Goal: Task Accomplishment & Management: Manage account settings

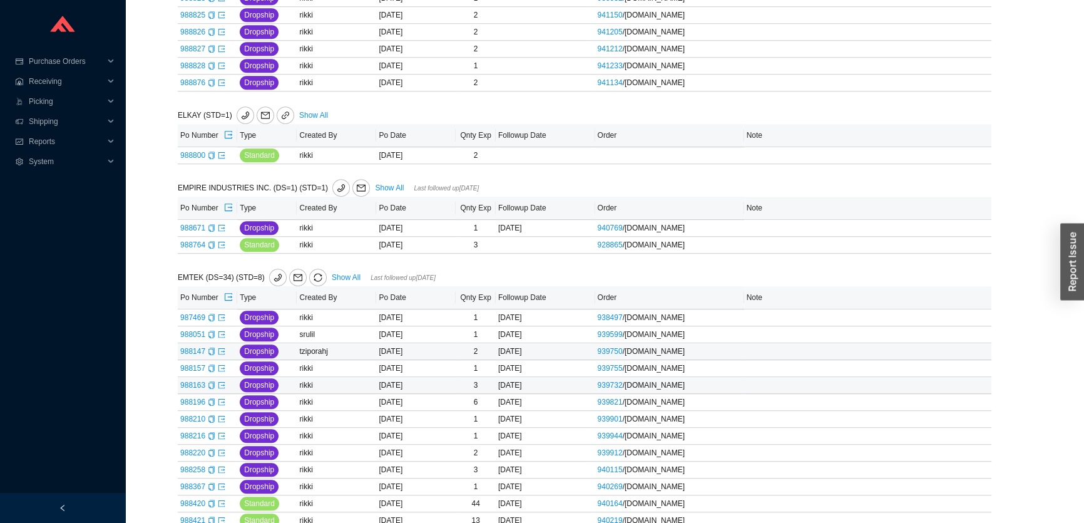
scroll to position [918, 0]
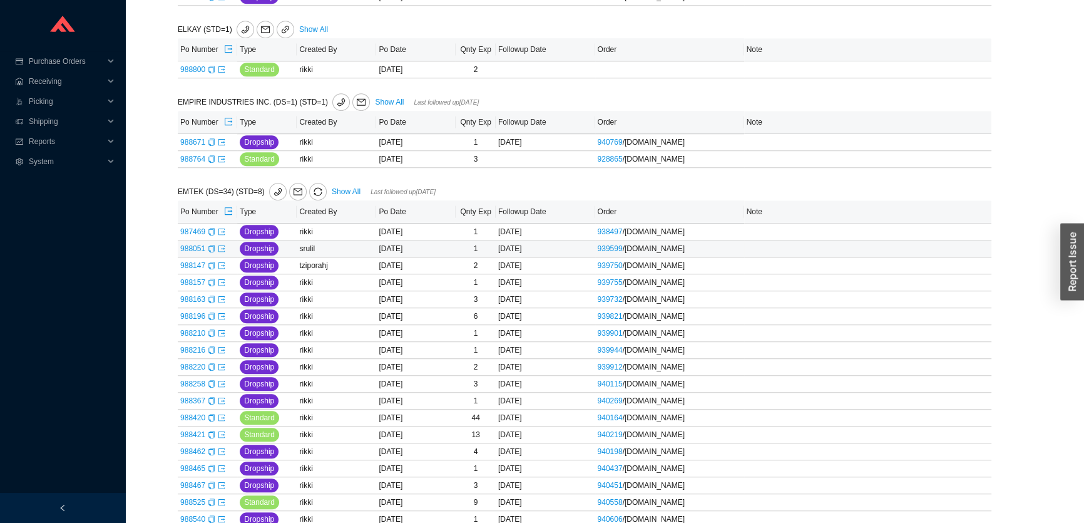
scroll to position [861, 0]
click at [338, 190] on link "Show All" at bounding box center [346, 192] width 29 height 9
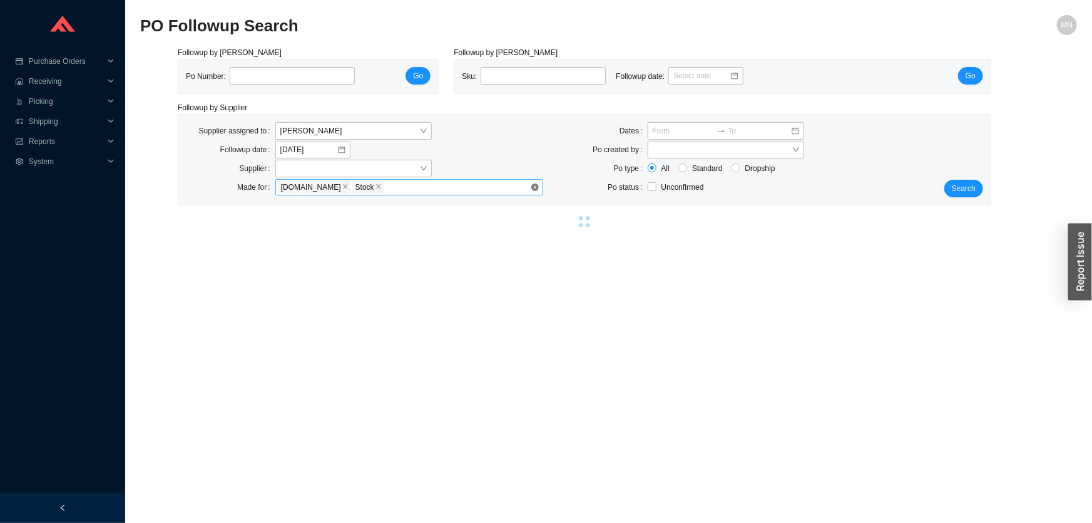
select select "2"
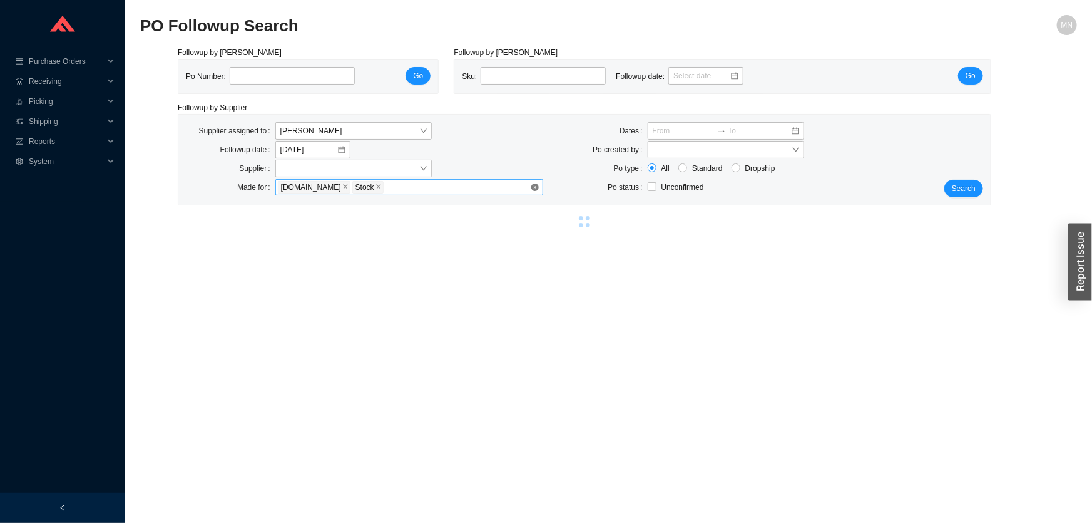
select select "2"
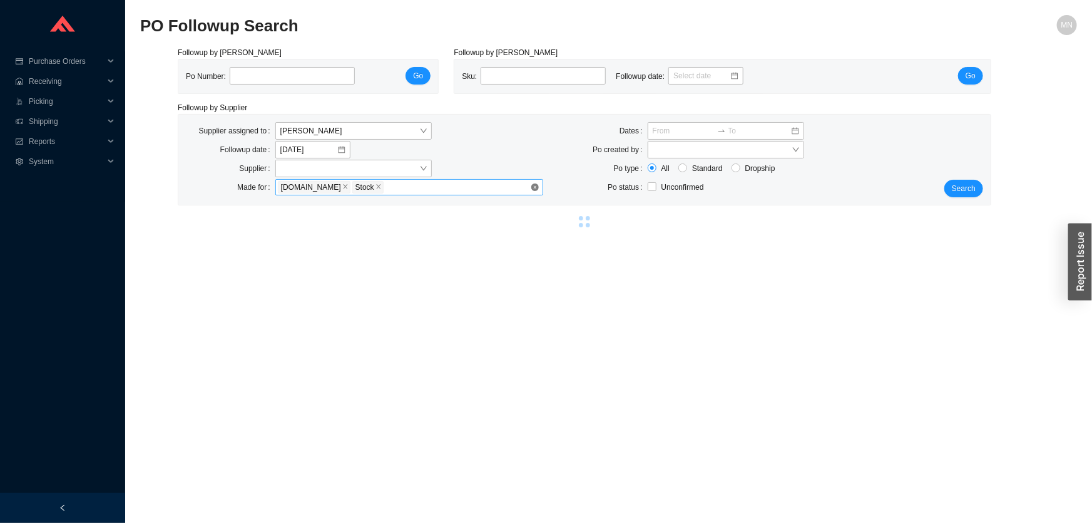
select select "2"
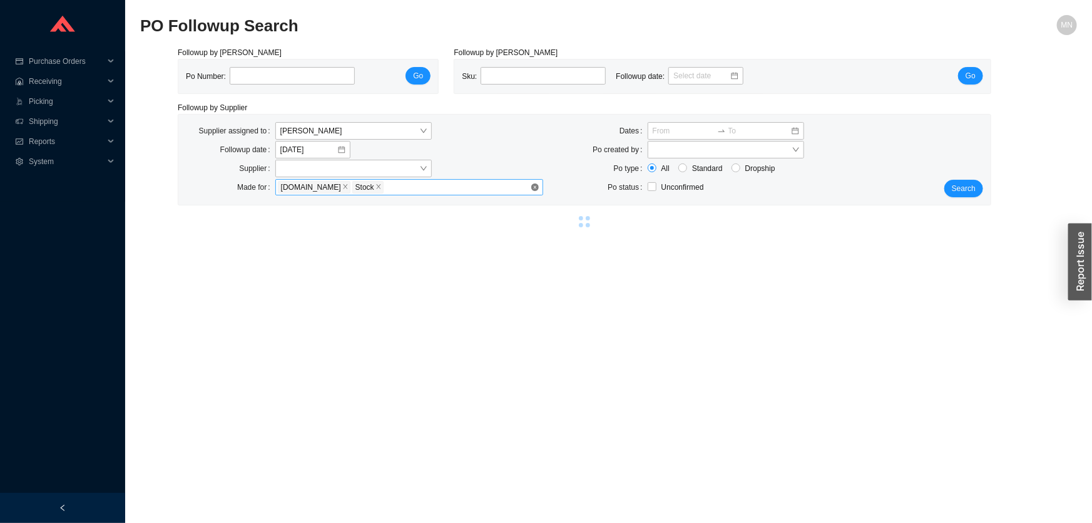
select select "2"
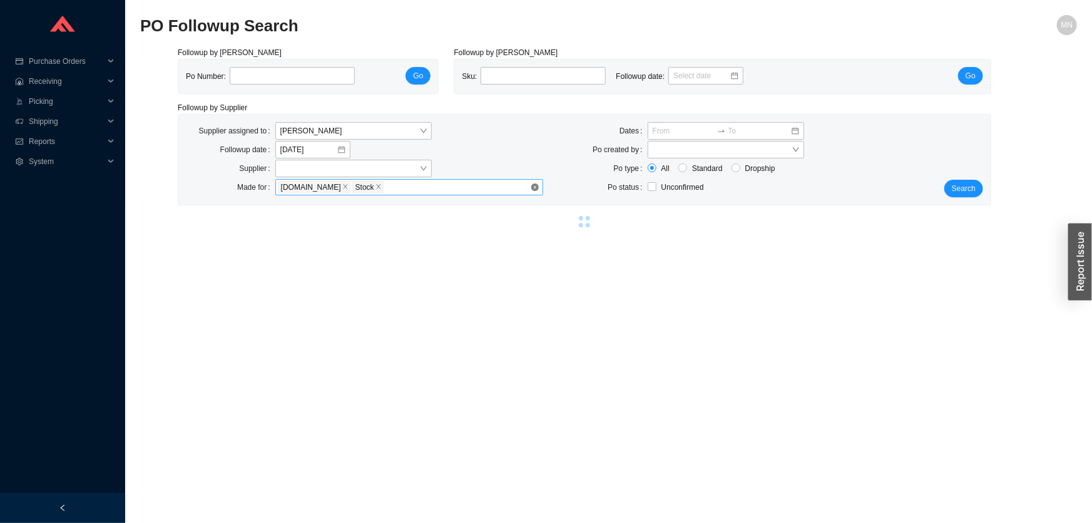
select select "2"
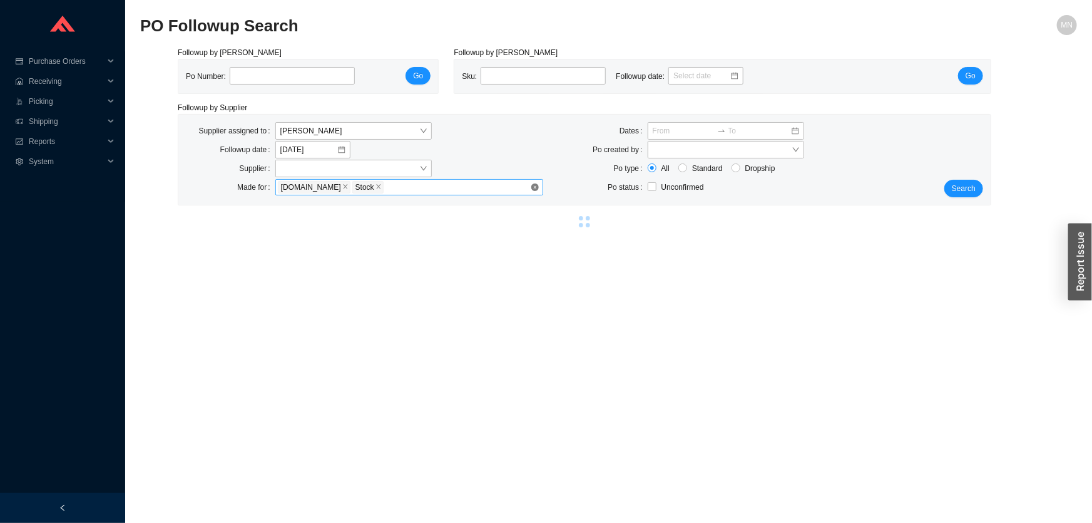
select select "2"
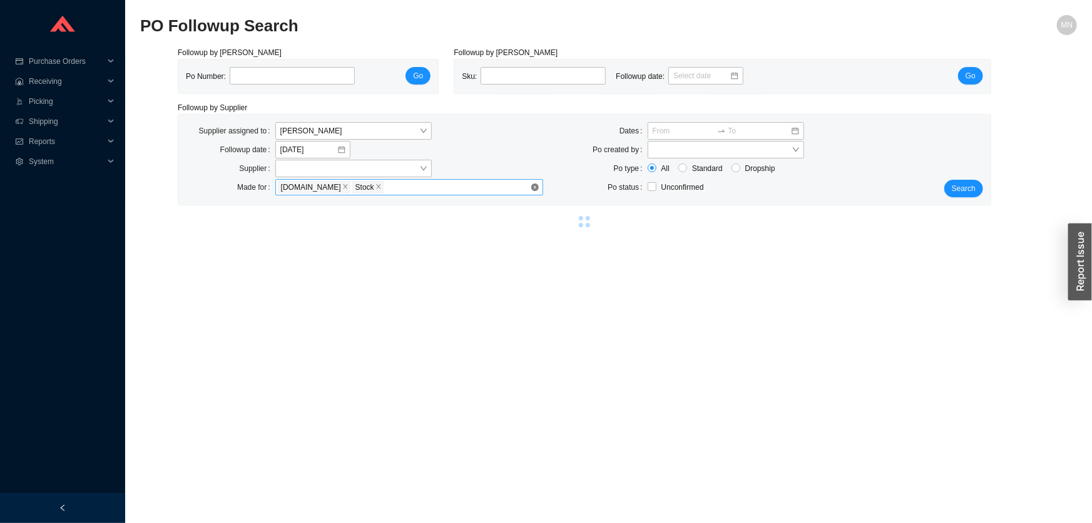
select select "2"
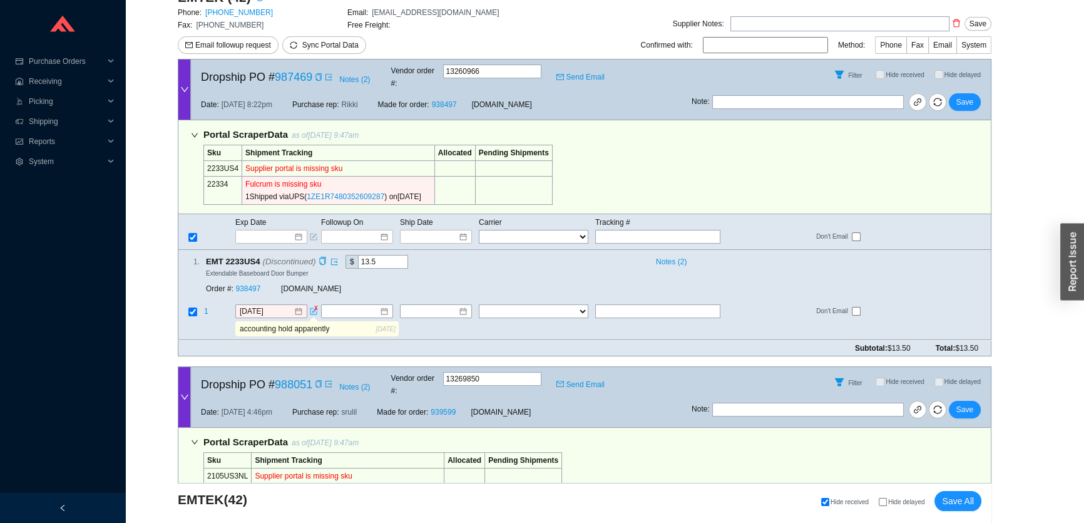
scroll to position [227, 0]
click at [431, 192] on icon "copy" at bounding box center [428, 196] width 8 height 8
click at [645, 230] on div "Exp Date Followup On Ship Date Carrier Tracking # FedEx UPS ---------------- 2 …" at bounding box center [585, 231] width 814 height 36
click at [643, 229] on input "text" at bounding box center [657, 236] width 125 height 14
paste input "1ZE1R7480352609287"
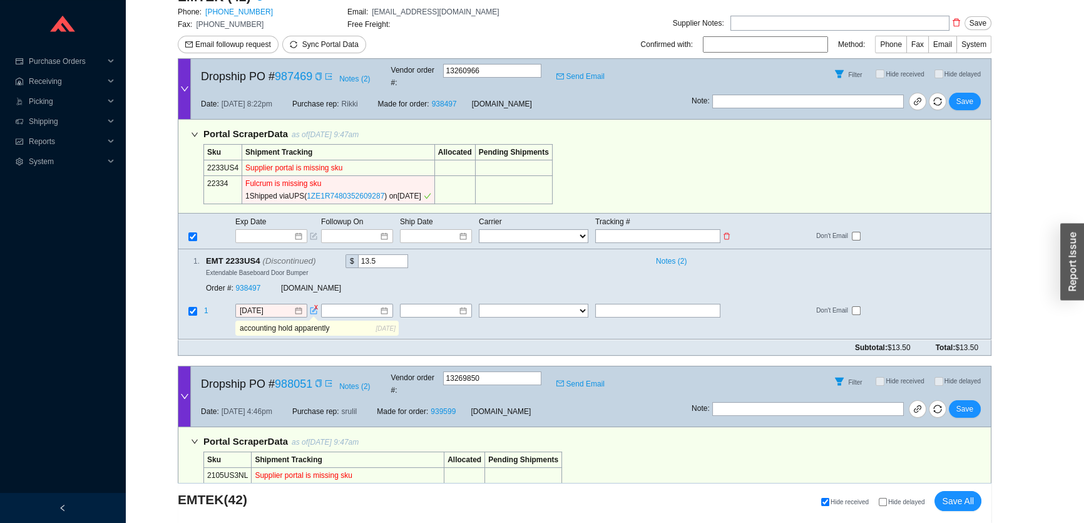
type input "1ZE1R7480352609287"
type input "9/23/2025"
type input "1ZE1R7480352609287"
select select "2"
type input "1ZE1R7480352609287"
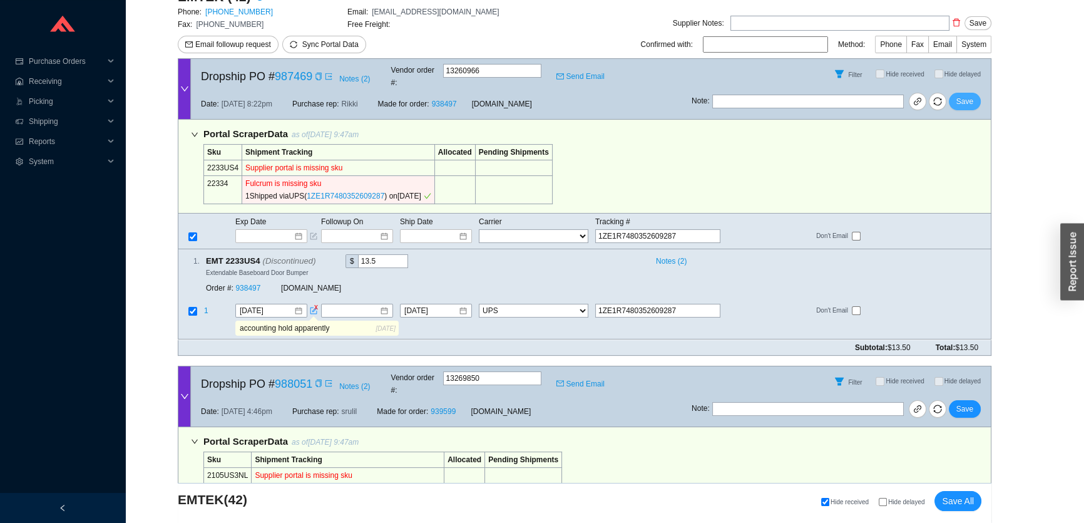
click at [966, 96] on span "Save" at bounding box center [965, 101] width 17 height 13
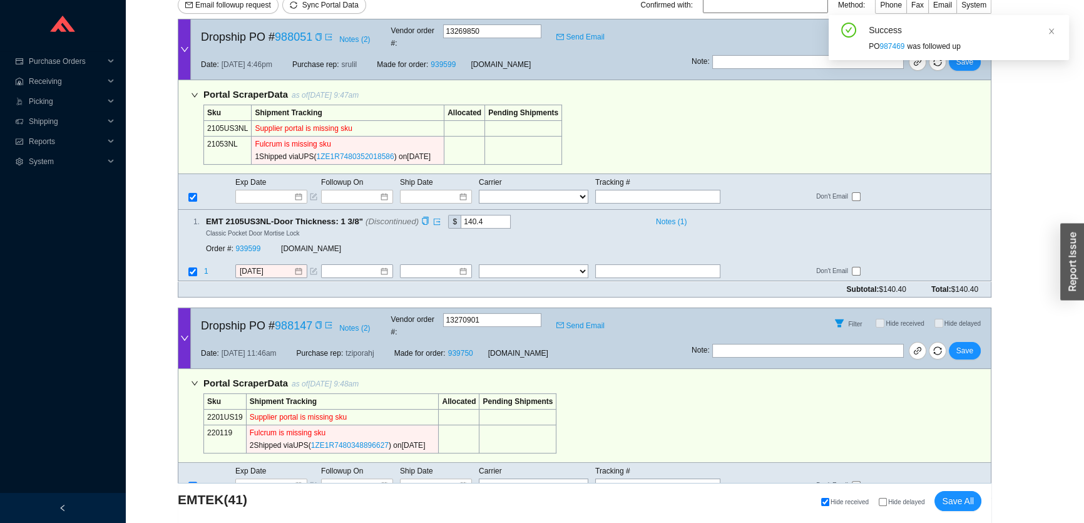
scroll to position [284, 0]
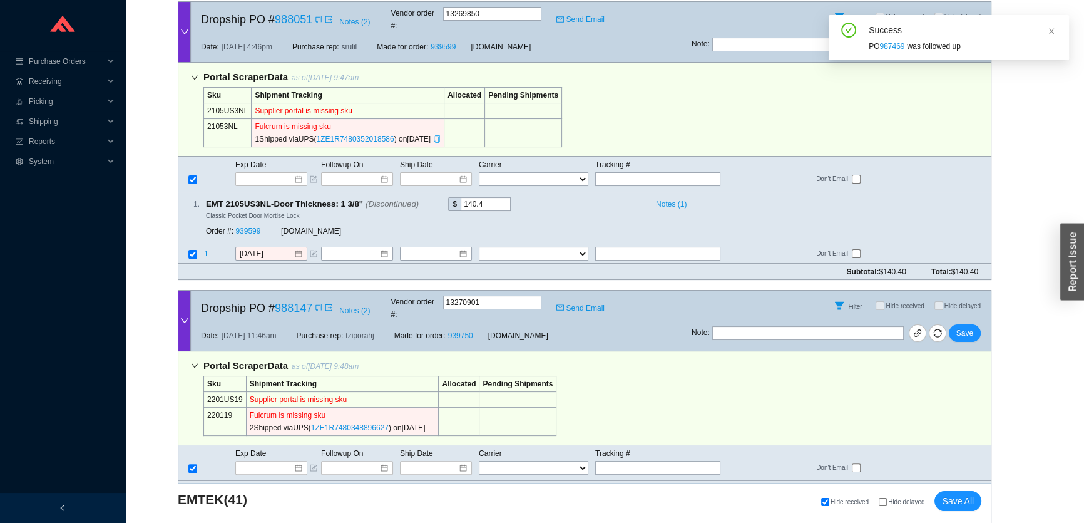
click at [439, 135] on icon "copy" at bounding box center [437, 139] width 6 height 8
click at [662, 172] on input "text" at bounding box center [657, 179] width 125 height 14
paste input "1ZE1R7480352018586"
type input "1ZE1R7480352018586"
type input "9/17/2025"
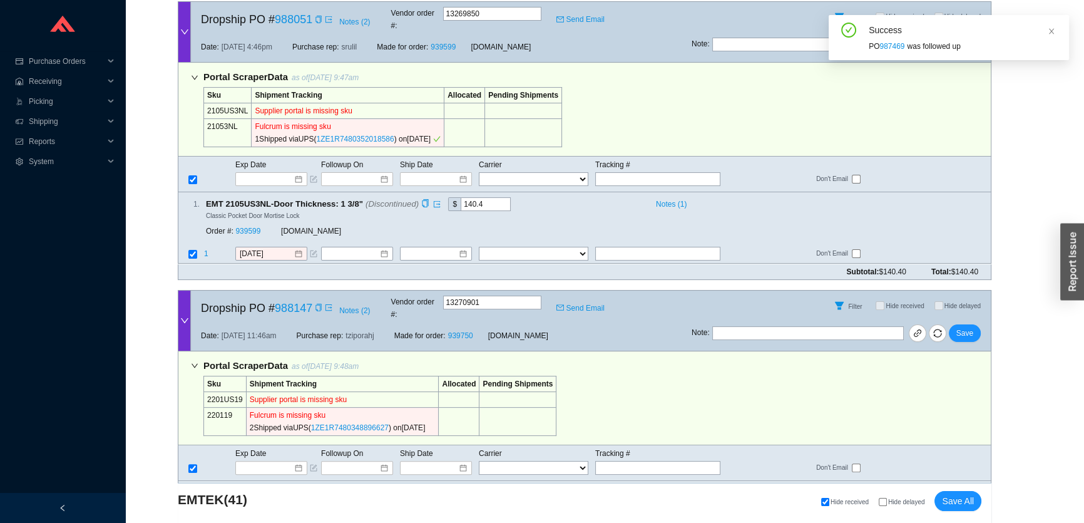
type input "1ZE1R7480352018586"
select select "2"
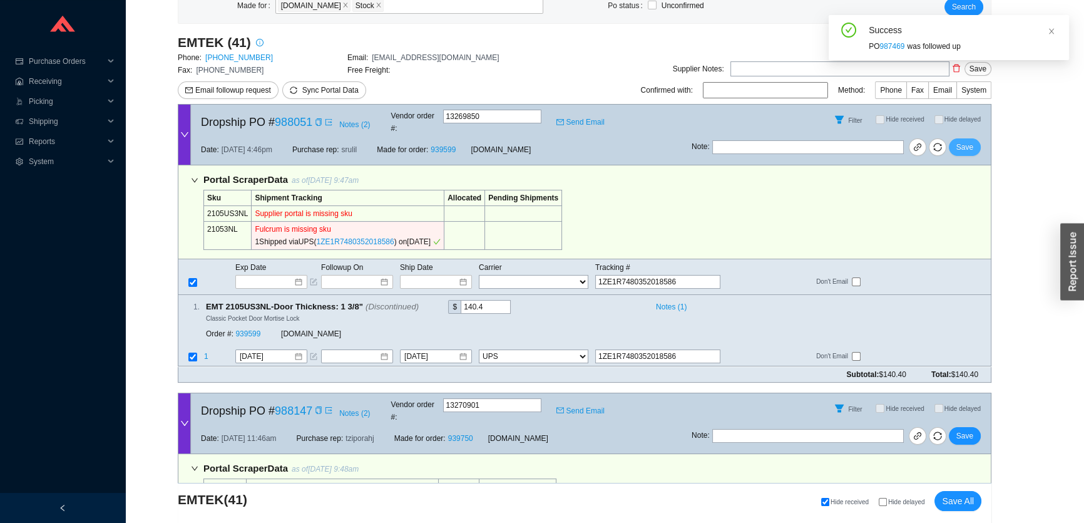
scroll to position [170, 0]
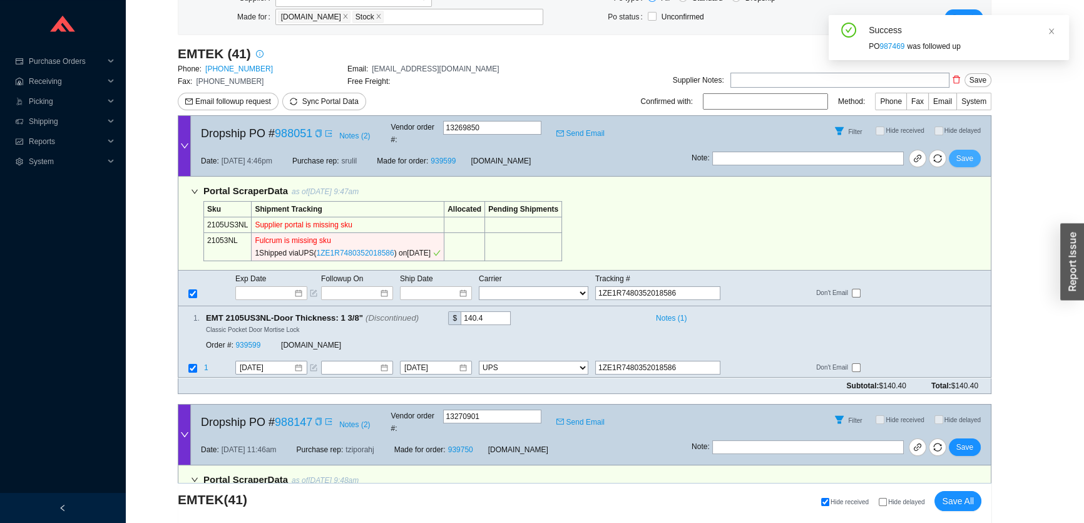
type input "1ZE1R7480352018586"
click at [967, 152] on span "Save" at bounding box center [965, 158] width 17 height 13
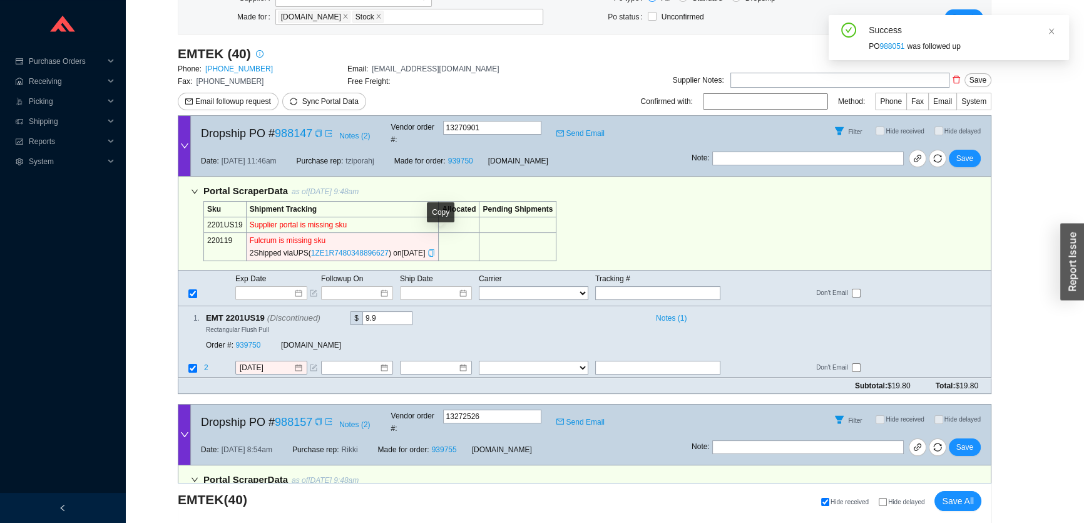
click at [435, 249] on icon "copy" at bounding box center [432, 253] width 8 height 8
click at [612, 286] on input "text" at bounding box center [657, 293] width 125 height 14
paste input "1ZE1R7480348896627"
type input "1ZE1R7480348896627"
type input "9/15/2025"
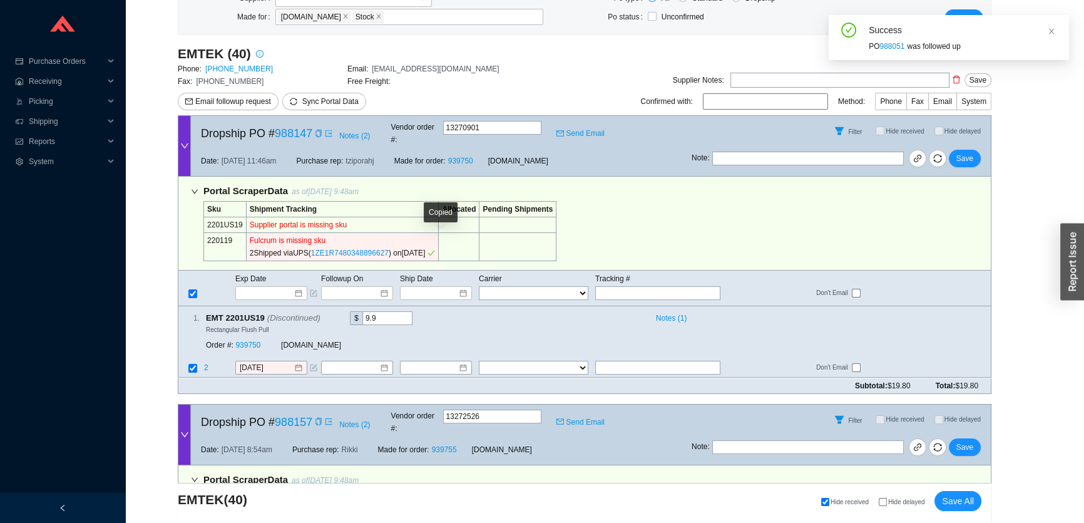
type input "1ZE1R7480348896627"
select select "2"
type input "1ZE1R7480348896627"
click at [965, 153] on span "Save" at bounding box center [965, 158] width 17 height 13
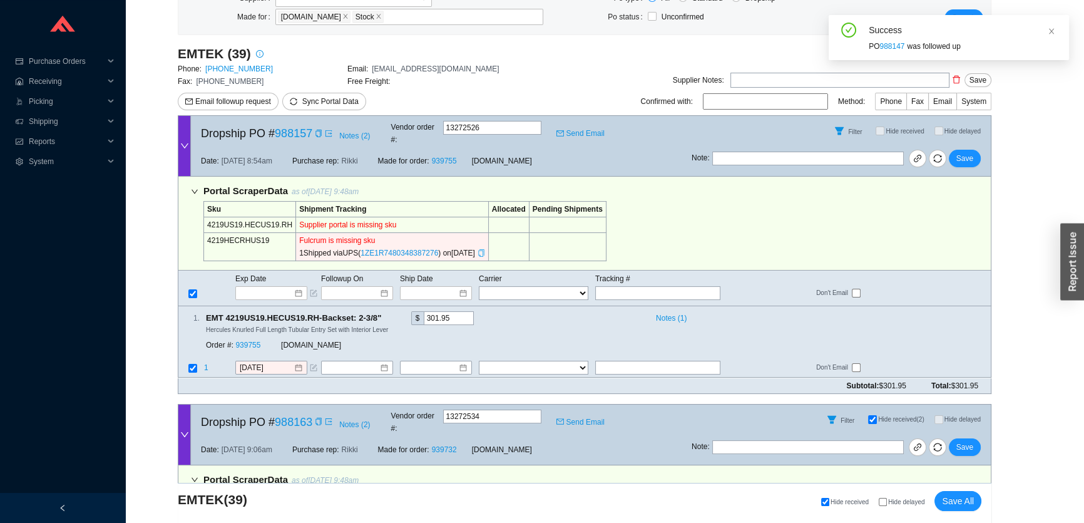
click at [484, 249] on icon "copy" at bounding box center [481, 253] width 6 height 8
click at [644, 286] on input "text" at bounding box center [657, 293] width 125 height 14
paste input "1ZE1R7480348387276"
type input "1ZE1R7480348387276"
type input "9/17/2025"
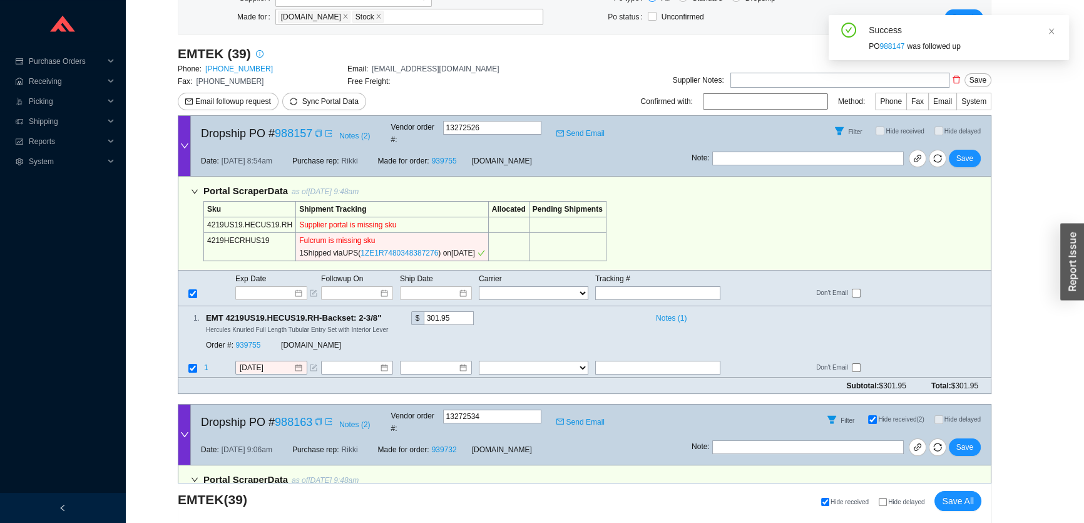
type input "1ZE1R7480348387276"
select select "2"
type input "1ZE1R7480348387276"
click at [967, 152] on span "Save" at bounding box center [965, 158] width 17 height 13
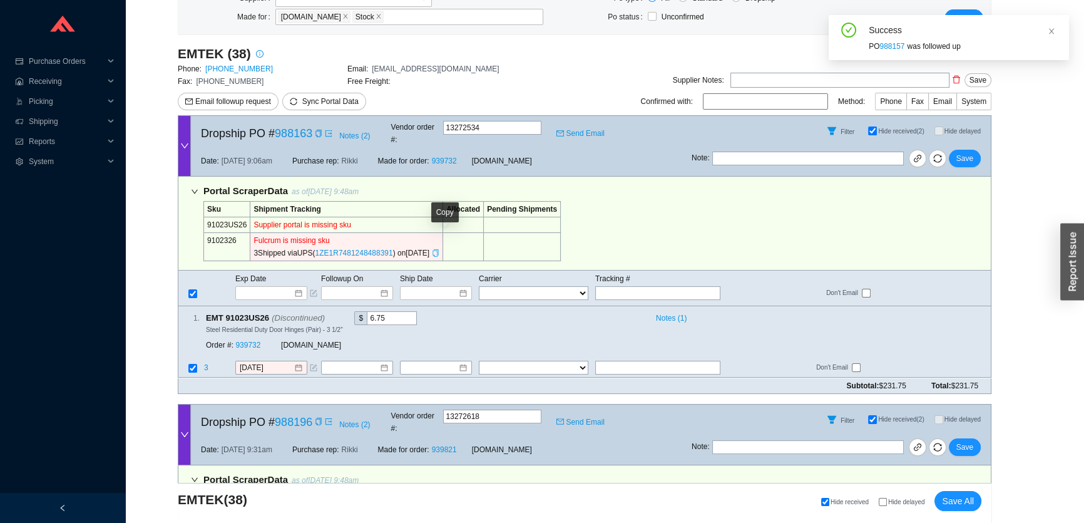
click at [439, 249] on icon "copy" at bounding box center [436, 253] width 8 height 8
click at [637, 286] on input "text" at bounding box center [657, 293] width 125 height 14
paste input "1ZE1R7481248488391"
type input "1ZE1R7481248488391"
type input "9/17/2025"
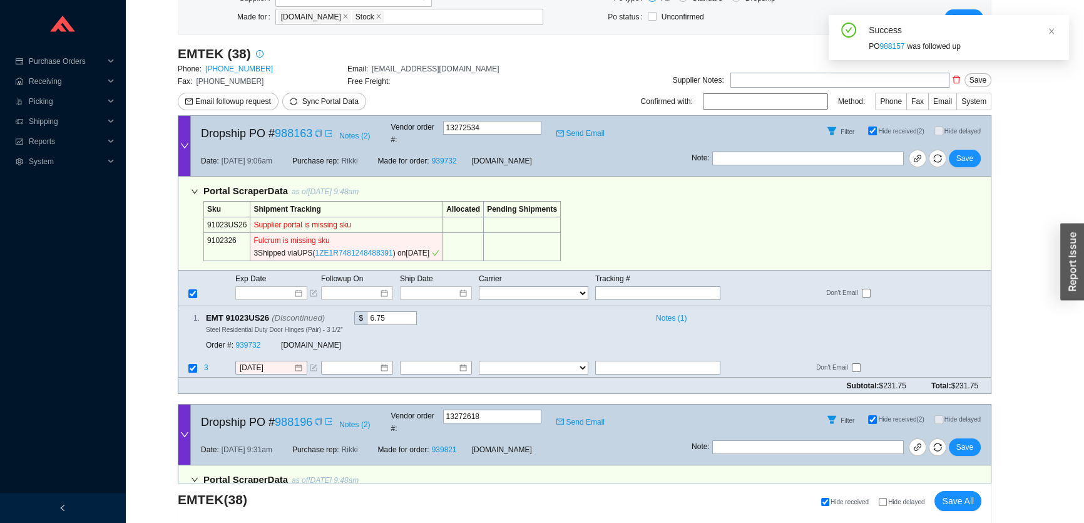
type input "1ZE1R7481248488391"
select select "2"
type input "1ZE1R7481248488391"
click at [964, 152] on span "Save" at bounding box center [965, 158] width 17 height 13
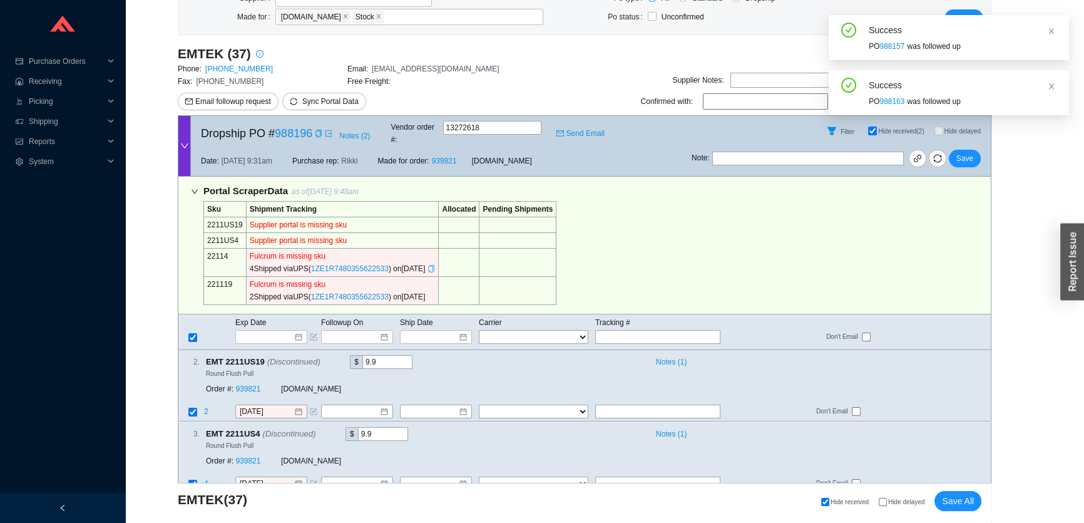
click at [435, 265] on icon "copy" at bounding box center [432, 269] width 8 height 8
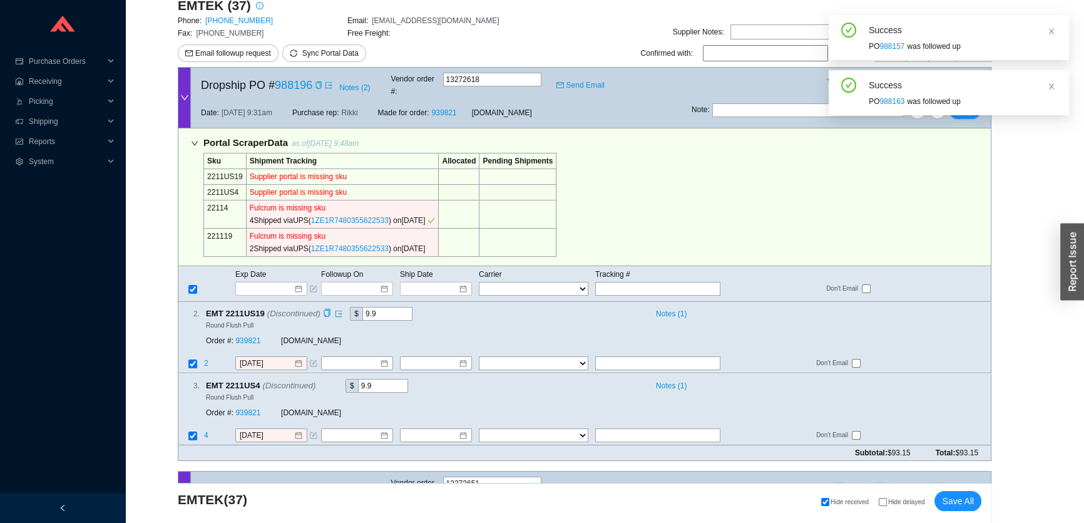
scroll to position [284, 0]
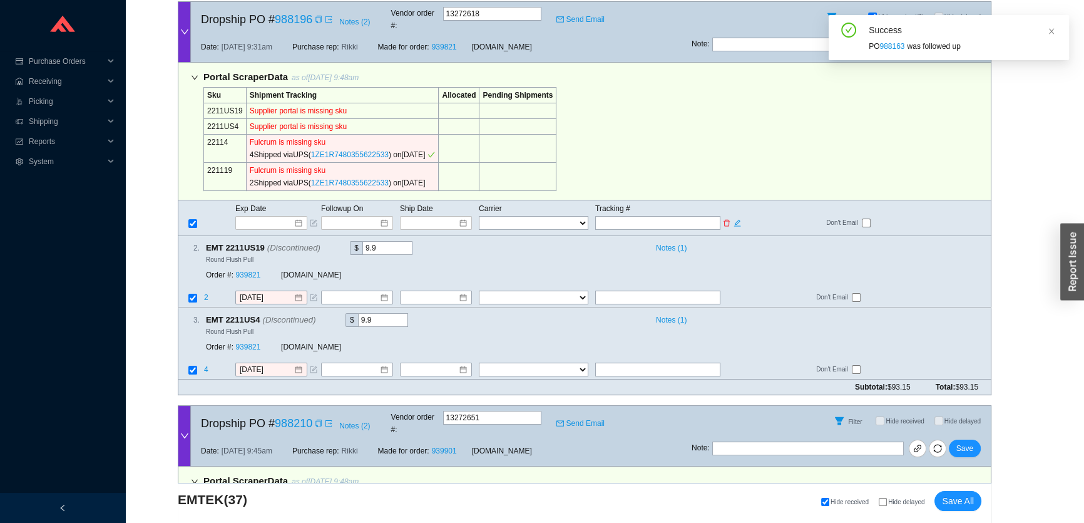
click at [662, 216] on input "text" at bounding box center [657, 223] width 125 height 14
paste input "1ZE1R7480355622533"
type input "1ZE1R7480355622533"
type input "[DATE]"
type input "1ZE1R7480355622533"
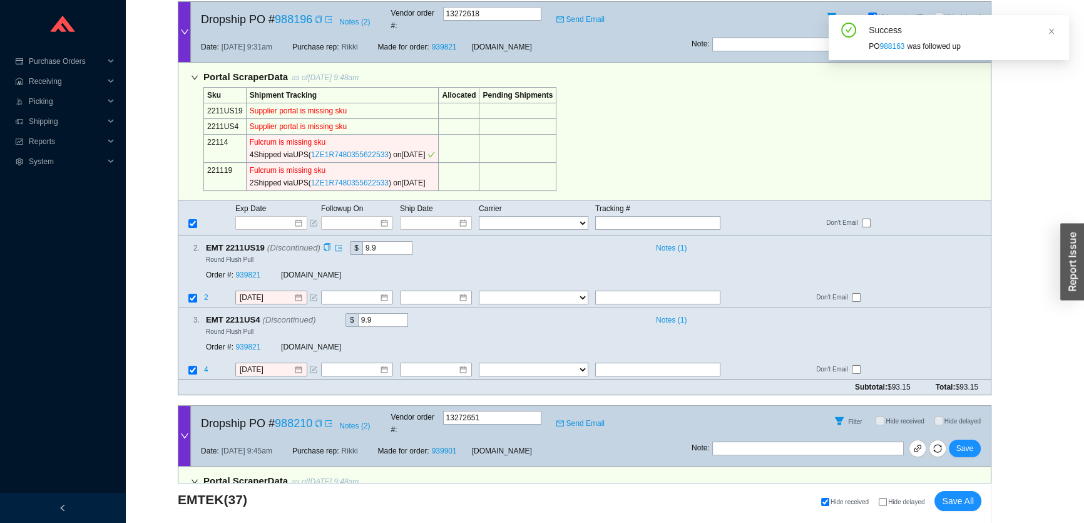
type input "[DATE]"
type input "1ZE1R7480355622533"
select select "2"
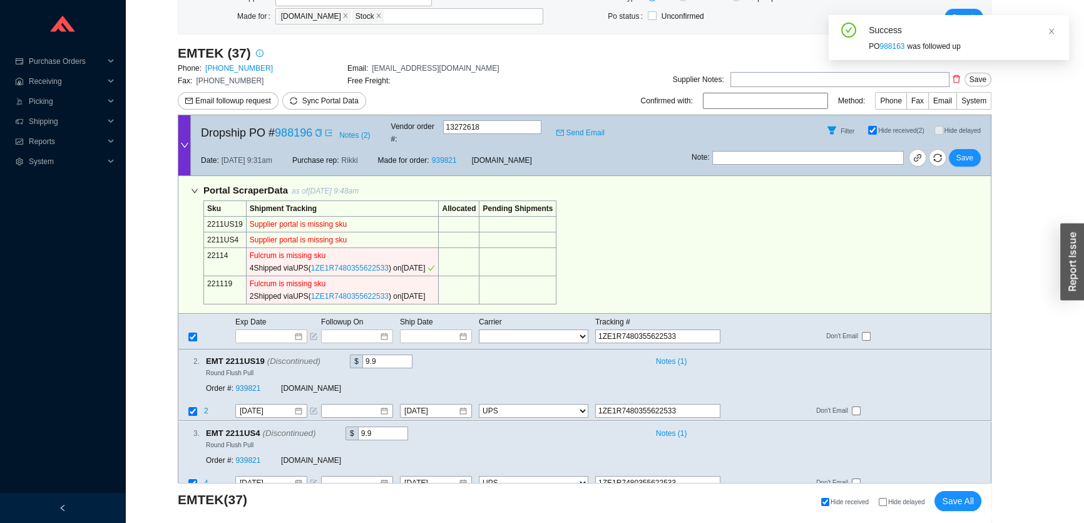
scroll to position [170, 0]
type input "1ZE1R7480355622533"
click at [964, 152] on span "Save" at bounding box center [965, 158] width 17 height 13
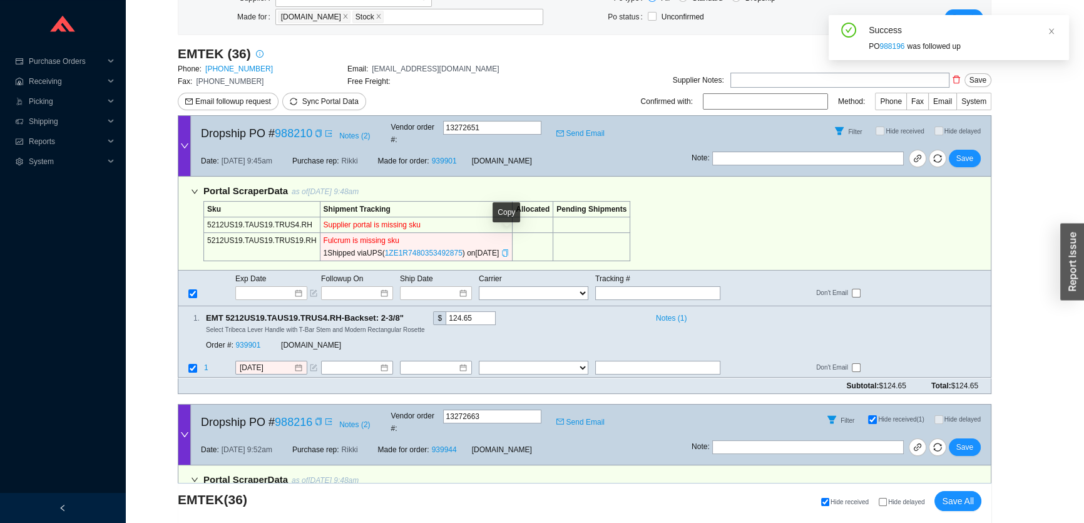
click at [506, 249] on icon "copy" at bounding box center [505, 253] width 8 height 8
click at [667, 286] on input "text" at bounding box center [657, 293] width 125 height 14
paste input "1ZE1R7480353492875"
type input "1ZE1R7480353492875"
type input "9/17/2025"
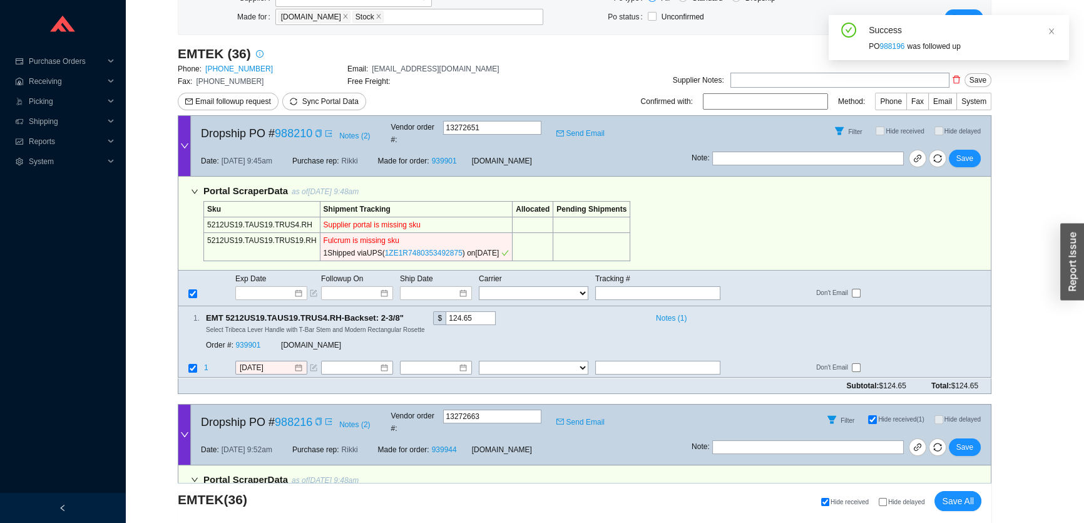
type input "1ZE1R7480353492875"
select select "2"
type input "1ZE1R7480353492875"
click at [968, 153] on span "Save" at bounding box center [965, 158] width 17 height 13
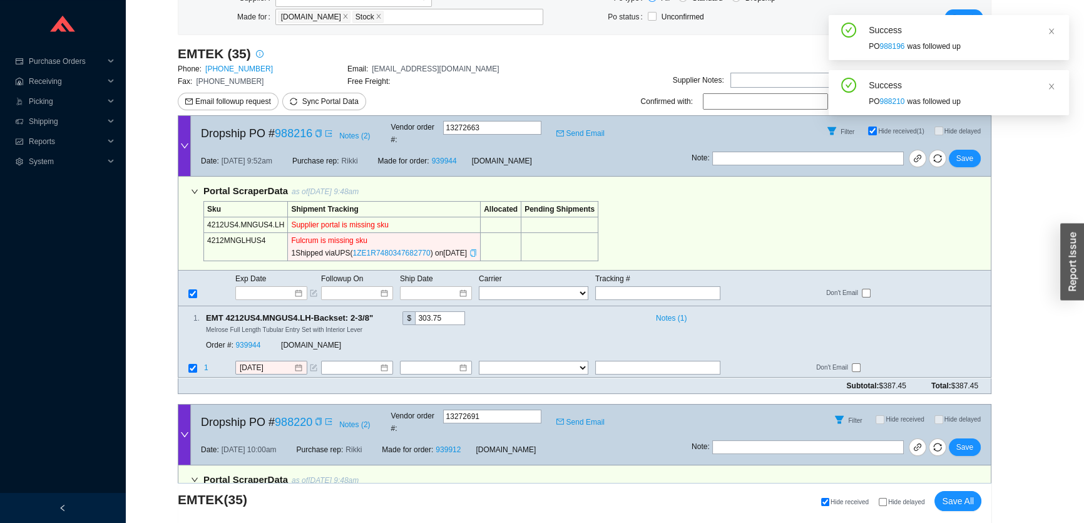
click at [475, 249] on icon "copy" at bounding box center [474, 253] width 8 height 8
click at [477, 250] on icon "check" at bounding box center [473, 253] width 7 height 6
click at [604, 286] on input "text" at bounding box center [657, 293] width 125 height 14
paste input "1ZE1R7480347682770"
type input "1ZE1R7480347682770"
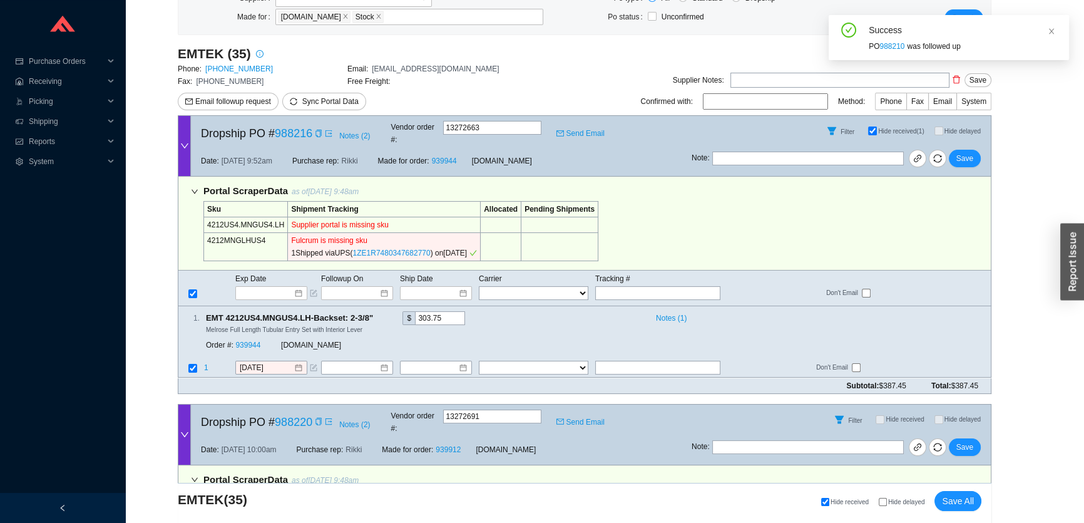
type input "9/17/2025"
type input "1ZE1R7480347682770"
select select "2"
type input "1ZE1R7480347682770"
click at [952, 155] on div "Note : Save" at bounding box center [841, 161] width 299 height 30
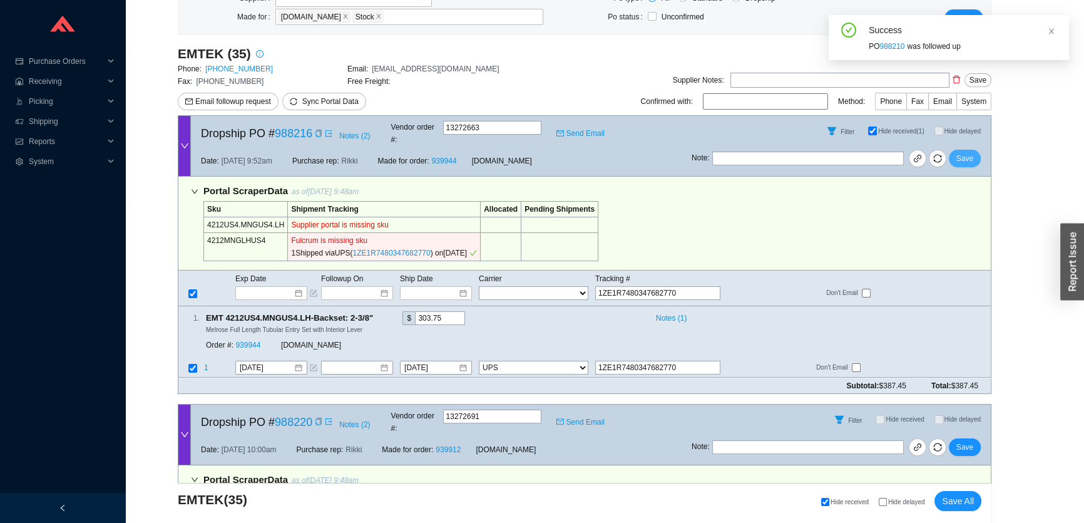
click at [958, 152] on span "Save" at bounding box center [965, 158] width 17 height 13
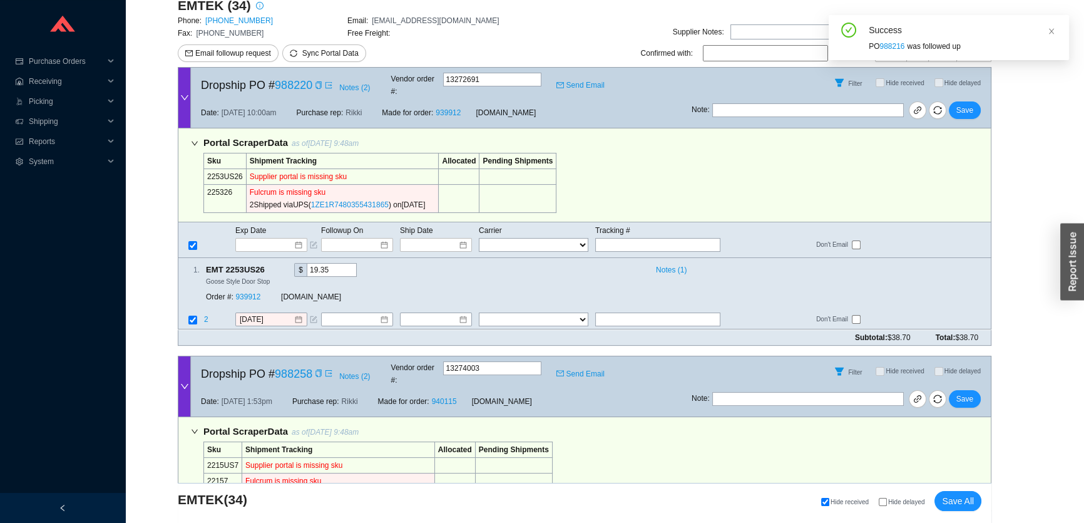
scroll to position [284, 0]
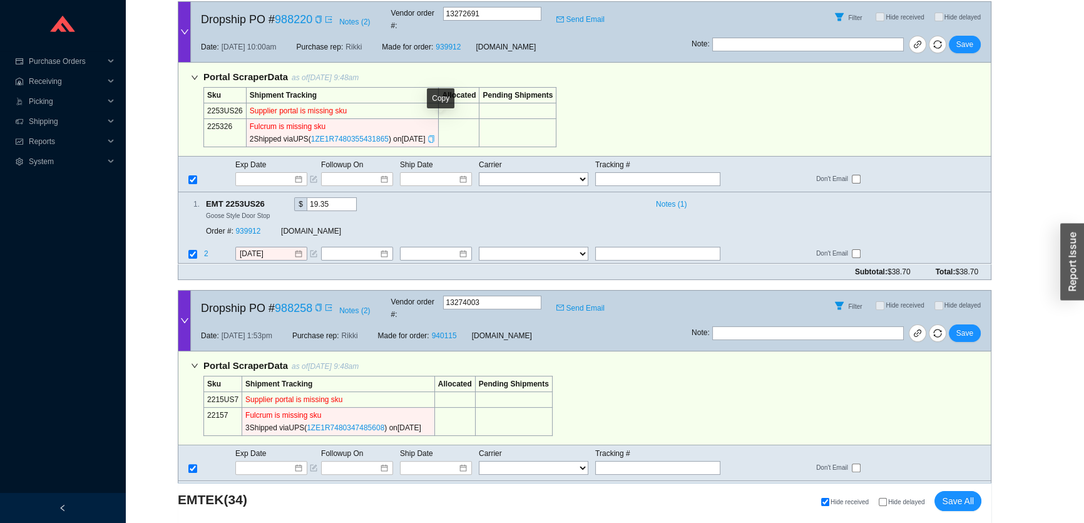
click at [435, 135] on icon "copy" at bounding box center [432, 139] width 8 height 8
click at [663, 172] on input "text" at bounding box center [657, 179] width 125 height 14
paste input "1ZE1R7480355431865"
type input "1ZE1R7480355431865"
type input "9/16/2025"
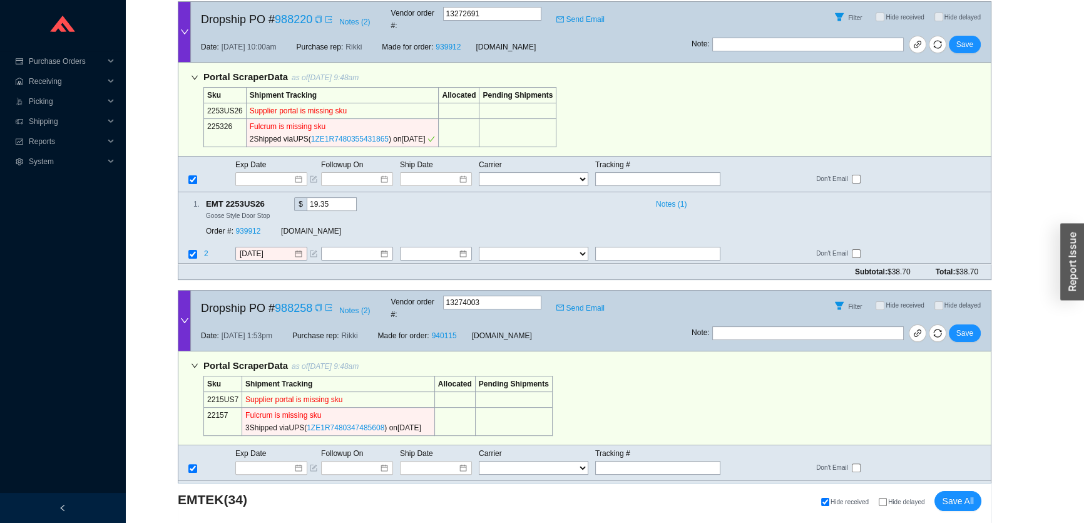
type input "1ZE1R7480355431865"
select select "2"
type input "1ZE1R7480355431865"
click at [968, 38] on span "Save" at bounding box center [965, 44] width 17 height 13
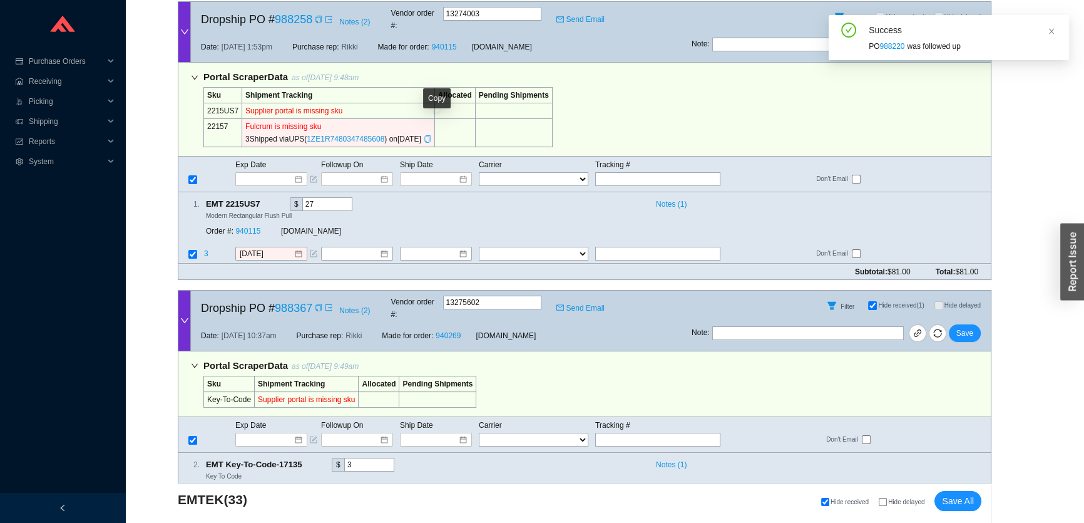
click at [431, 135] on icon "copy" at bounding box center [428, 139] width 8 height 8
click at [612, 172] on input "text" at bounding box center [657, 179] width 125 height 14
paste input "1ZE1R7480347485608"
type input "1ZE1R7480347485608"
type input "9/16/2025"
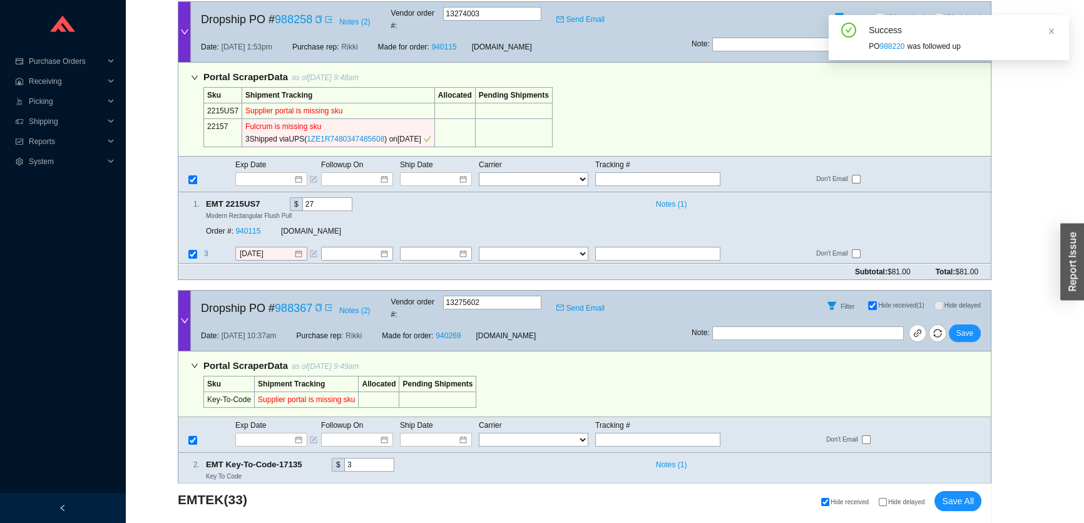
type input "1ZE1R7480347485608"
select select "2"
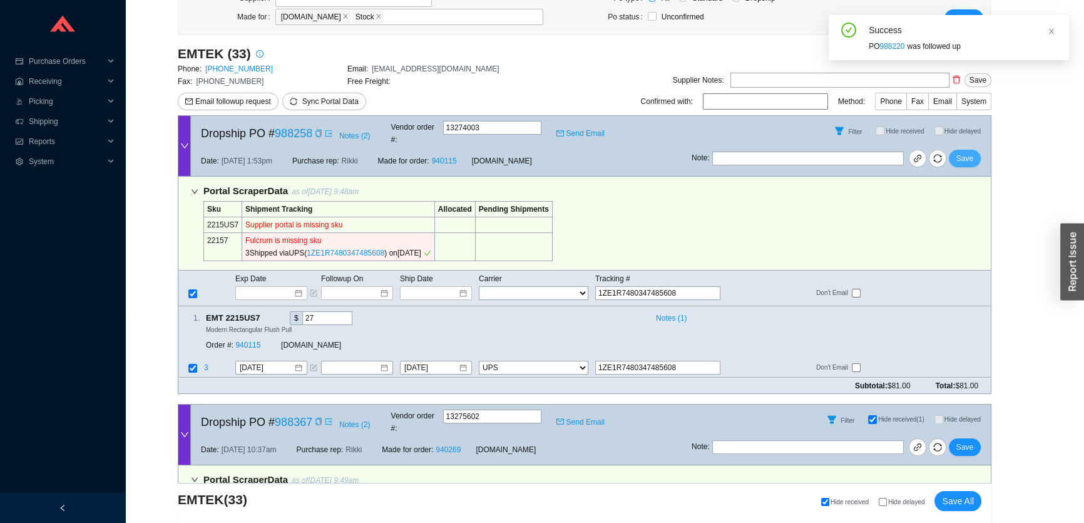
type input "1ZE1R7480347485608"
click at [966, 152] on span "Save" at bounding box center [965, 158] width 17 height 13
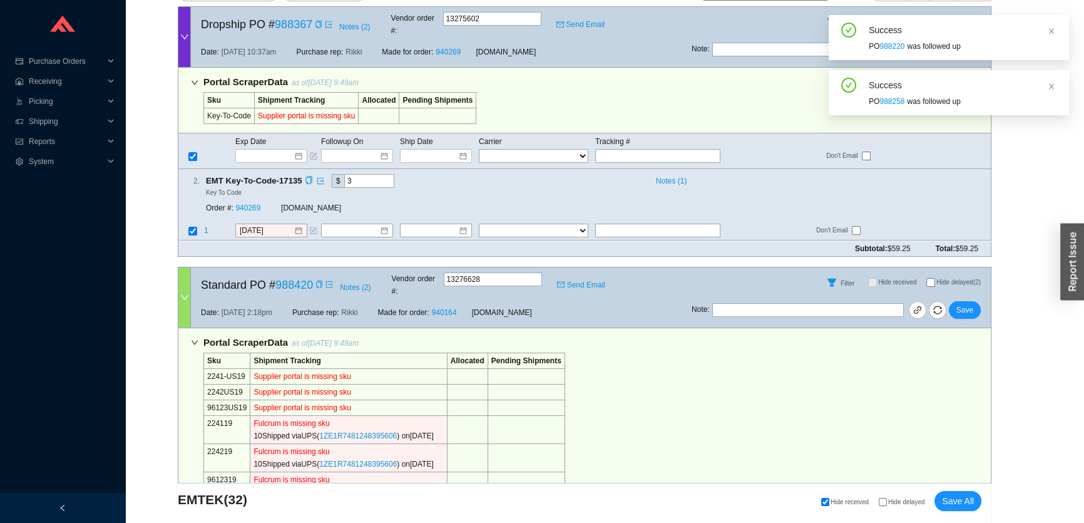
scroll to position [341, 0]
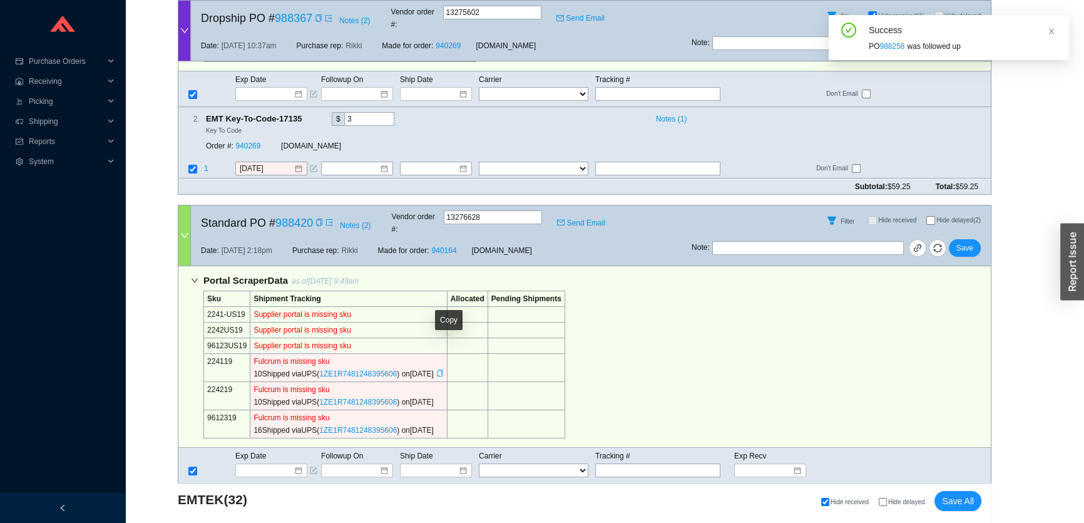
click at [444, 369] on icon "copy" at bounding box center [440, 373] width 8 height 8
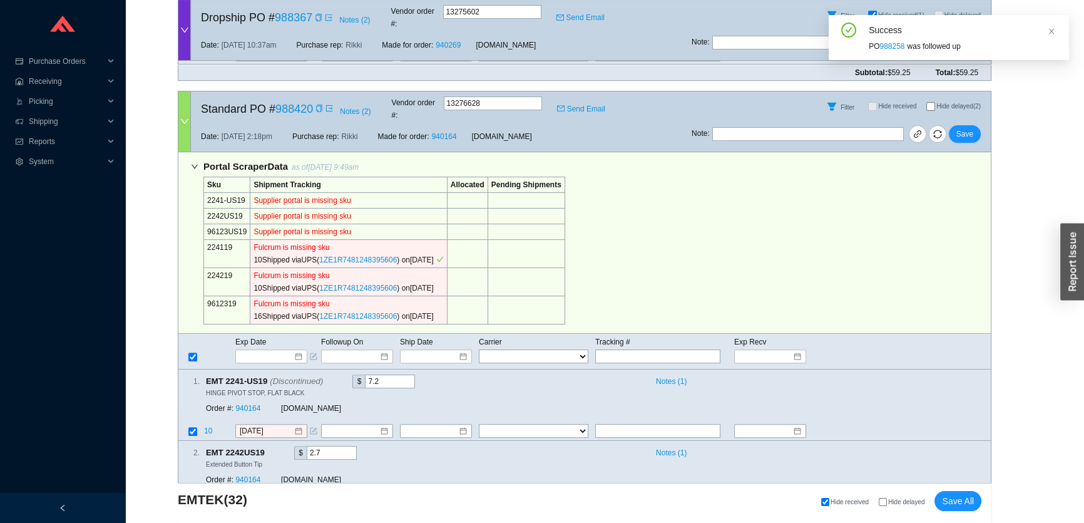
scroll to position [569, 0]
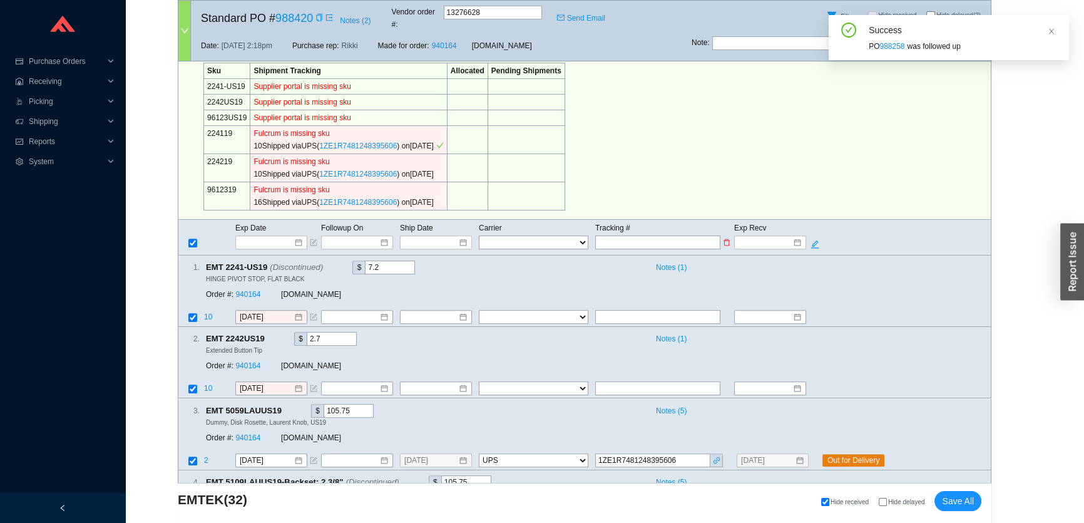
click at [616, 235] on input "text" at bounding box center [657, 242] width 125 height 14
paste input "1ZE1R7481248395606"
type input "1ZE1R7481248395606"
type input "9/18/2025"
type input "1ZE1R7481248395606"
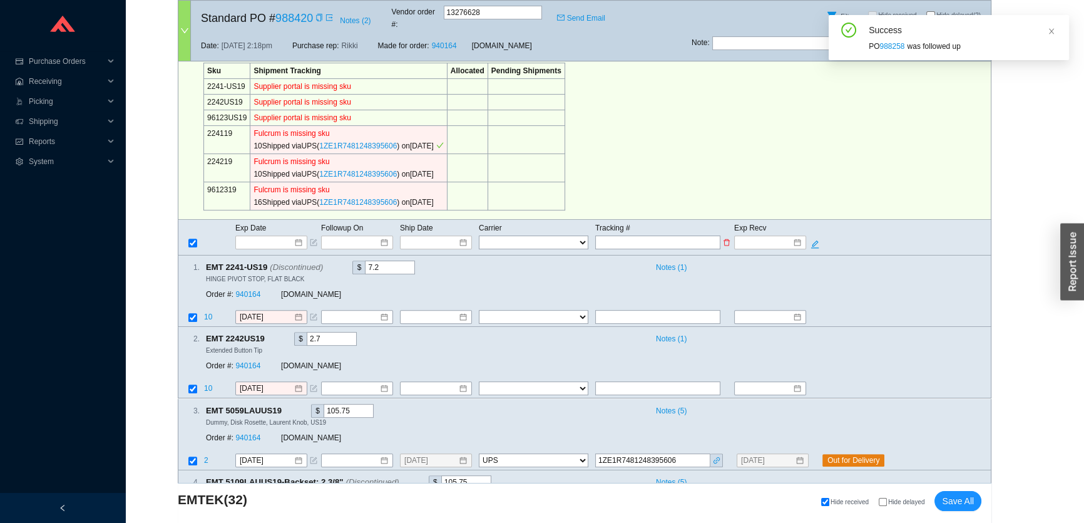
type input "9/29/2025"
type input "9/18/2025"
type input "1ZE1R7481248395606"
type input "9/29/2025"
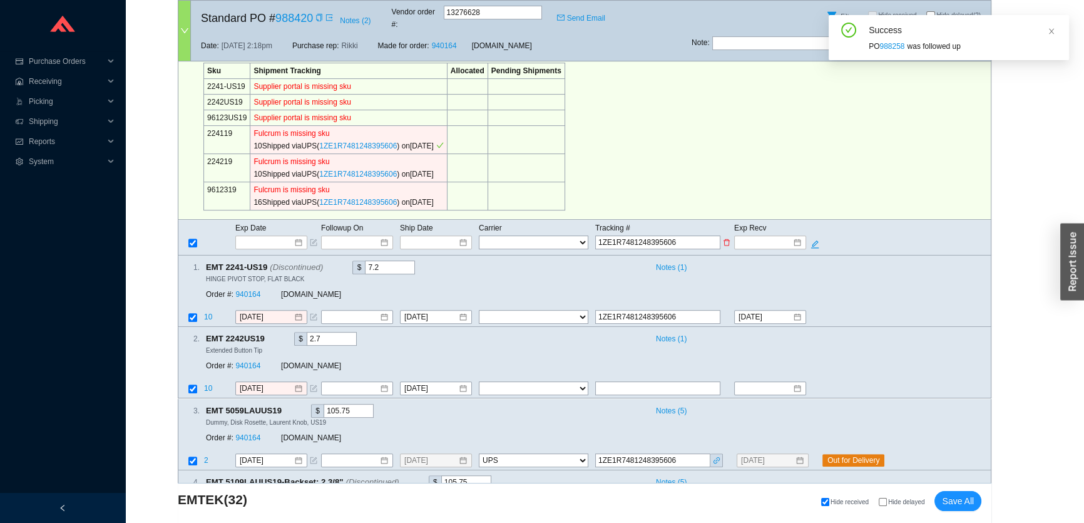
type input "9/29/2025"
type input "9/18/2025"
type input "1ZE1R7481248395606"
type input "9/29/2025"
select select "2"
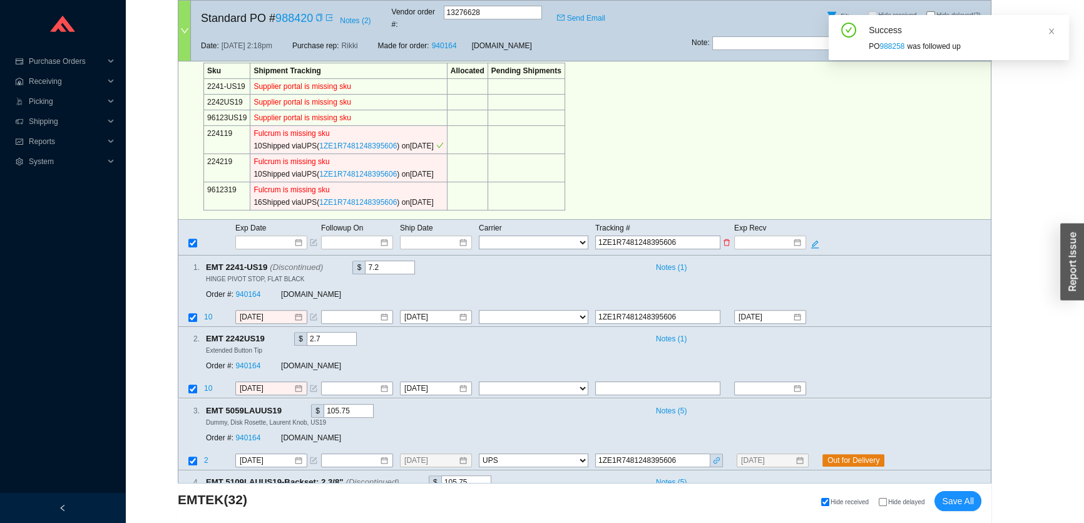
select select "2"
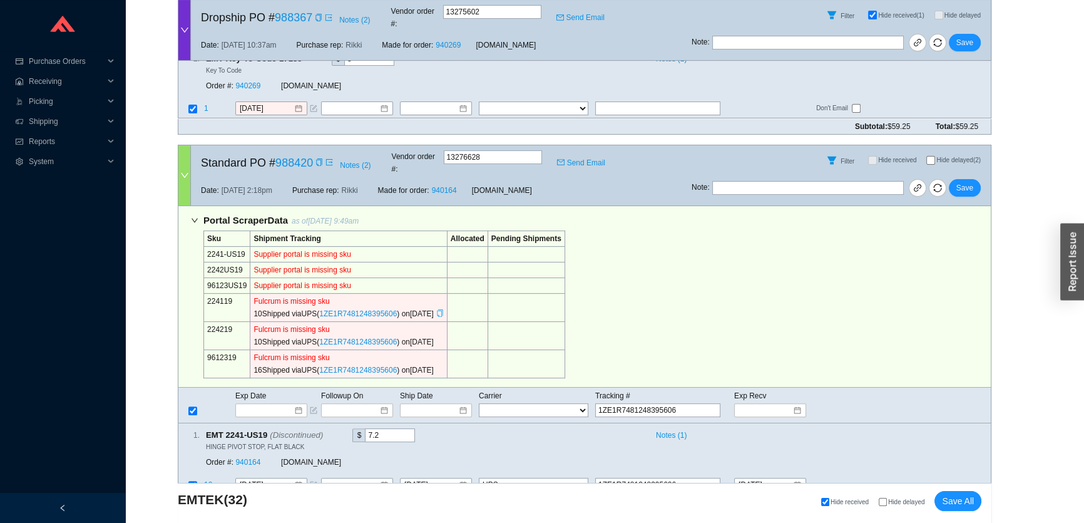
scroll to position [398, 0]
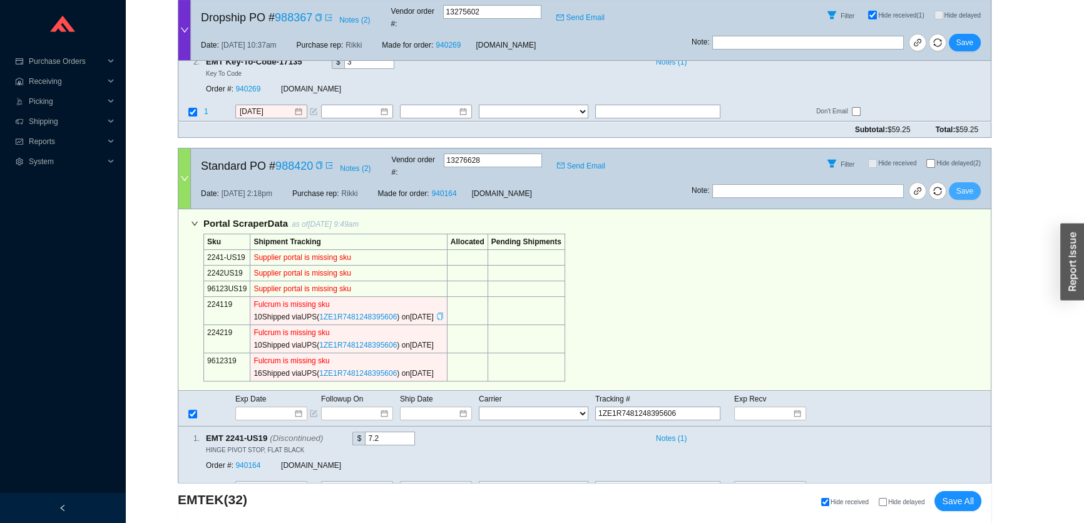
type input "1ZE1R7481248395606"
click at [957, 182] on button "Save" at bounding box center [965, 191] width 32 height 18
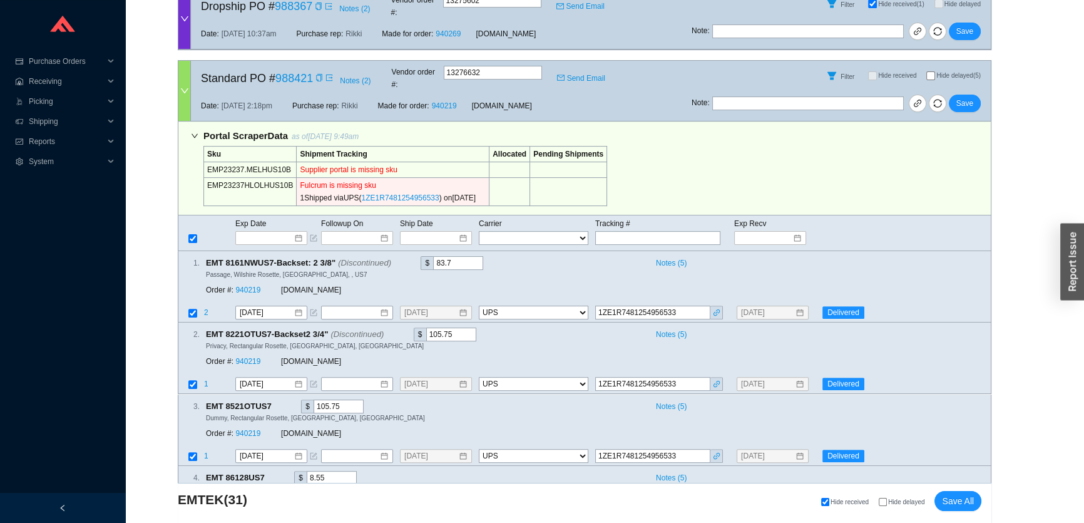
scroll to position [455, 0]
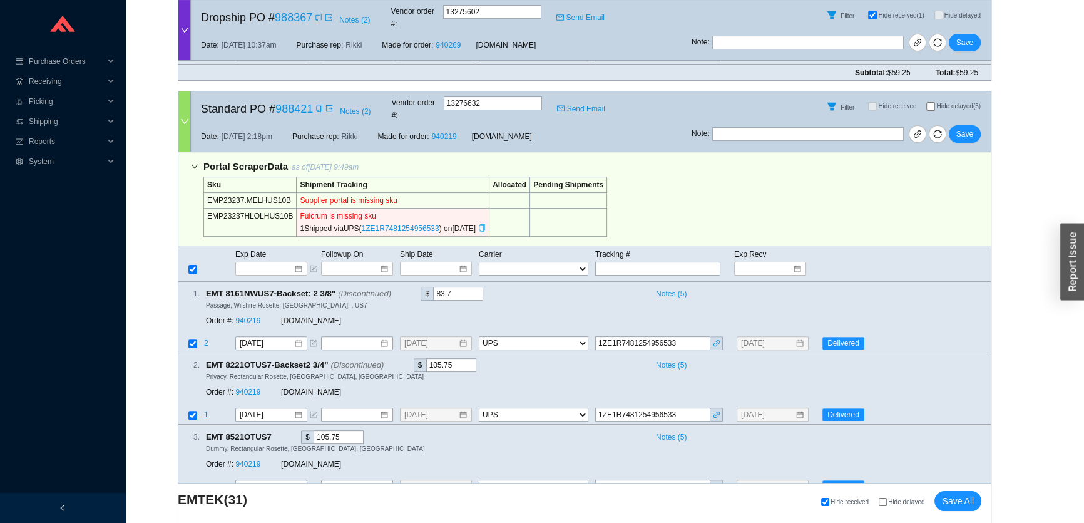
click at [486, 224] on icon "copy" at bounding box center [482, 228] width 8 height 8
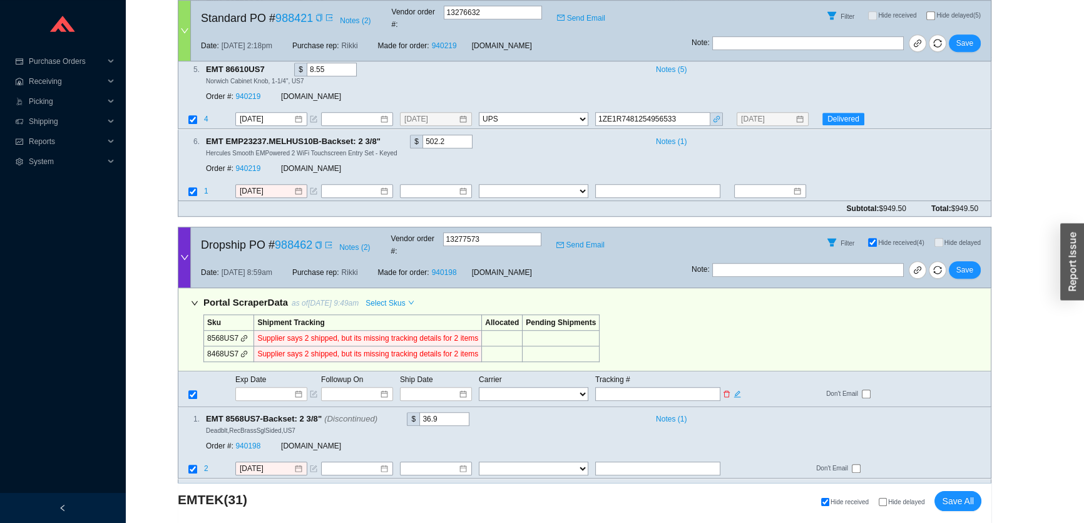
scroll to position [967, 0]
click at [615, 182] on input "text" at bounding box center [657, 189] width 125 height 14
paste input "1ZE1R7481254956533"
type input "9/18/2025"
type input "1ZE1R7481254956533"
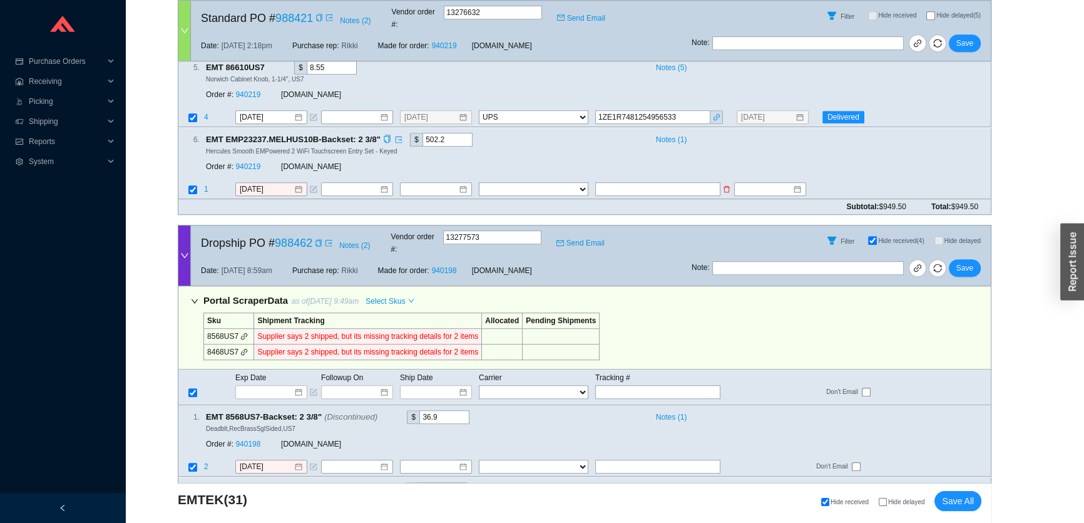
type input "9/29/2025"
select select "2"
type input "1ZE1R7481254956533"
click at [962, 37] on span "Save" at bounding box center [965, 43] width 17 height 13
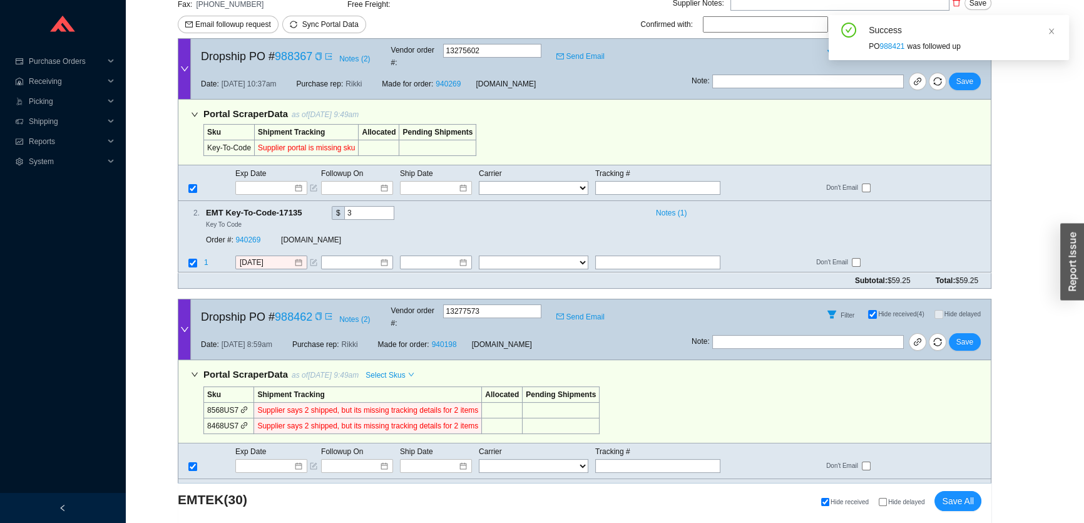
scroll to position [161, 0]
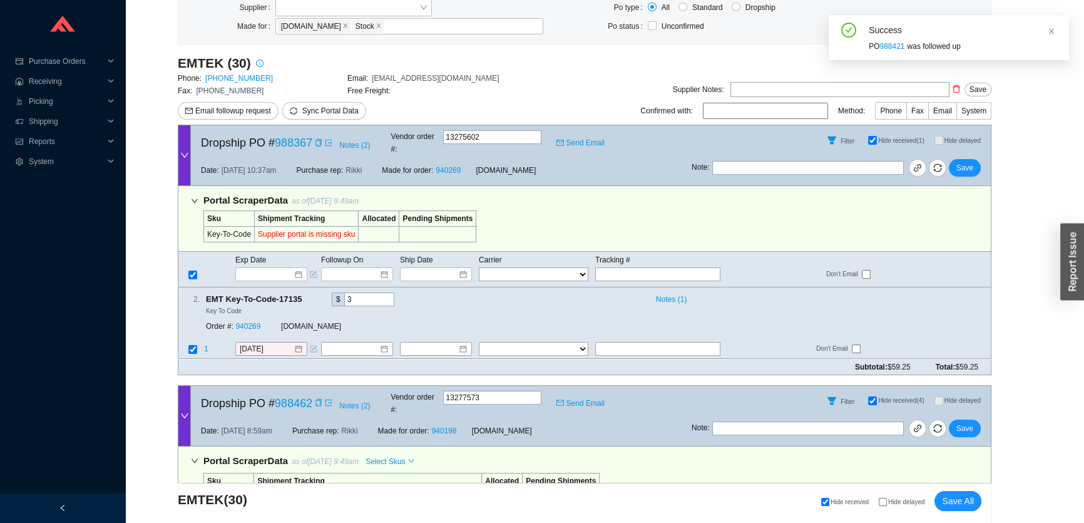
click at [891, 137] on span "Hide received (1)" at bounding box center [901, 140] width 46 height 7
click at [877, 137] on input "Hide received (1)" at bounding box center [872, 140] width 9 height 9
checkbox input "false"
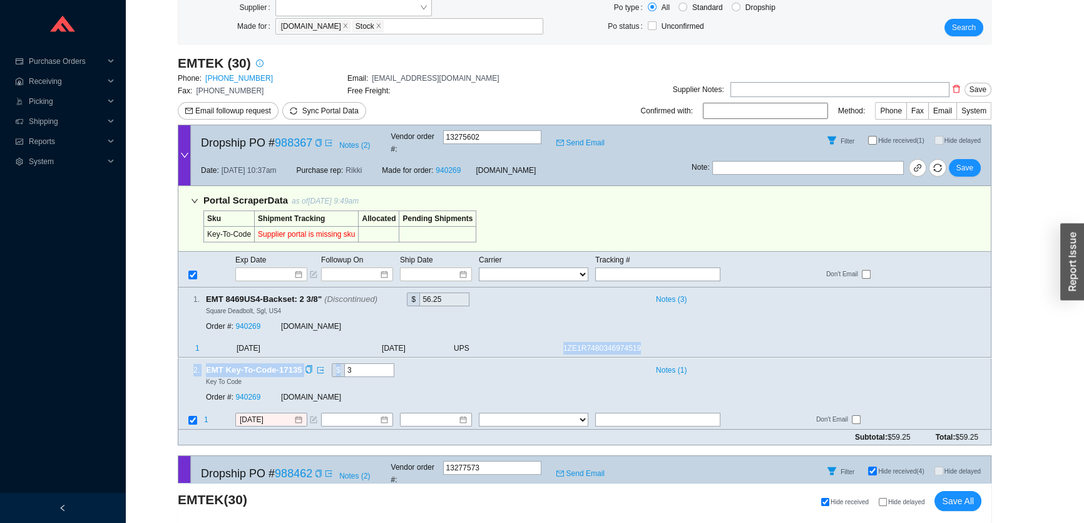
drag, startPoint x: 558, startPoint y: 337, endPoint x: 638, endPoint y: 361, distance: 83.6
click at [643, 349] on div "Portal Scraper Data as of 9/25/25 9:49am Sku Shipment Tracking Allocated Pendin…" at bounding box center [585, 308] width 814 height 244
copy div "1ZE1R7480346974519 2 . EMT Key-To-Code-17135 $"
click at [634, 413] on input "text" at bounding box center [657, 420] width 125 height 14
paste input "1ZE1R7480346974519 2. EMT Key-To-Code-17135 $ 3"
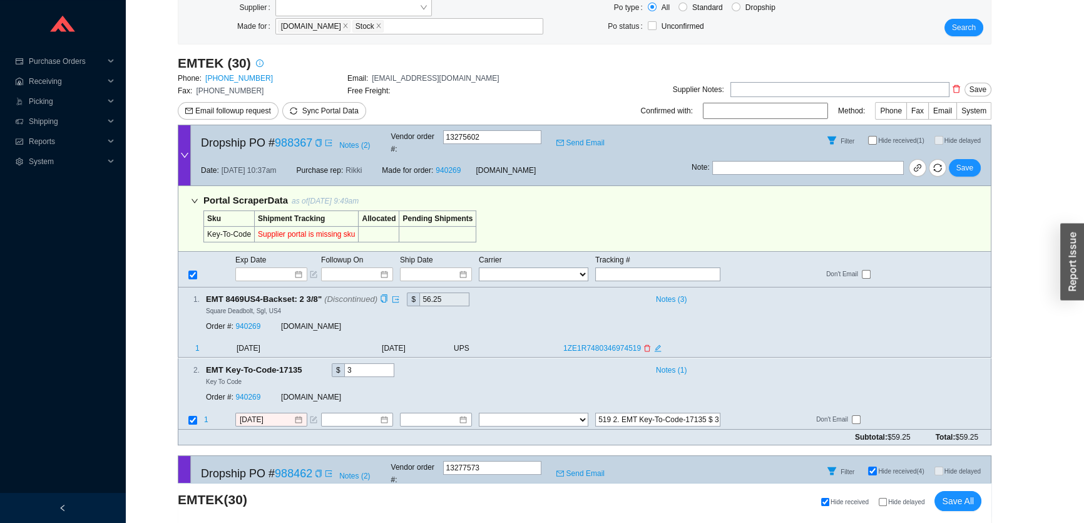
scroll to position [0, 0]
drag, startPoint x: 555, startPoint y: 337, endPoint x: 634, endPoint y: 342, distance: 79.6
click at [634, 342] on tr "1 9/22/2025 9/19/2025 UPS 1ZE1R7480346974519" at bounding box center [584, 350] width 813 height 16
copy tr "1ZE1R7480346974519"
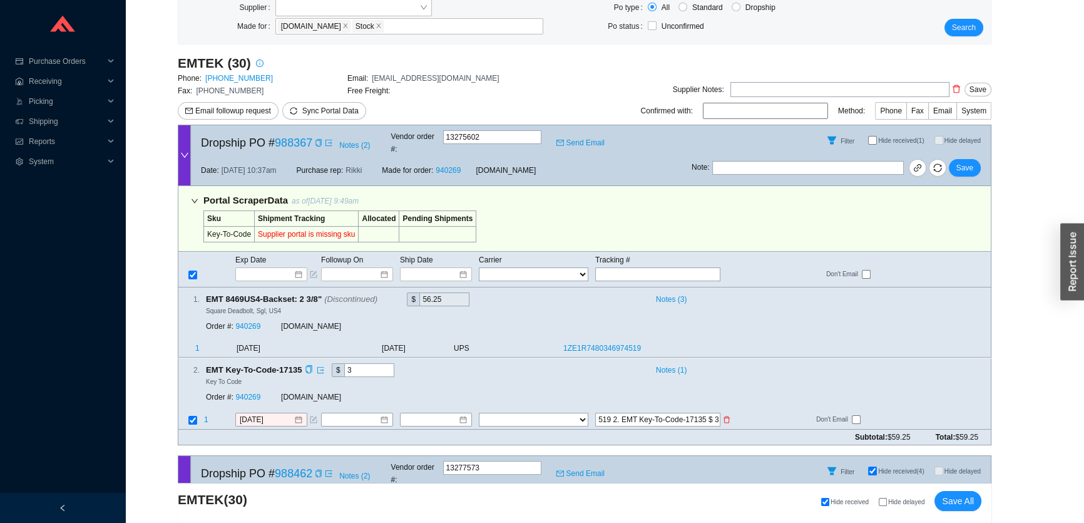
drag, startPoint x: 602, startPoint y: 406, endPoint x: 752, endPoint y: 413, distance: 150.4
click at [752, 413] on tr "1 9/22/2025 FedEx UPS ---------------- 2 Day Transportation INC A&B Freight A. …" at bounding box center [584, 420] width 813 height 17
paste input "text"
drag, startPoint x: 612, startPoint y: 408, endPoint x: 585, endPoint y: 415, distance: 28.4
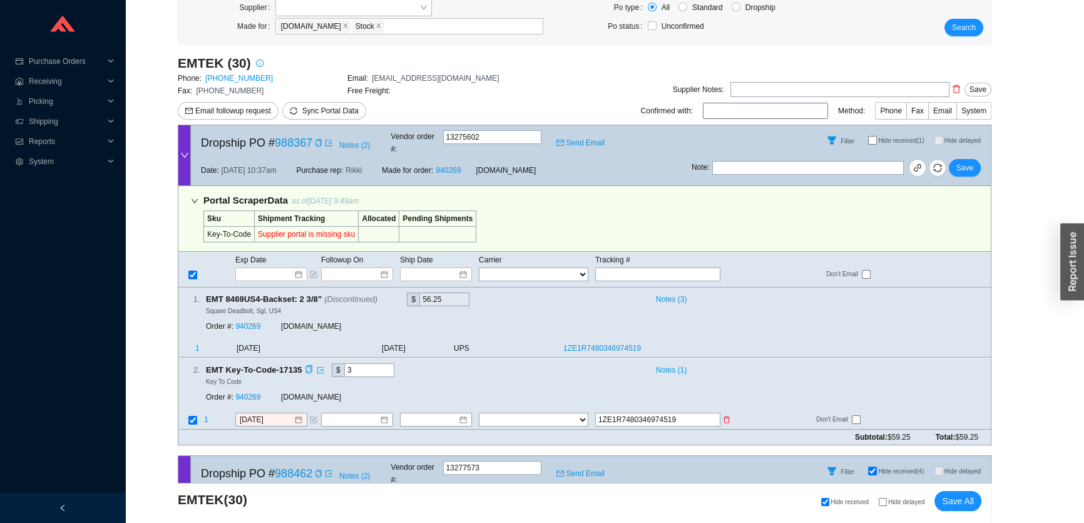
click at [587, 413] on tr "1 9/22/2025 FedEx UPS ---------------- 2 Day Transportation INC A&B Freight A. …" at bounding box center [584, 420] width 813 height 17
type input "1ZE1R7480346974519"
click at [568, 413] on select "FedEx UPS ---------------- 2 Day Transportation INC A&B Freight A. Duie Pyle AA…" at bounding box center [534, 420] width 110 height 14
select select "2"
click at [452, 413] on input at bounding box center [431, 419] width 54 height 13
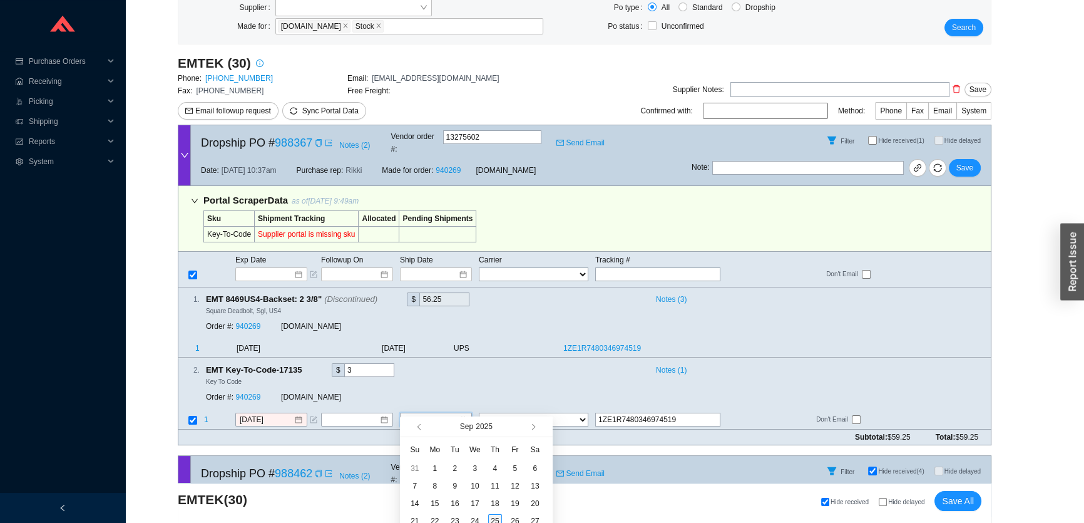
type input "[DATE]"
drag, startPoint x: 495, startPoint y: 514, endPoint x: 535, endPoint y: 457, distance: 69.6
click at [495, 514] on div "25" at bounding box center [495, 521] width 14 height 14
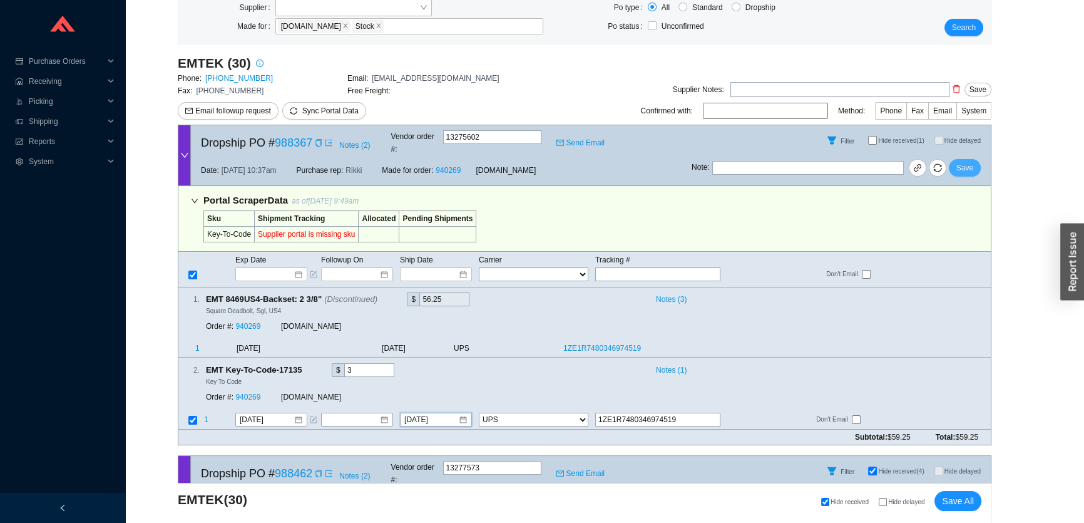
click at [970, 162] on span "Save" at bounding box center [965, 168] width 17 height 13
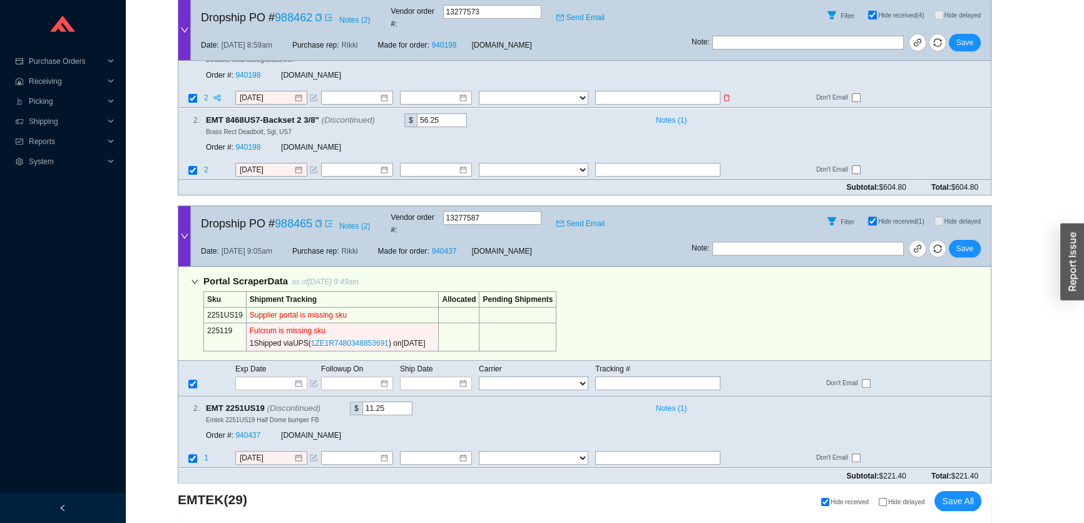
scroll to position [445, 0]
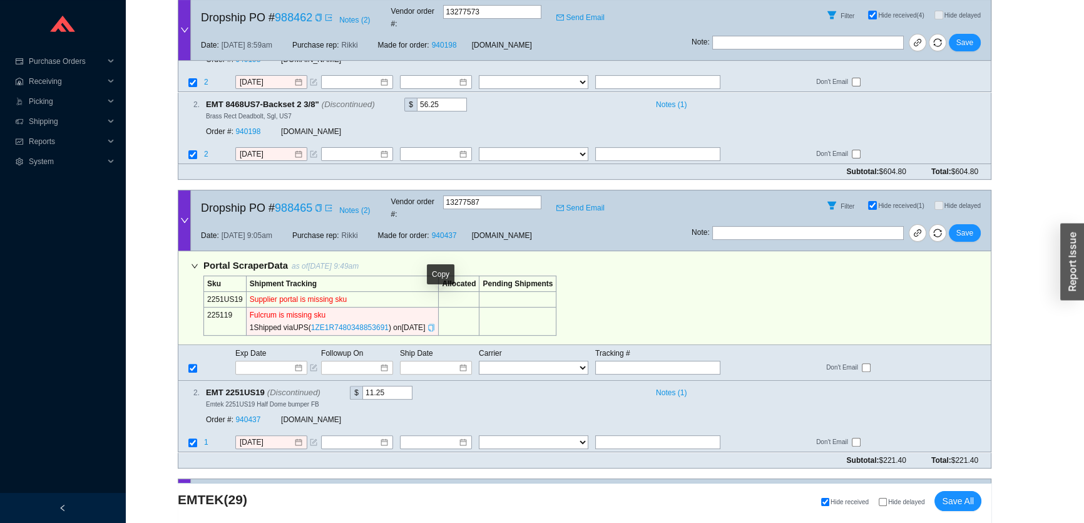
click at [435, 324] on icon "copy" at bounding box center [432, 328] width 8 height 8
click at [592, 360] on td "FedEx UPS ---------------- 2 Day Transportation INC A&B Freight A. Duie Pyle AA…" at bounding box center [536, 367] width 116 height 15
click at [605, 361] on input "text" at bounding box center [657, 368] width 125 height 14
paste input "1ZE1R7480348853691"
type input "1ZE1R7480348853691"
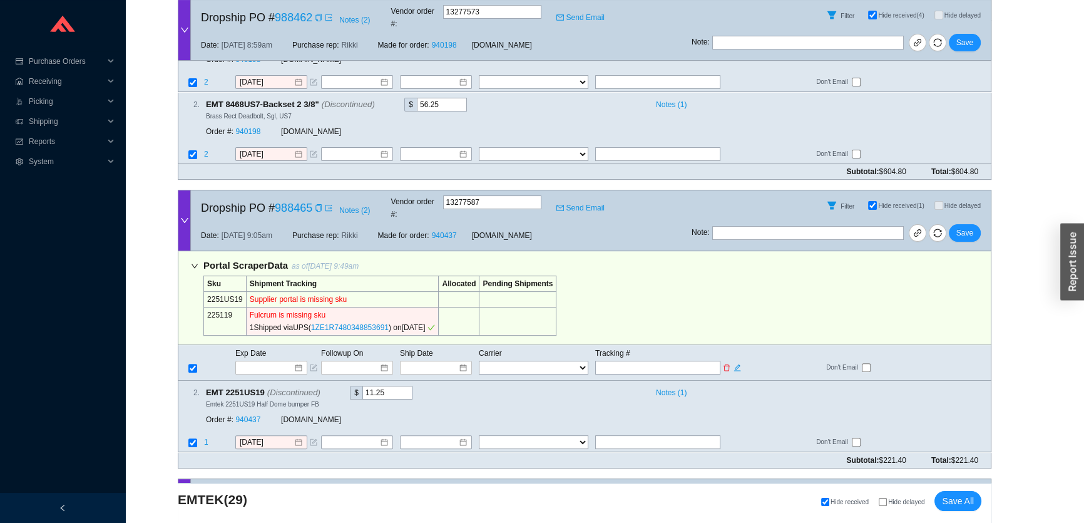
type input "9/18/2025"
type input "1ZE1R7480348853691"
select select "2"
type input "1ZE1R7480348853691"
click at [970, 227] on span "Save" at bounding box center [965, 233] width 17 height 13
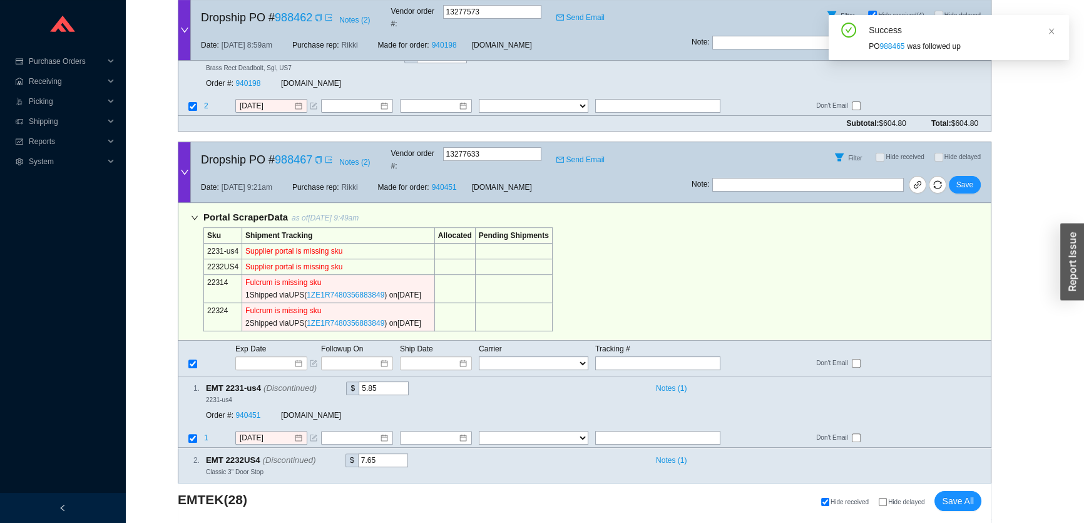
scroll to position [559, 0]
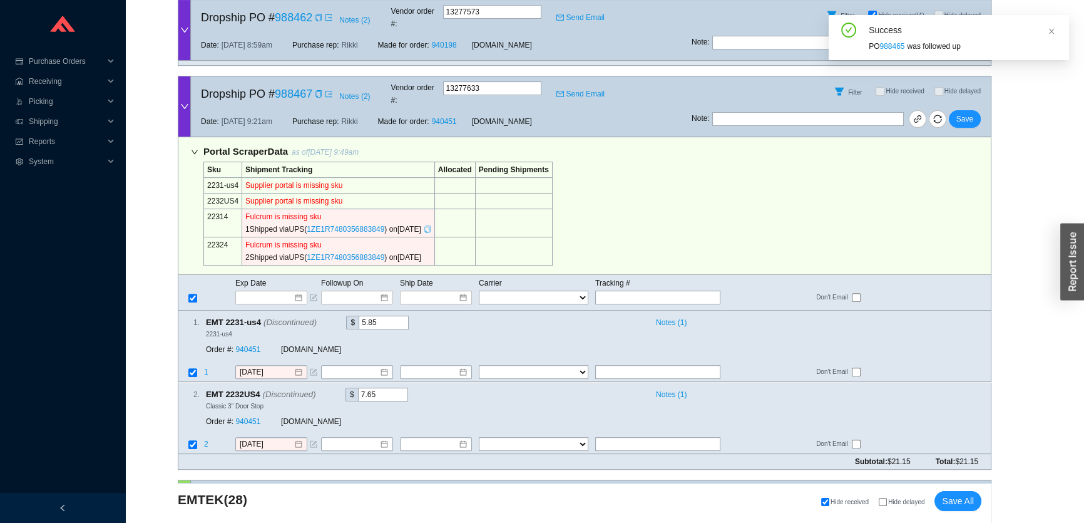
click at [430, 225] on icon "copy" at bounding box center [427, 229] width 6 height 8
click at [599, 290] on input "text" at bounding box center [657, 297] width 125 height 14
paste input "1ZE1R7480356883849"
type input "1ZE1R7480356883849"
type input "9/18/2025"
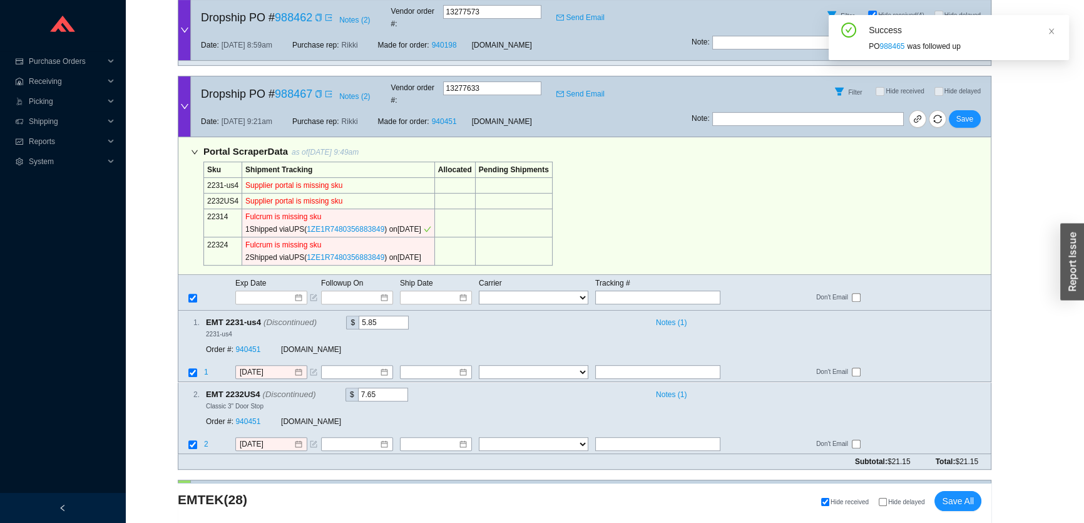
type input "1ZE1R7480356883849"
type input "9/18/2025"
type input "1ZE1R7480356883849"
select select "2"
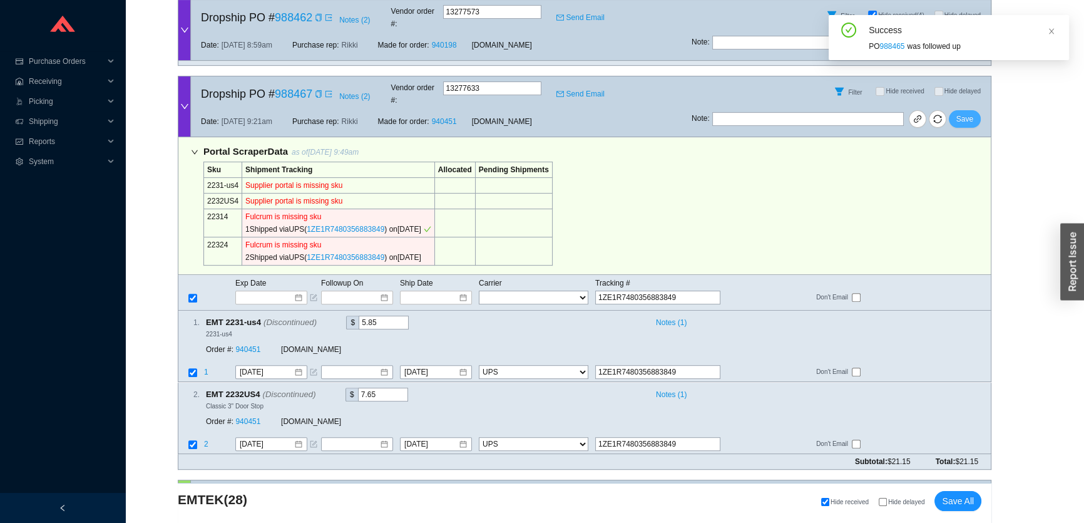
type input "1ZE1R7480356883849"
click at [972, 113] on span "Save" at bounding box center [965, 119] width 17 height 13
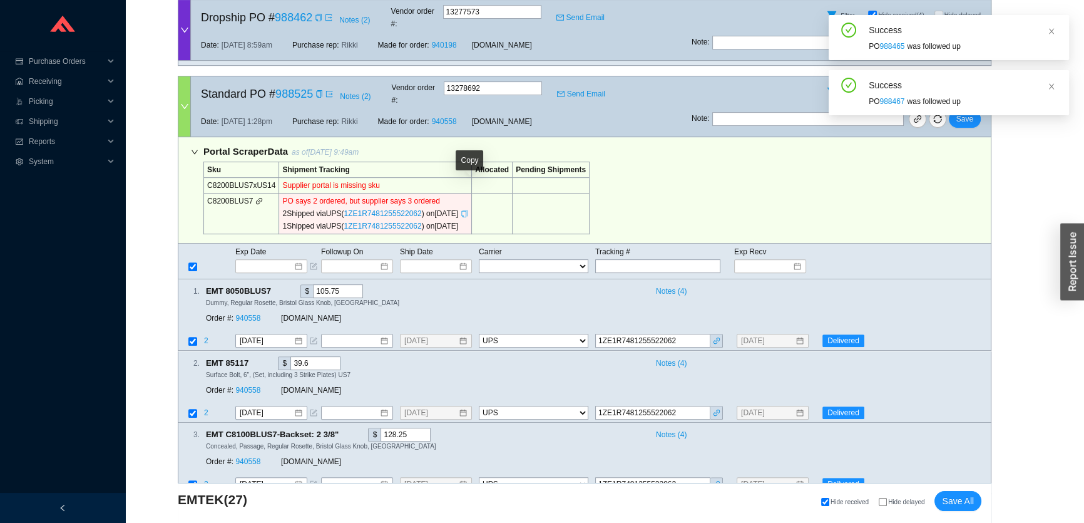
click at [468, 210] on icon "copy" at bounding box center [465, 214] width 8 height 8
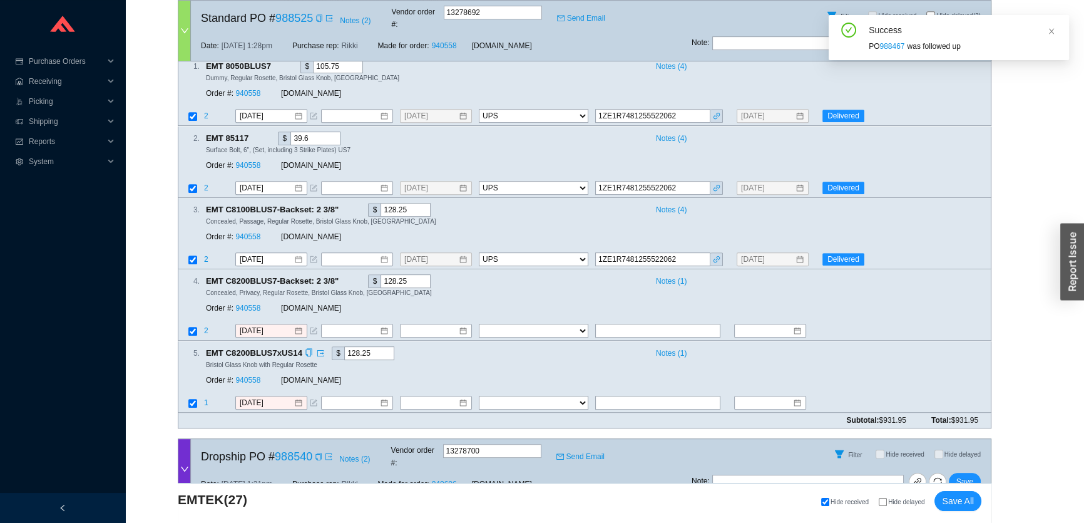
scroll to position [787, 0]
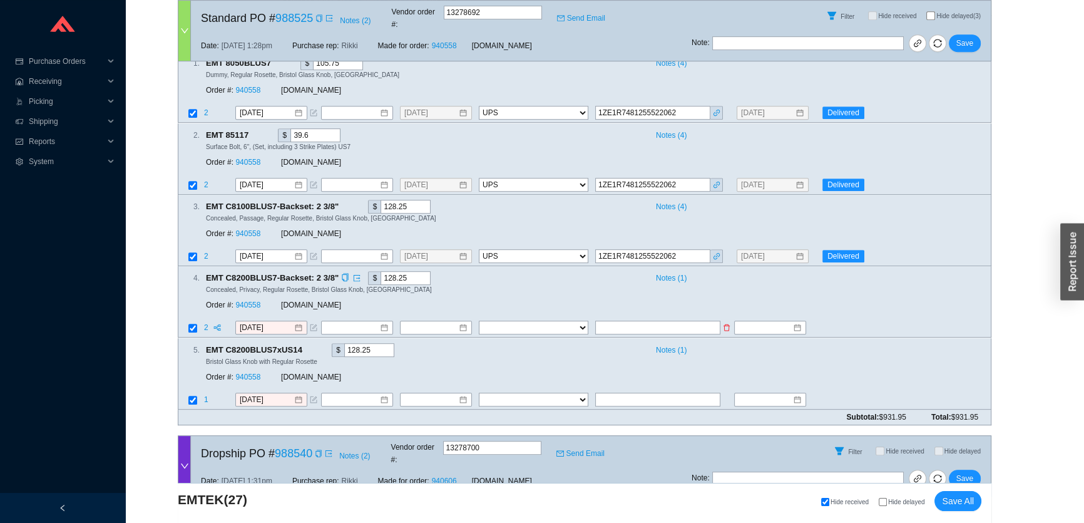
click at [620, 321] on input "text" at bounding box center [657, 328] width 125 height 14
paste input "1ZE1R7481255522062"
type input "9/19/2025"
type input "1ZE1R7481255522062"
type input "9/30/2025"
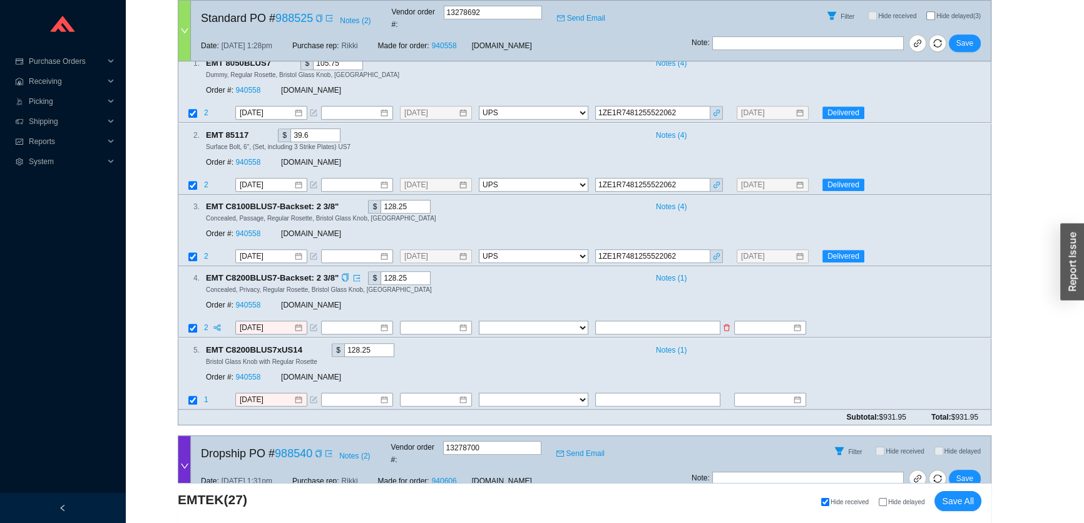
select select "2"
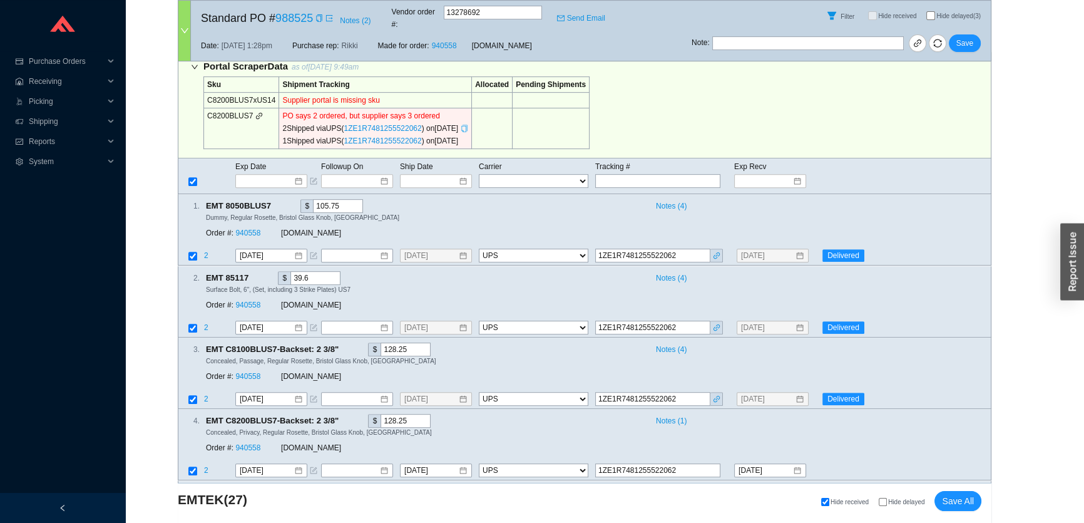
scroll to position [730, 0]
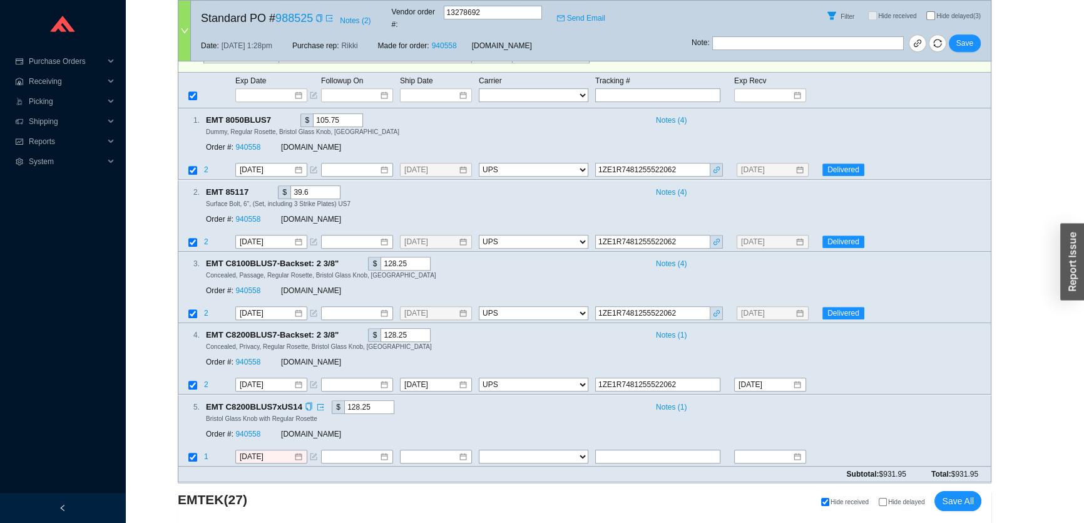
type input "1ZE1R7481255522062"
click at [610, 423] on div "5 . EMT C8200BLUS7xUS14 $ 128.25 Notes ( 1 ) Bristol Glass Knob with Regular Ro…" at bounding box center [585, 430] width 814 height 71
click at [612, 449] on input "text" at bounding box center [657, 456] width 125 height 14
paste input "1ZE1R7481255522062"
type input "9/19/2025"
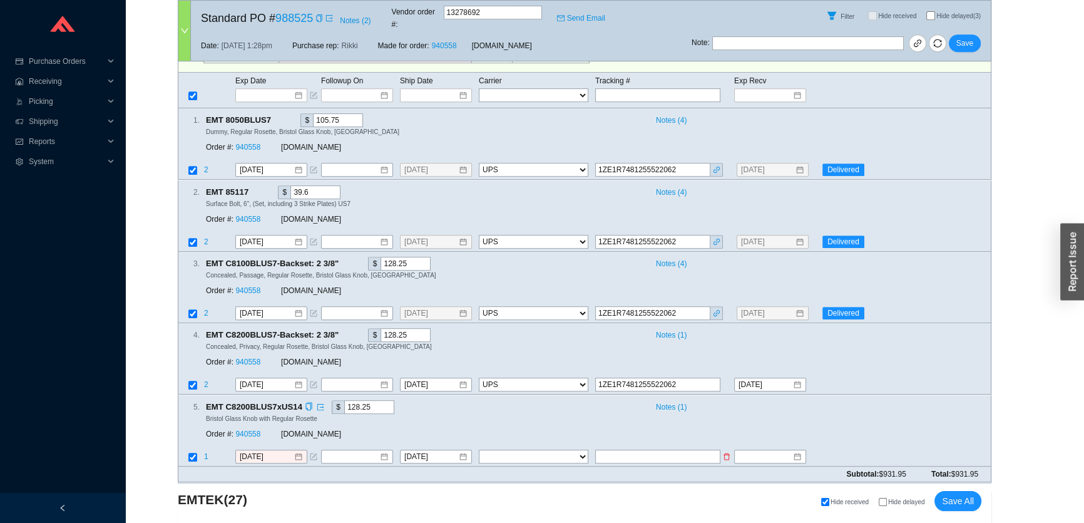
type input "1ZE1R7481255522062"
type input "9/30/2025"
select select "2"
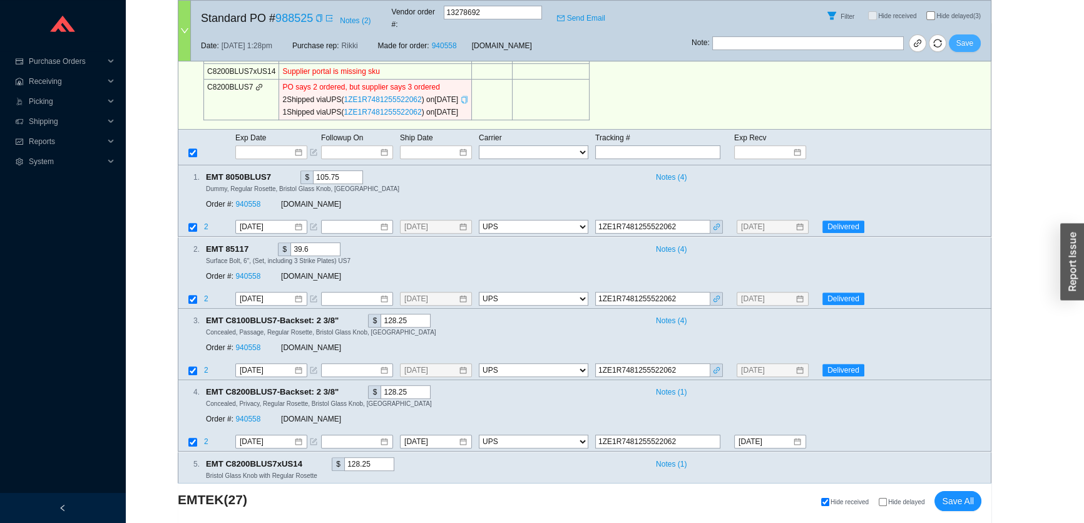
type input "1ZE1R7481255522062"
click at [969, 37] on span "Save" at bounding box center [965, 43] width 17 height 13
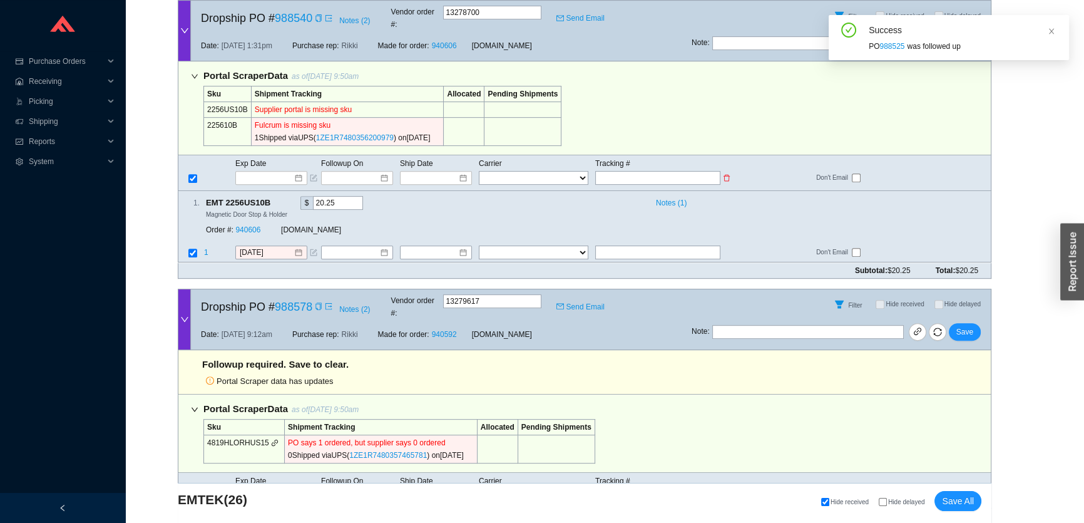
scroll to position [616, 0]
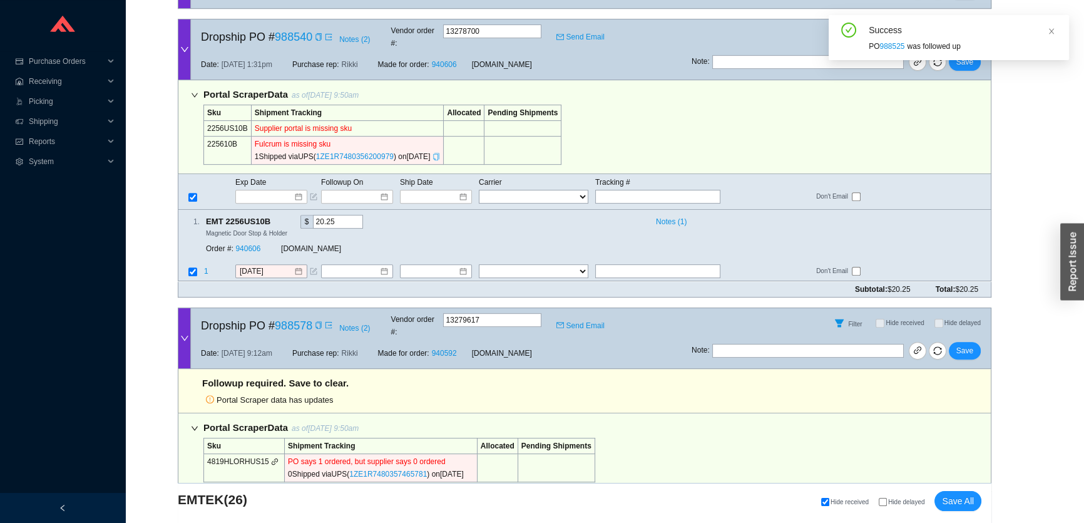
click at [440, 150] on div "Copy" at bounding box center [437, 156] width 8 height 13
click at [625, 179] on div "Exp Date Followup On Ship Date Carrier Tracking # FedEx UPS ---------------- 2 …" at bounding box center [585, 192] width 814 height 36
click at [622, 190] on input "text" at bounding box center [657, 197] width 125 height 14
paste input "1ZE1R7480356200979"
type input "1ZE1R7480356200979"
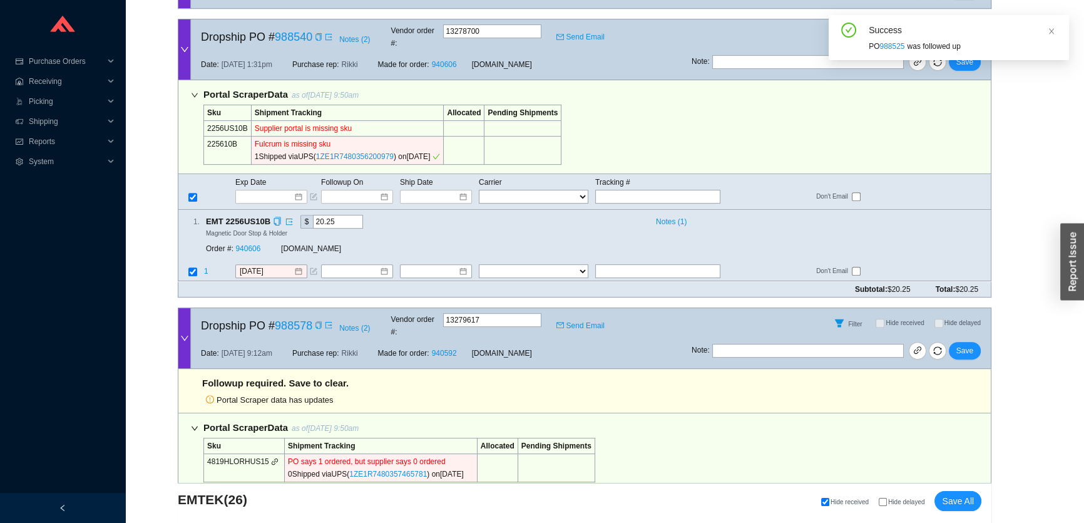
type input "9/19/2025"
type input "1ZE1R7480356200979"
select select "2"
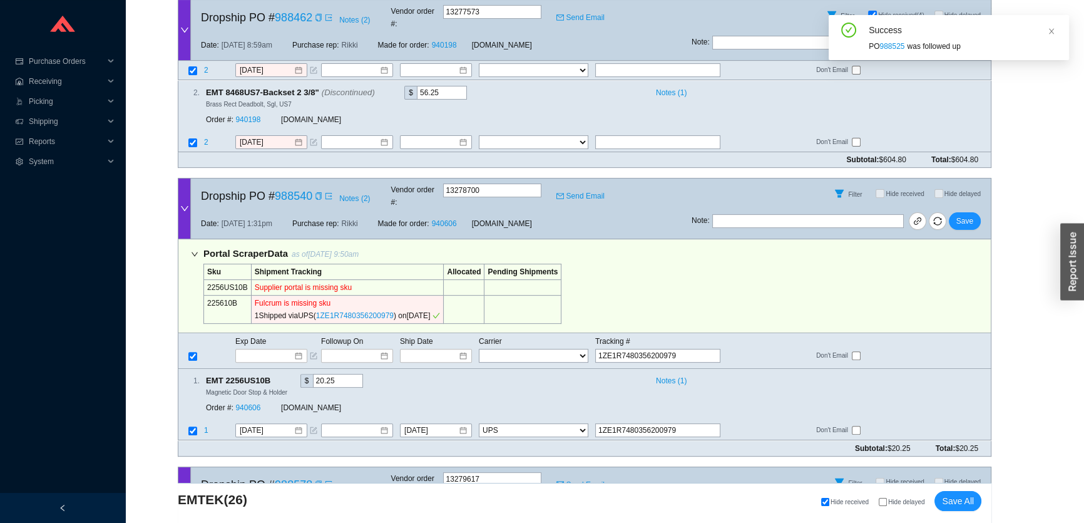
scroll to position [445, 0]
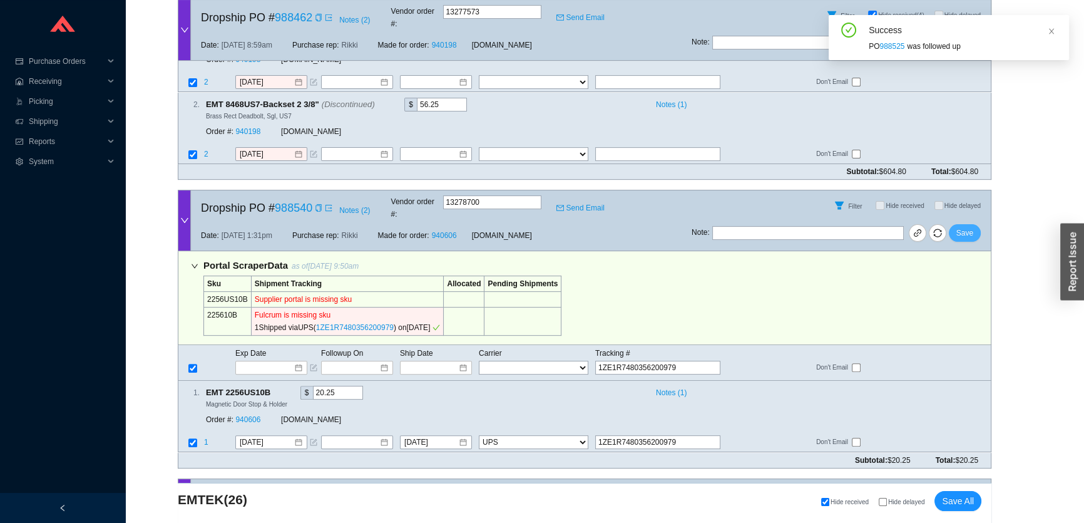
type input "1ZE1R7480356200979"
click at [961, 227] on span "Save" at bounding box center [965, 233] width 17 height 13
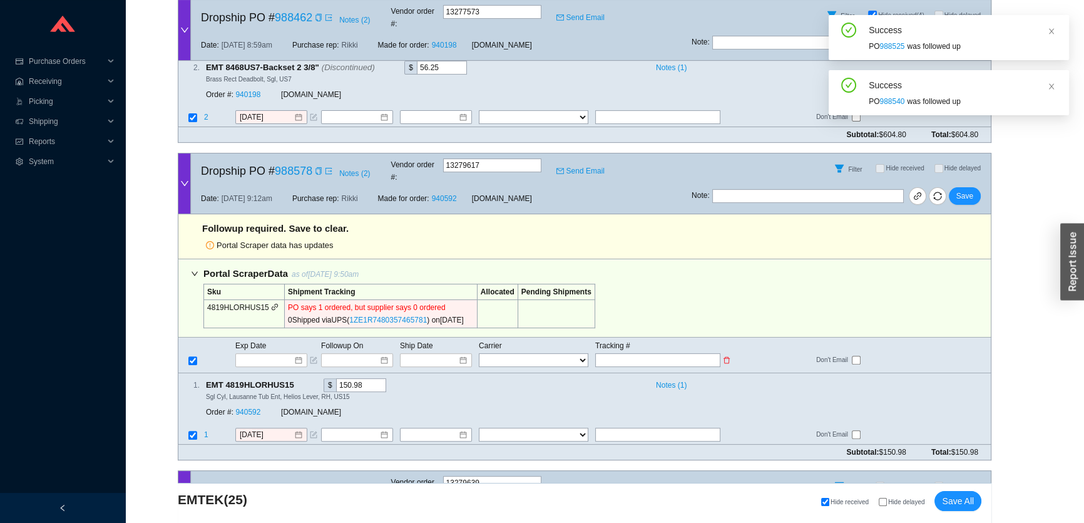
scroll to position [502, 0]
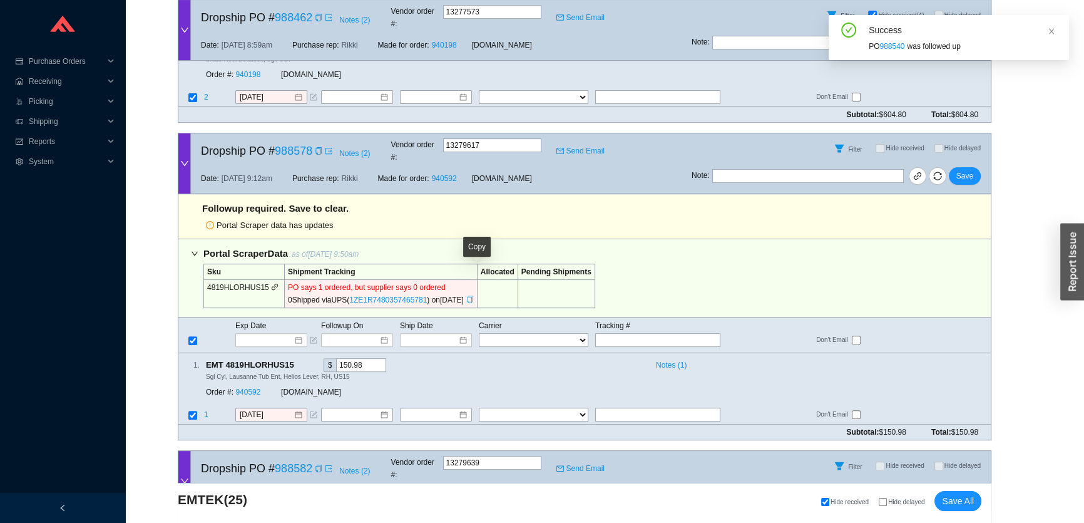
click at [474, 295] on icon "copy" at bounding box center [470, 299] width 8 height 8
click at [646, 322] on div "Exp Date Followup On Ship Date Carrier Tracking # FedEx UPS ---------------- 2 …" at bounding box center [585, 335] width 814 height 36
click at [647, 333] on input "text" at bounding box center [657, 340] width 125 height 14
paste input "1ZE1R7480357465781"
type input "1ZE1R7480357465781"
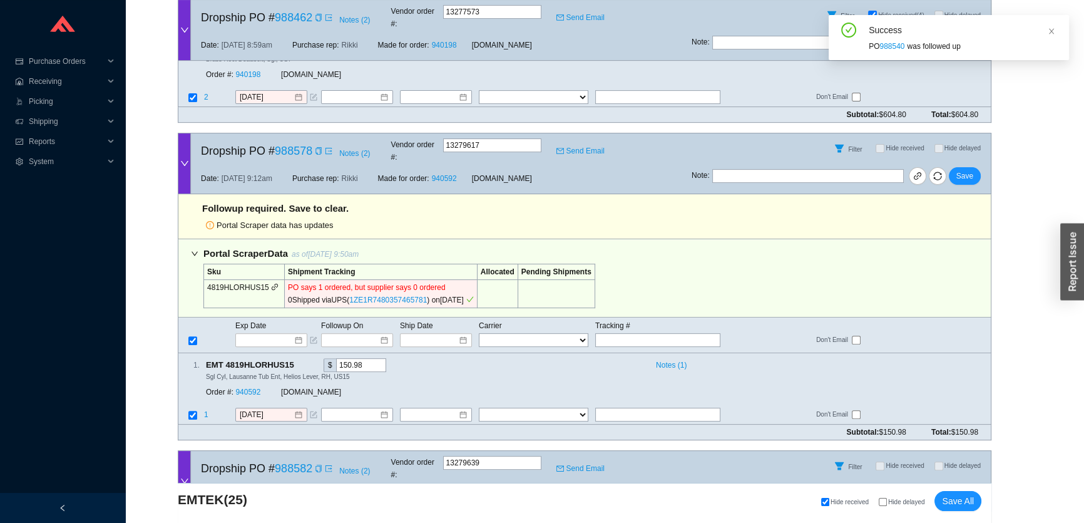
type input "9/19/2025"
type input "1ZE1R7480357465781"
select select "2"
type input "1ZE1R7480357465781"
click at [972, 170] on span "Save" at bounding box center [965, 176] width 17 height 13
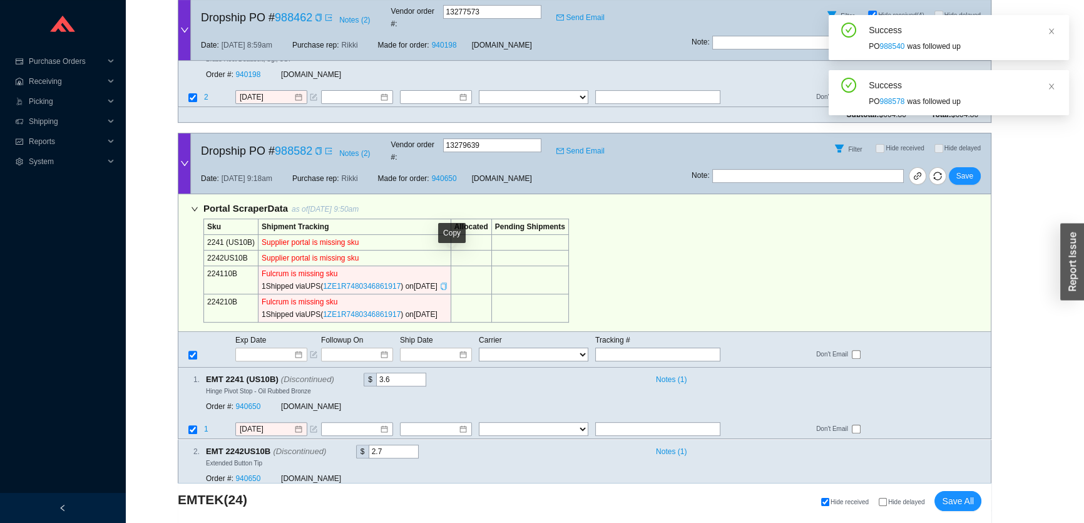
click at [448, 282] on icon "copy" at bounding box center [444, 286] width 8 height 8
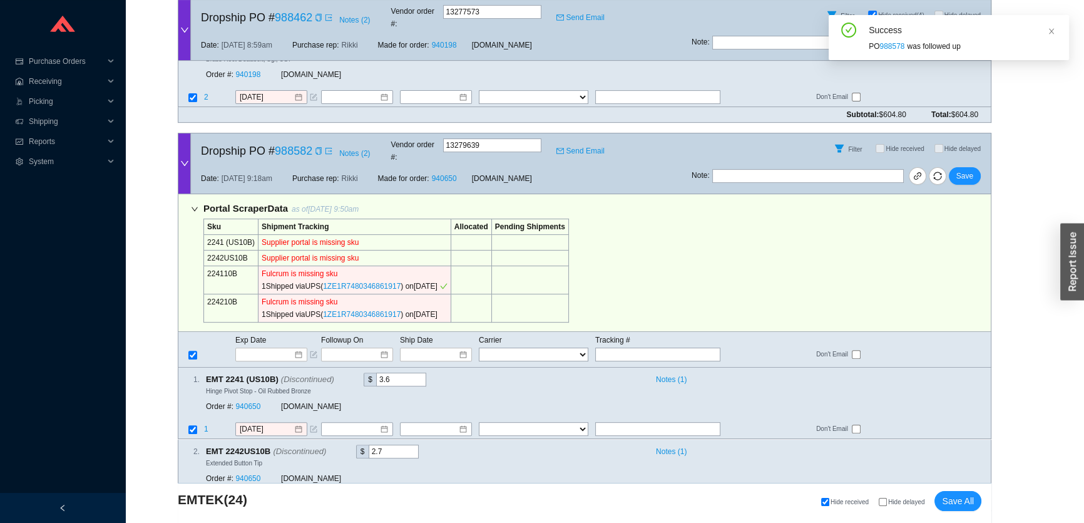
click at [638, 337] on div "Exp Date Followup On Ship Date Carrier Tracking # FedEx UPS ---------------- 2 …" at bounding box center [585, 350] width 814 height 36
click at [635, 347] on input "text" at bounding box center [657, 354] width 125 height 14
paste input "1ZE1R7480346861917"
type input "1ZE1R7480346861917"
type input "9/19/2025"
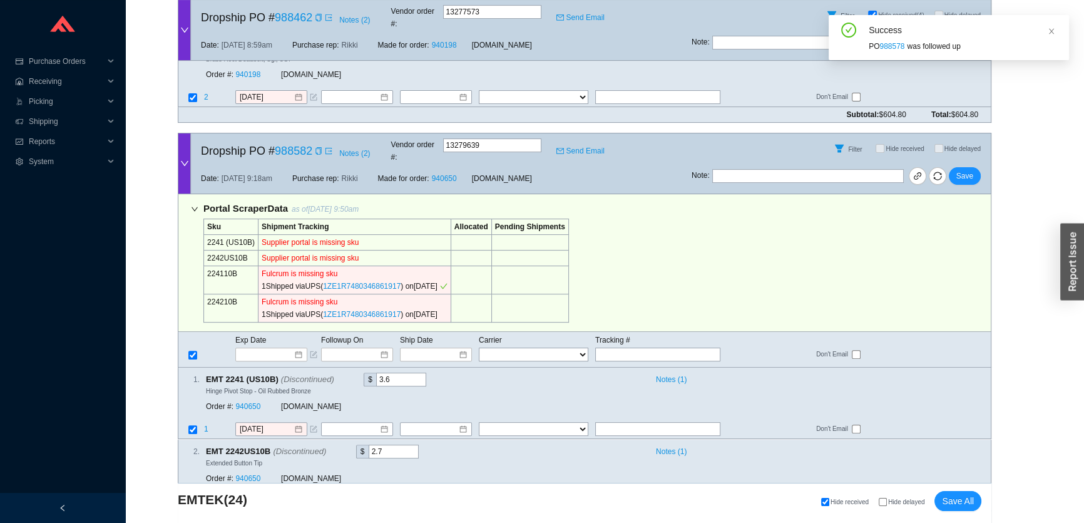
type input "1ZE1R7480346861917"
type input "9/19/2025"
type input "1ZE1R7480346861917"
select select "2"
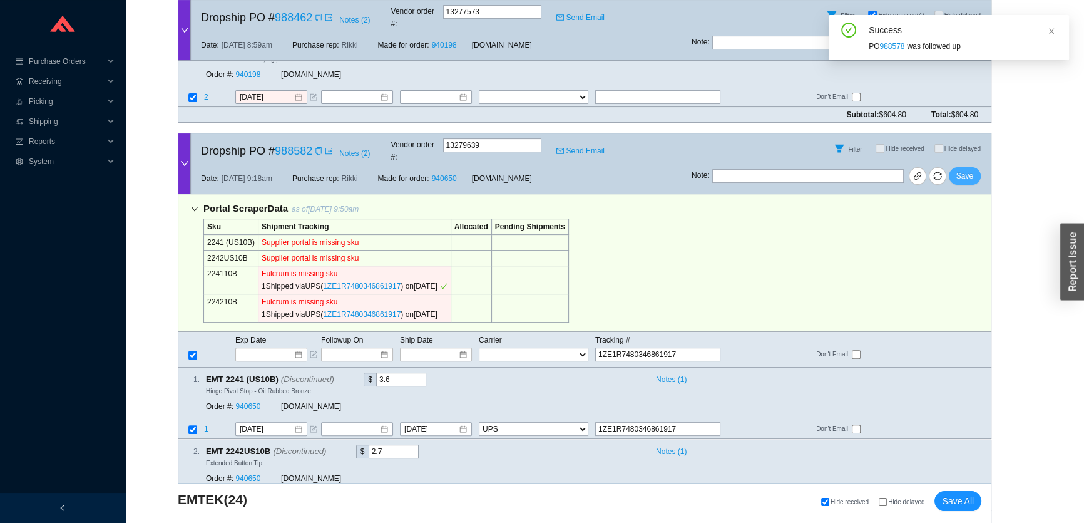
type input "1ZE1R7480346861917"
click at [964, 170] on span "Save" at bounding box center [965, 176] width 17 height 13
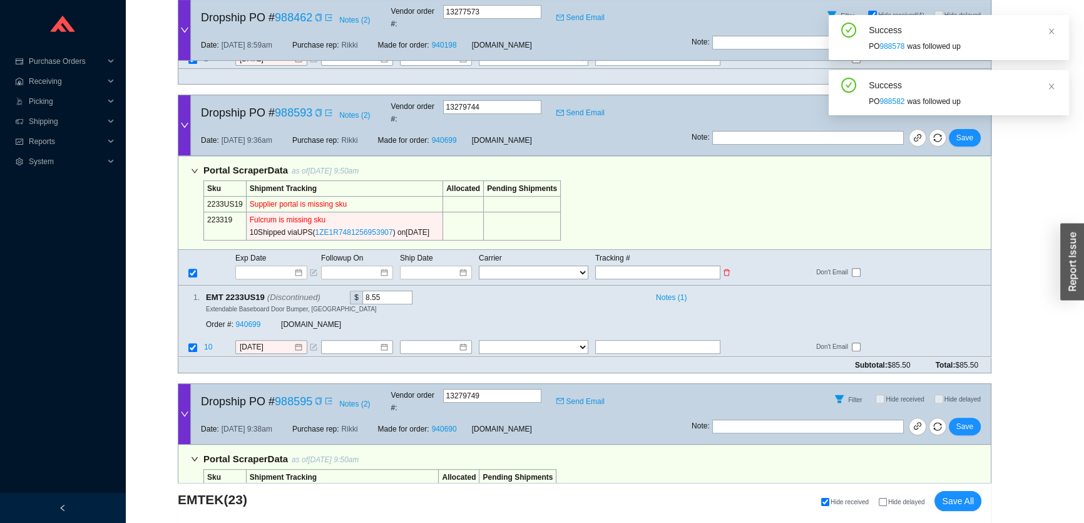
scroll to position [559, 0]
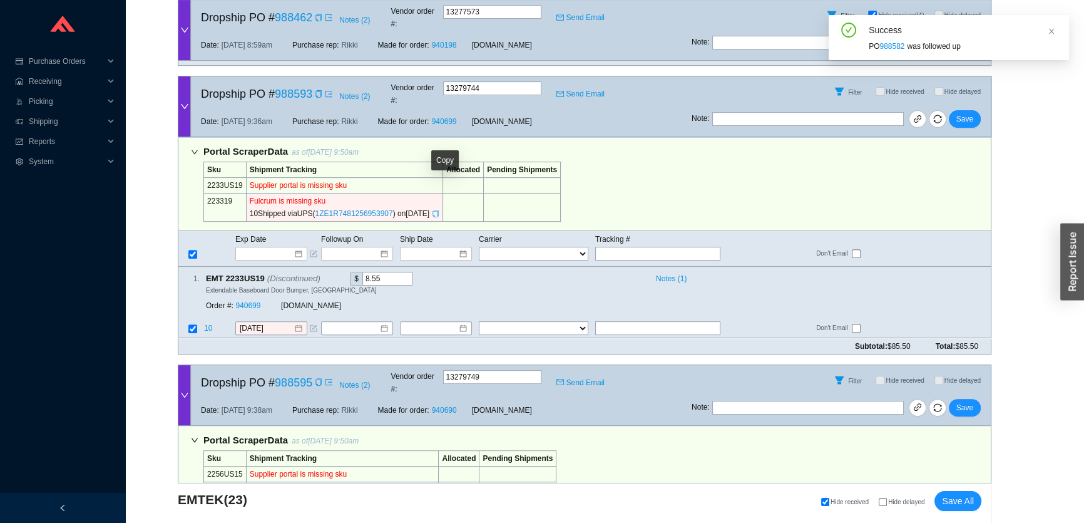
click at [439, 210] on icon "copy" at bounding box center [436, 214] width 8 height 8
click at [618, 247] on input "text" at bounding box center [657, 254] width 125 height 14
paste input "1ZE1R7481256953907"
type input "1ZE1R7481256953907"
type input "9/23/2025"
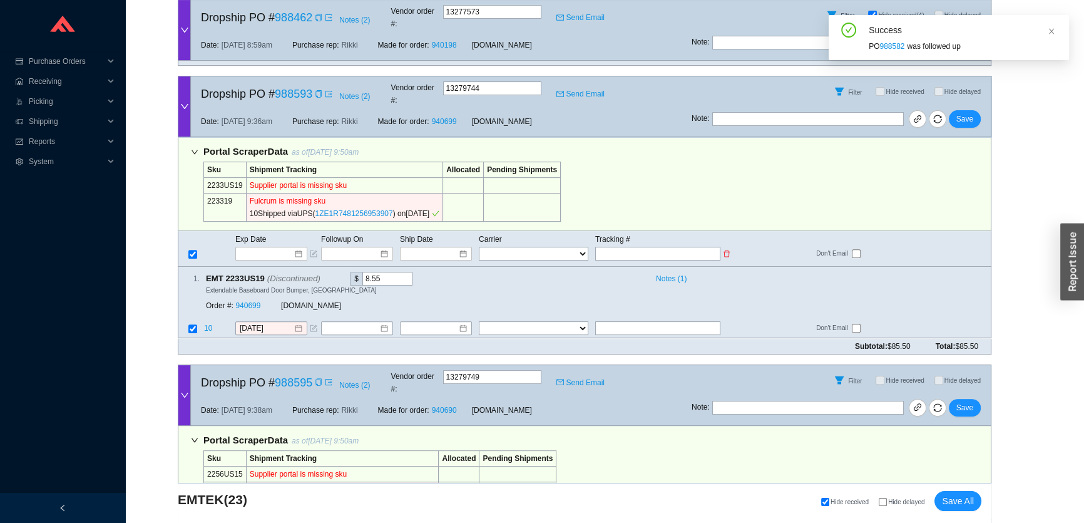
type input "1ZE1R7481256953907"
select select "2"
type input "1ZE1R7481256953907"
click at [964, 113] on span "Save" at bounding box center [965, 119] width 17 height 13
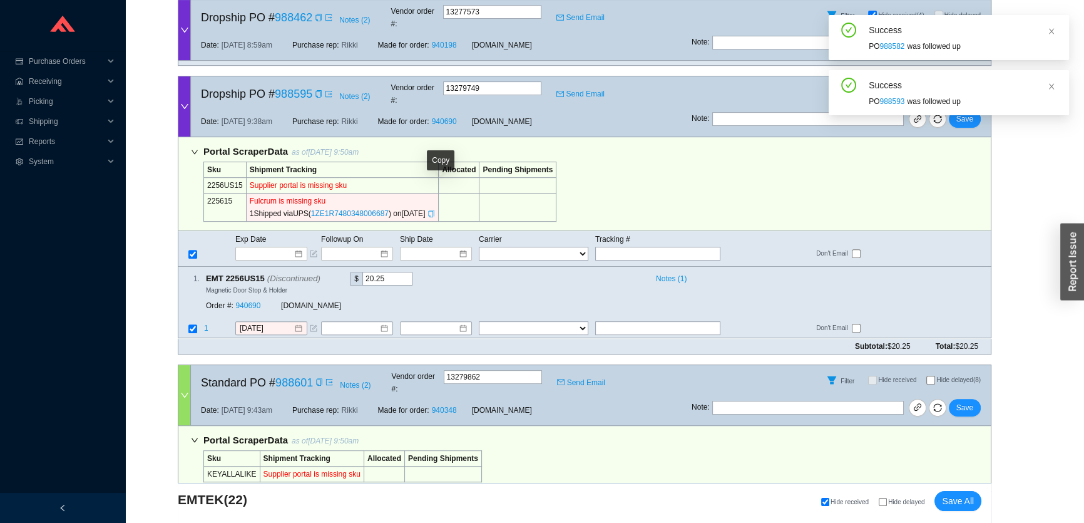
click at [435, 210] on icon "copy" at bounding box center [432, 214] width 8 height 8
click at [619, 235] on div "Exp Date Followup On Ship Date Carrier Tracking # FedEx UPS ---------------- 2 …" at bounding box center [585, 249] width 814 height 36
click at [620, 247] on input "text" at bounding box center [657, 254] width 125 height 14
paste input "1ZE1R7480348006687"
type input "1ZE1R7480348006687"
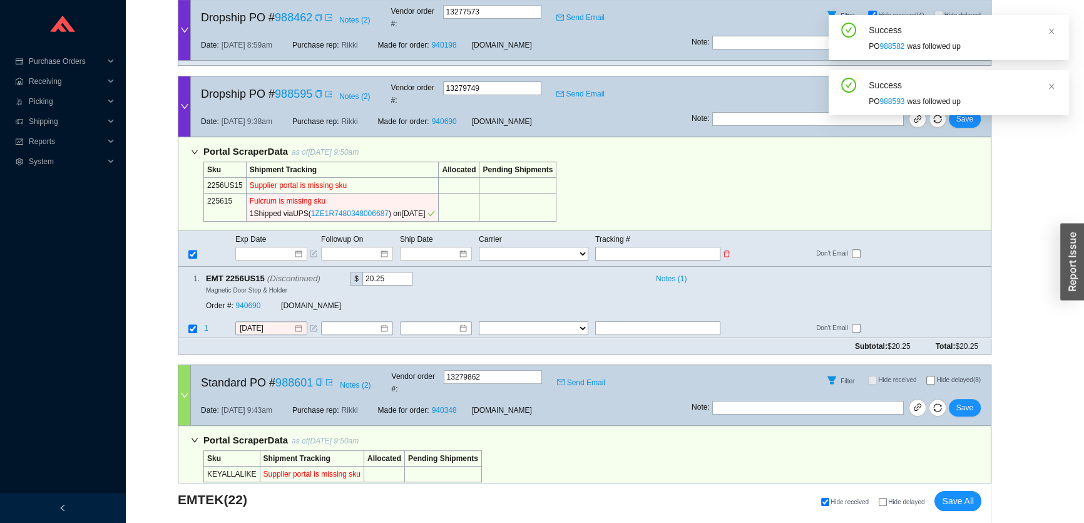
type input "9/19/2025"
type input "1ZE1R7480348006687"
select select "2"
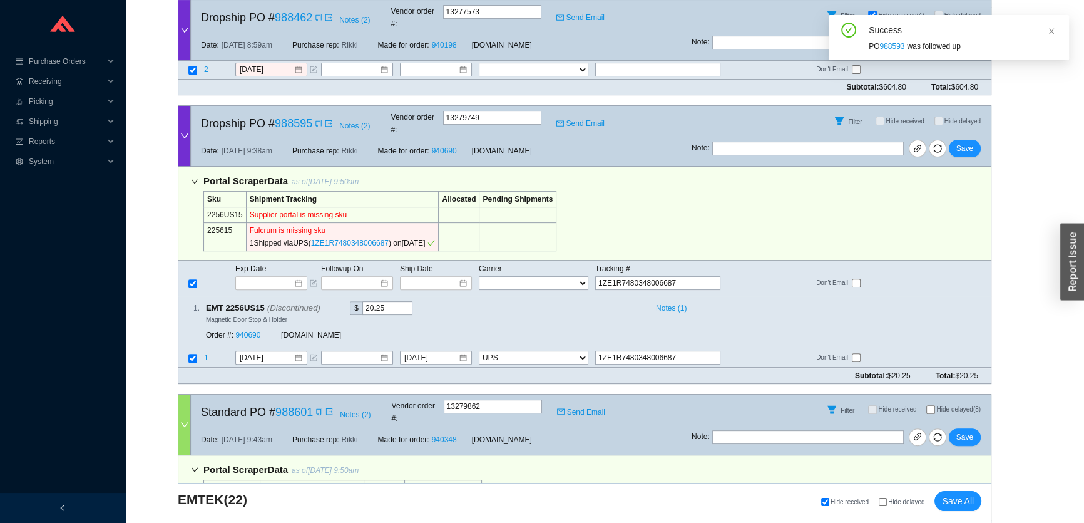
scroll to position [502, 0]
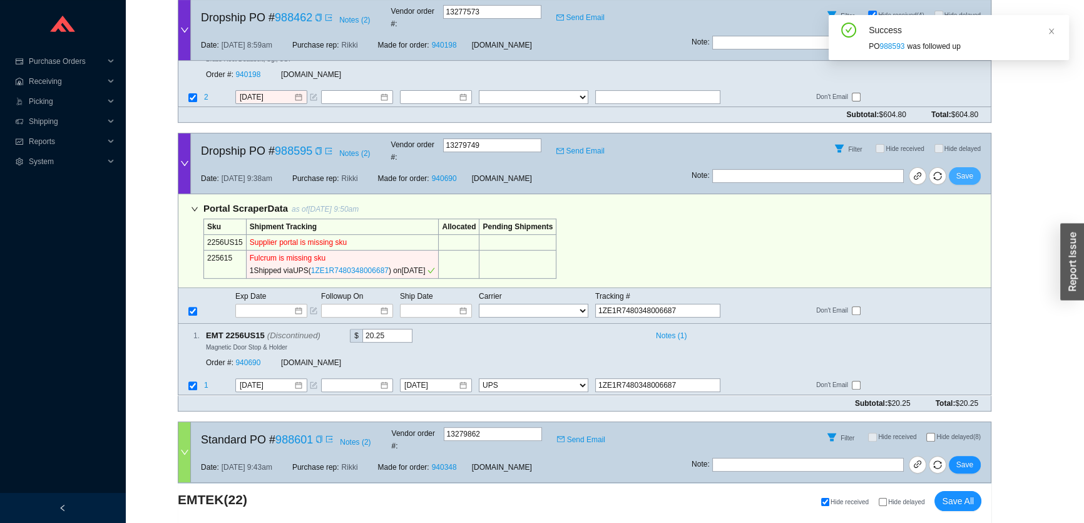
type input "1ZE1R7480348006687"
click at [968, 170] on span "Save" at bounding box center [965, 176] width 17 height 13
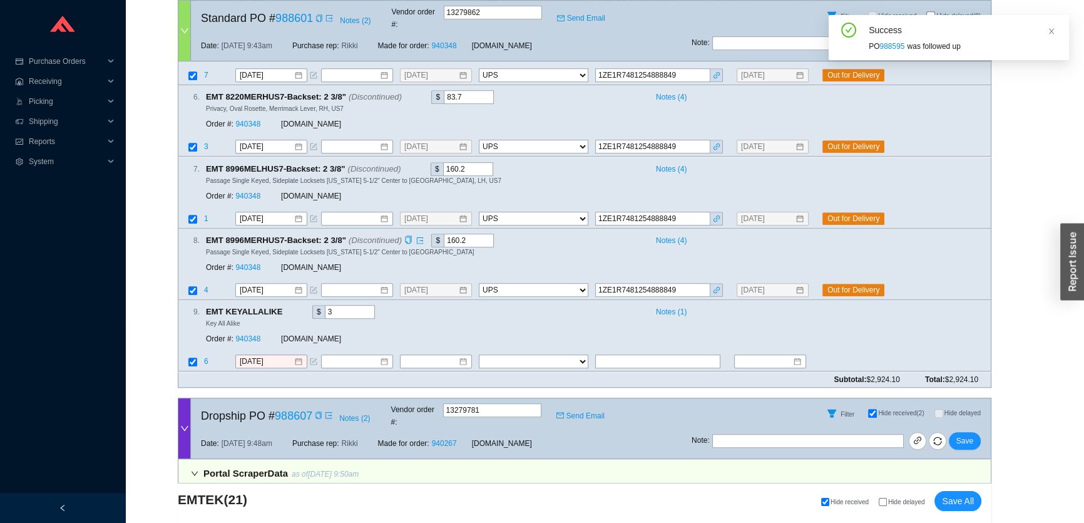
scroll to position [1071, 0]
drag, startPoint x: 629, startPoint y: 267, endPoint x: 544, endPoint y: 267, distance: 85.1
click at [544, 282] on tr "4 9/24/2025 9/19/2025 FedEx UPS ---------------- 2 Day Transportation INC A&B F…" at bounding box center [584, 290] width 813 height 17
click at [614, 354] on input "text" at bounding box center [657, 361] width 125 height 14
paste input "1ZE1R7481254888849"
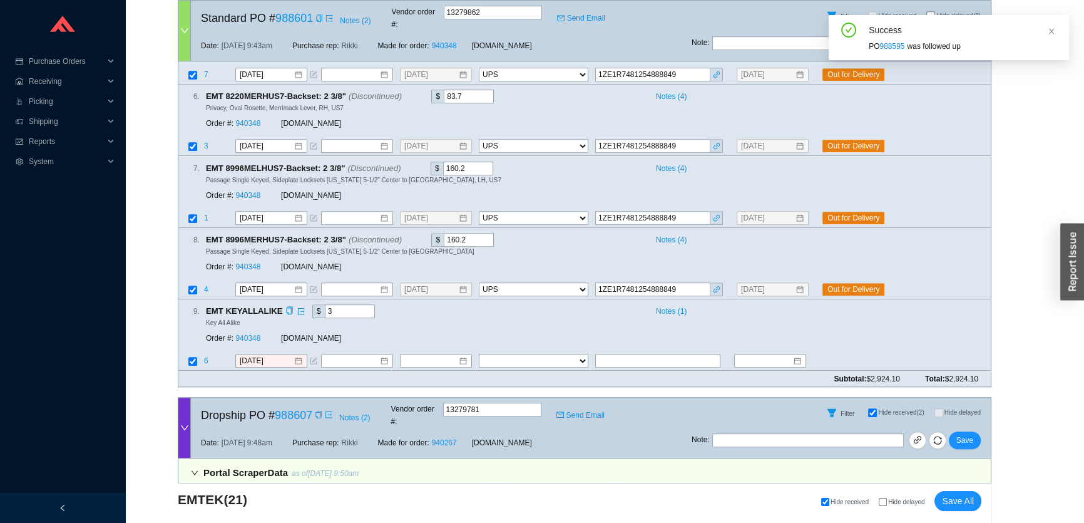
type input "9/19/2025"
type input "1ZE1R7481254888849"
type input "9/30/2025"
select select "2"
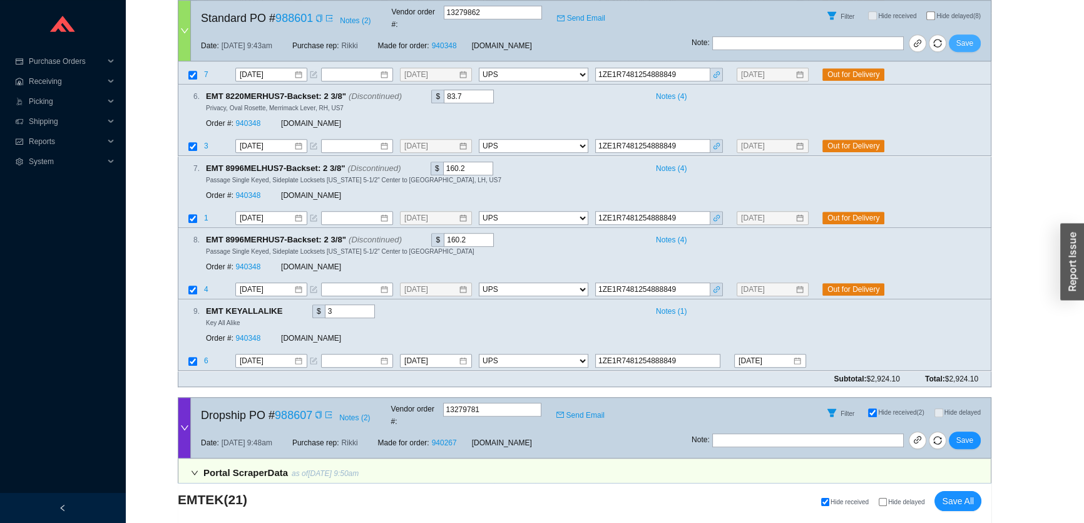
type input "1ZE1R7481254888849"
drag, startPoint x: 965, startPoint y: 28, endPoint x: 965, endPoint y: 36, distance: 7.5
click at [965, 37] on span "Save" at bounding box center [965, 43] width 17 height 13
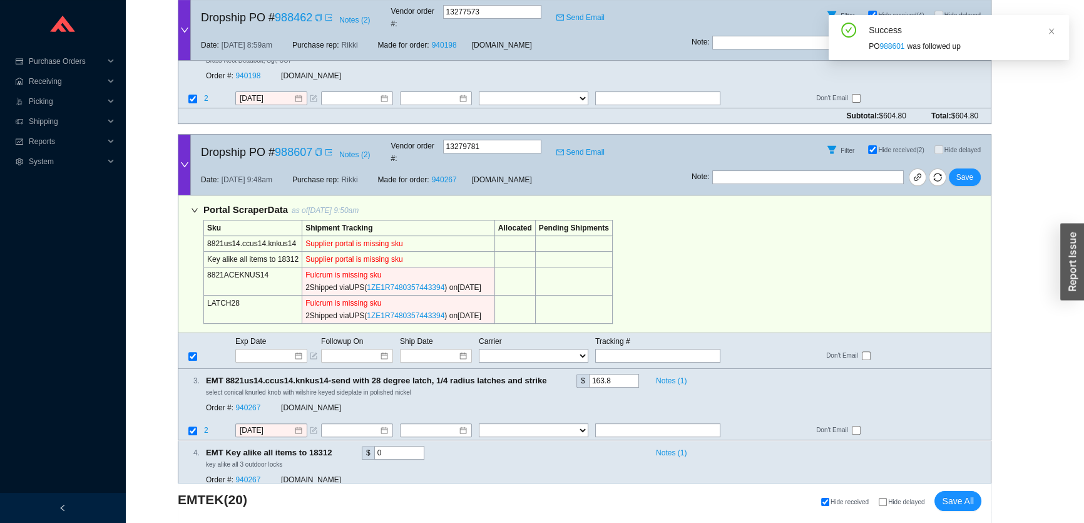
scroll to position [532, 0]
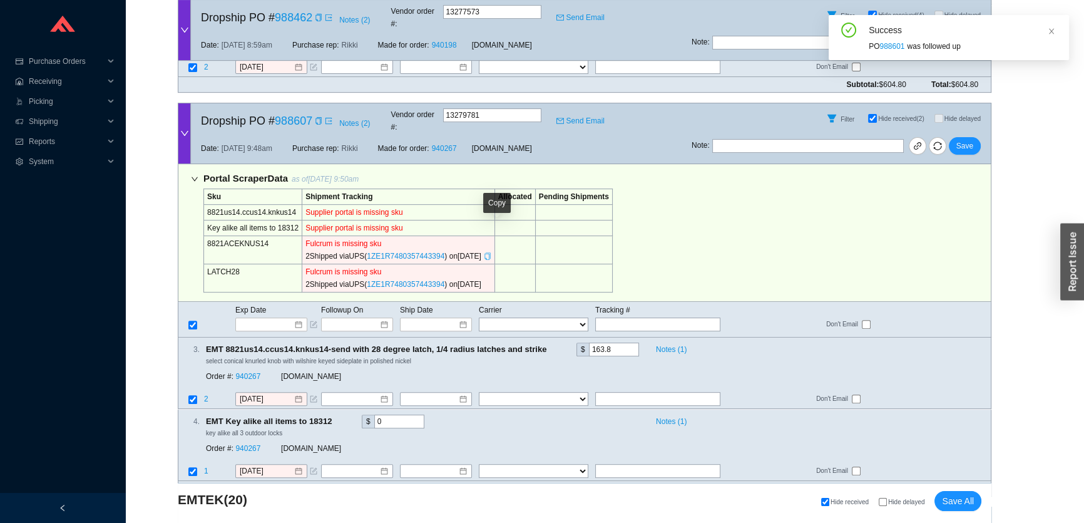
click at [491, 252] on icon "copy" at bounding box center [488, 256] width 8 height 8
click at [612, 317] on input "text" at bounding box center [657, 324] width 125 height 14
paste input "1ZE1R7480357443394"
type input "1ZE1R7480357443394"
type input "9/22/2025"
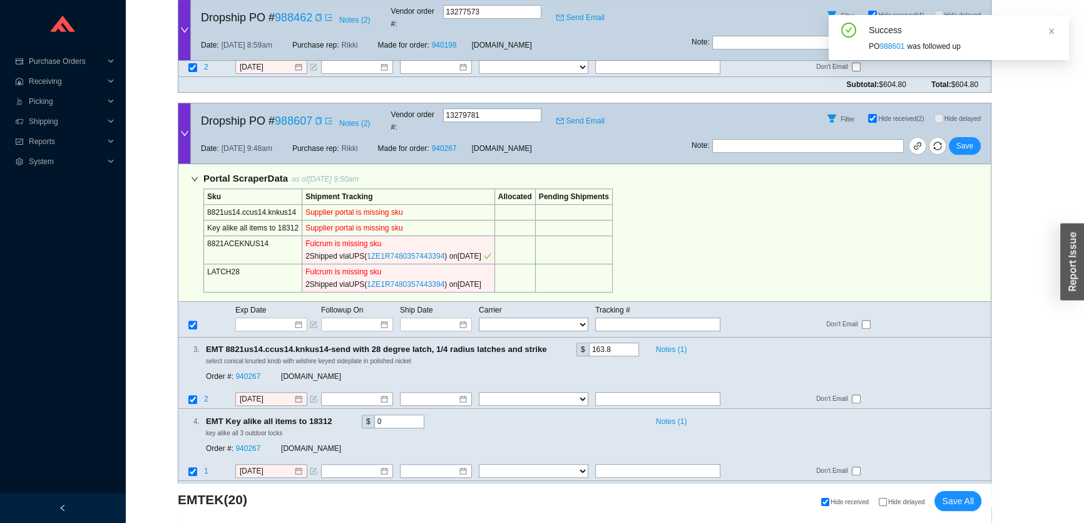
type input "1ZE1R7480357443394"
type input "9/22/2025"
type input "1ZE1R7480357443394"
select select "2"
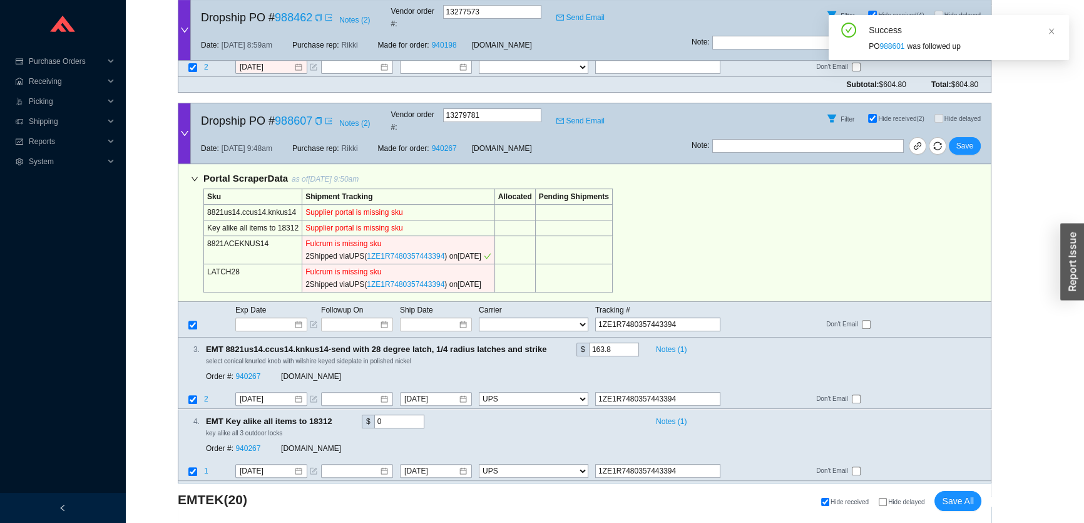
type input "1ZE1R7480357443394"
click at [961, 137] on button "Save" at bounding box center [965, 146] width 32 height 18
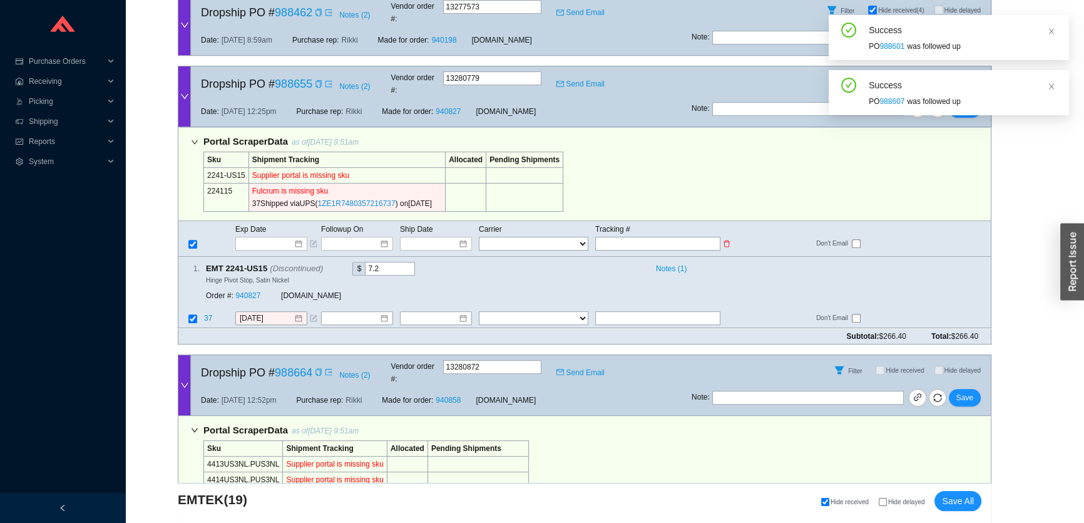
scroll to position [589, 0]
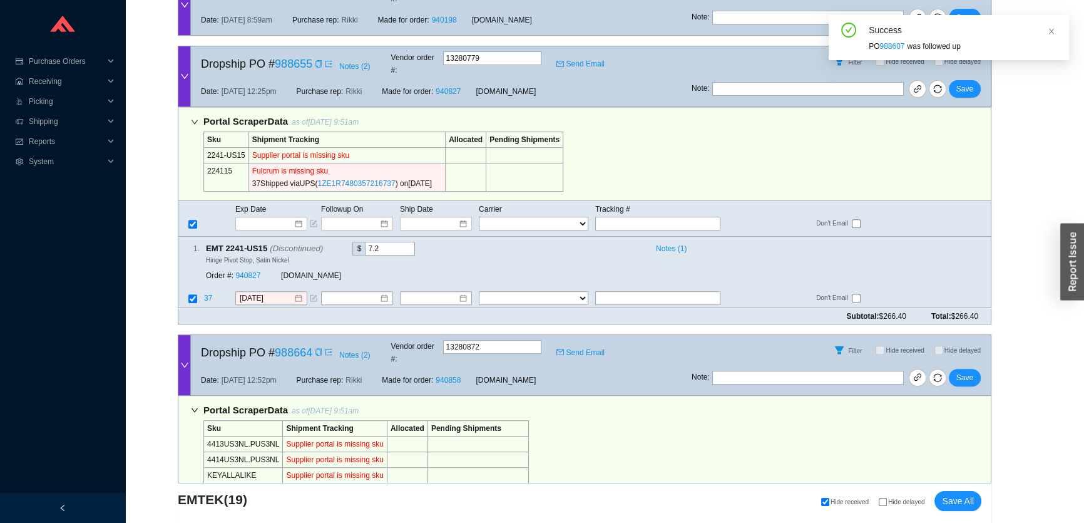
drag, startPoint x: 444, startPoint y: 158, endPoint x: 474, endPoint y: 167, distance: 30.9
click at [441, 180] on icon "copy" at bounding box center [438, 184] width 6 height 8
click at [677, 217] on input "text" at bounding box center [657, 224] width 125 height 14
paste input "1ZE1R7480357216737"
type input "1ZE1R7480357216737"
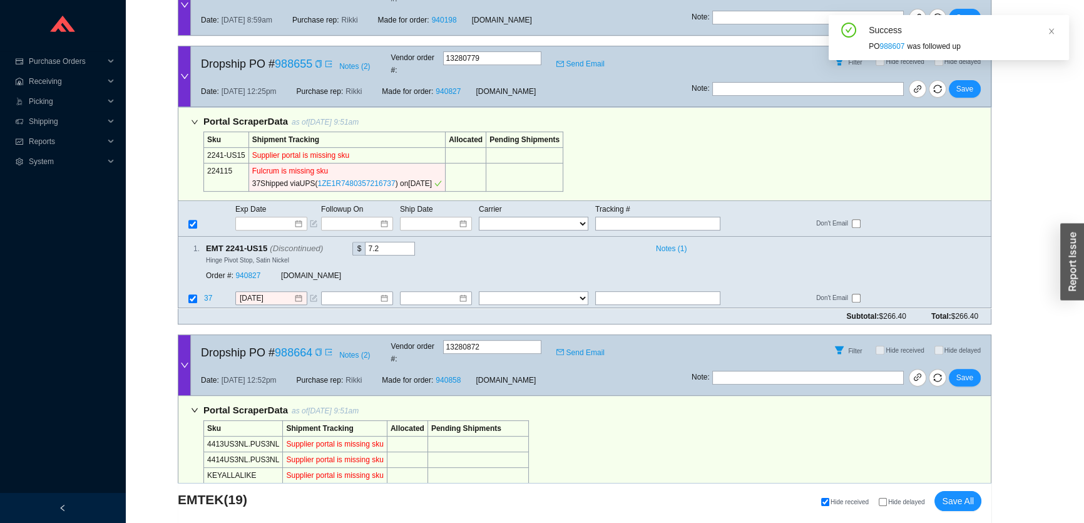
type input "9/22/2025"
type input "1ZE1R7480357216737"
select select "2"
type input "1ZE1R7480357216737"
click at [966, 66] on div "Success PO 988607 was followed up" at bounding box center [949, 42] width 240 height 55
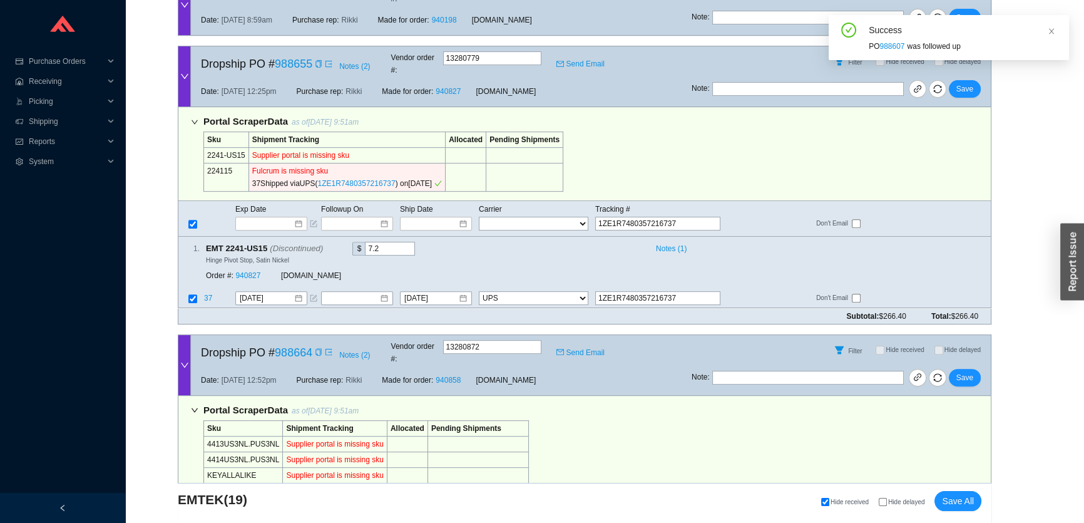
click at [970, 65] on div "Success PO 988607 was followed up" at bounding box center [949, 42] width 240 height 55
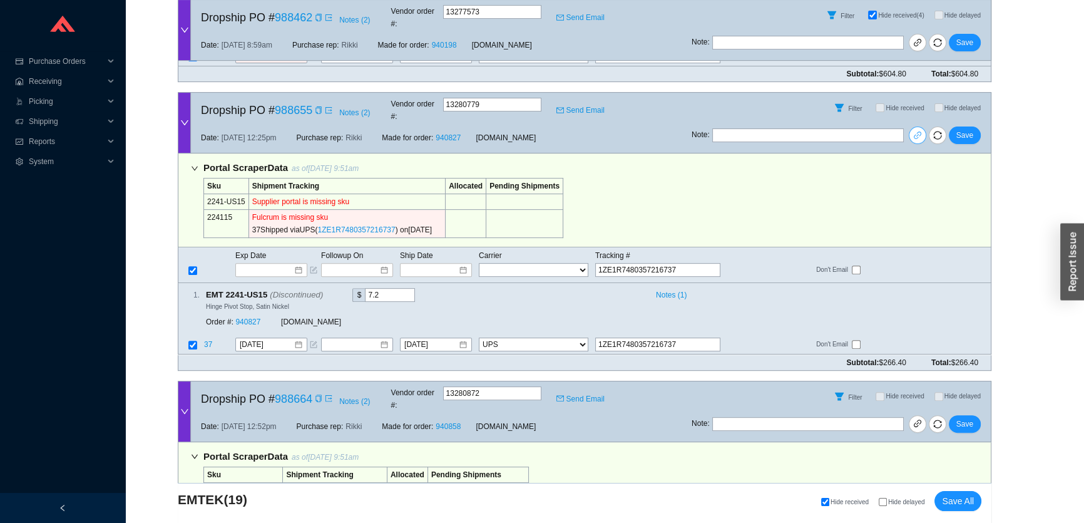
scroll to position [476, 0]
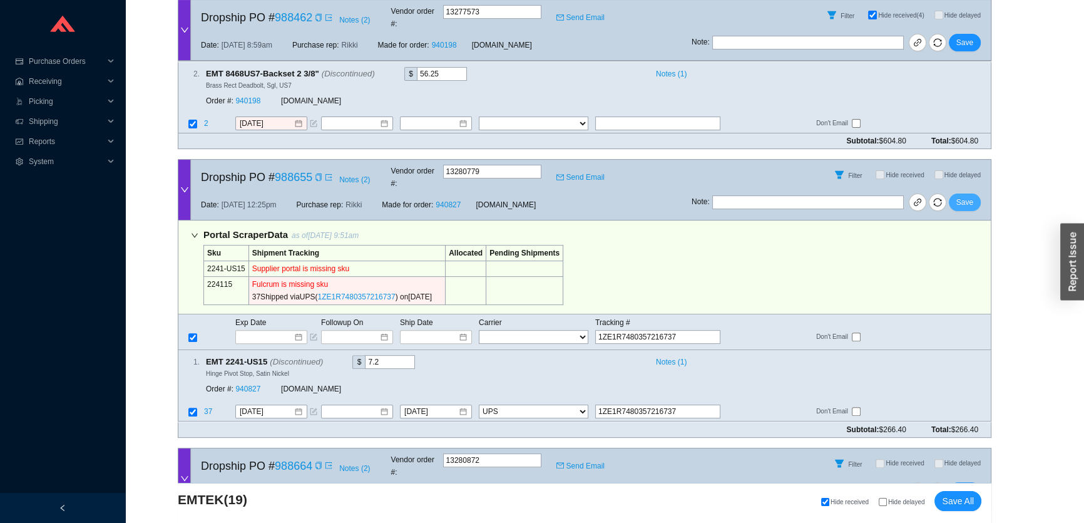
click at [968, 196] on span "Save" at bounding box center [965, 202] width 17 height 13
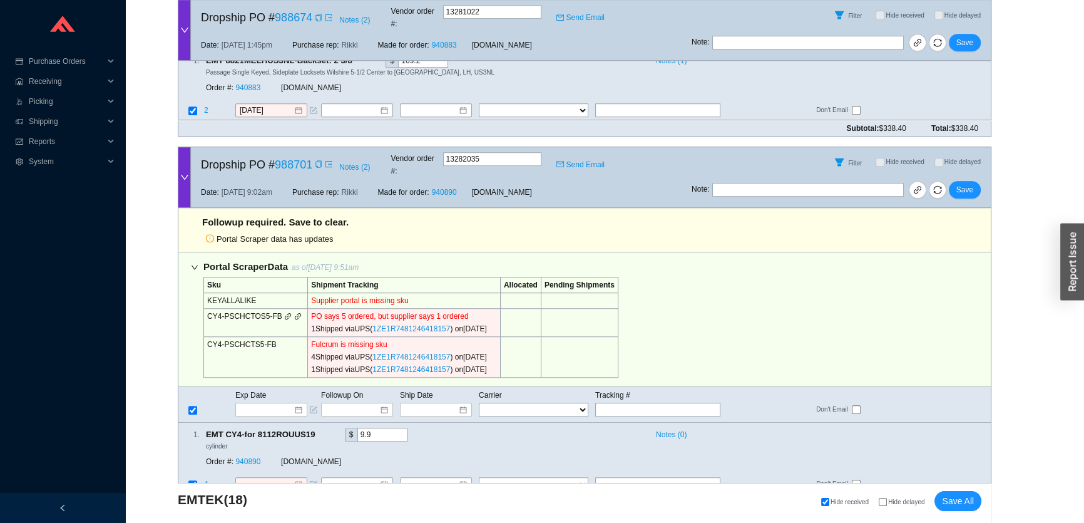
scroll to position [1215, 0]
click at [496, 324] on icon "copy" at bounding box center [493, 328] width 6 height 8
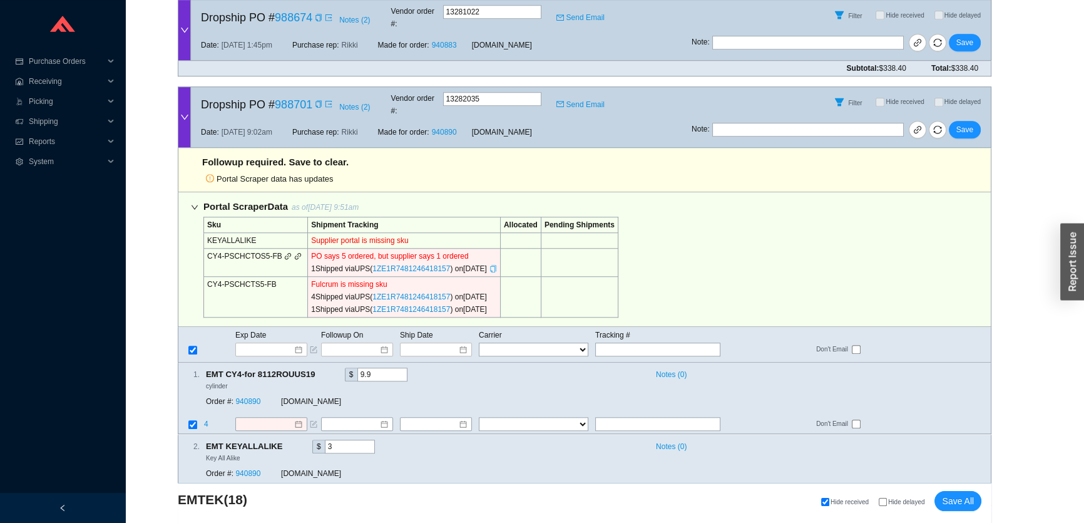
scroll to position [1272, 0]
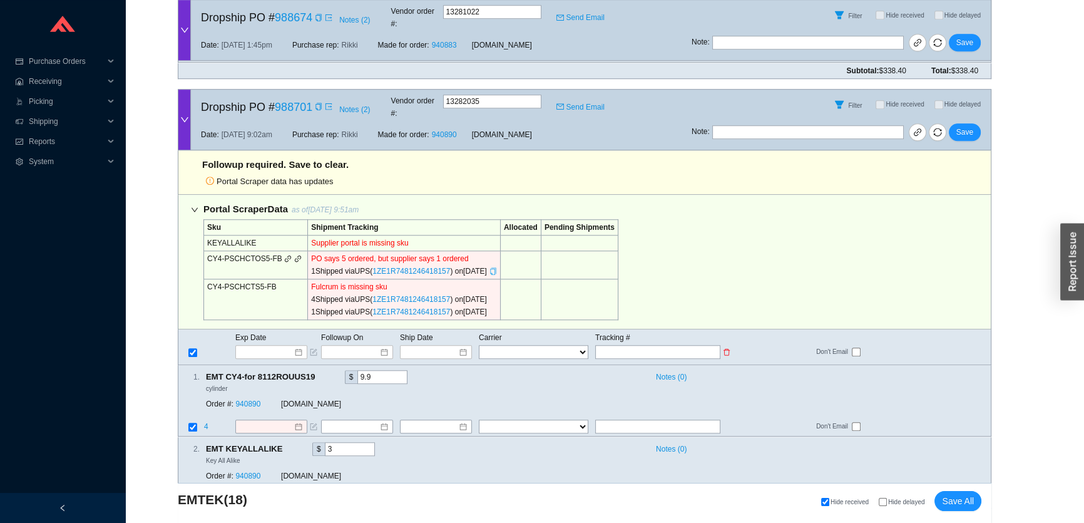
click at [688, 345] on input "text" at bounding box center [657, 352] width 125 height 14
paste input "1ZE1R7481246418157"
type input "1ZE1R7481246418157"
type input "9/23/2025"
type input "1ZE1R7481246418157"
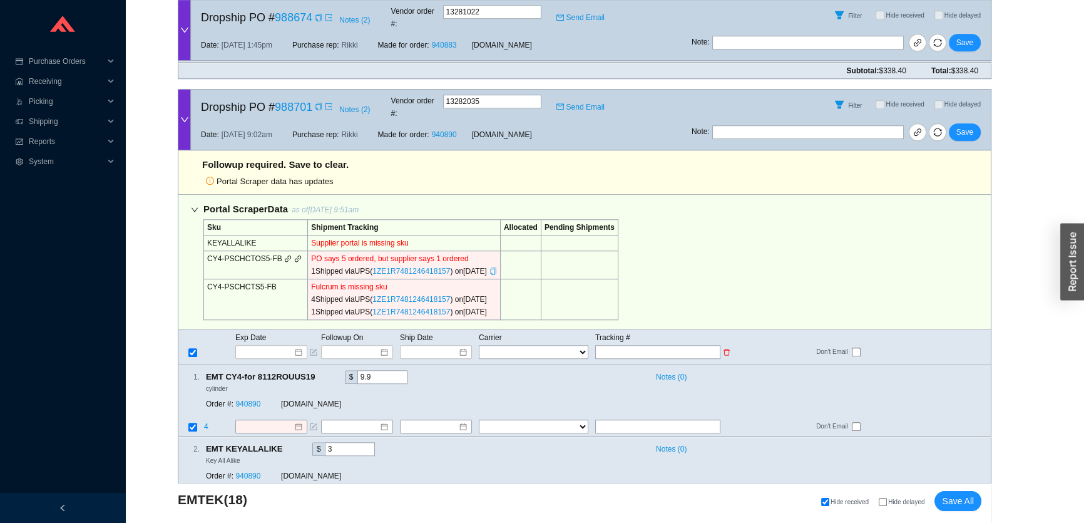
type input "9/23/2025"
type input "1ZE1R7481246418157"
type input "9/23/2025"
type input "1ZE1R7481246418157"
select select "2"
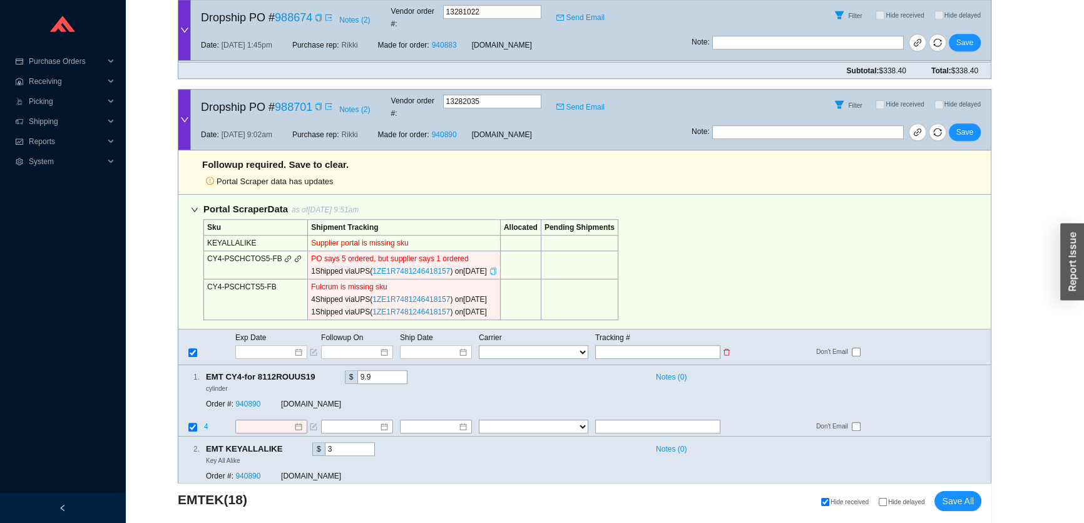
select select "2"
type input "1ZE1R7481246418157"
click at [963, 126] on span "Save" at bounding box center [965, 132] width 17 height 13
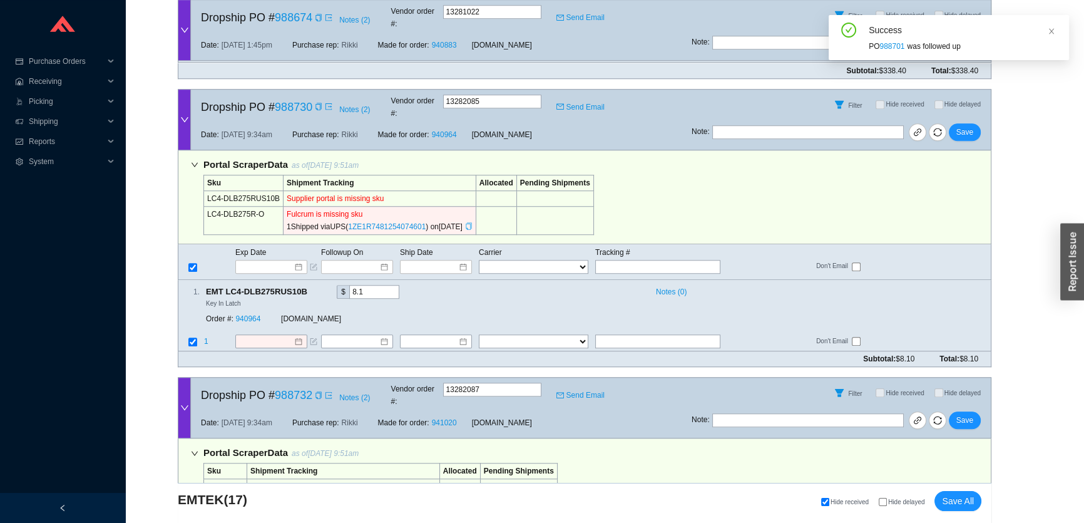
click at [471, 222] on icon "copy" at bounding box center [469, 226] width 6 height 8
click at [614, 260] on input "text" at bounding box center [657, 267] width 125 height 14
paste input "1ZE1R7481254074601"
type input "1ZE1R7481254074601"
type input "9/23/2025"
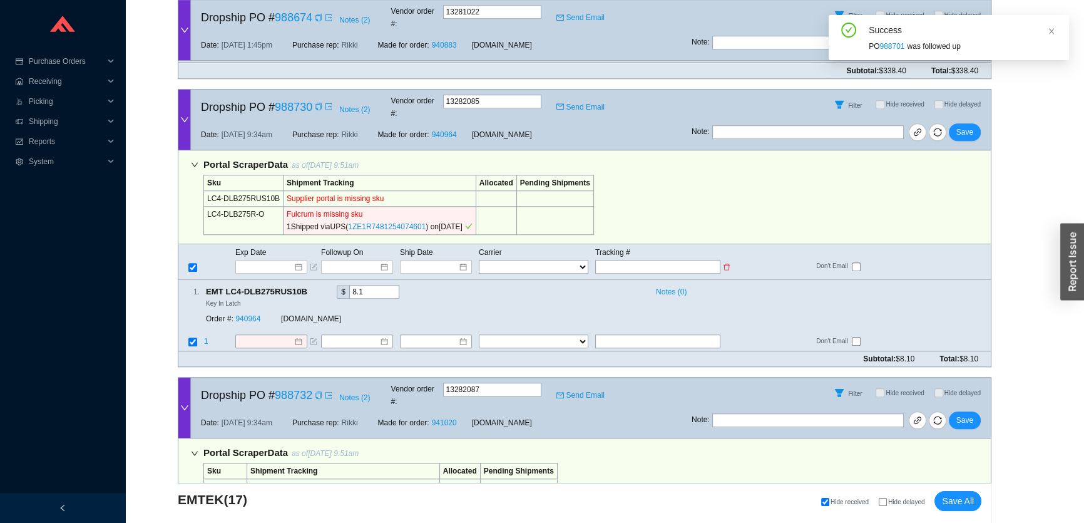
type input "1ZE1R7481254074601"
select select "2"
type input "1ZE1R7481254074601"
click at [970, 123] on button "Save" at bounding box center [965, 132] width 32 height 18
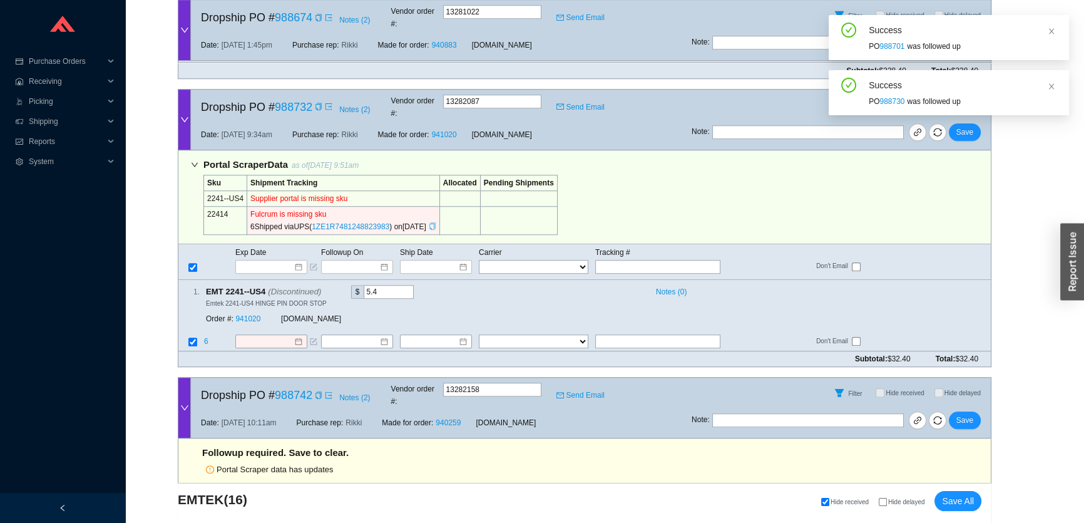
click at [435, 222] on icon "copy" at bounding box center [432, 226] width 6 height 8
click at [627, 260] on input "text" at bounding box center [657, 267] width 125 height 14
paste input "1ZE1R7481248823983"
type input "1ZE1R7481248823983"
type input "9/23/2025"
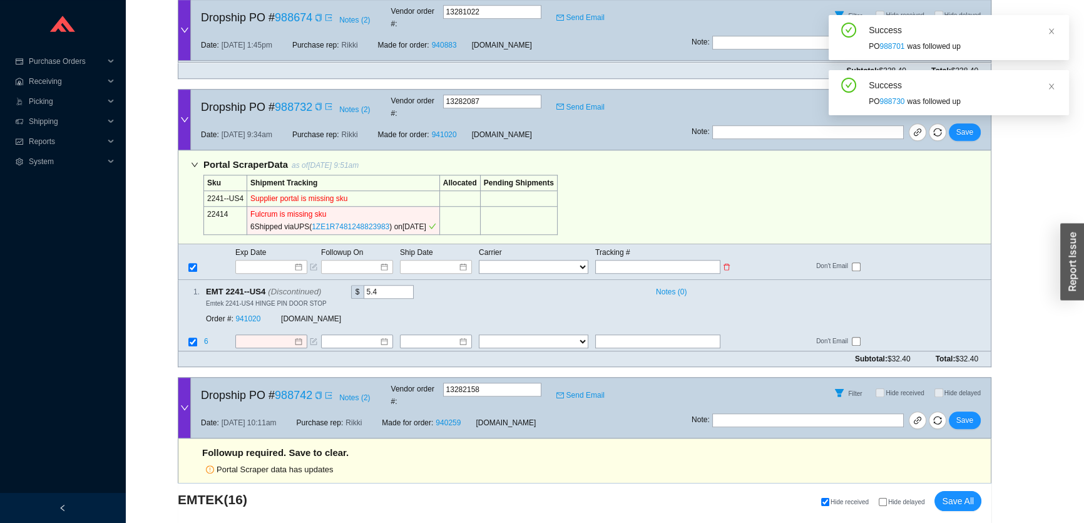
type input "1ZE1R7481248823983"
select select "2"
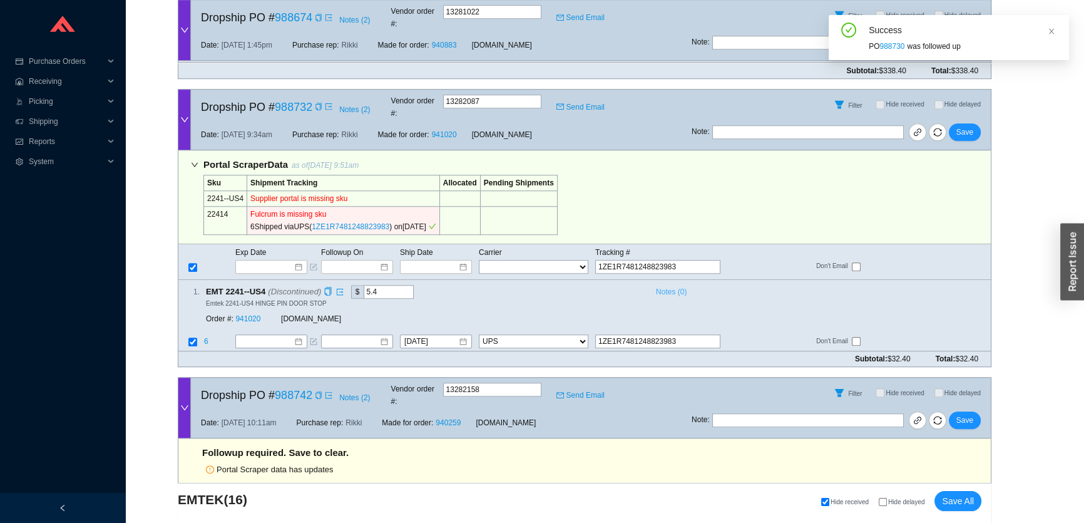
scroll to position [1215, 0]
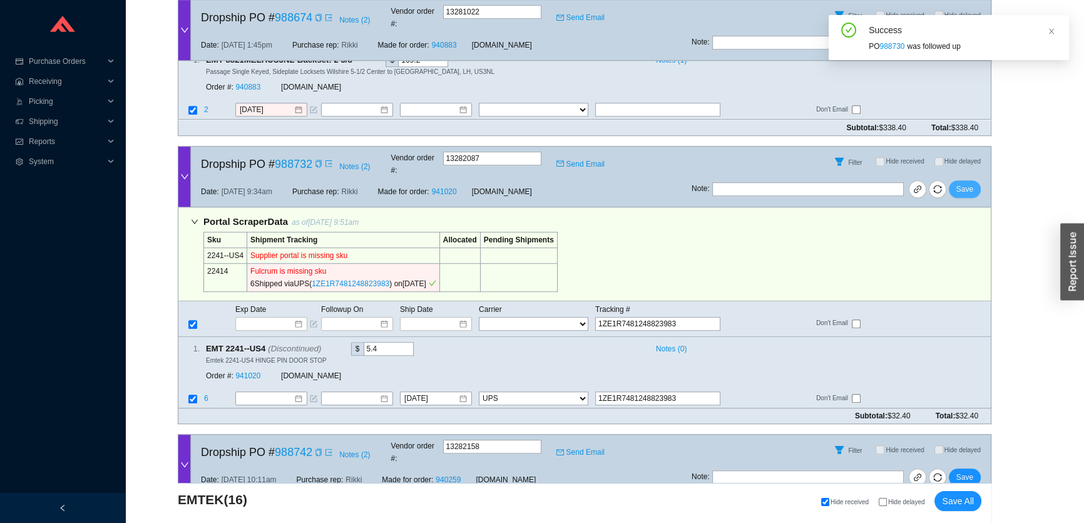
click at [970, 183] on span "Save" at bounding box center [965, 189] width 17 height 13
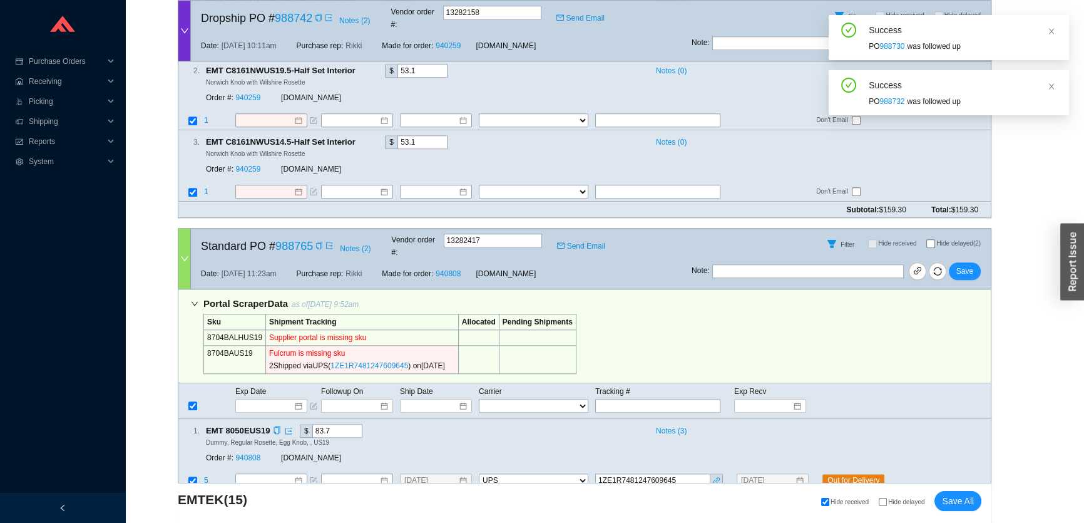
scroll to position [1728, 0]
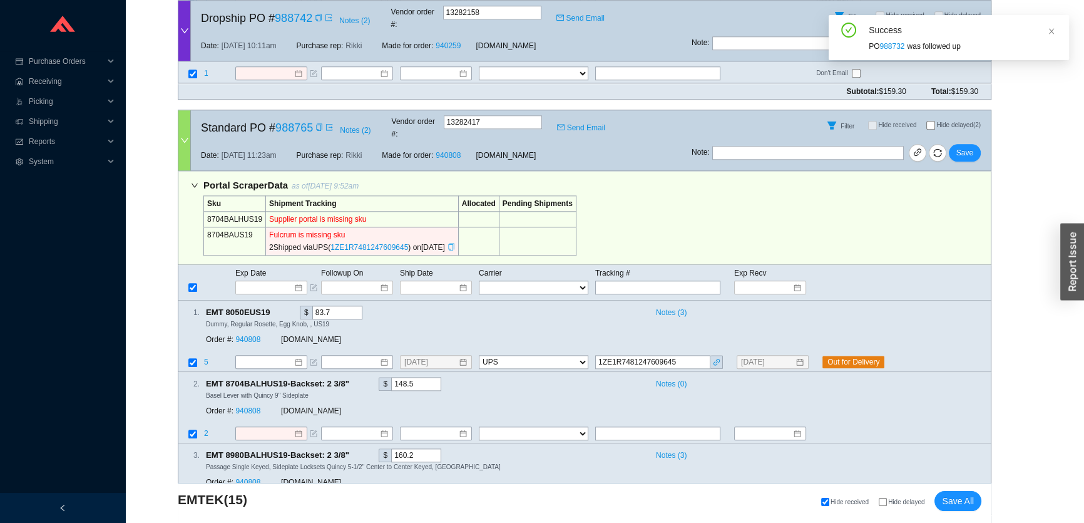
click at [454, 243] on icon "copy" at bounding box center [451, 247] width 6 height 8
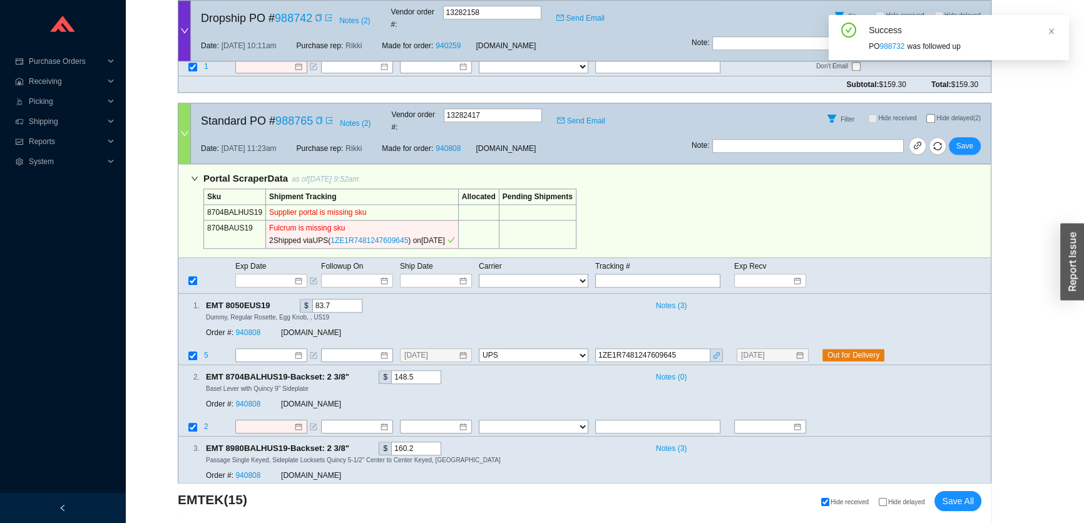
scroll to position [1784, 0]
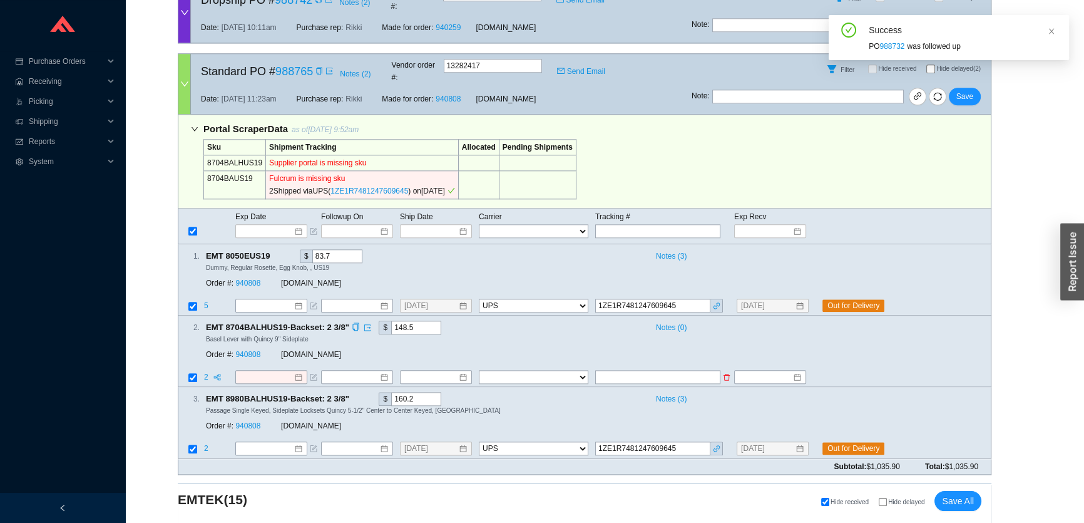
click at [657, 370] on input "text" at bounding box center [657, 377] width 125 height 14
paste input "1ZE1R7481247609645"
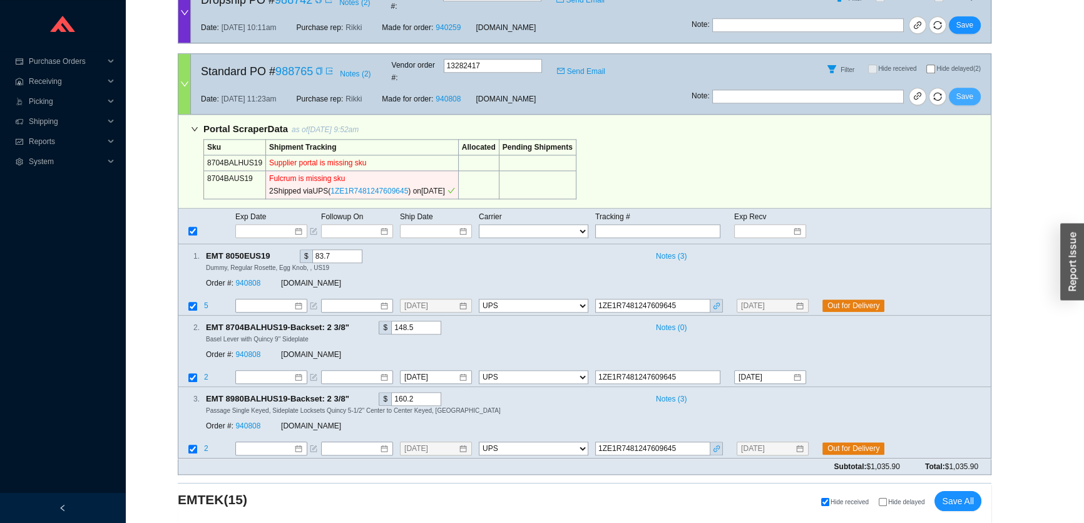
drag, startPoint x: 960, startPoint y: 41, endPoint x: 952, endPoint y: 46, distance: 9.6
click at [960, 90] on span "Save" at bounding box center [965, 96] width 17 height 13
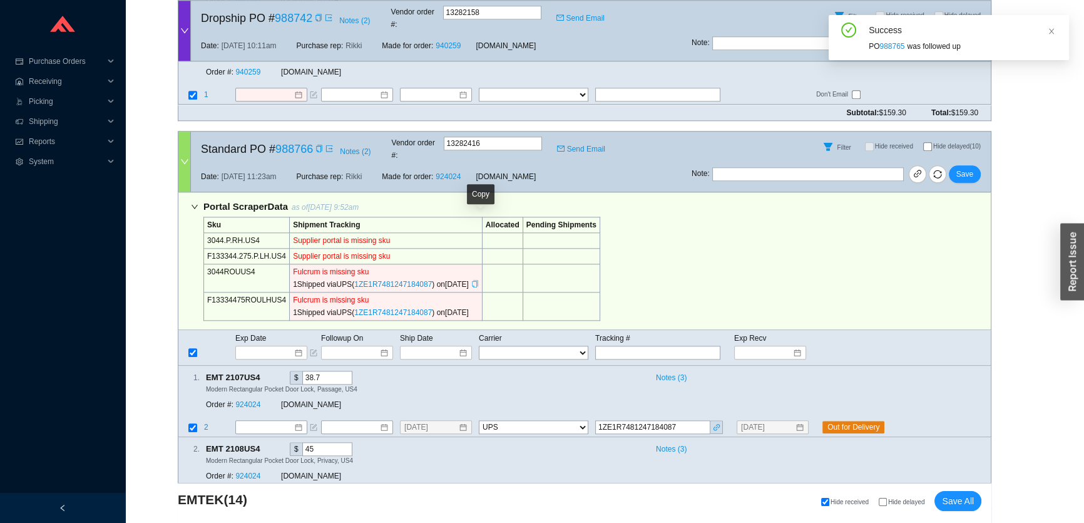
click at [479, 280] on icon "copy" at bounding box center [475, 284] width 8 height 8
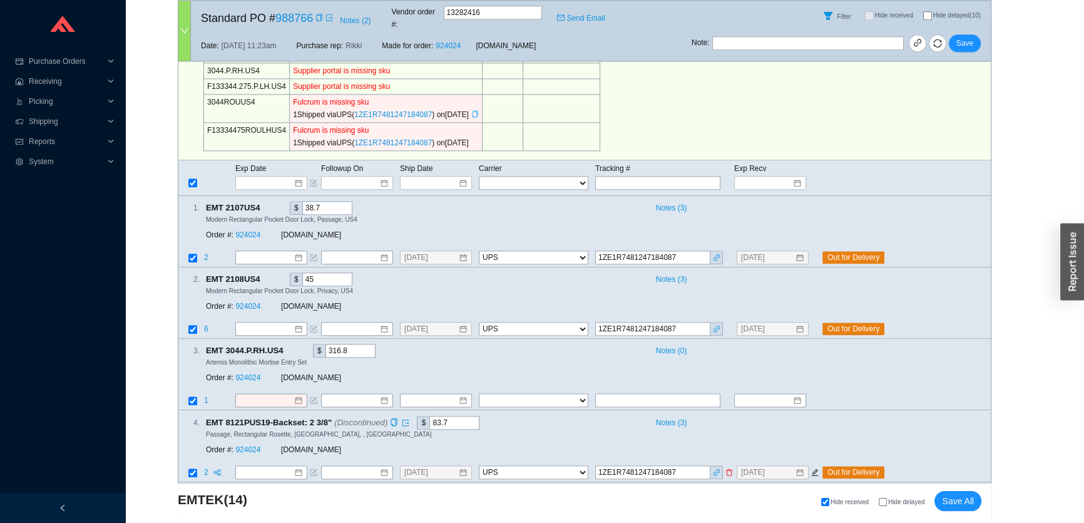
scroll to position [1877, 0]
click at [670, 393] on input "text" at bounding box center [657, 400] width 125 height 14
paste input "1ZE1R7481247184087"
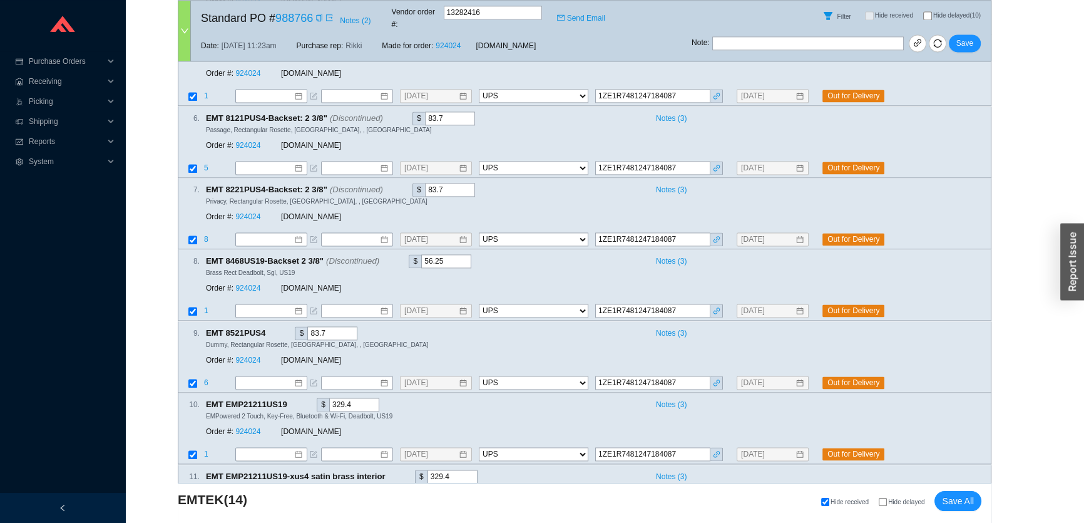
scroll to position [2504, 0]
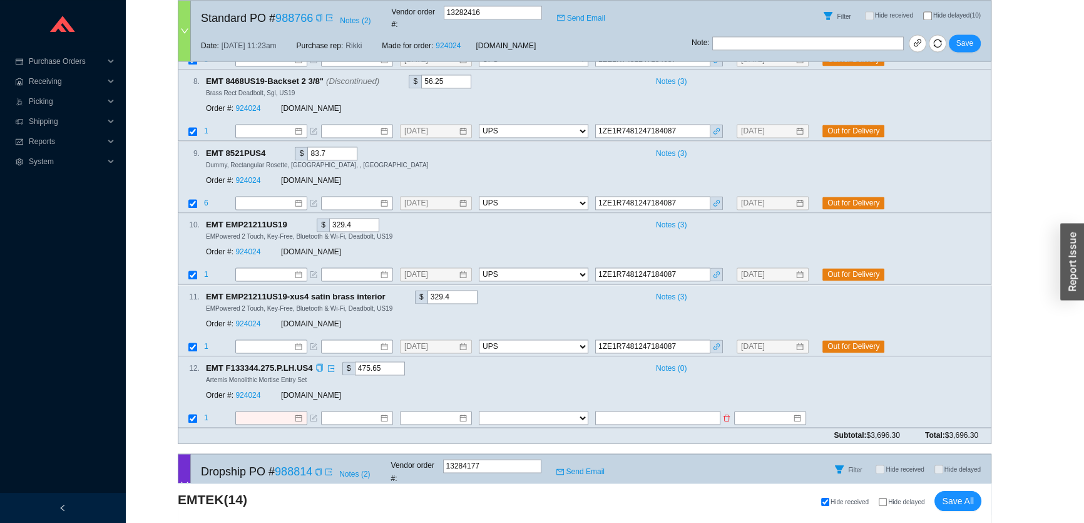
click at [718, 410] on td at bounding box center [664, 418] width 139 height 17
click at [704, 411] on input "text" at bounding box center [657, 418] width 125 height 14
paste input "1ZE1R7481247184087"
click at [963, 37] on span "Save" at bounding box center [965, 43] width 17 height 13
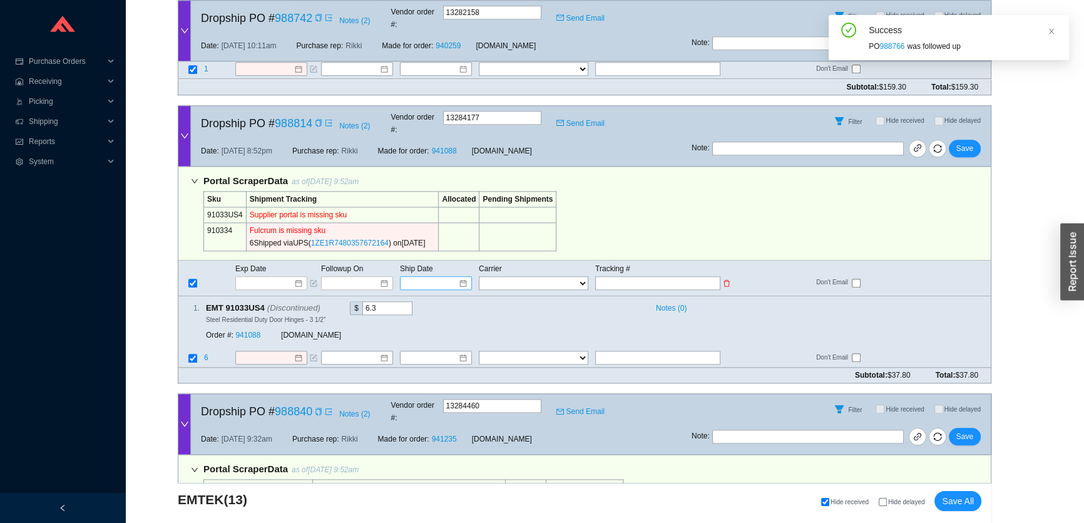
scroll to position [1733, 0]
click at [435, 237] on icon "copy" at bounding box center [432, 241] width 8 height 8
click at [635, 275] on input "text" at bounding box center [657, 282] width 125 height 14
paste input "1ZE1R7480357672164"
click at [967, 141] on span "Save" at bounding box center [965, 147] width 17 height 13
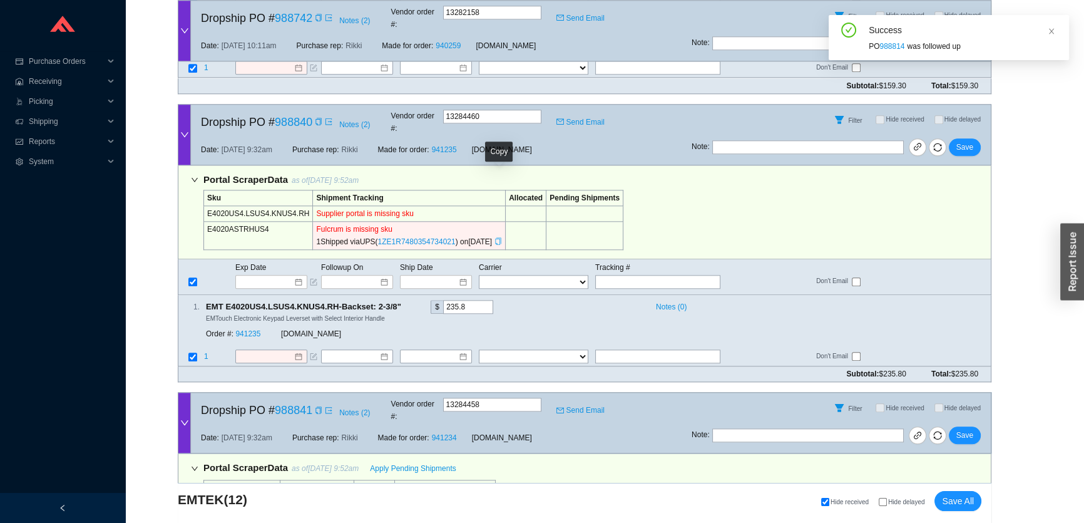
click at [498, 237] on icon "copy" at bounding box center [499, 241] width 8 height 8
click at [672, 275] on input "text" at bounding box center [657, 282] width 125 height 14
paste input "1ZE1R7480354734021"
click at [965, 141] on span "Save" at bounding box center [965, 147] width 17 height 13
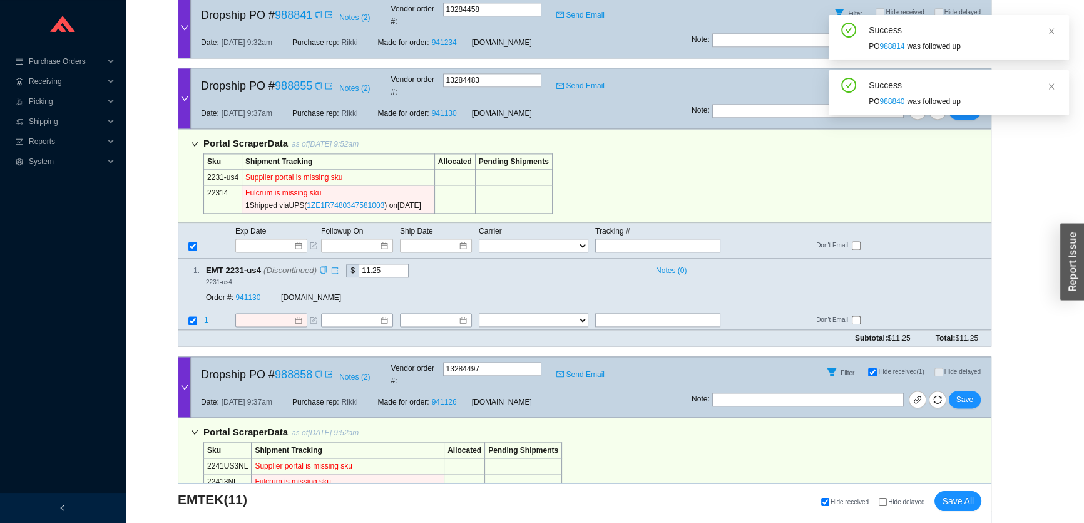
scroll to position [2132, 0]
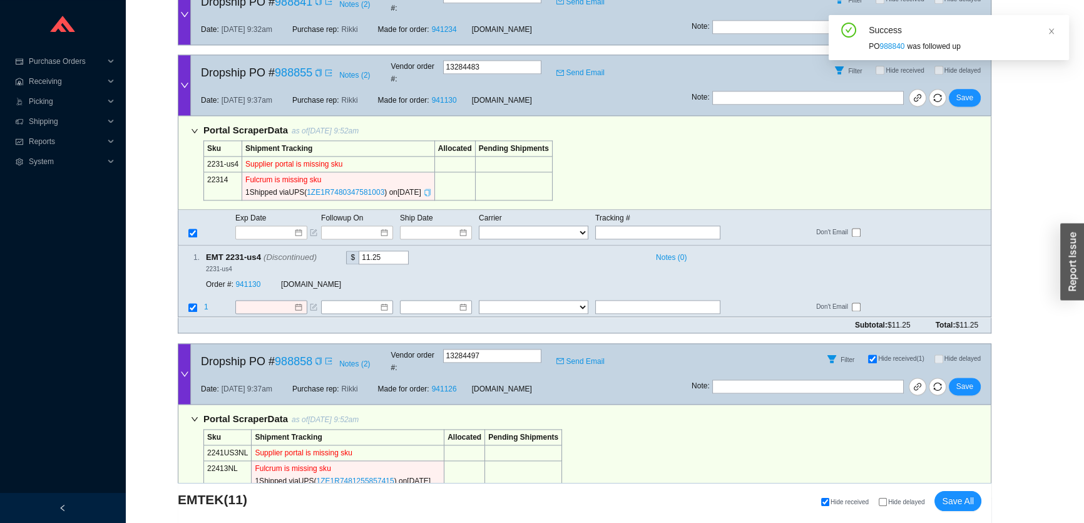
click at [431, 188] on icon "copy" at bounding box center [428, 192] width 8 height 8
click at [630, 225] on input "text" at bounding box center [657, 232] width 125 height 14
paste input "1ZE1R7480347581003"
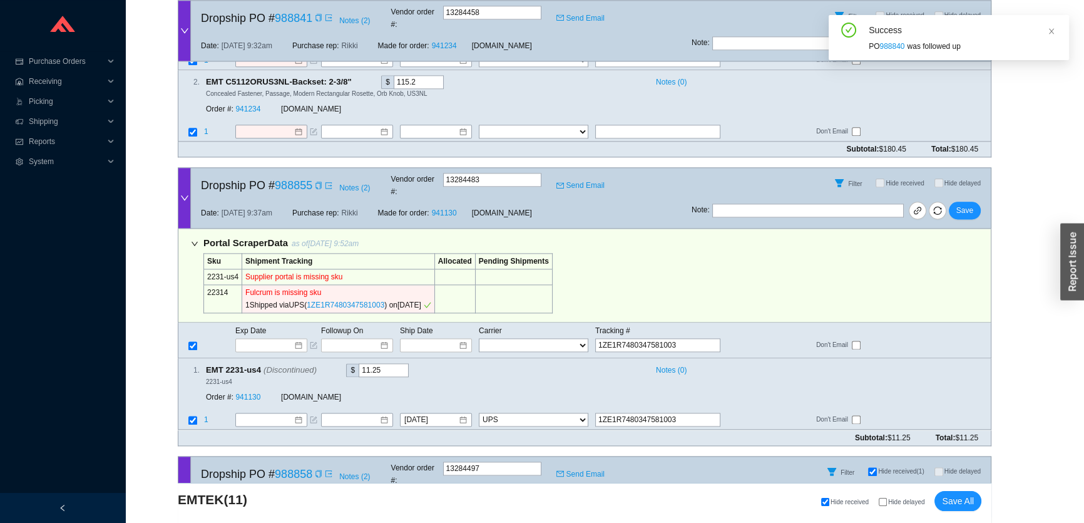
scroll to position [2018, 0]
click at [968, 205] on span "Save" at bounding box center [965, 211] width 17 height 13
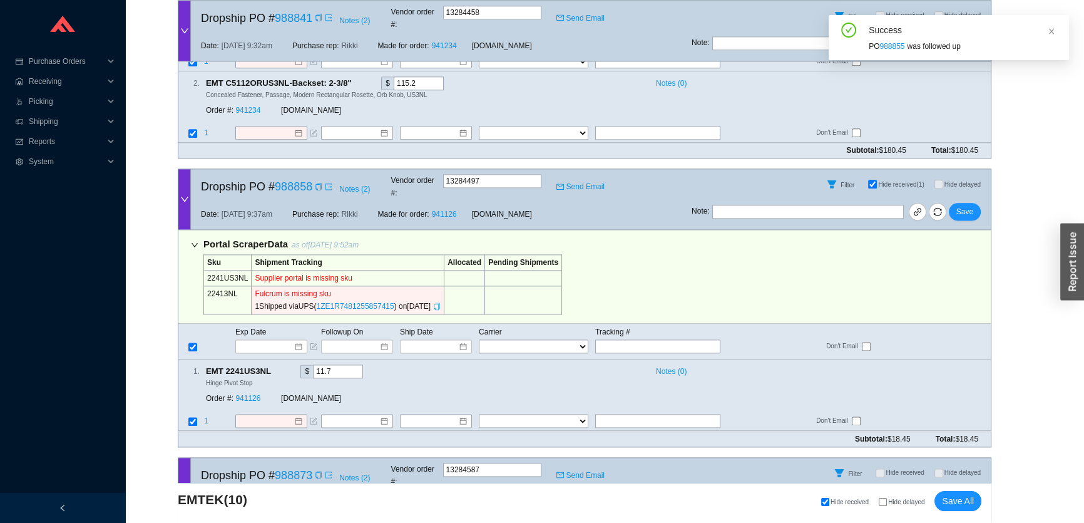
click at [441, 302] on icon "copy" at bounding box center [437, 306] width 8 height 8
click at [630, 339] on input "text" at bounding box center [657, 346] width 125 height 14
paste input "1ZE1R7481255857415"
click at [966, 205] on span "Save" at bounding box center [965, 211] width 17 height 13
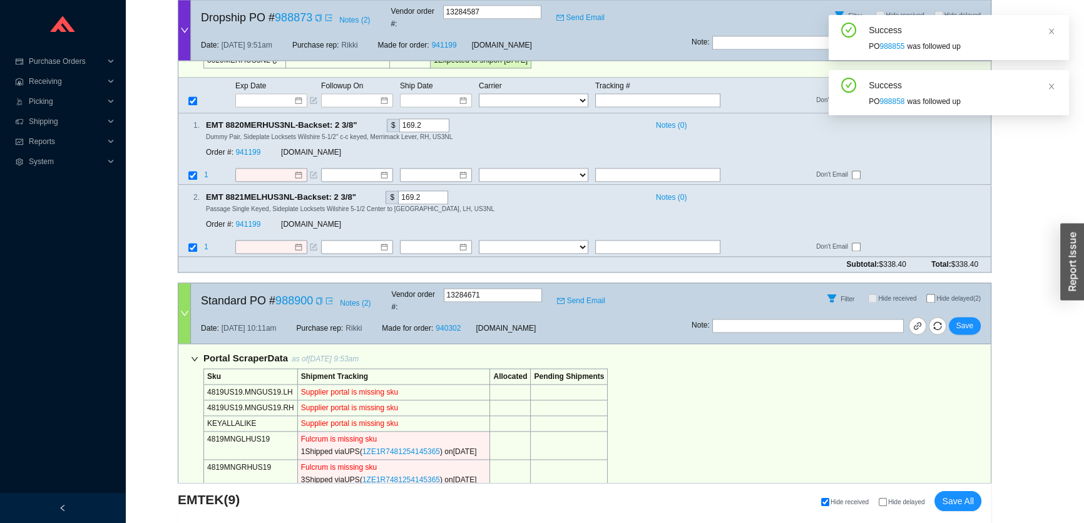
scroll to position [2360, 0]
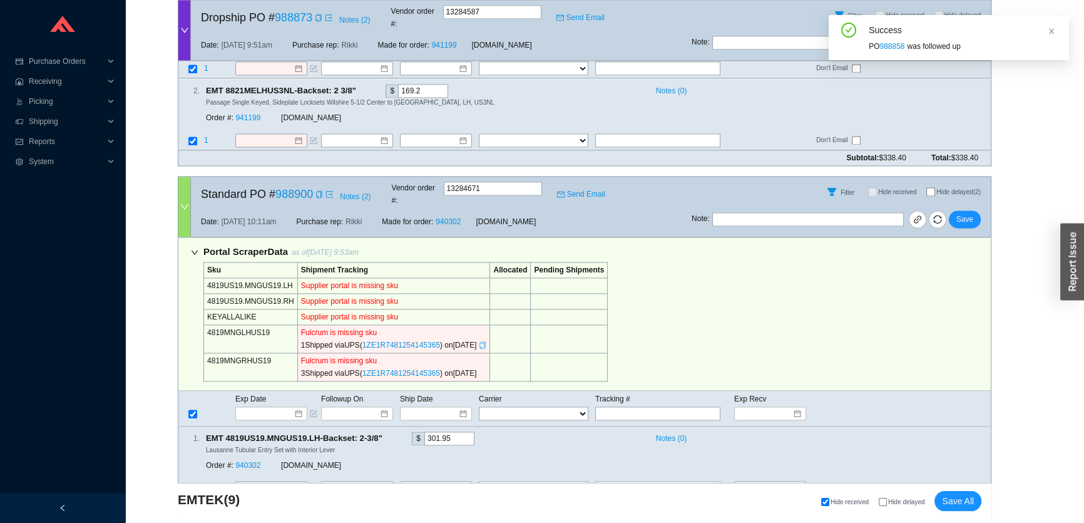
click at [486, 341] on icon "copy" at bounding box center [483, 345] width 8 height 8
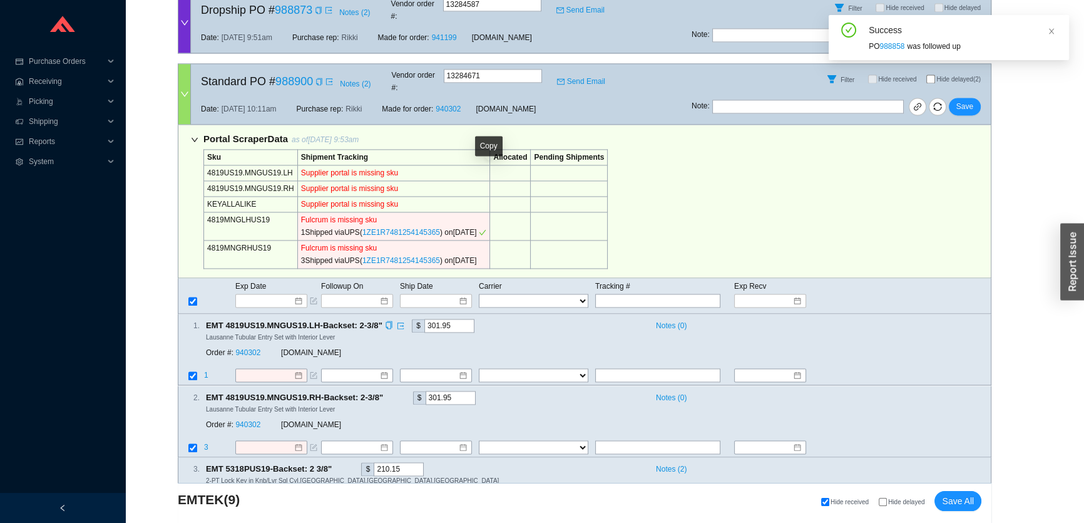
scroll to position [2473, 0]
click at [623, 293] on input "text" at bounding box center [657, 300] width 125 height 14
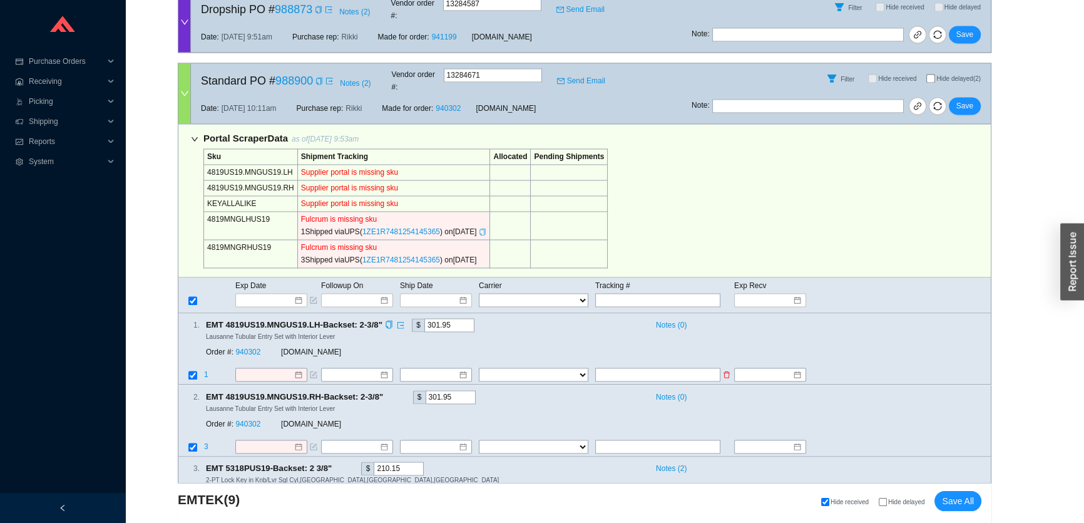
click at [608, 368] on input "text" at bounding box center [657, 375] width 125 height 14
paste input "1ZE1R7481254145365"
click at [604, 439] on input "text" at bounding box center [657, 446] width 125 height 14
paste input "1ZE1R7481254145365"
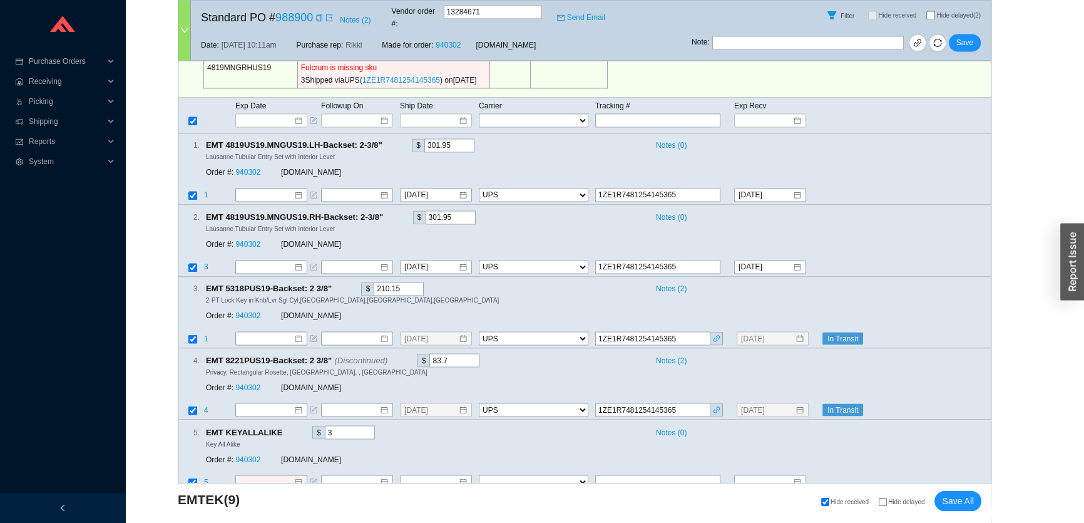
scroll to position [2701, 0]
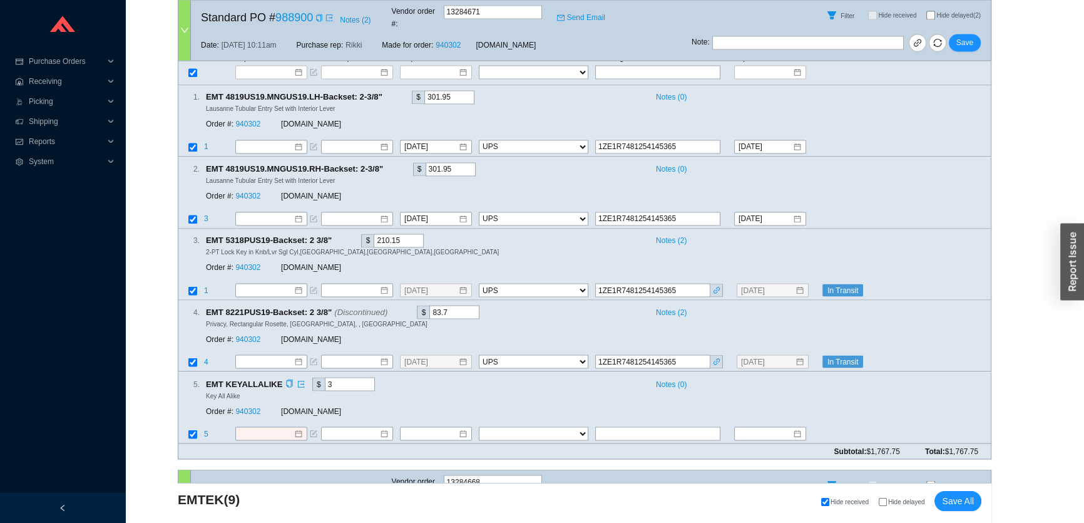
click at [606, 377] on div "5 . EMT KEYALLALIKE $ 3 Notes ( 0 ) Key All Alike Order #: 940302 QualityBath.c…" at bounding box center [579, 399] width 803 height 45
click at [611, 372] on div "5 . EMT KEYALLALIKE $ 3 Notes ( 0 ) Key All Alike Order #: 940302 QualityBath.c…" at bounding box center [585, 407] width 814 height 71
click at [632, 426] on input "text" at bounding box center [657, 433] width 125 height 14
paste input "1ZE1R7481254145365"
click at [967, 37] on span "Save" at bounding box center [965, 43] width 17 height 13
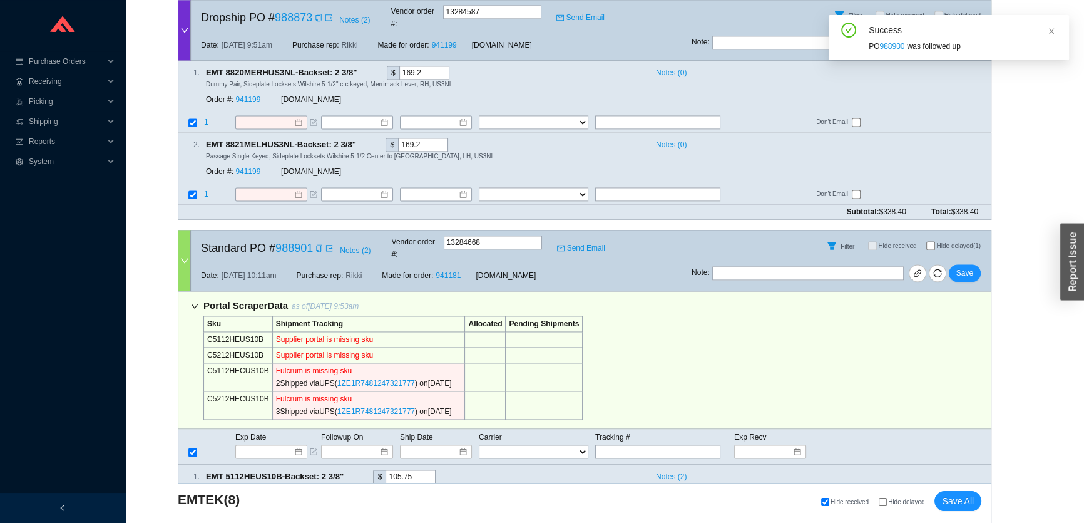
scroll to position [2420, 0]
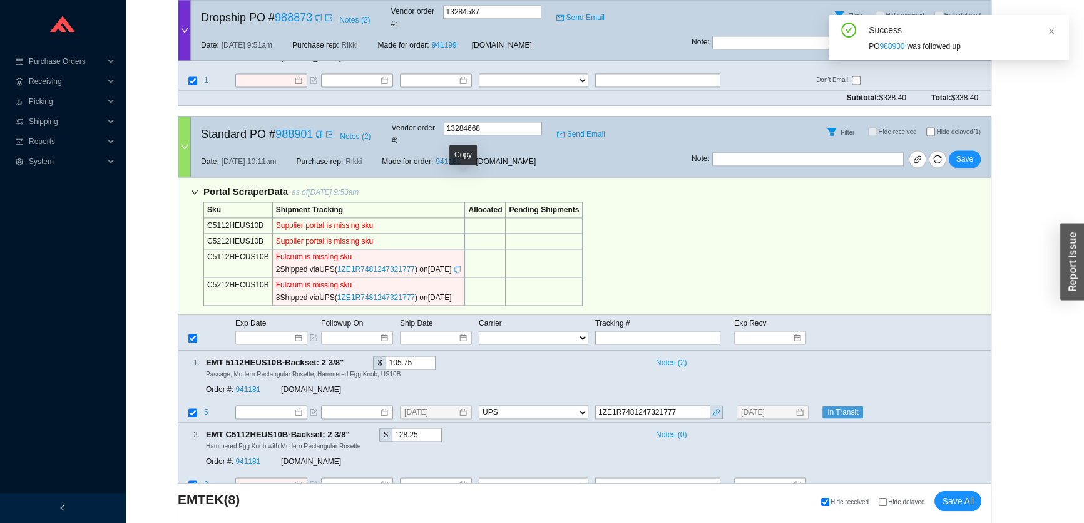
click at [461, 265] on icon "copy" at bounding box center [458, 269] width 8 height 8
click at [664, 331] on input "text" at bounding box center [657, 338] width 125 height 14
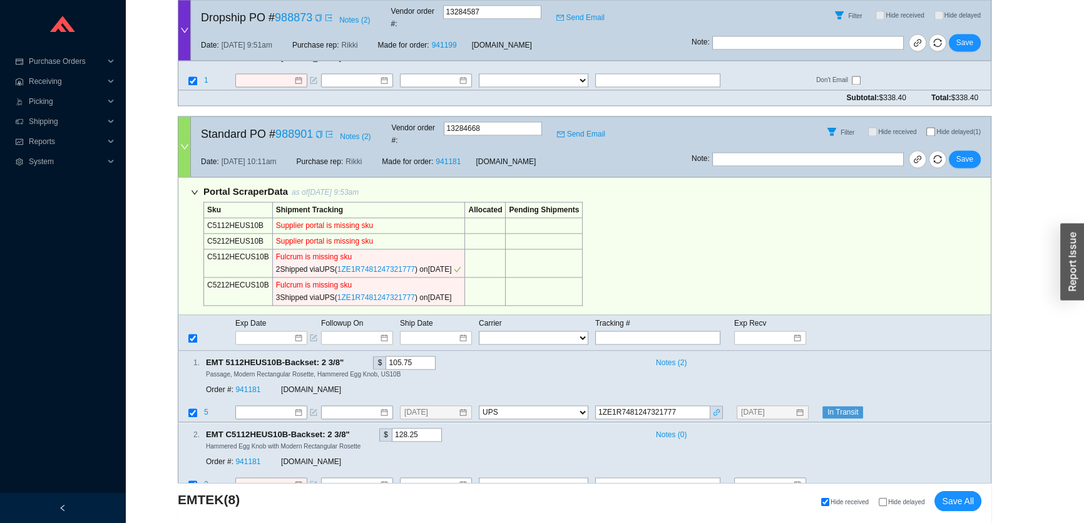
paste input "1ZE1R7481247321777"
click at [980, 150] on button "Save" at bounding box center [965, 159] width 32 height 18
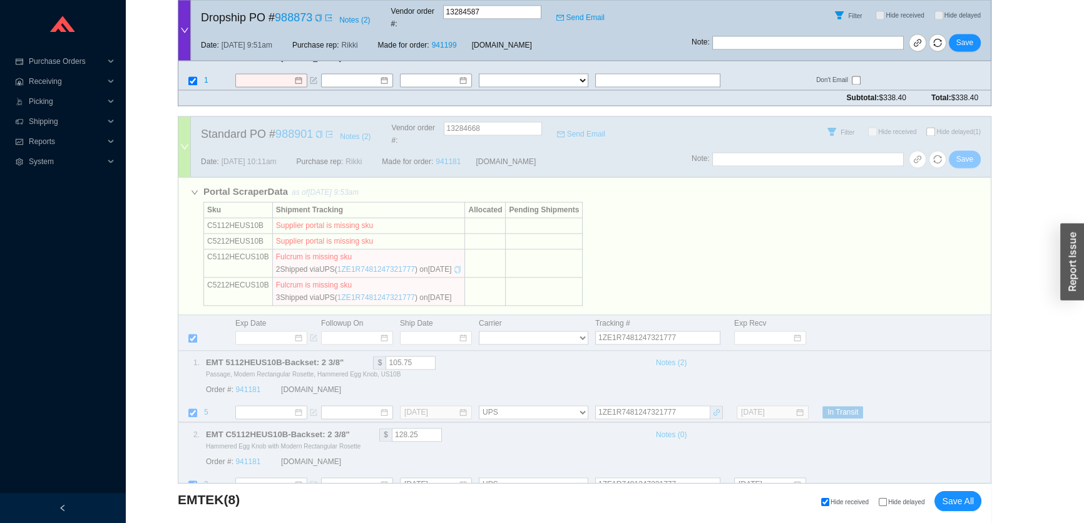
scroll to position [2315, 0]
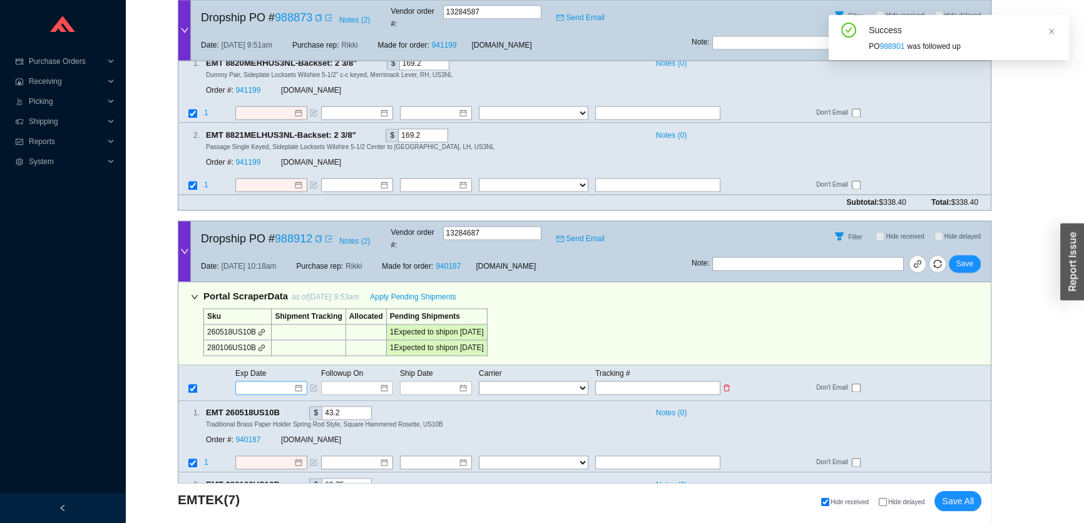
click at [280, 381] on input at bounding box center [266, 387] width 53 height 13
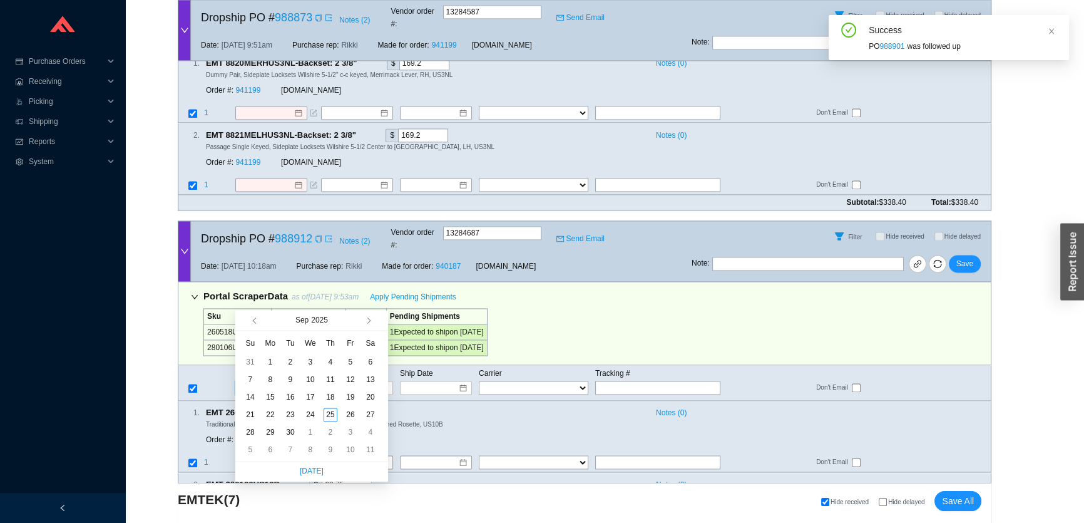
click at [566, 282] on div "Portal Scraper Data as of 9/25/25 9:53am Apply Pending Shipments Sku Shipment T…" at bounding box center [585, 323] width 814 height 83
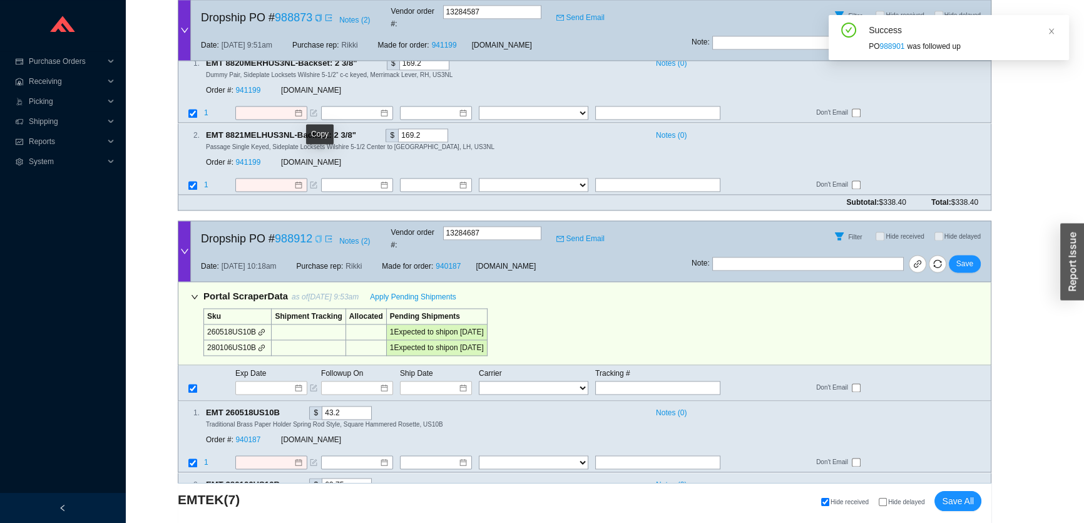
click at [316, 235] on icon "copy" at bounding box center [319, 239] width 8 height 8
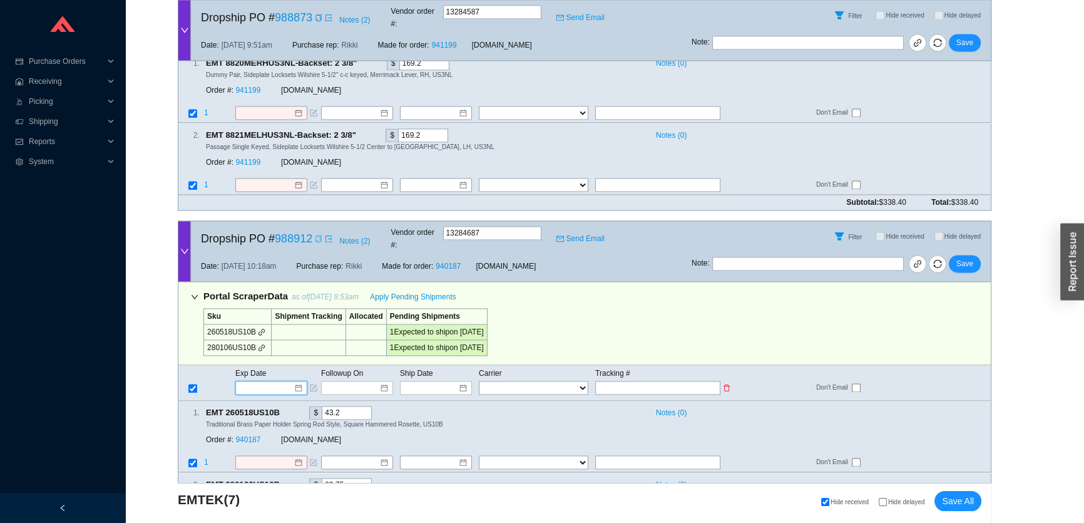
click at [280, 381] on input at bounding box center [266, 387] width 53 height 13
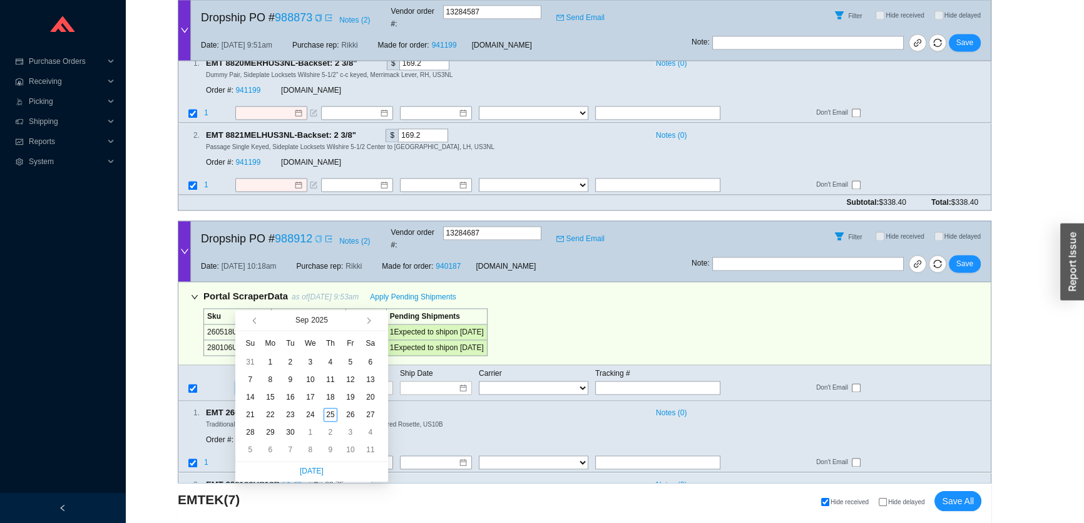
click at [270, 431] on div "29" at bounding box center [271, 432] width 14 height 14
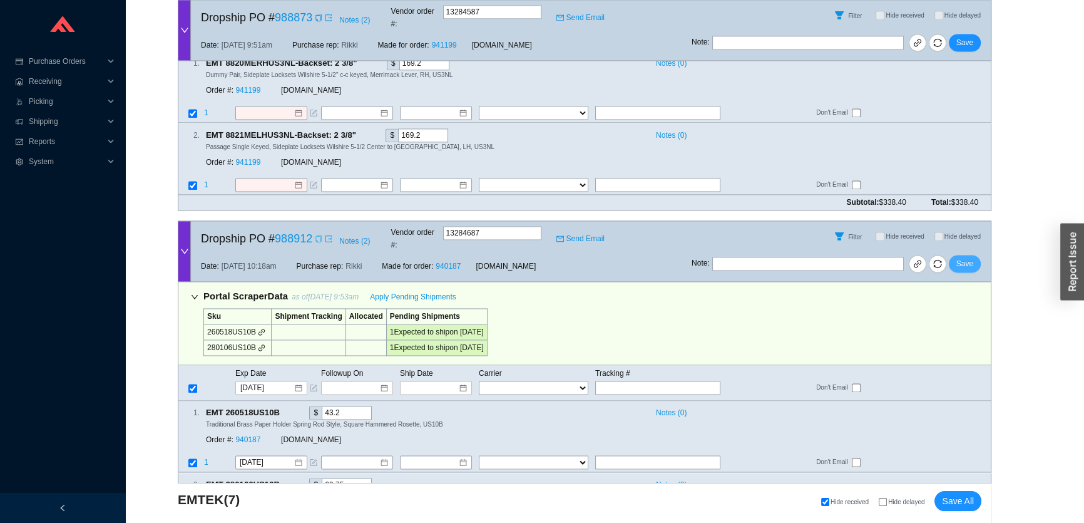
click at [966, 257] on span "Save" at bounding box center [965, 263] width 17 height 13
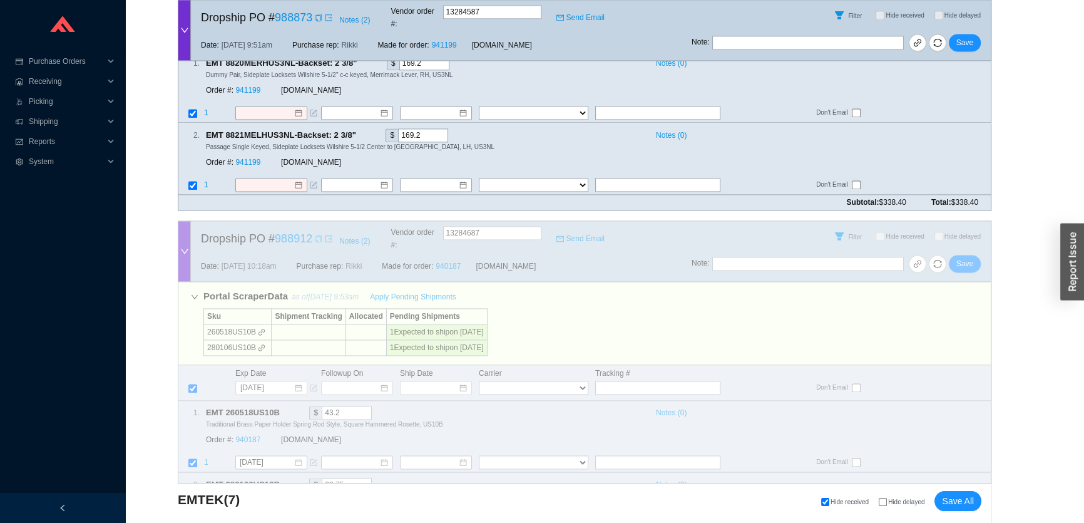
scroll to position [1978, 0]
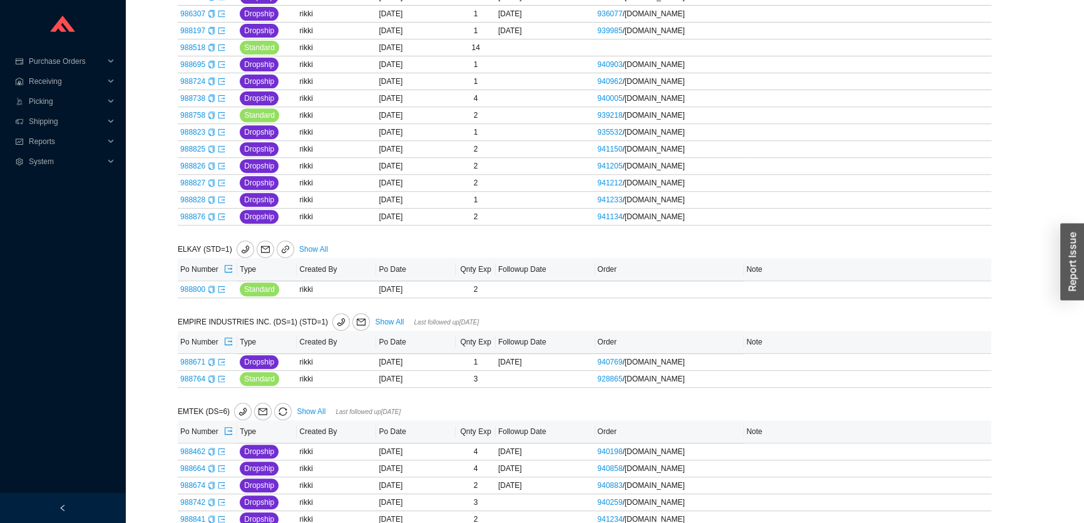
scroll to position [466, 0]
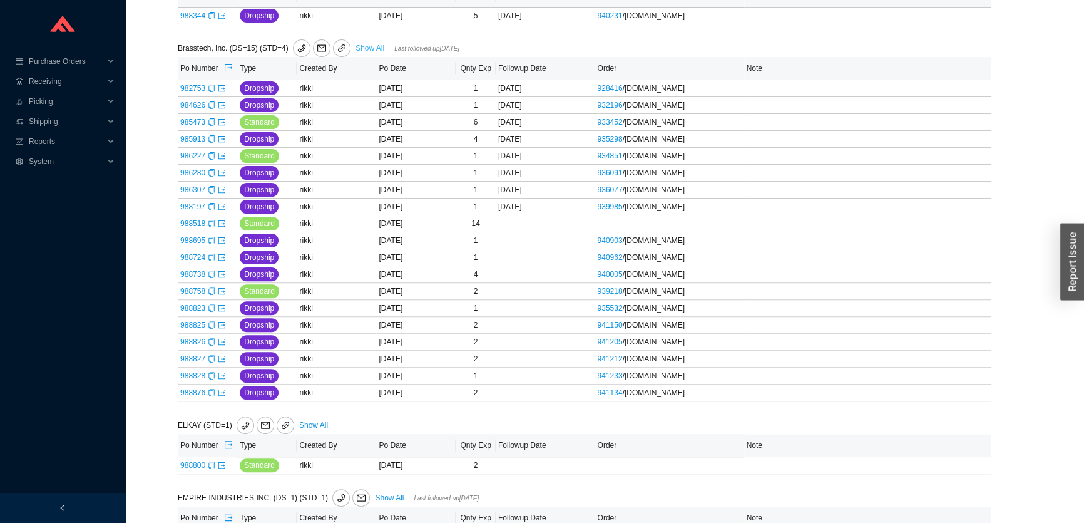
click at [364, 47] on link "Show All" at bounding box center [370, 48] width 29 height 9
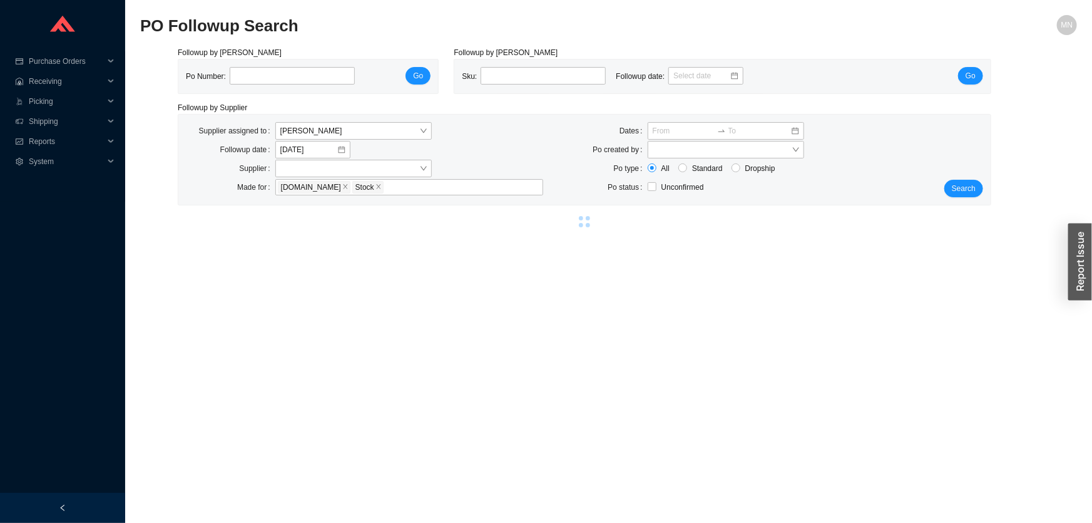
select select "1"
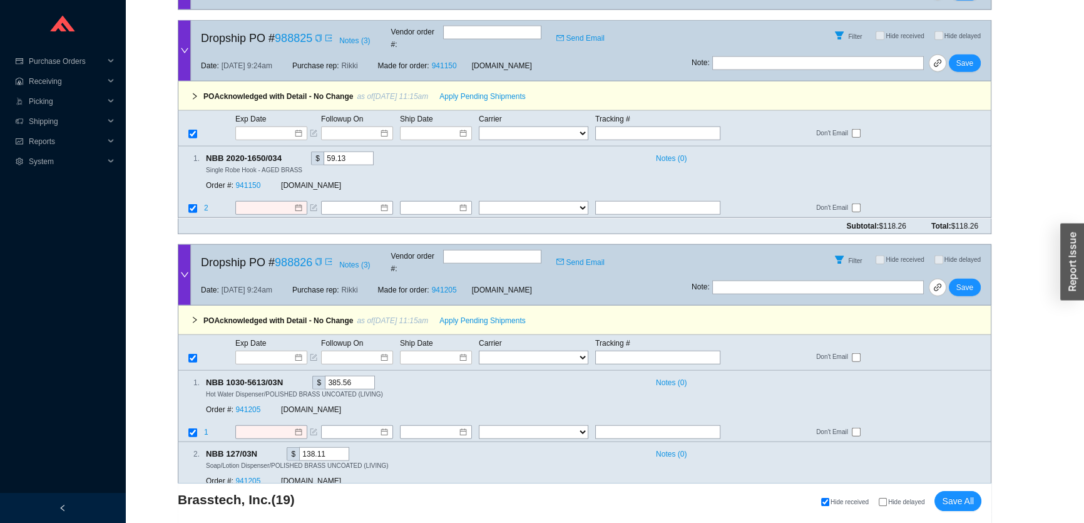
scroll to position [4253, 0]
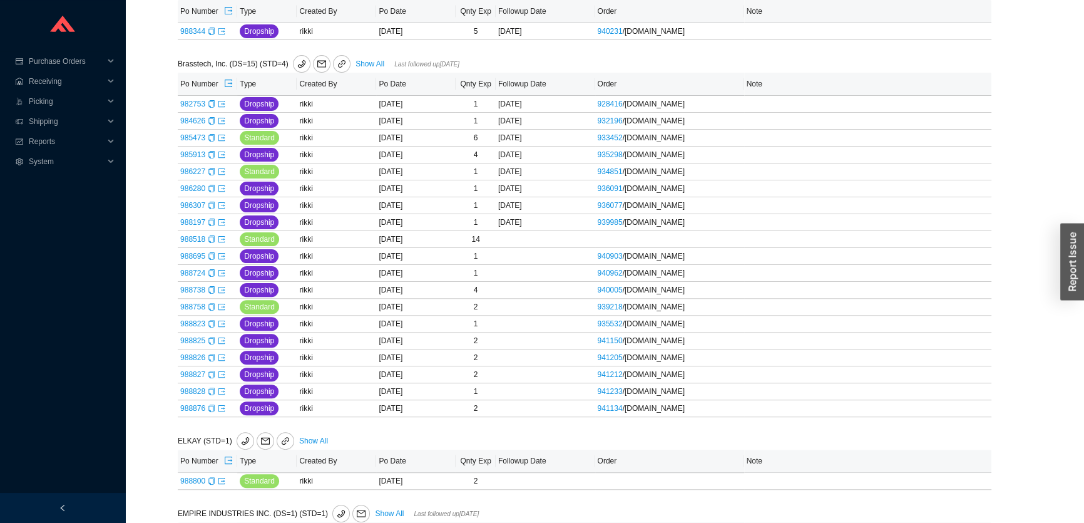
scroll to position [455, 0]
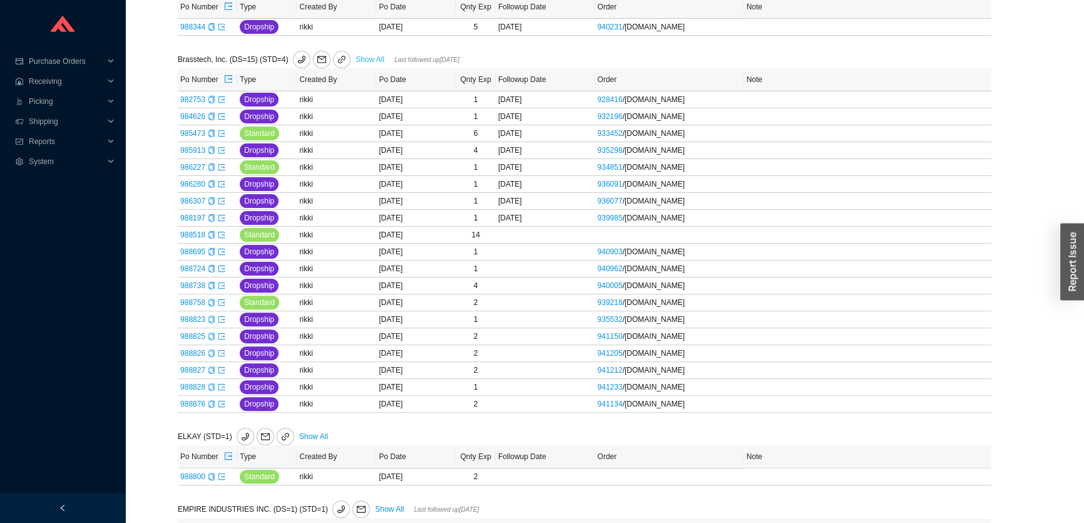
click at [364, 56] on link "Show All" at bounding box center [370, 59] width 29 height 9
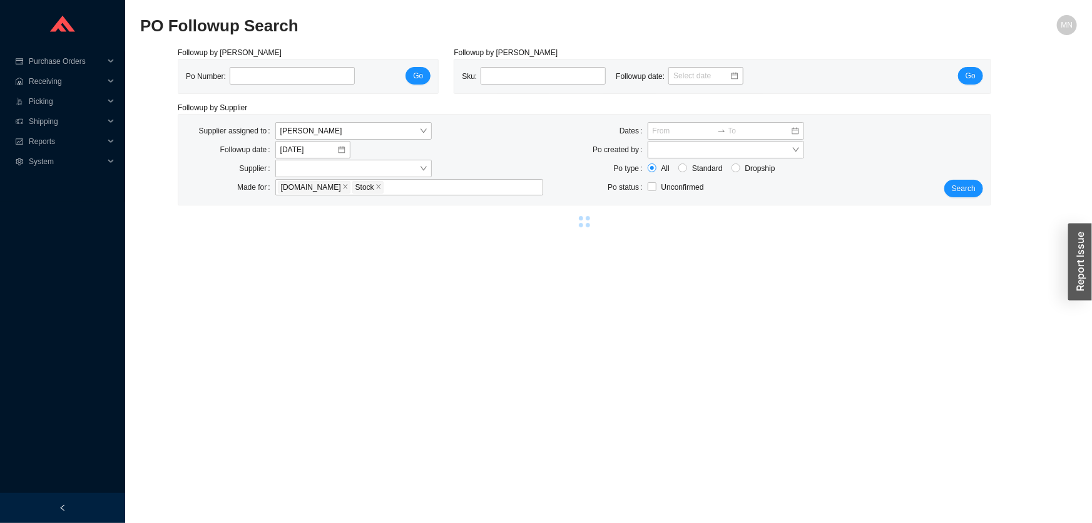
select select "1"
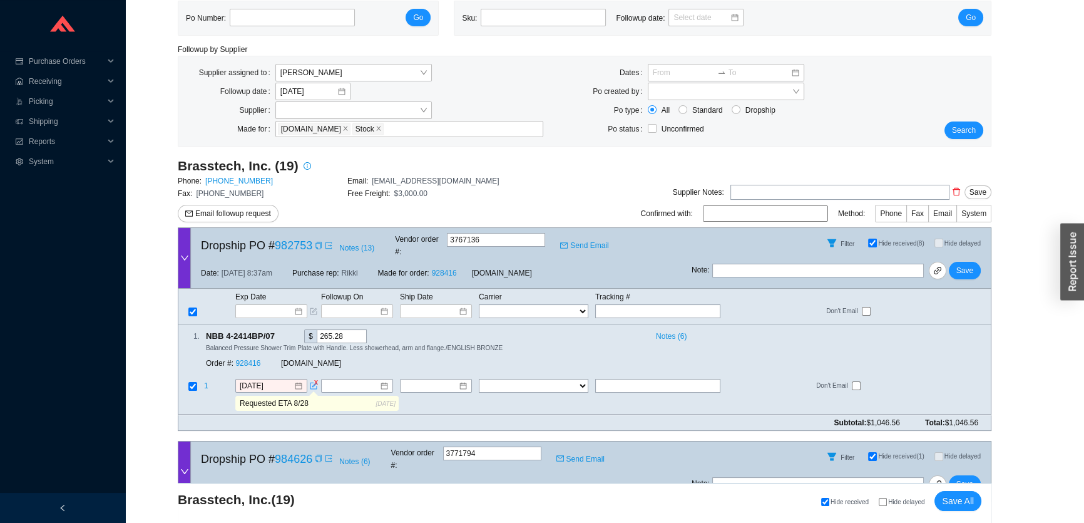
scroll to position [113, 0]
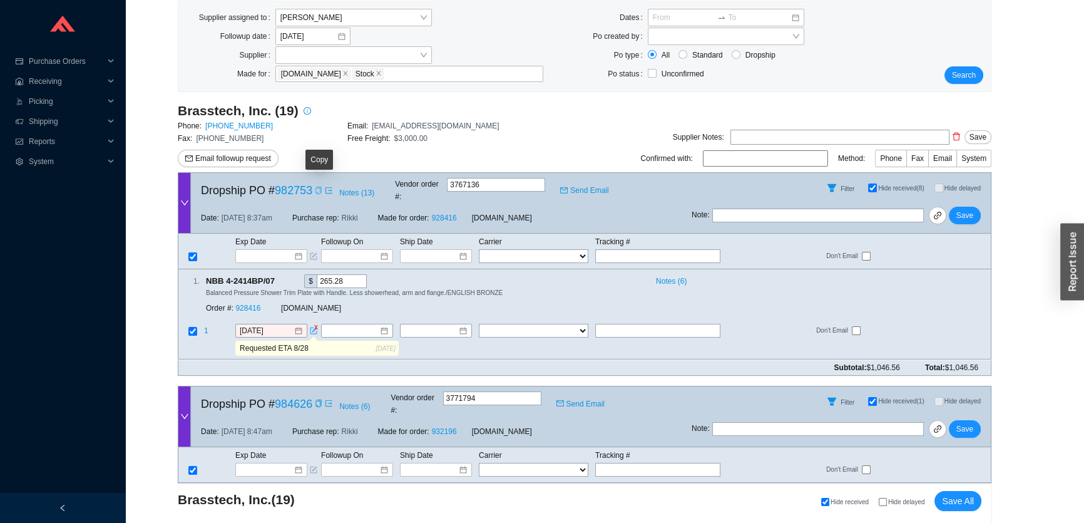
click at [318, 187] on icon "copy" at bounding box center [319, 191] width 8 height 8
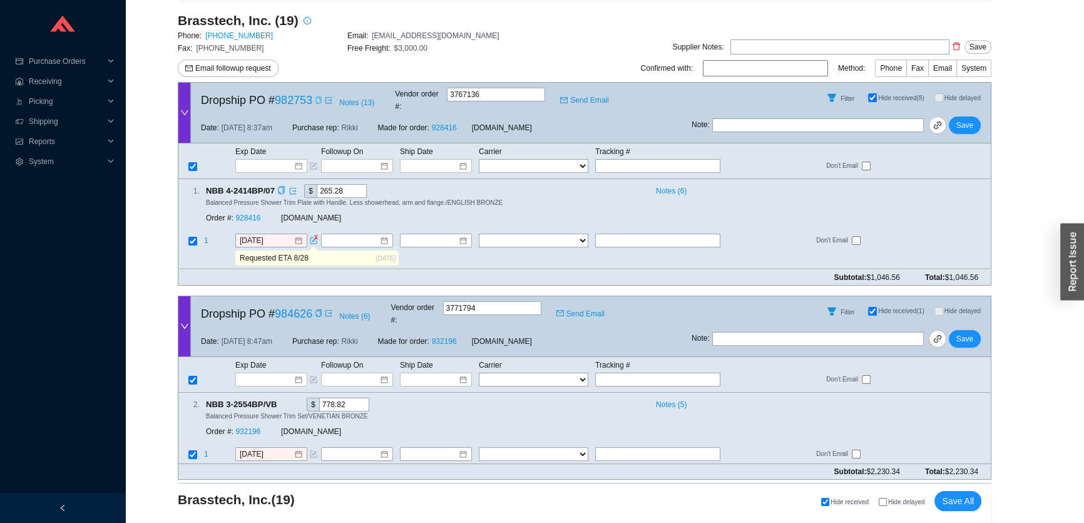
scroll to position [227, 0]
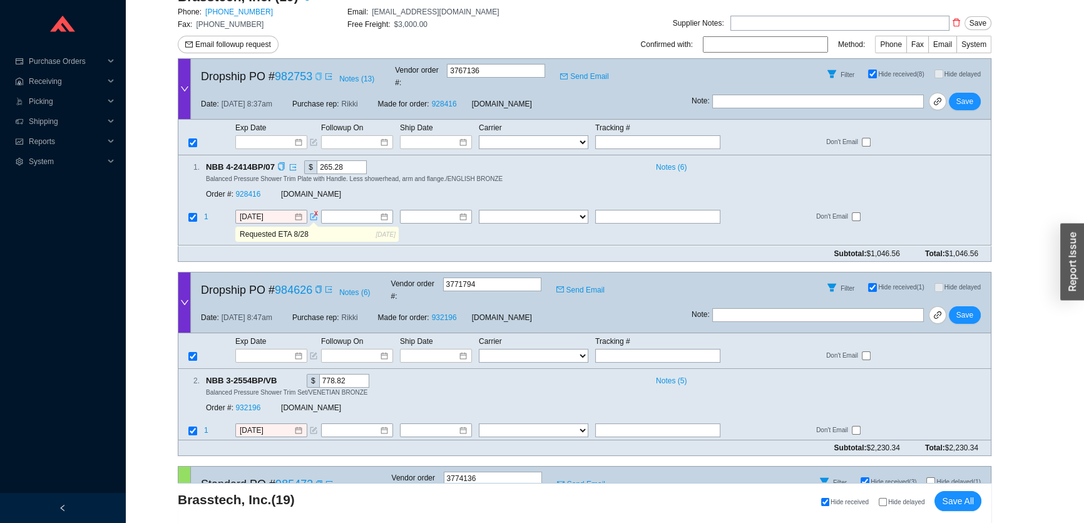
drag, startPoint x: 311, startPoint y: 224, endPoint x: 289, endPoint y: 221, distance: 22.1
click at [289, 228] on input "Requested ETA 8/28" at bounding box center [306, 235] width 139 height 14
click at [297, 228] on input "Requested ETA 8/28" at bounding box center [306, 235] width 139 height 14
drag, startPoint x: 295, startPoint y: 221, endPoint x: 312, endPoint y: 223, distance: 17.6
click at [312, 228] on input "Requested ETA 8/28" at bounding box center [306, 235] width 139 height 14
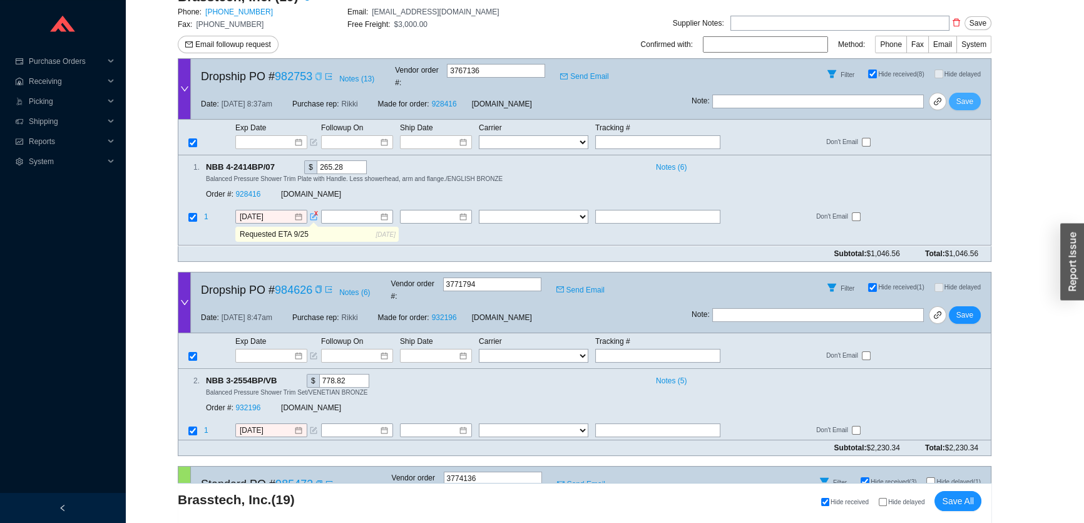
type input "Requested ETA 9/25"
click at [963, 95] on span "Save" at bounding box center [965, 101] width 17 height 13
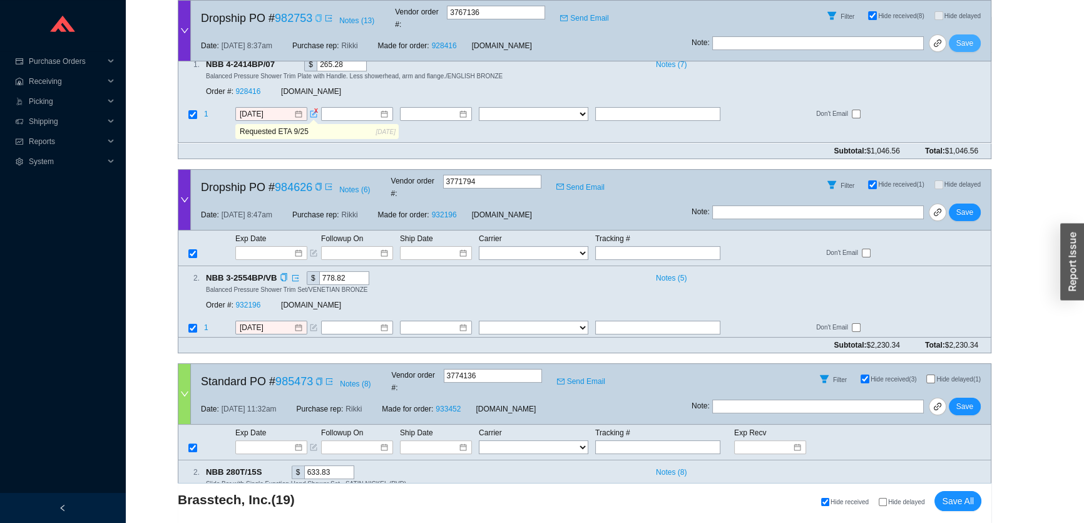
scroll to position [398, 0]
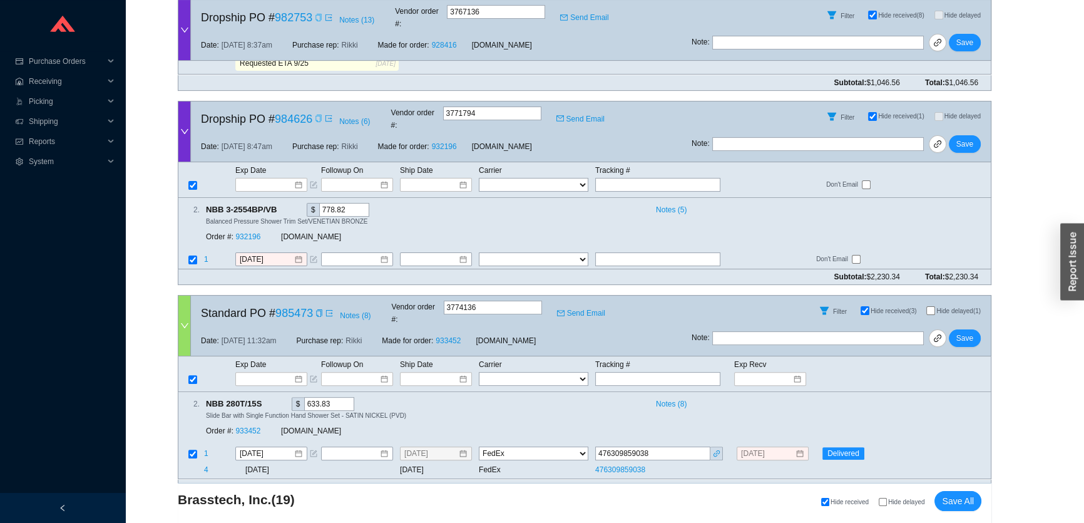
click at [319, 115] on icon "copy" at bounding box center [319, 119] width 8 height 8
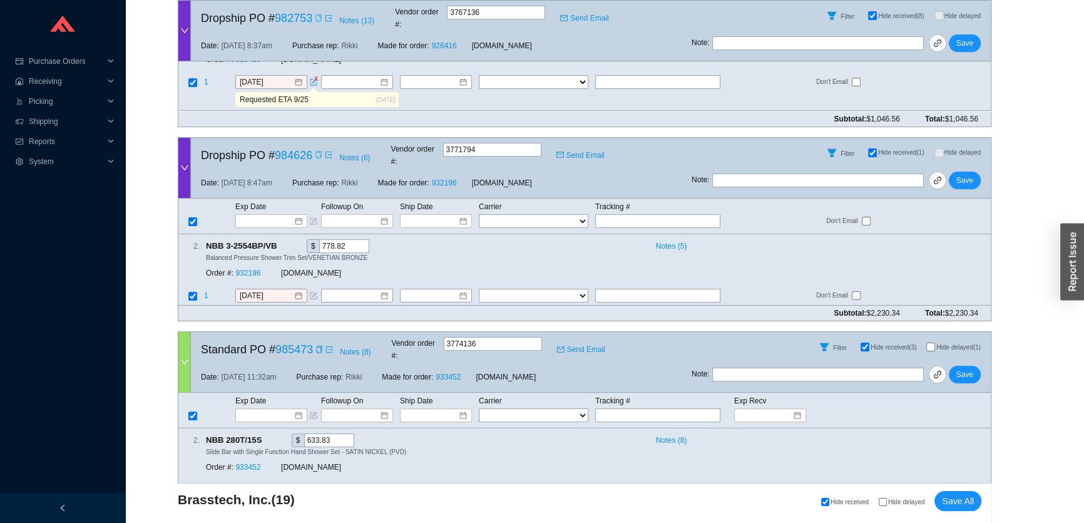
scroll to position [341, 0]
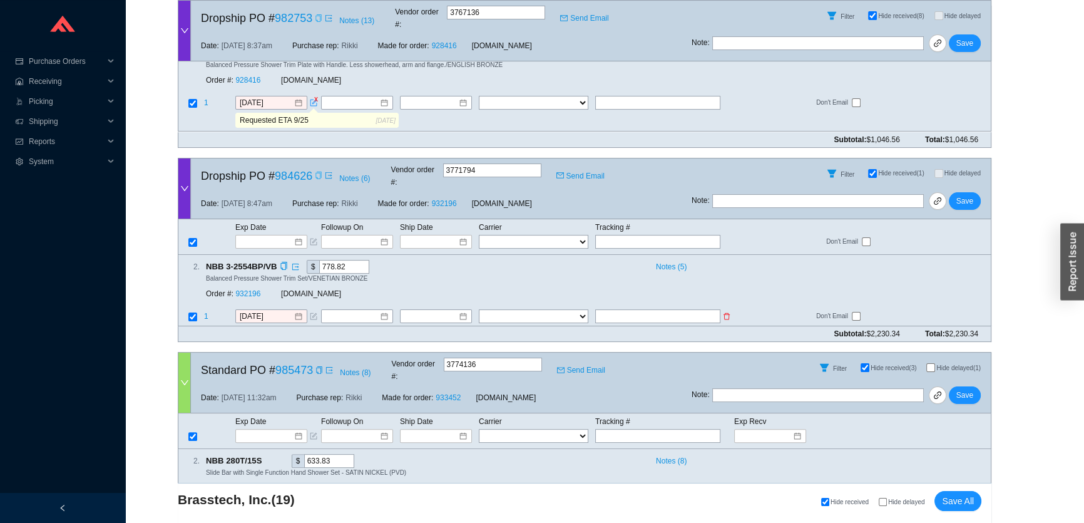
click at [314, 312] on icon "form" at bounding box center [314, 316] width 8 height 8
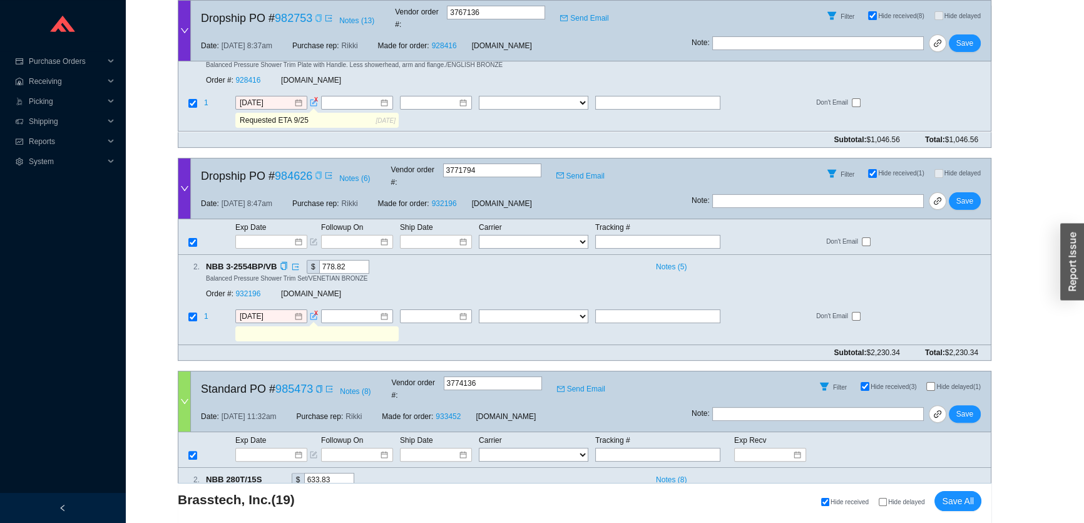
click at [300, 327] on input "text" at bounding box center [316, 334] width 158 height 14
type input "requested"
click at [975, 192] on button "Save" at bounding box center [965, 201] width 32 height 18
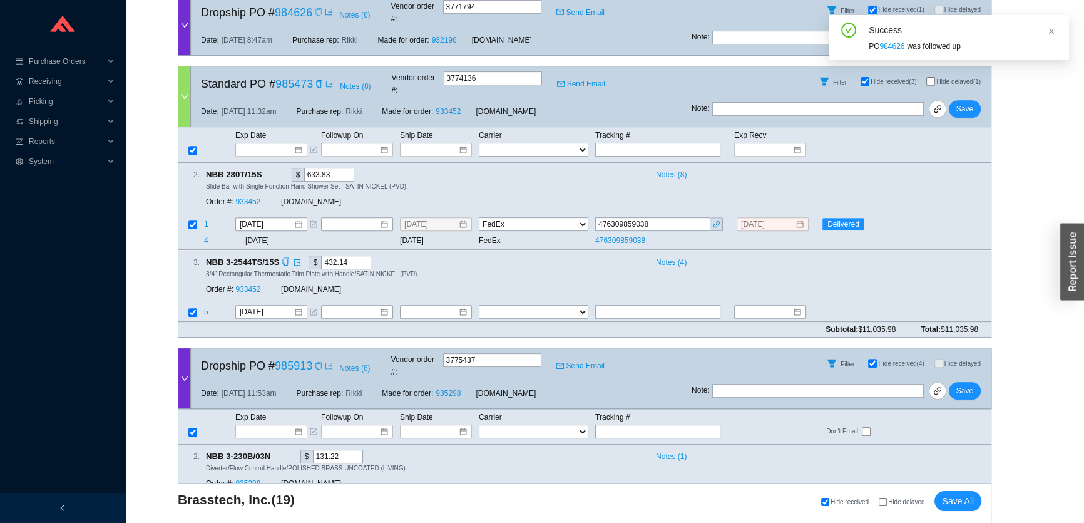
scroll to position [644, 0]
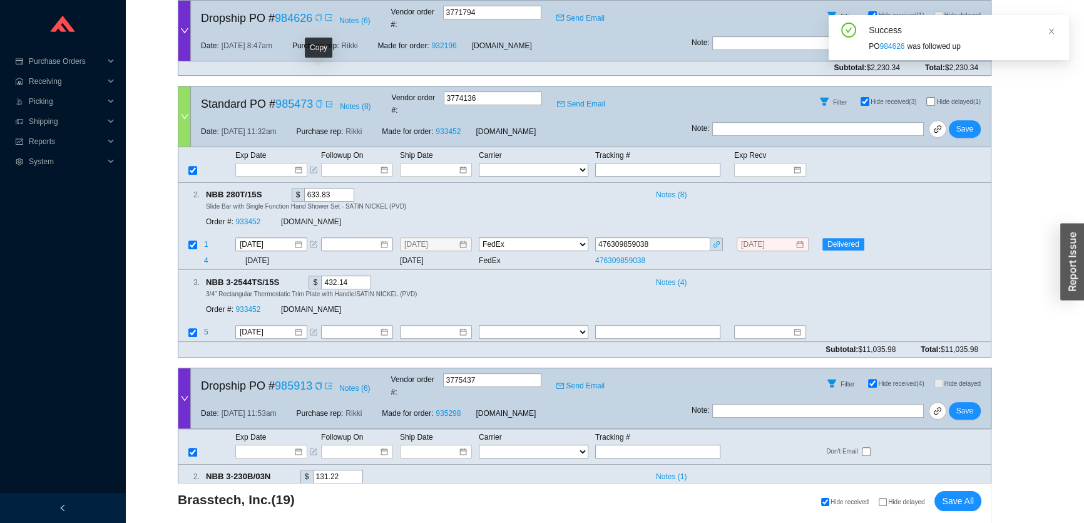
click at [316, 100] on icon "copy" at bounding box center [320, 104] width 8 height 8
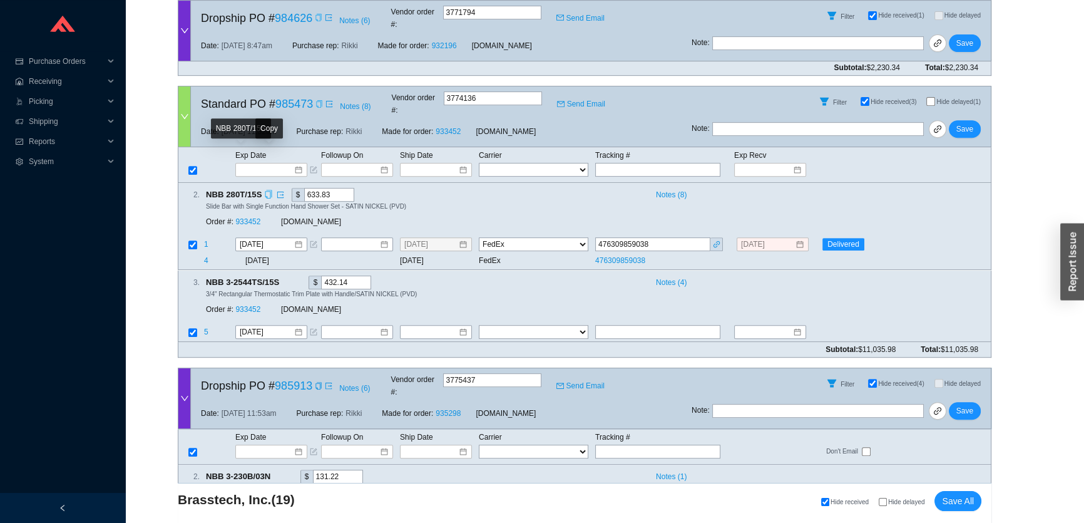
click at [267, 190] on icon "copy" at bounding box center [268, 194] width 8 height 8
click at [246, 218] on link "933452" at bounding box center [247, 222] width 25 height 9
click at [317, 100] on icon "copy" at bounding box center [320, 104] width 8 height 8
click at [287, 277] on icon "copy" at bounding box center [286, 281] width 8 height 8
click at [316, 100] on icon "copy" at bounding box center [319, 104] width 6 height 8
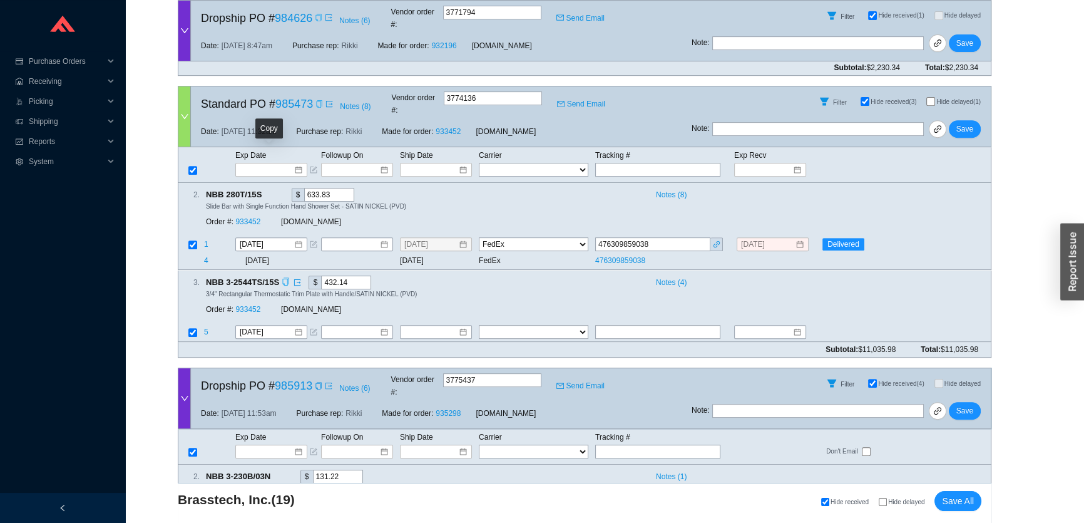
click at [269, 190] on icon "copy" at bounding box center [268, 194] width 6 height 8
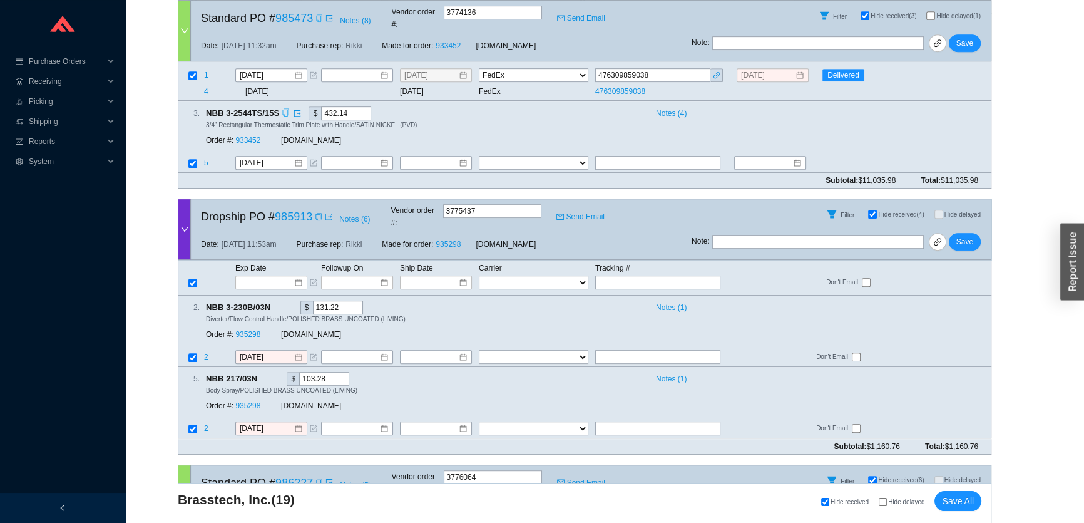
scroll to position [814, 0]
click at [320, 212] on icon "copy" at bounding box center [319, 216] width 8 height 8
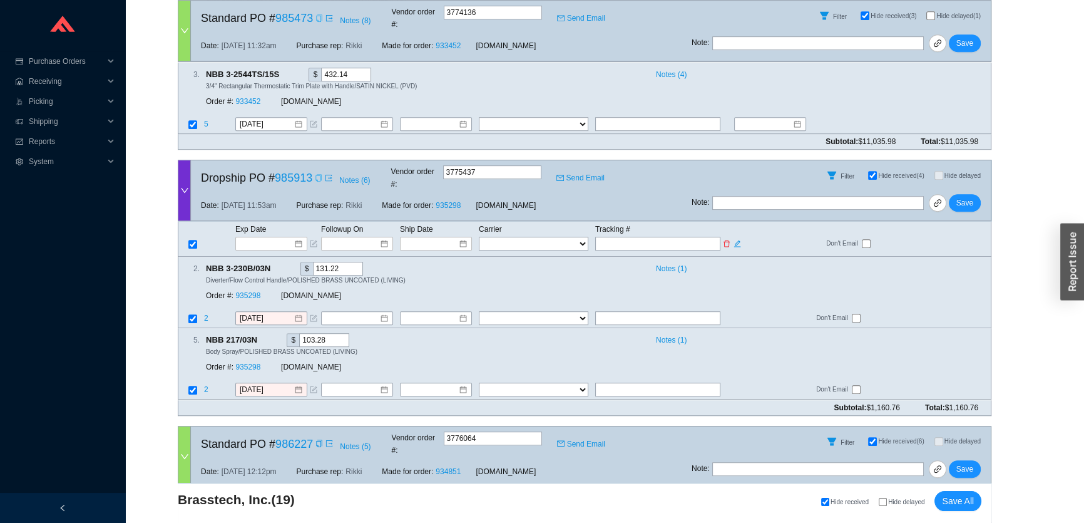
scroll to position [871, 0]
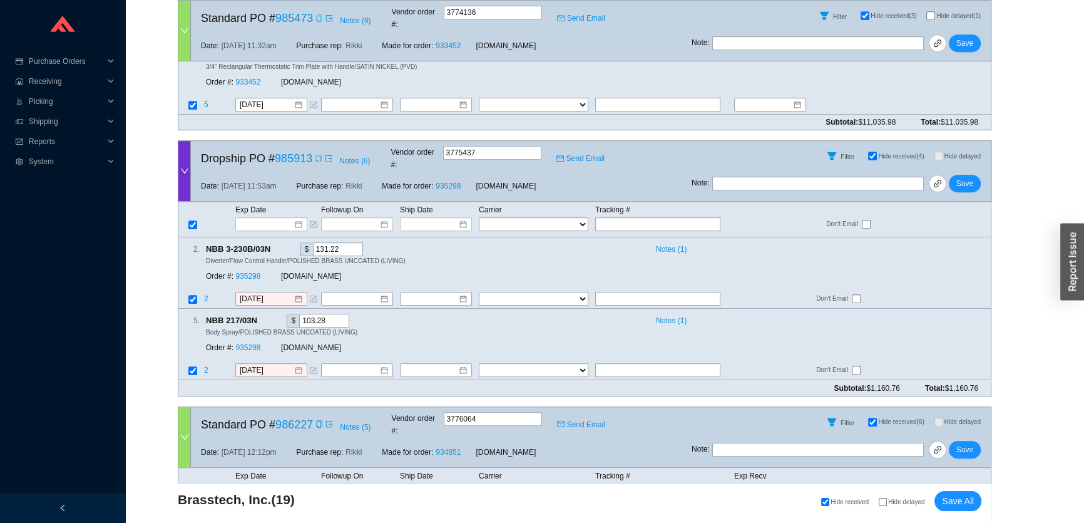
click at [895, 141] on div "Filter Hide received (4) Hide delayed" at bounding box center [841, 156] width 299 height 30
click at [277, 244] on icon "copy" at bounding box center [277, 248] width 8 height 8
click at [312, 295] on icon "form" at bounding box center [314, 299] width 8 height 8
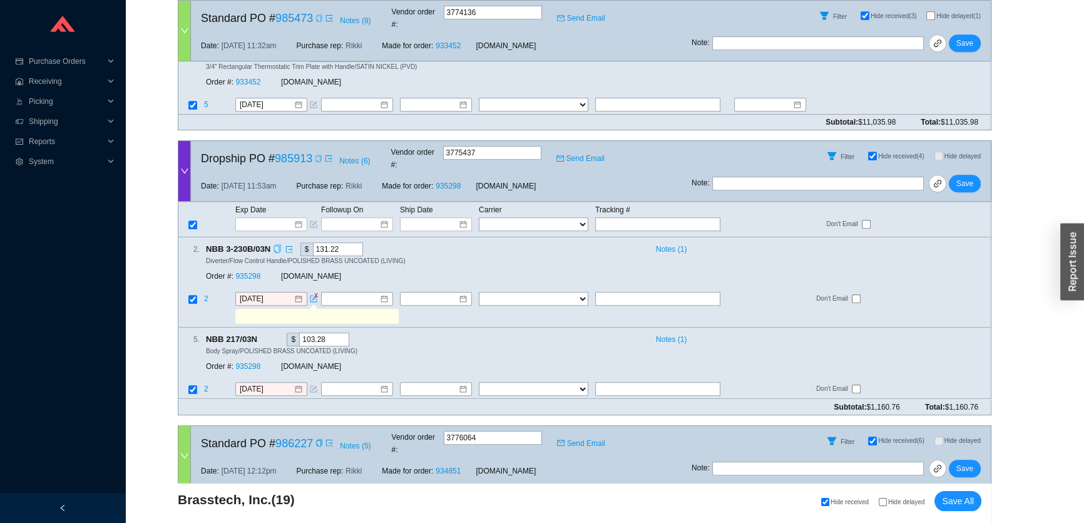
click at [312, 309] on input "text" at bounding box center [316, 316] width 158 height 14
type input "requested"
click at [314, 386] on icon "form" at bounding box center [314, 390] width 8 height 8
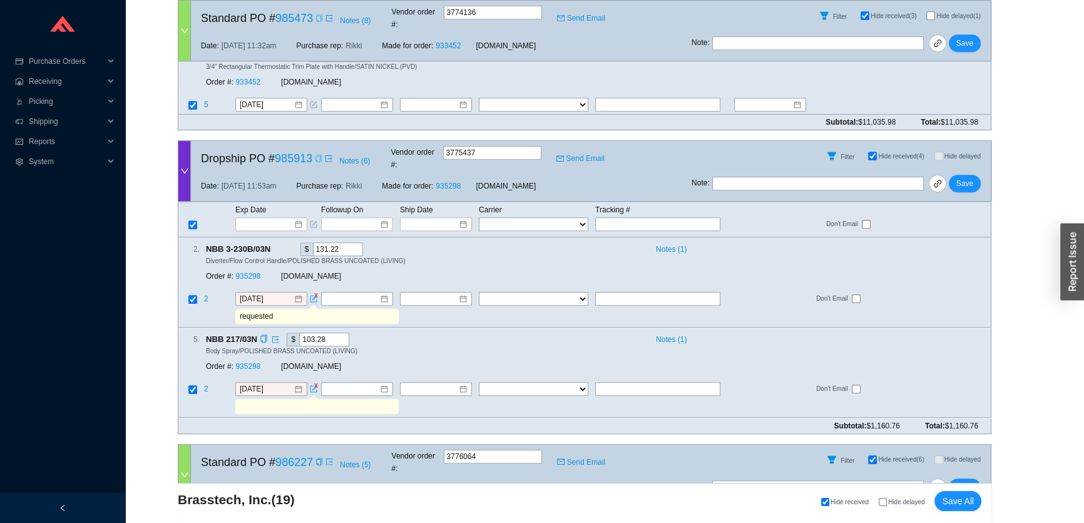
click at [309, 400] on input "text" at bounding box center [316, 407] width 158 height 14
type input "Requested"
click at [967, 177] on span "Save" at bounding box center [965, 183] width 17 height 13
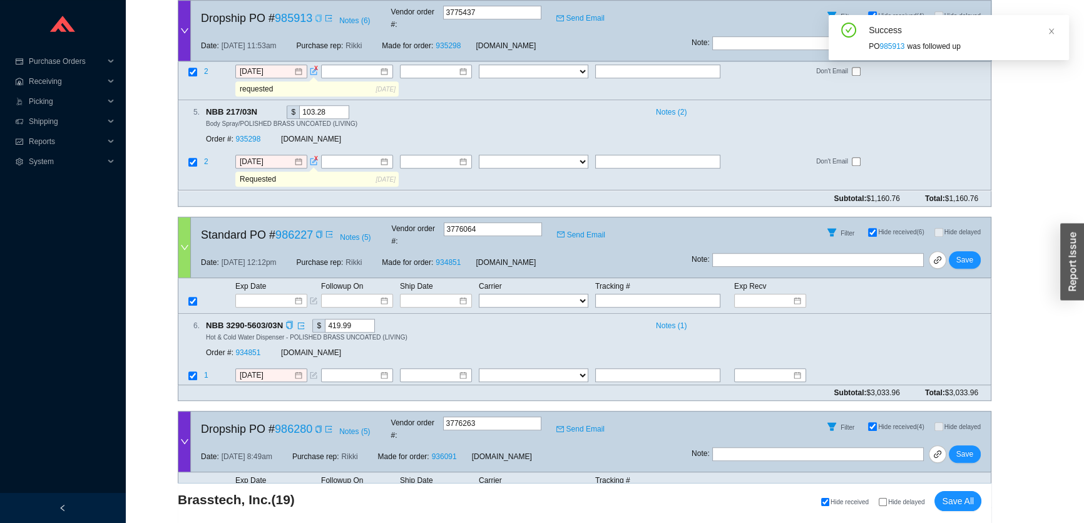
scroll to position [1099, 0]
click at [318, 230] on icon "copy" at bounding box center [320, 234] width 8 height 8
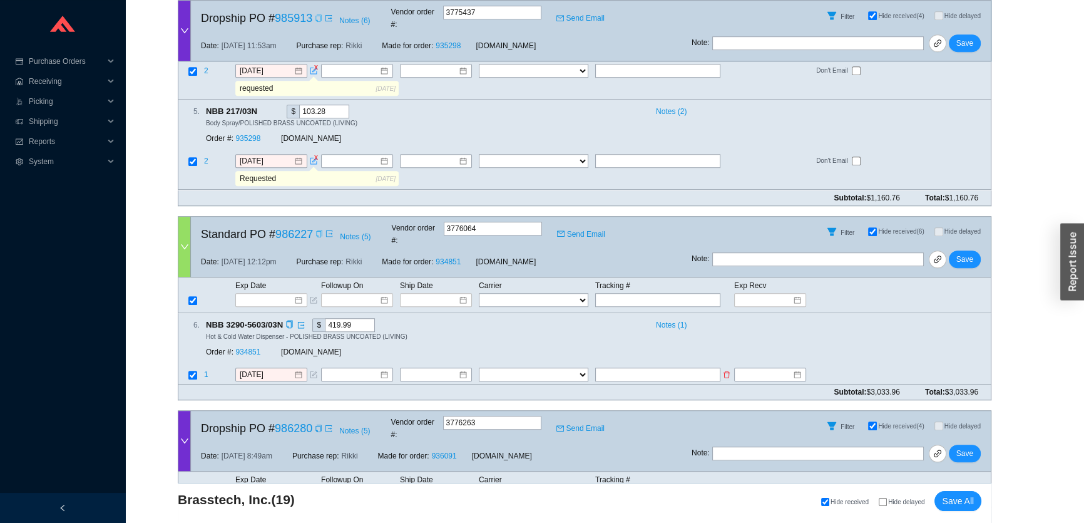
click at [312, 371] on icon "form" at bounding box center [314, 375] width 8 height 8
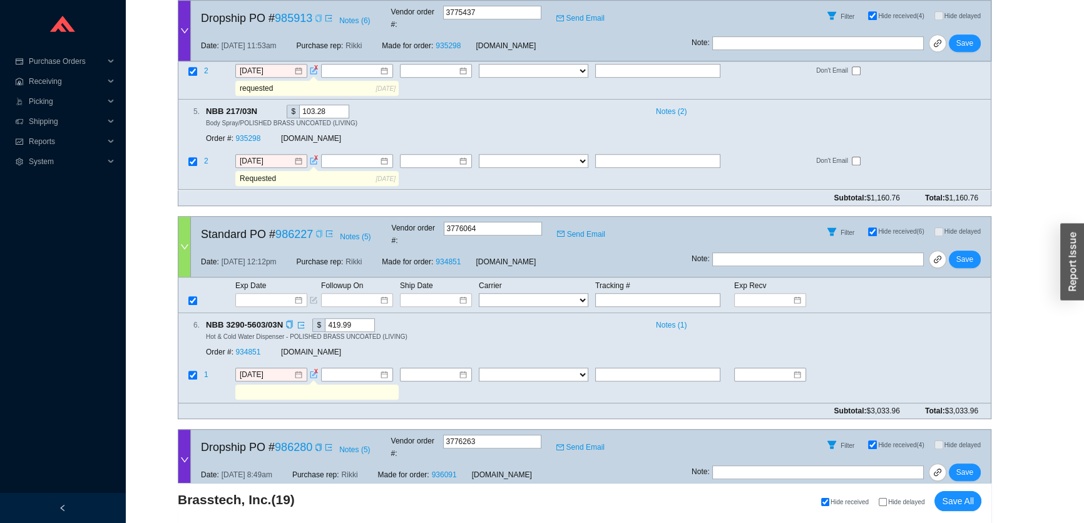
click at [312, 385] on input "text" at bounding box center [316, 392] width 158 height 14
type input "requested"
click at [972, 253] on span "Save" at bounding box center [965, 259] width 17 height 13
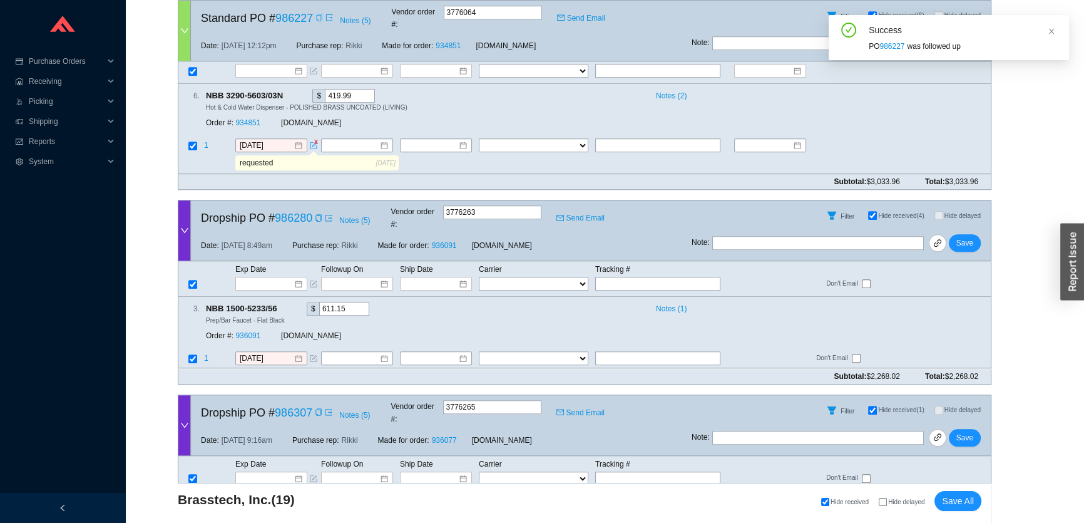
scroll to position [1384, 0]
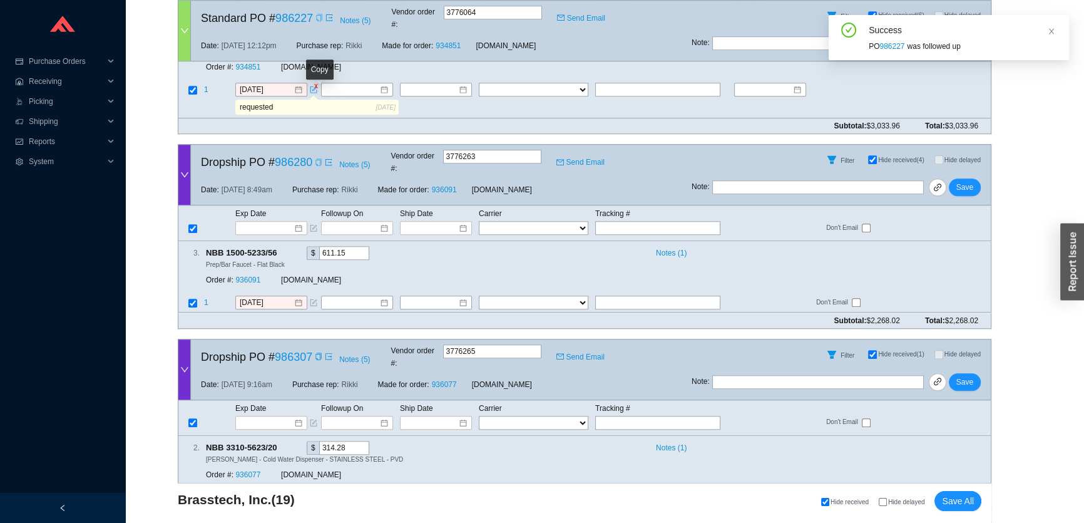
click at [319, 158] on icon "copy" at bounding box center [319, 162] width 8 height 8
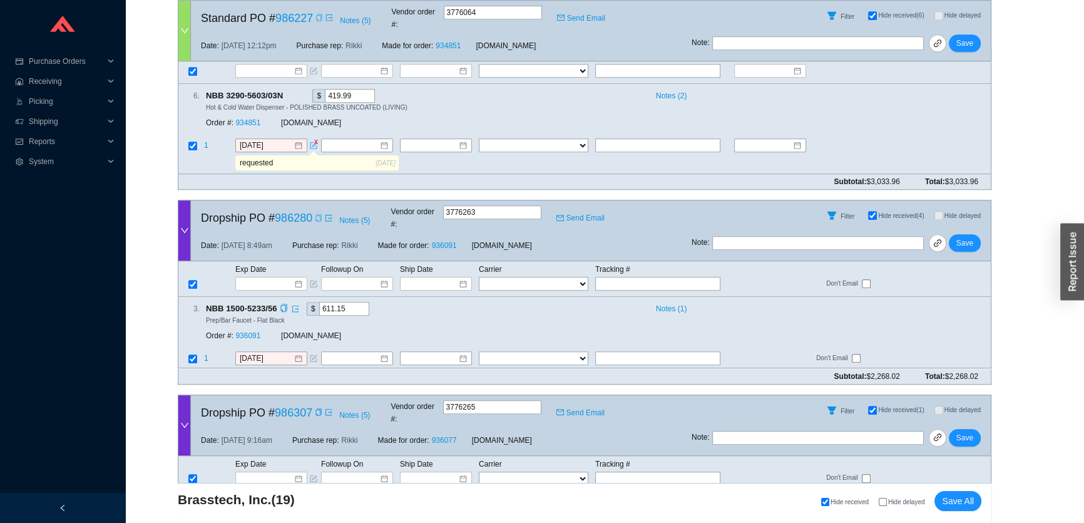
scroll to position [1328, 0]
click at [319, 213] on icon "copy" at bounding box center [319, 217] width 8 height 8
click at [314, 354] on icon "form" at bounding box center [314, 358] width 8 height 8
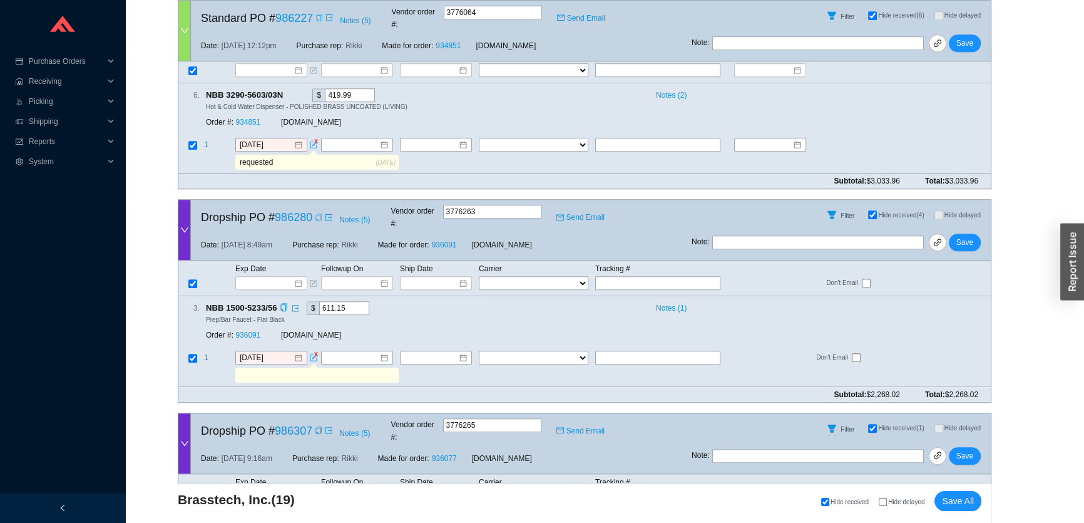
click at [312, 369] on input "text" at bounding box center [316, 376] width 158 height 14
type input "Requested"
click at [963, 234] on button "Save" at bounding box center [965, 243] width 32 height 18
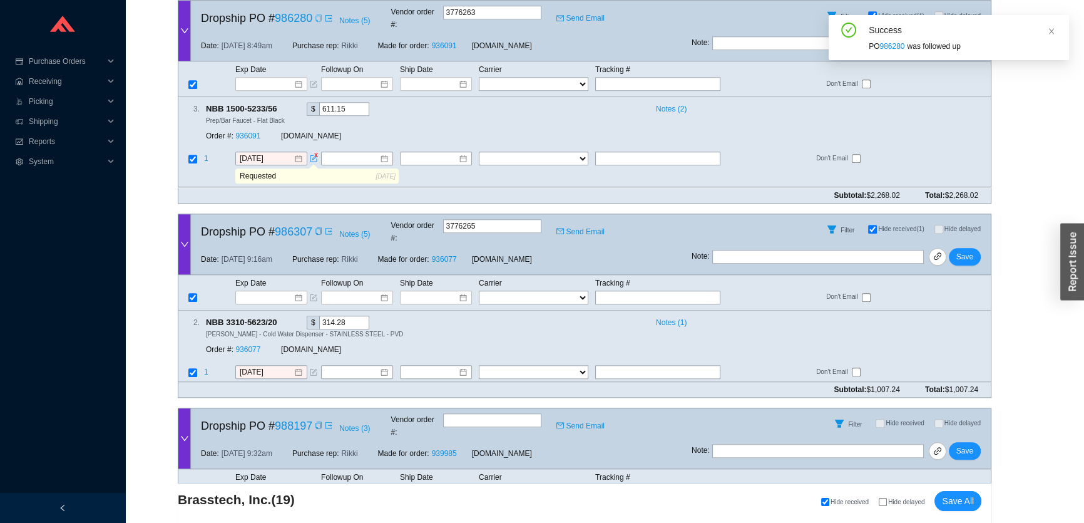
scroll to position [1556, 0]
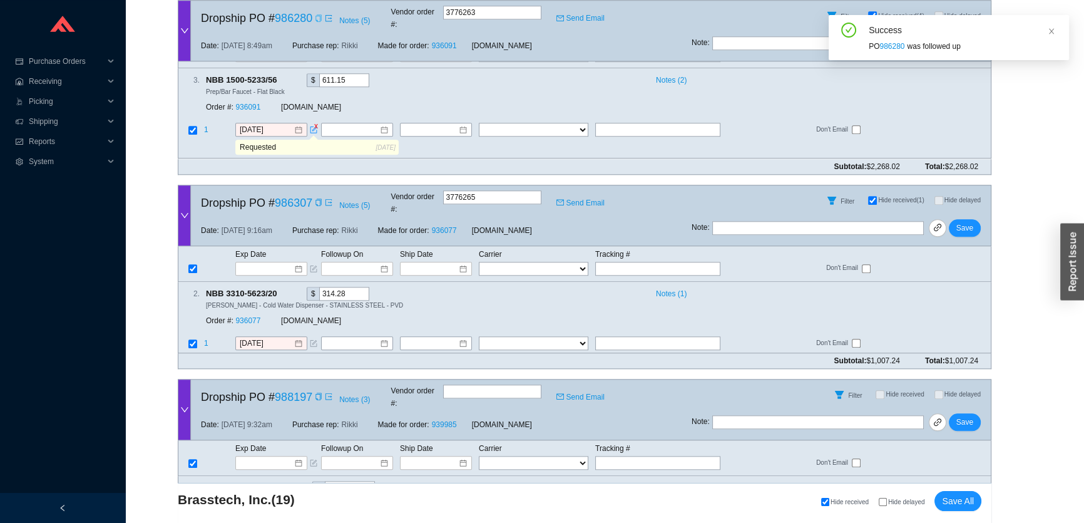
click at [320, 198] on icon "copy" at bounding box center [319, 202] width 8 height 8
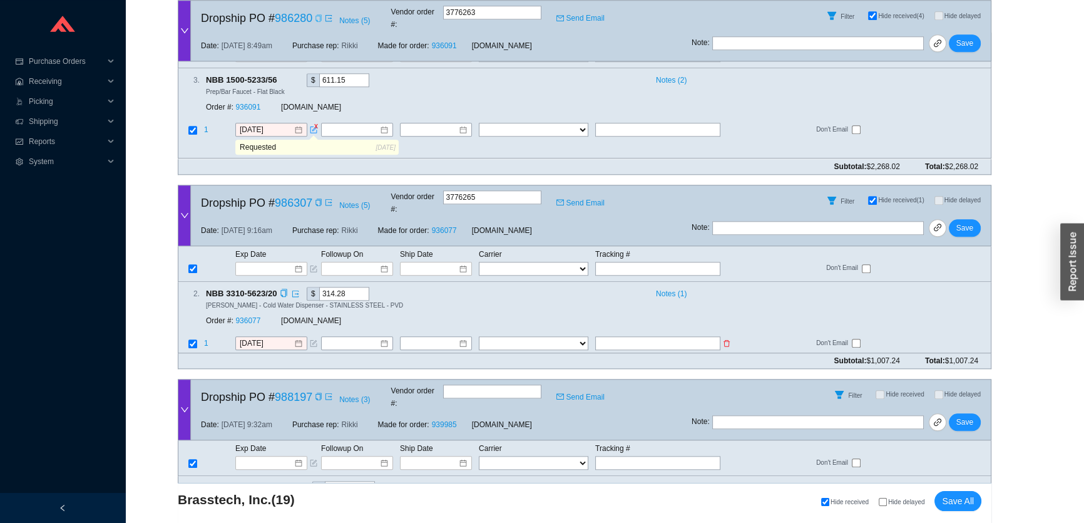
click at [310, 339] on icon "form" at bounding box center [314, 343] width 8 height 8
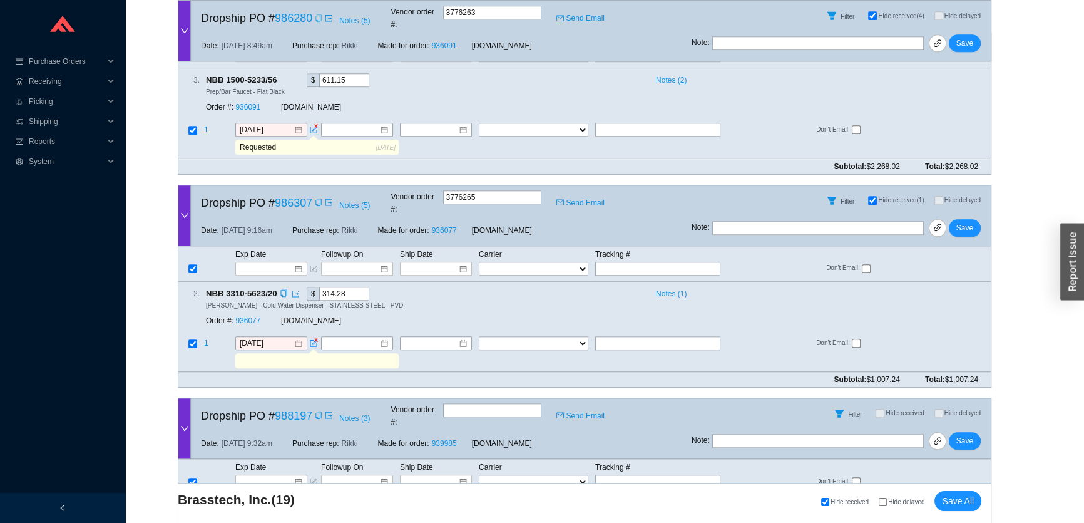
click at [317, 354] on input "text" at bounding box center [316, 361] width 158 height 14
type input "requested"
click at [965, 222] on span "Save" at bounding box center [965, 228] width 17 height 13
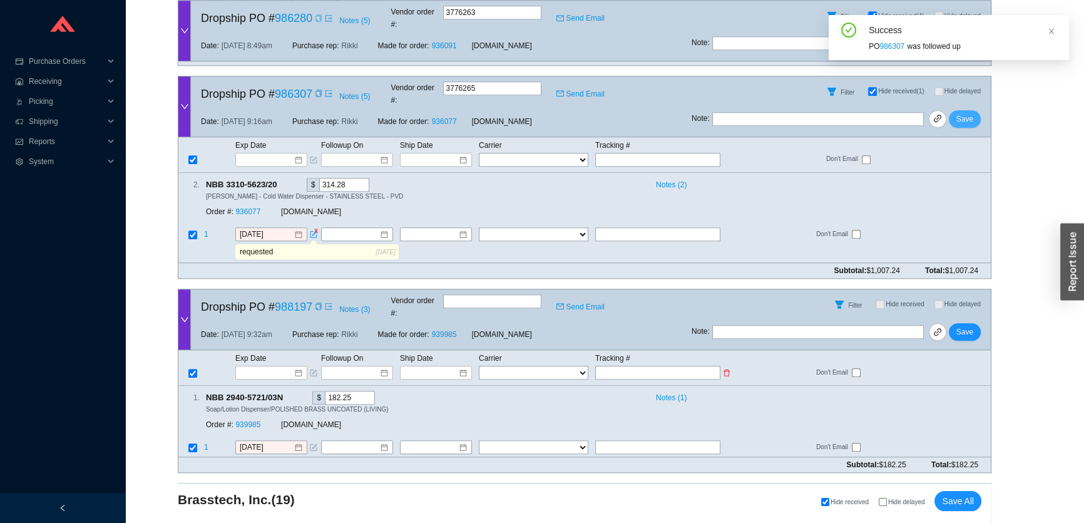
scroll to position [1670, 0]
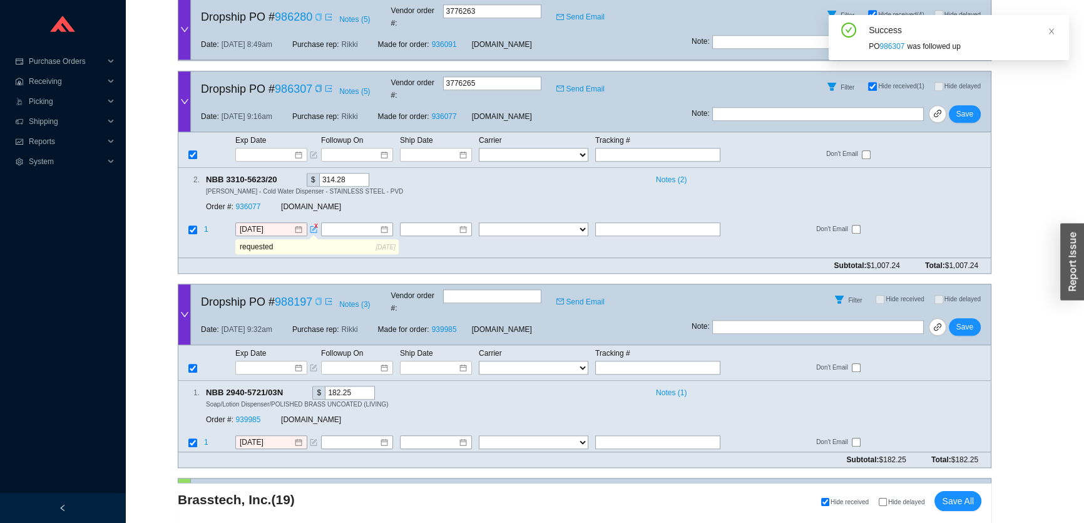
click at [321, 297] on icon "copy" at bounding box center [319, 301] width 8 height 8
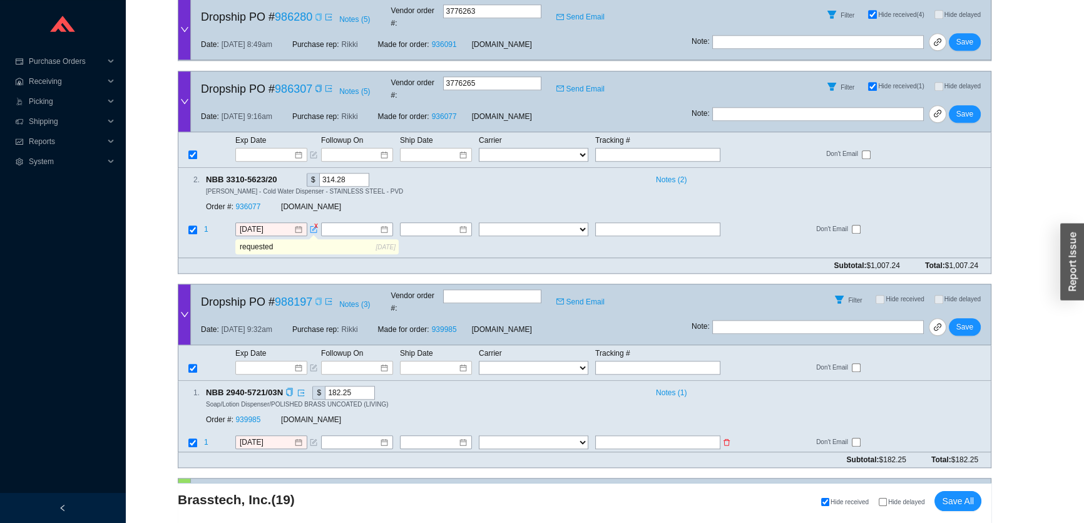
click at [312, 438] on icon "form" at bounding box center [314, 442] width 8 height 8
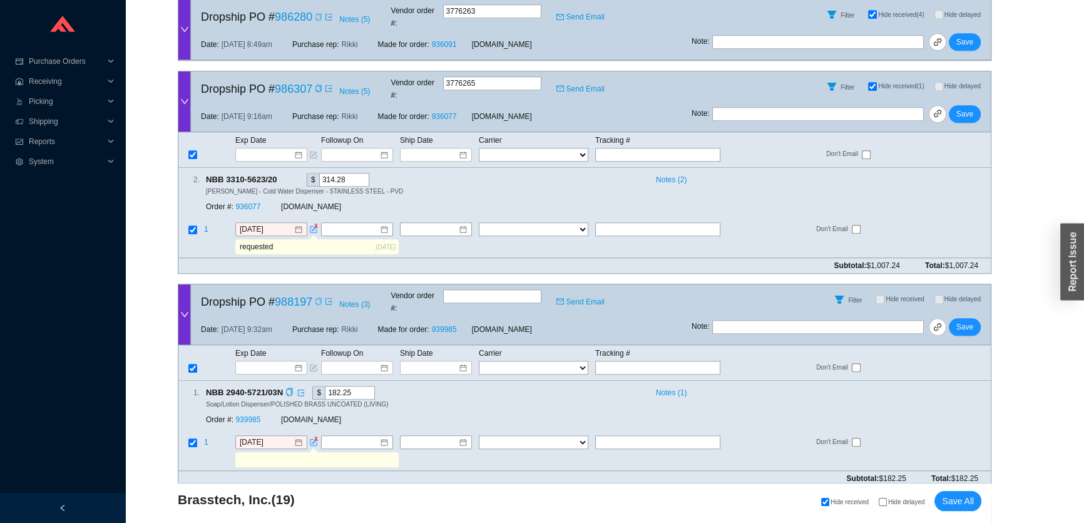
click at [310, 453] on input "text" at bounding box center [316, 460] width 158 height 14
type input "requested"
click at [964, 321] on span "Save" at bounding box center [965, 327] width 17 height 13
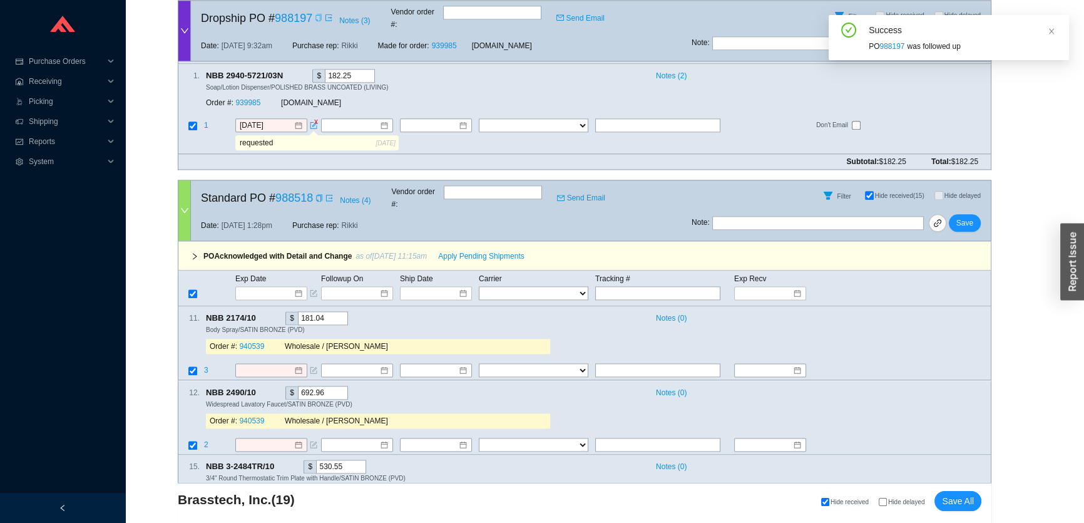
scroll to position [1954, 0]
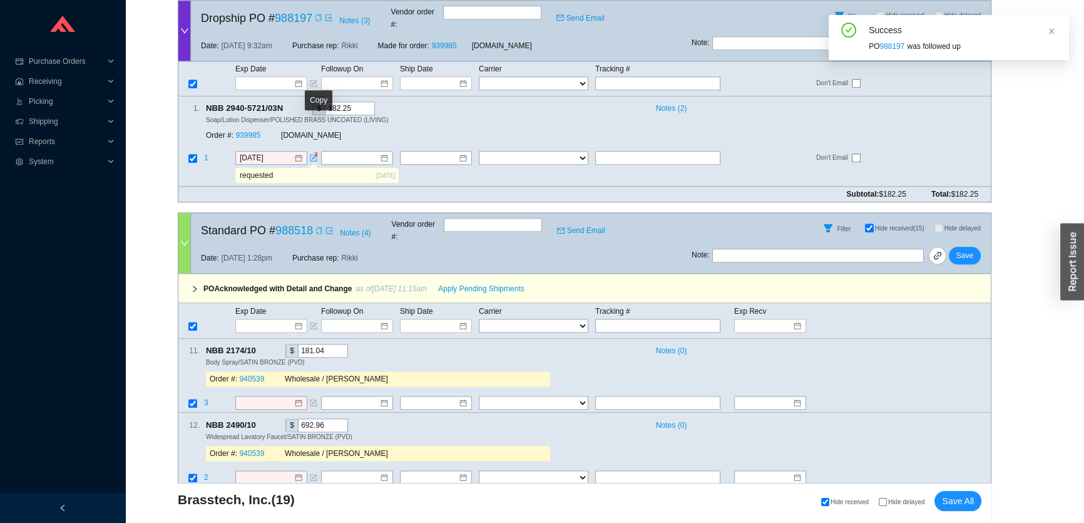
click at [319, 227] on icon "copy" at bounding box center [320, 231] width 8 height 8
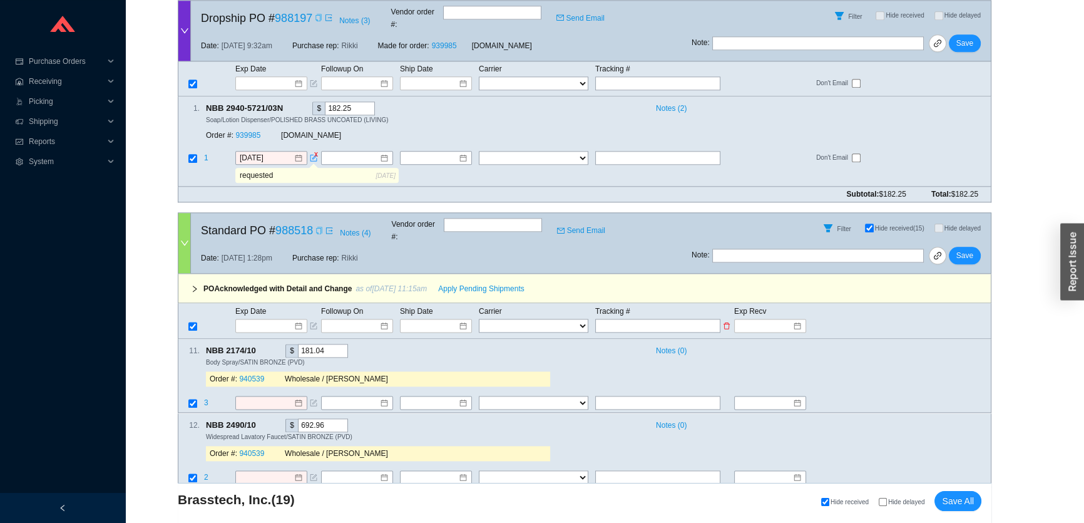
click at [250, 304] on tbody "Exp Date Followup On Ship Date Carrier Tracking # Exp Recv FedEx UPS ----------…" at bounding box center [584, 318] width 813 height 29
click at [252, 319] on input at bounding box center [266, 325] width 53 height 13
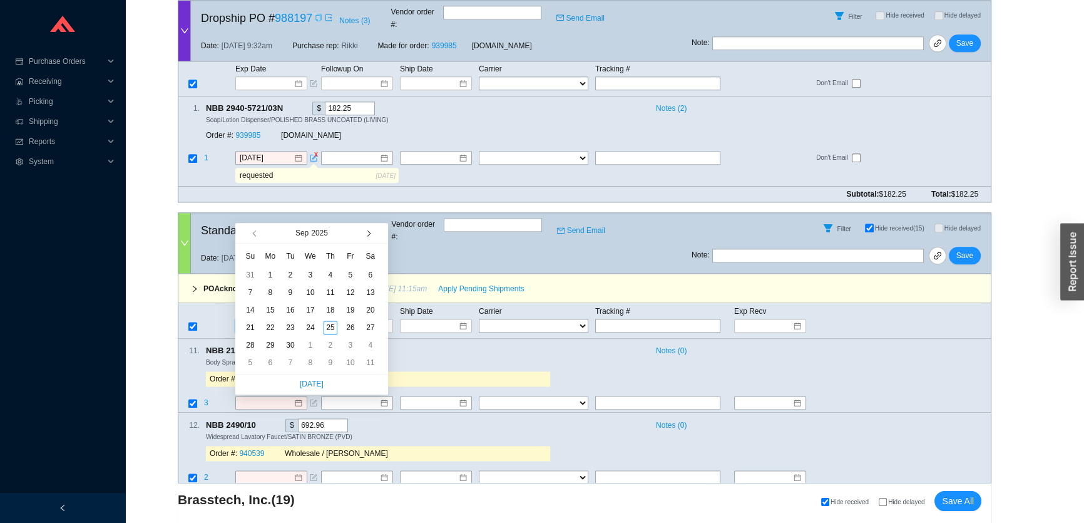
click at [362, 236] on button "button" at bounding box center [367, 233] width 12 height 20
type input "10/16/2025"
click at [329, 314] on div "16" at bounding box center [331, 310] width 14 height 14
type input "10/16/2025"
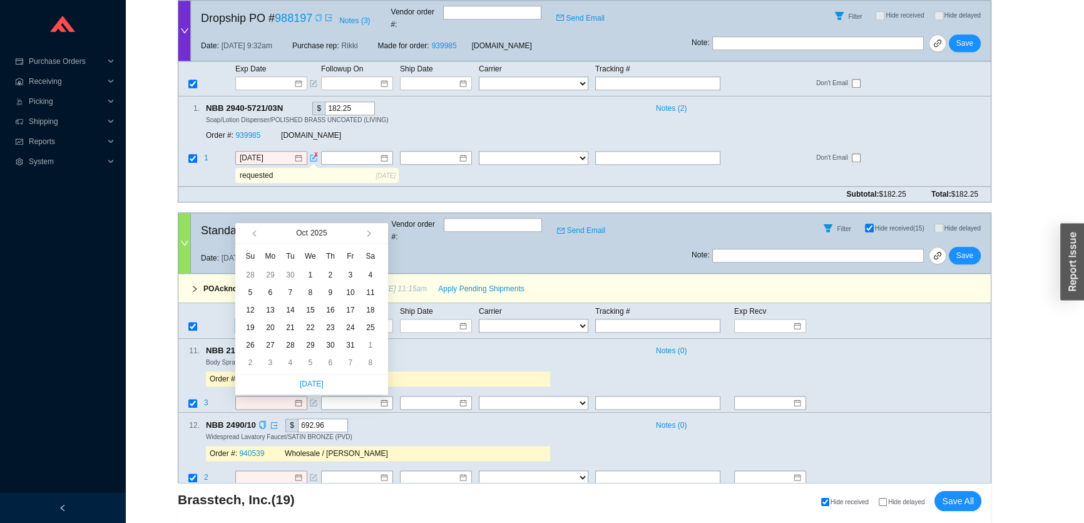
type input "10/16/2025"
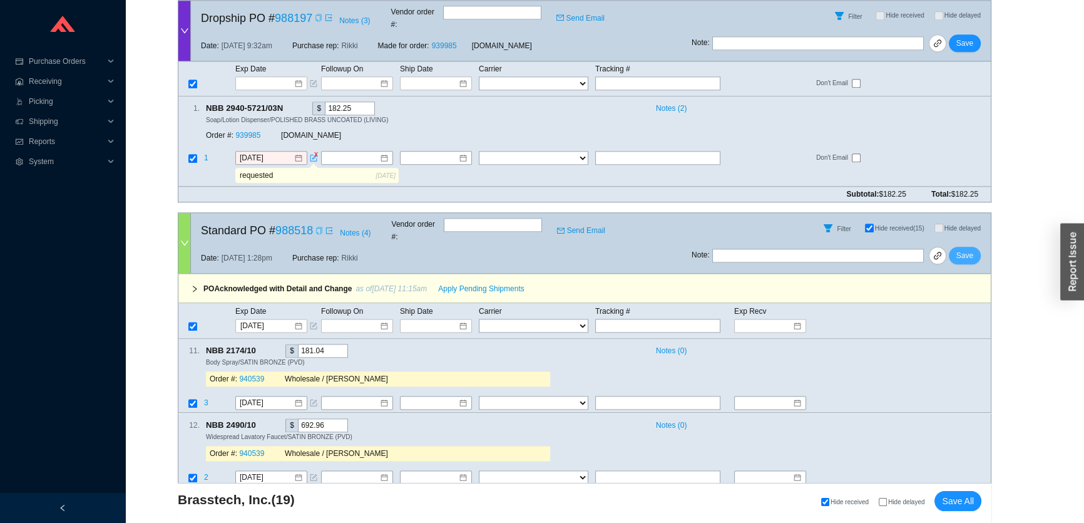
click at [971, 247] on button "Save" at bounding box center [965, 256] width 32 height 18
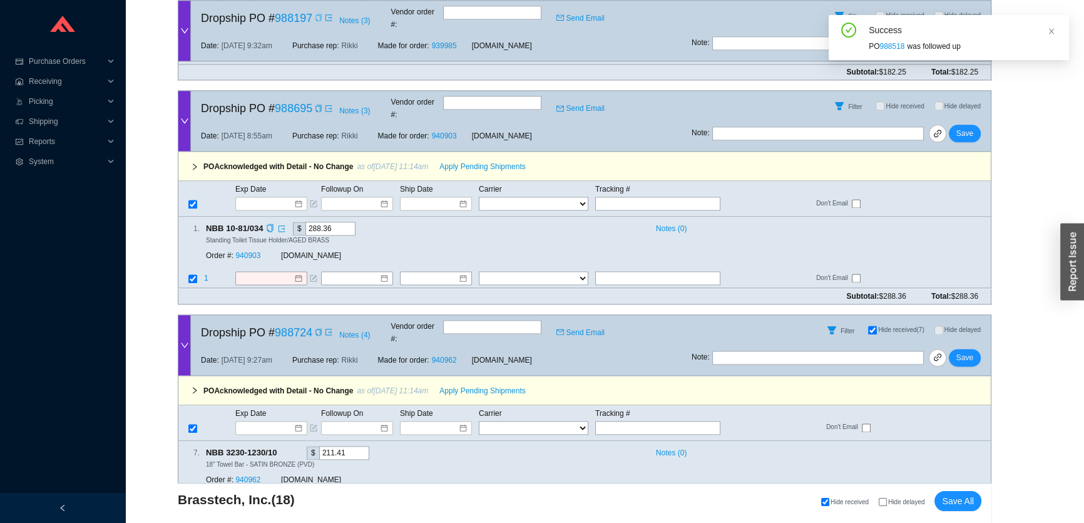
scroll to position [2011, 0]
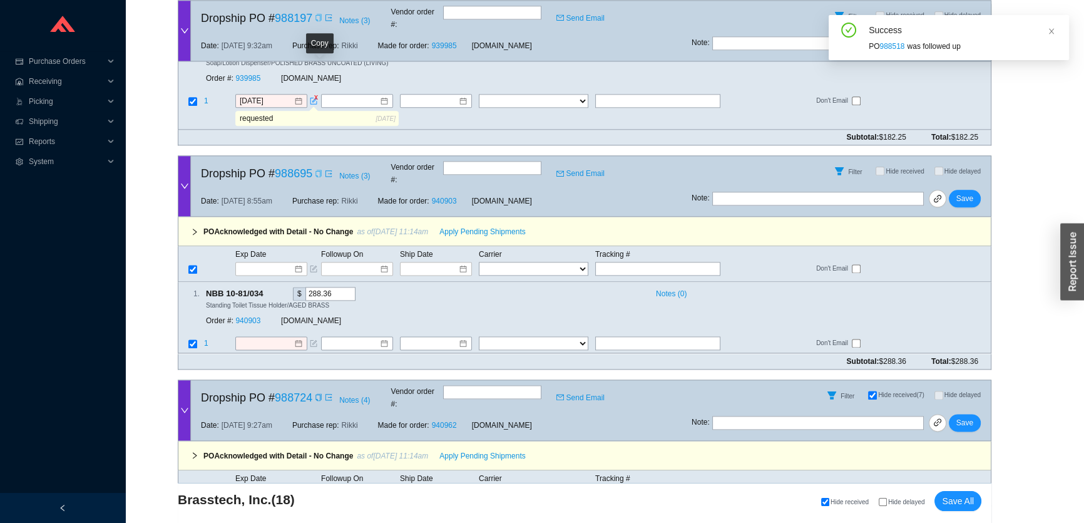
click at [317, 170] on icon "copy" at bounding box center [319, 174] width 6 height 8
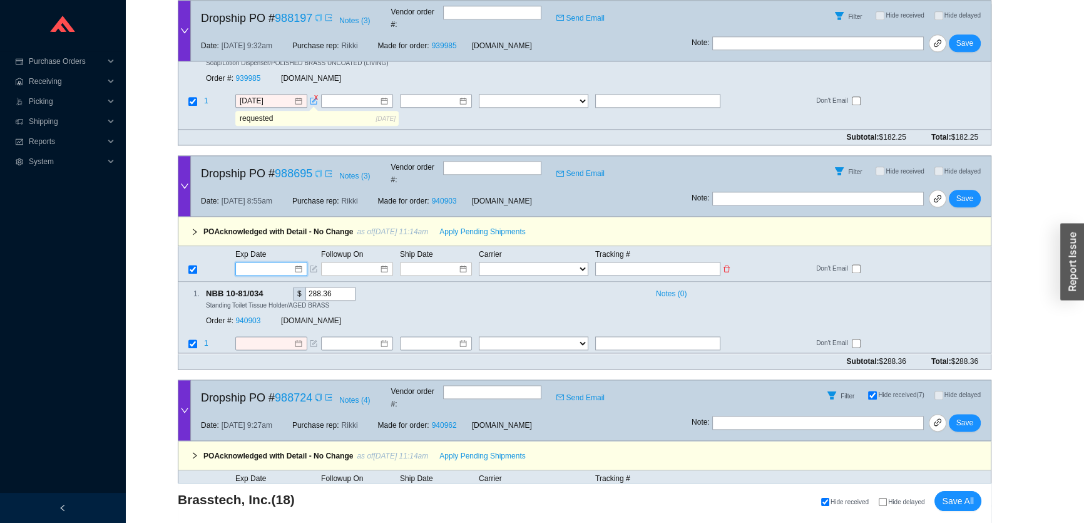
click at [263, 262] on input at bounding box center [266, 268] width 53 height 13
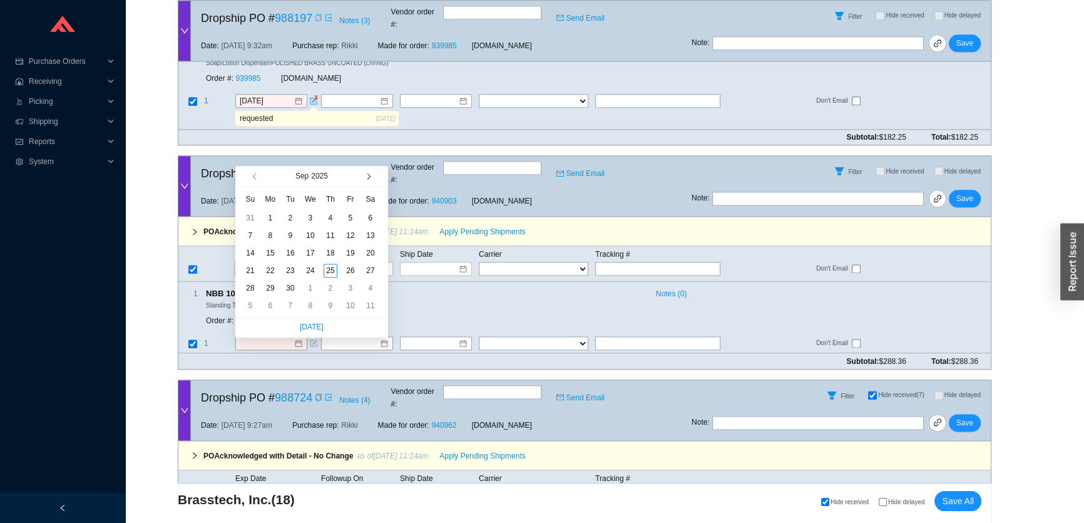
click at [365, 177] on button "button" at bounding box center [367, 176] width 12 height 20
type input "10/17/2025"
click at [346, 257] on div "17" at bounding box center [351, 253] width 14 height 14
type input "10/17/2025"
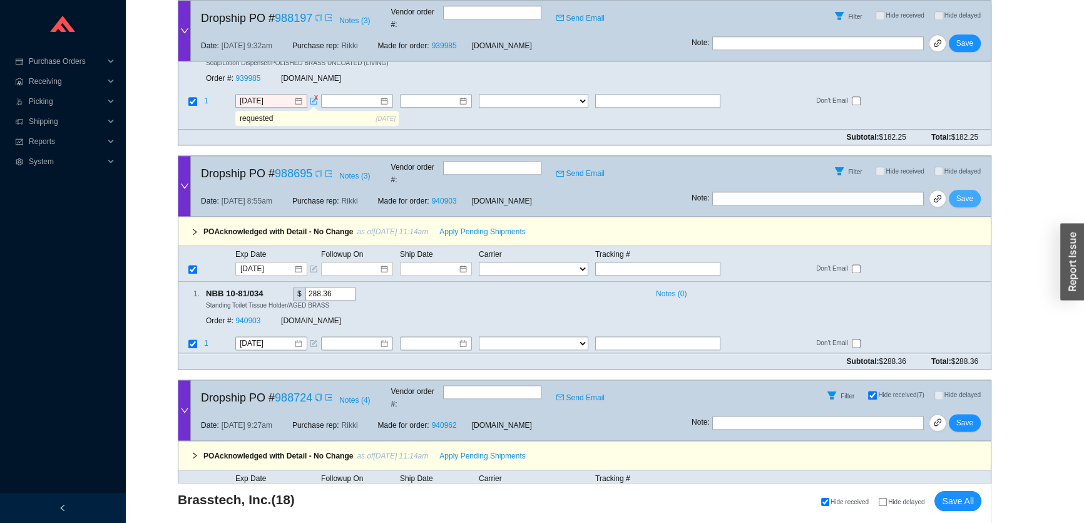
click at [962, 192] on span "Save" at bounding box center [965, 198] width 17 height 13
click at [319, 170] on icon "copy" at bounding box center [319, 174] width 8 height 8
click at [275, 262] on div at bounding box center [271, 269] width 72 height 14
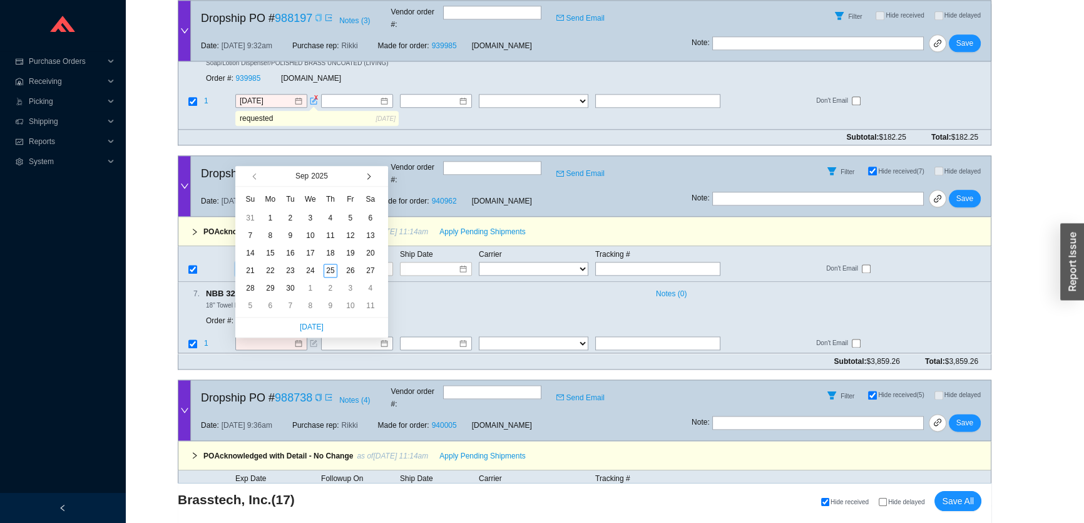
click at [371, 183] on button "button" at bounding box center [367, 176] width 12 height 20
type input "10/17/2025"
click at [347, 252] on div "17" at bounding box center [351, 253] width 14 height 14
type input "10/17/2025"
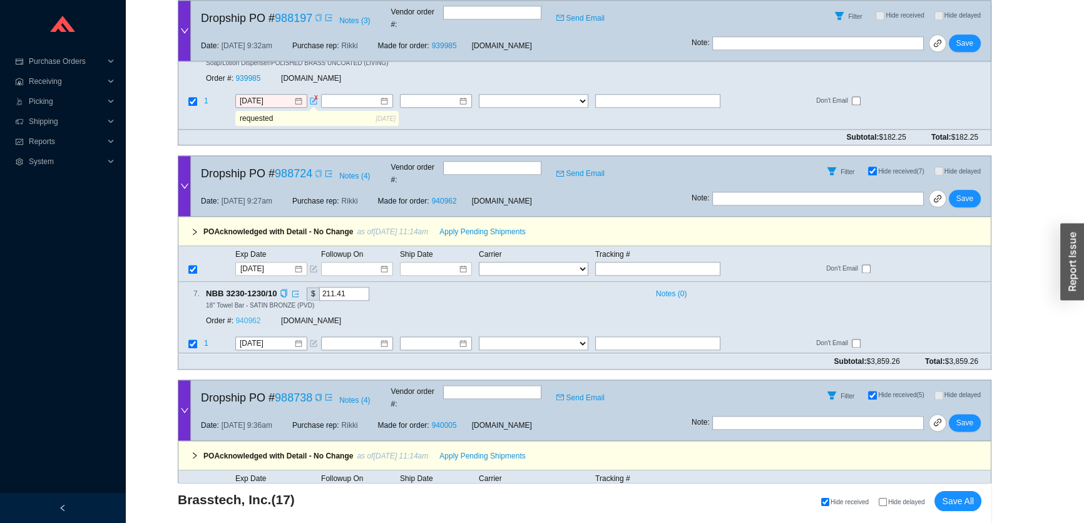
drag, startPoint x: 249, startPoint y: 214, endPoint x: 250, endPoint y: 208, distance: 6.4
drag, startPoint x: 967, startPoint y: 88, endPoint x: 937, endPoint y: 112, distance: 38.8
click at [967, 192] on span "Save" at bounding box center [965, 198] width 17 height 13
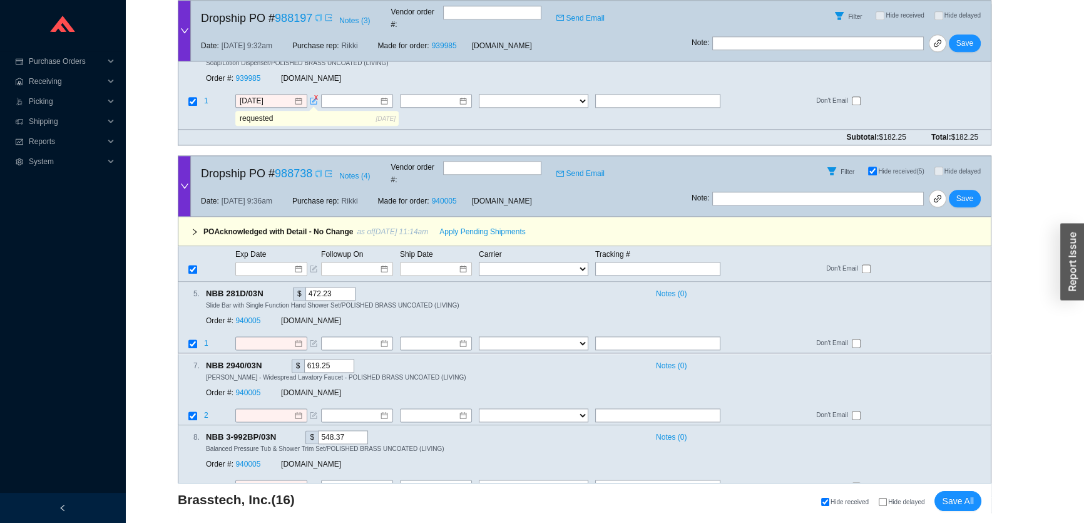
click at [319, 170] on icon "copy" at bounding box center [319, 174] width 8 height 8
click at [270, 361] on icon "copy" at bounding box center [268, 365] width 6 height 8
drag, startPoint x: 598, startPoint y: 301, endPoint x: 584, endPoint y: 299, distance: 14.5
click at [598, 408] on input "text" at bounding box center [657, 415] width 125 height 14
paste input "476309872848"
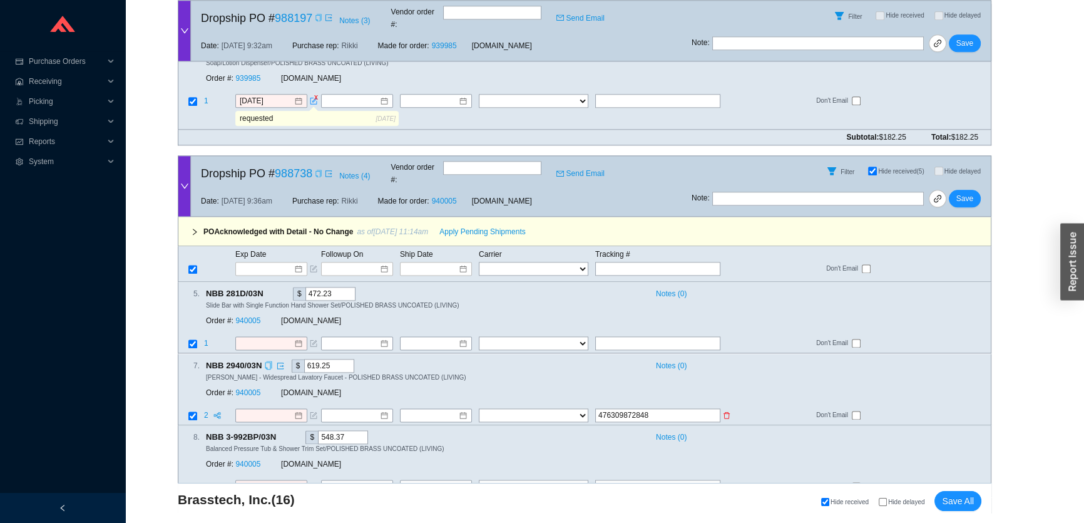
type input "476309872848"
click at [543, 408] on select "FedEx UPS ---------------- 2 Day Transportation INC A&B Freight A. Duie Pyle AA…" at bounding box center [534, 415] width 110 height 14
select select "1"
click at [448, 409] on input at bounding box center [431, 415] width 54 height 13
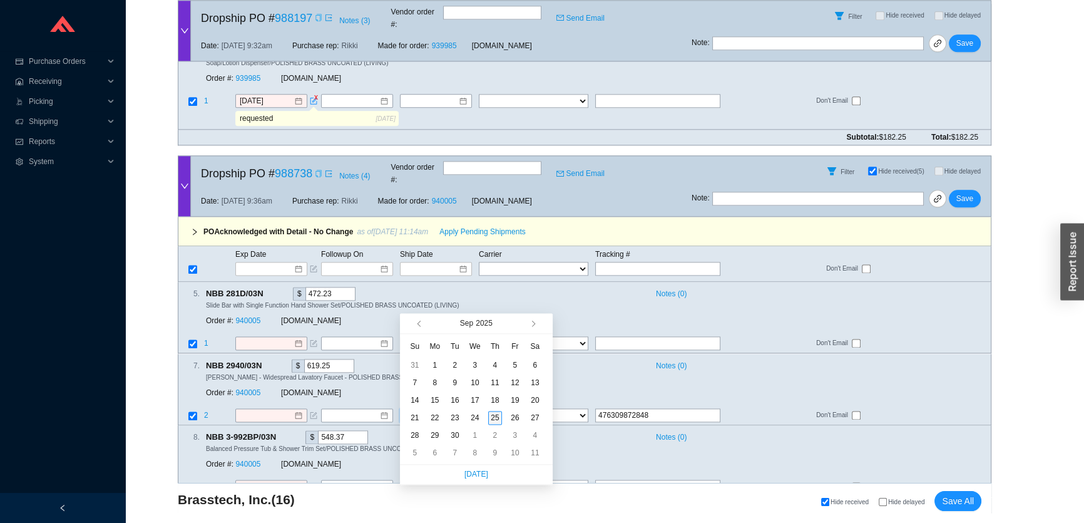
type input "[DATE]"
click at [494, 415] on div "25" at bounding box center [495, 418] width 14 height 14
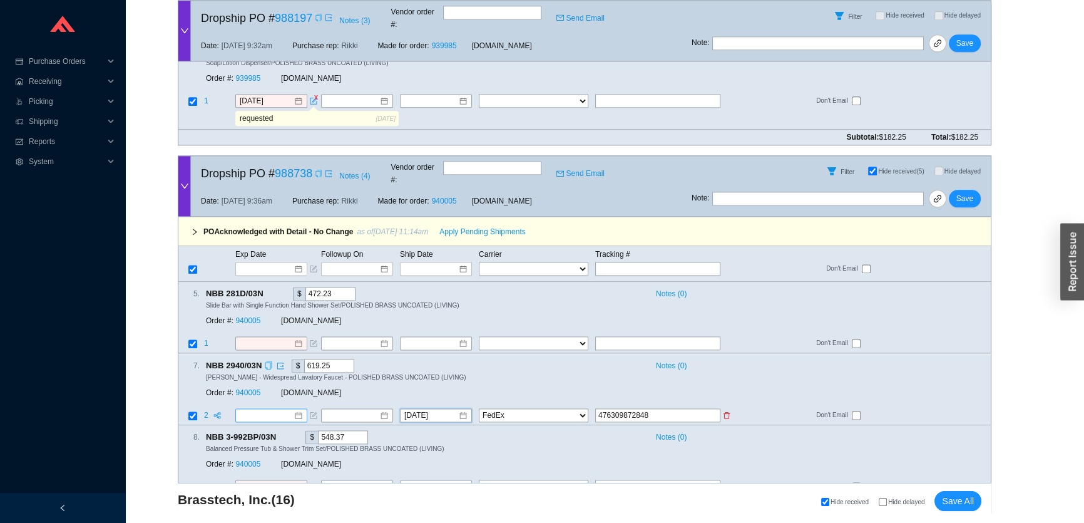
click at [279, 409] on input at bounding box center [267, 415] width 54 height 13
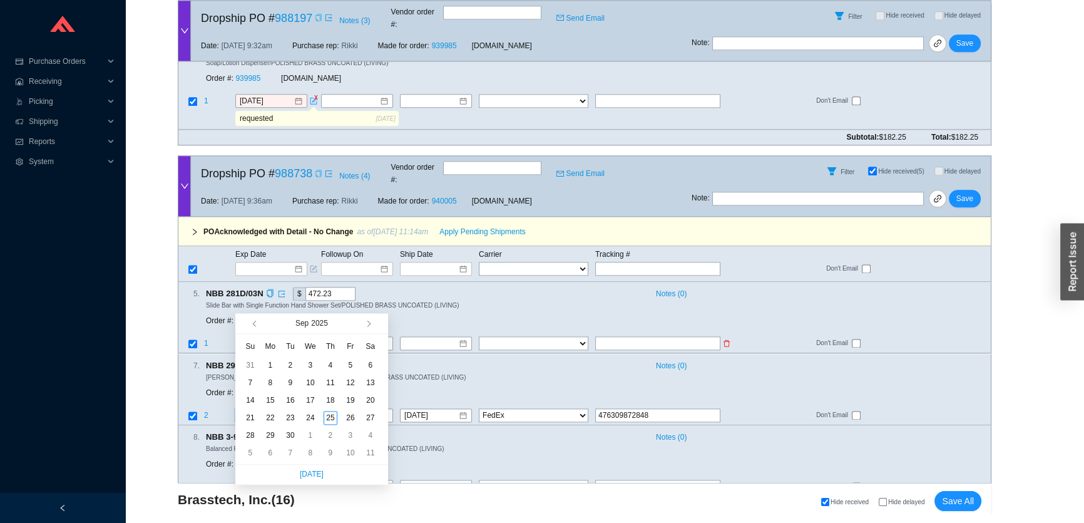
click at [281, 337] on input at bounding box center [267, 343] width 54 height 13
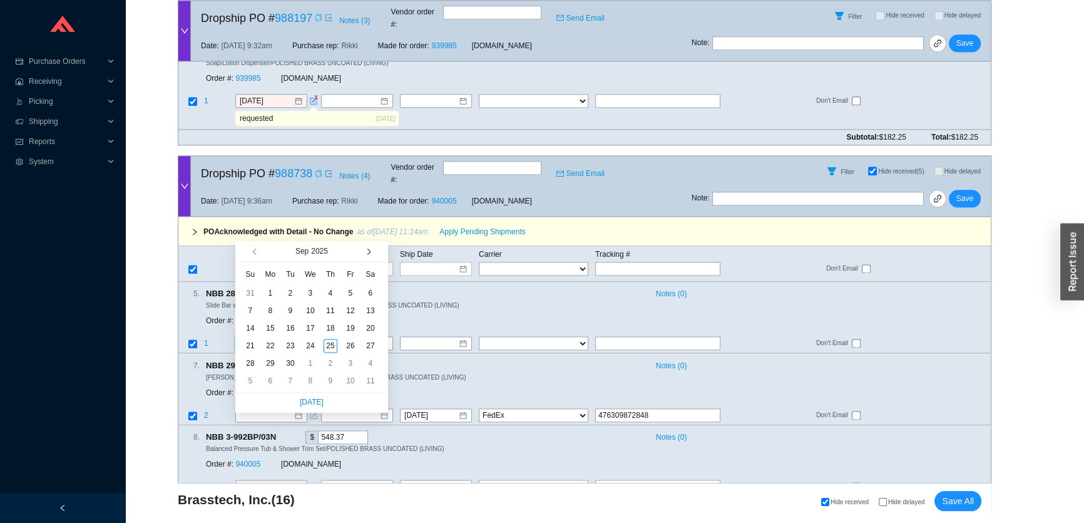
click at [368, 252] on span "button" at bounding box center [367, 251] width 6 height 6
type input "10/17/2025"
click at [352, 327] on div "17" at bounding box center [351, 328] width 14 height 14
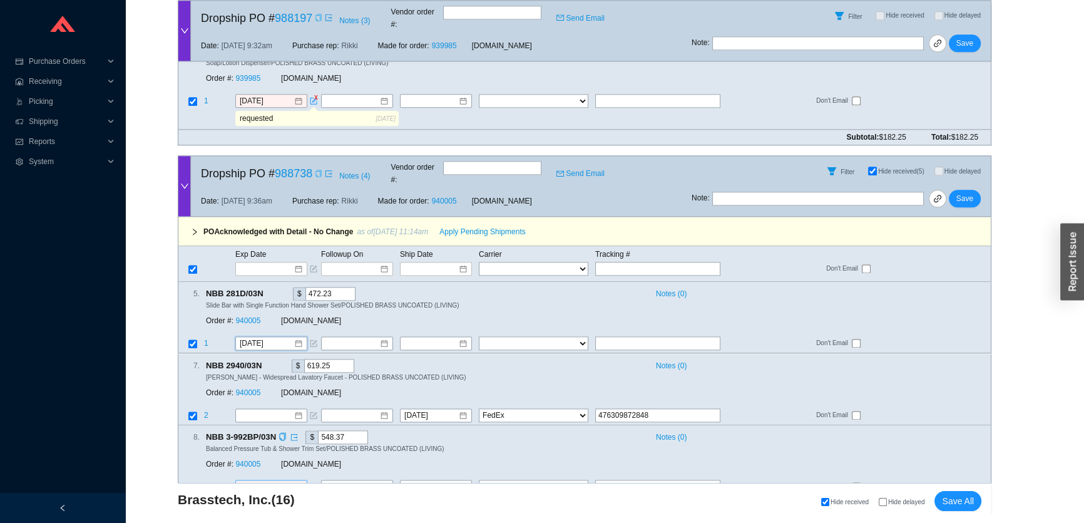
click at [265, 481] on input at bounding box center [267, 487] width 54 height 13
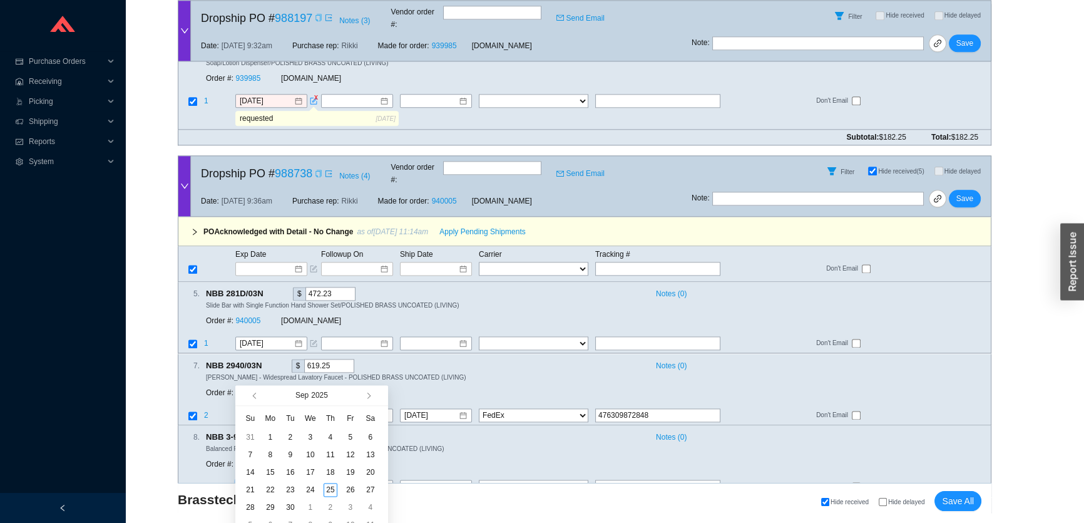
click at [374, 391] on span "button" at bounding box center [380, 395] width 12 height 20
click at [371, 393] on button "button" at bounding box center [367, 395] width 12 height 20
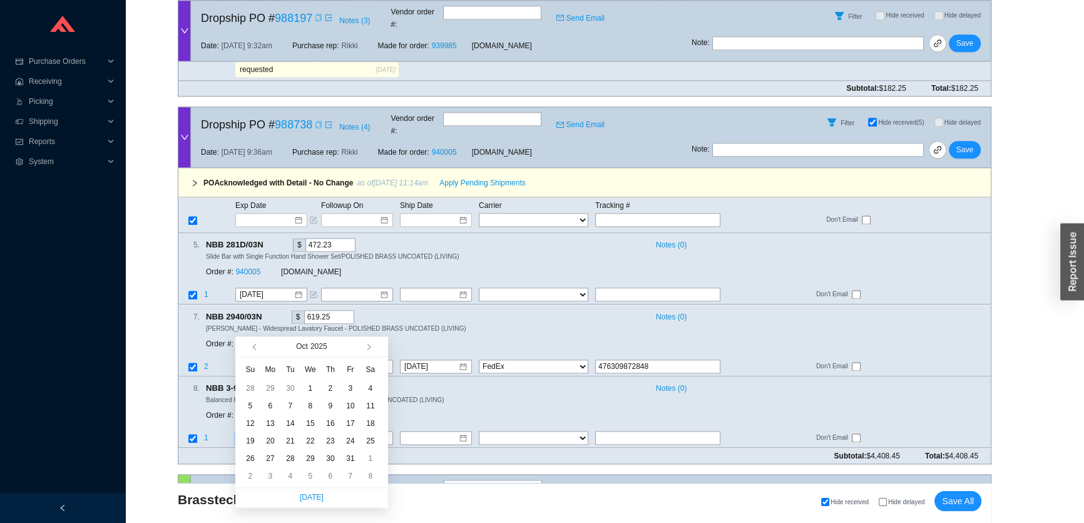
scroll to position [2125, 0]
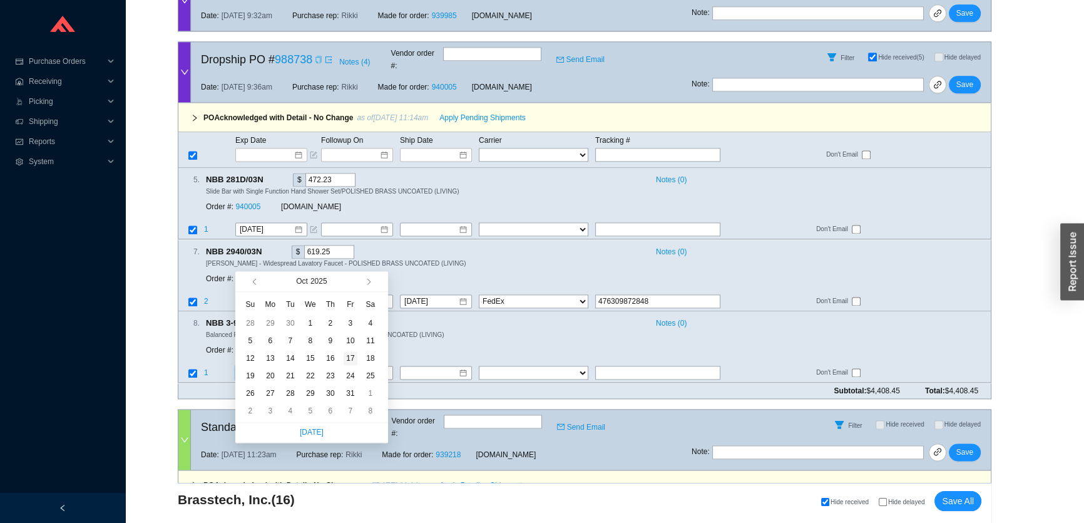
type input "10/17/2025"
click at [349, 361] on div "17" at bounding box center [351, 358] width 14 height 14
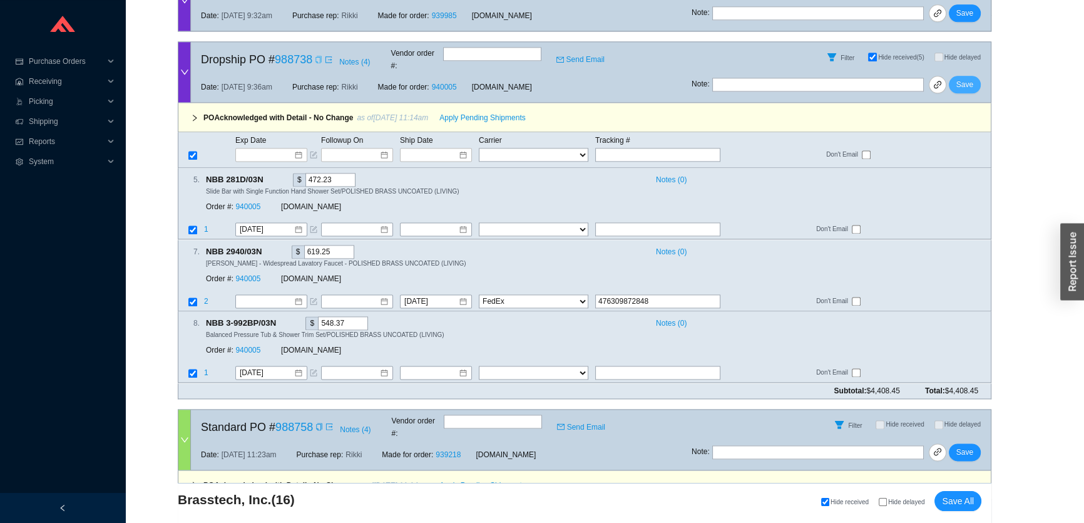
click at [968, 78] on span "Save" at bounding box center [965, 84] width 17 height 13
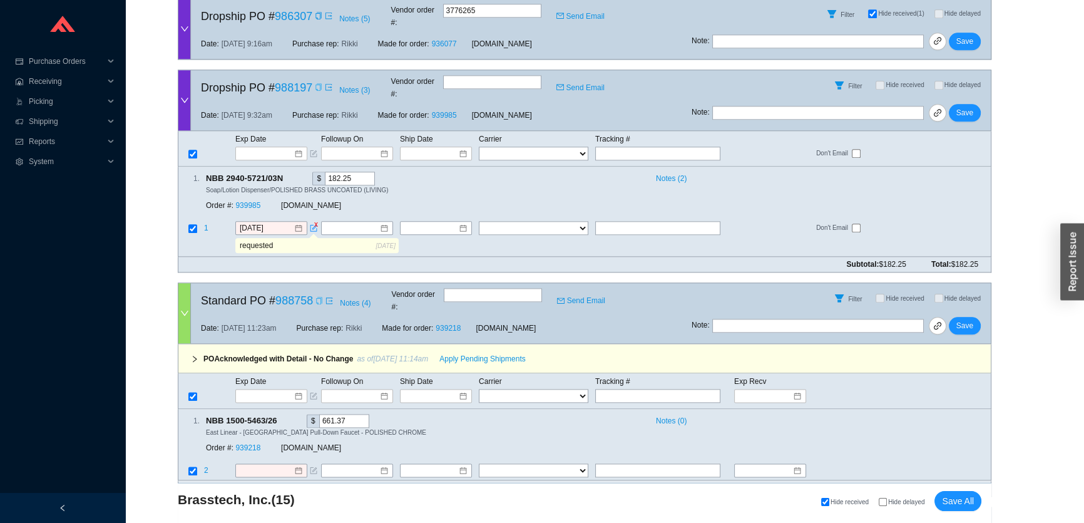
scroll to position [1884, 0]
click at [319, 297] on icon "copy" at bounding box center [320, 301] width 8 height 8
drag, startPoint x: 315, startPoint y: 196, endPoint x: 314, endPoint y: 223, distance: 26.9
click at [316, 297] on icon "copy" at bounding box center [320, 301] width 8 height 8
click at [263, 390] on input at bounding box center [266, 396] width 53 height 13
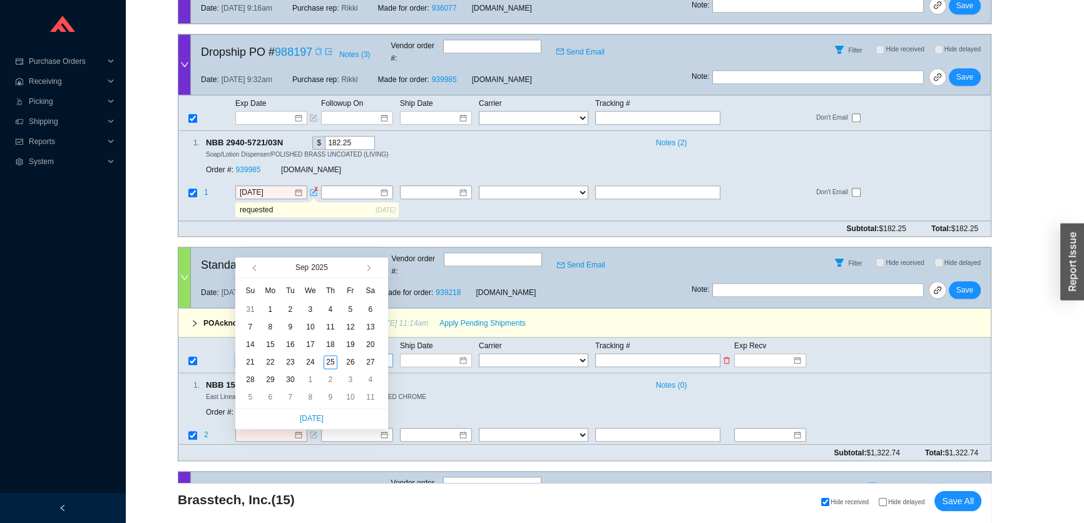
type input "9/1/2025"
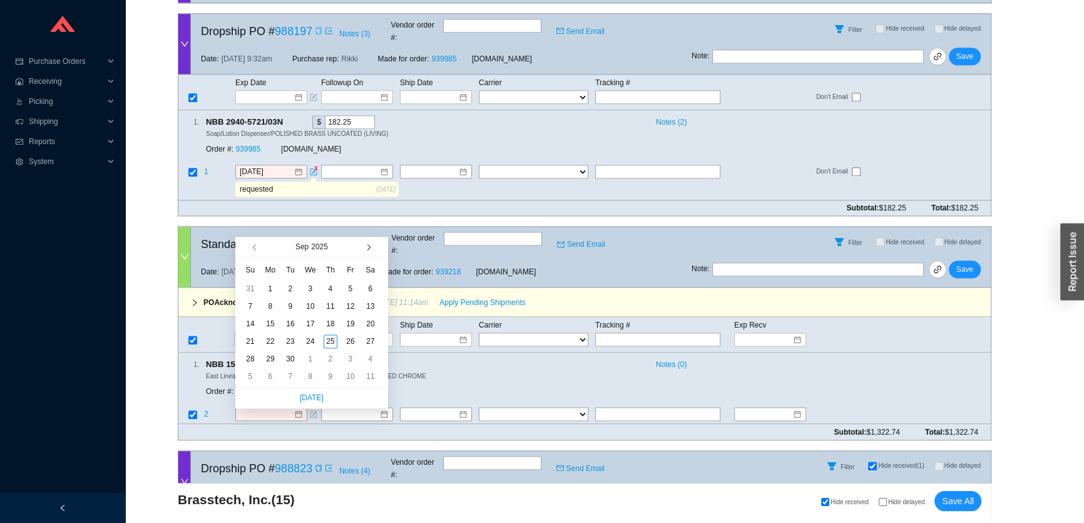
click at [364, 250] on button "button" at bounding box center [367, 247] width 12 height 20
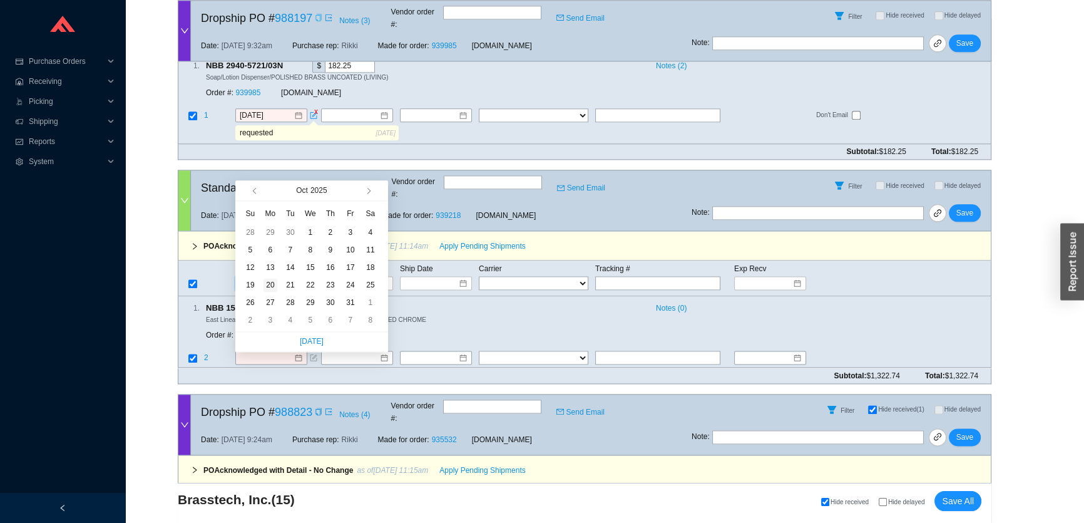
type input "10/20/2025"
click at [272, 288] on div "20" at bounding box center [271, 285] width 14 height 14
type input "10/20/2025"
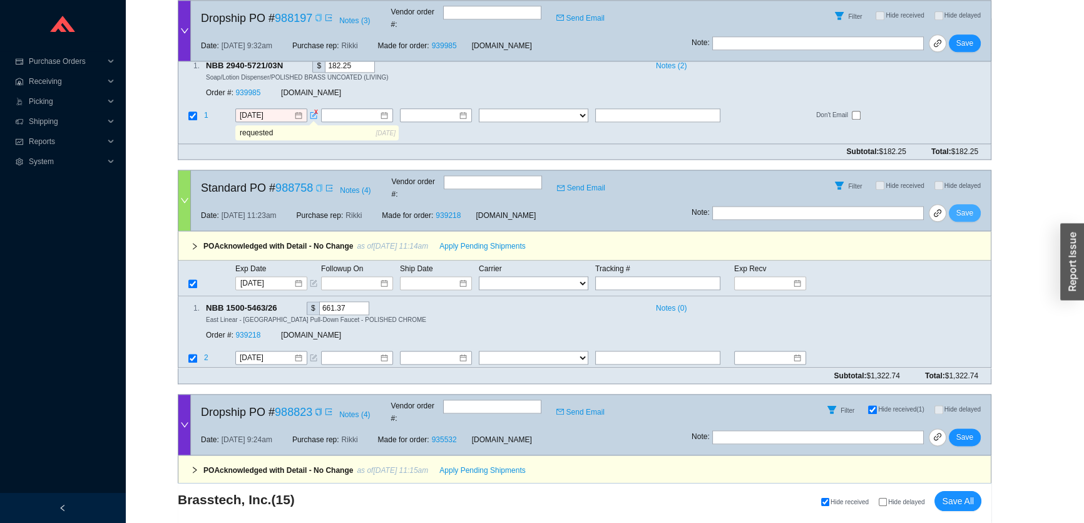
click at [970, 207] on span "Save" at bounding box center [965, 213] width 17 height 13
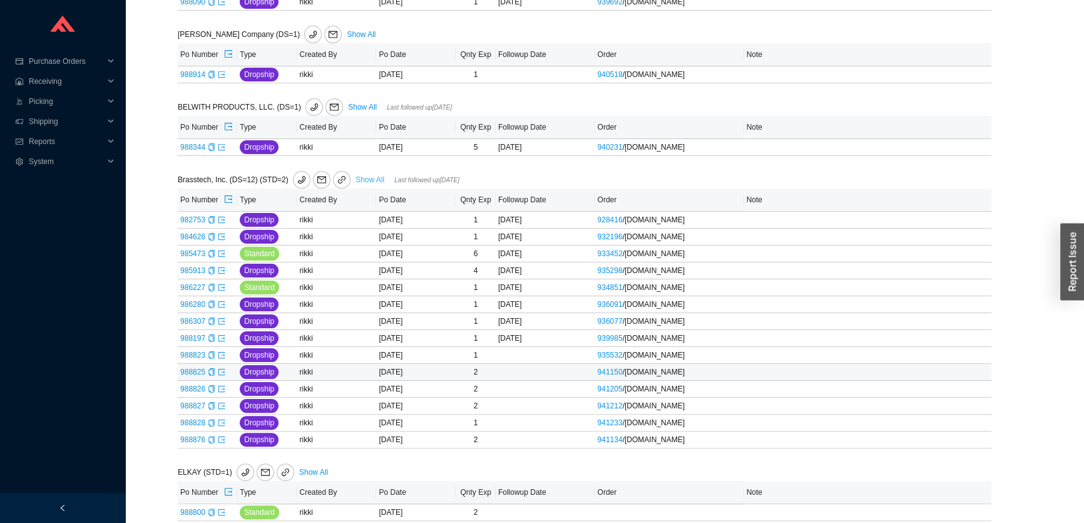
scroll to position [326, 0]
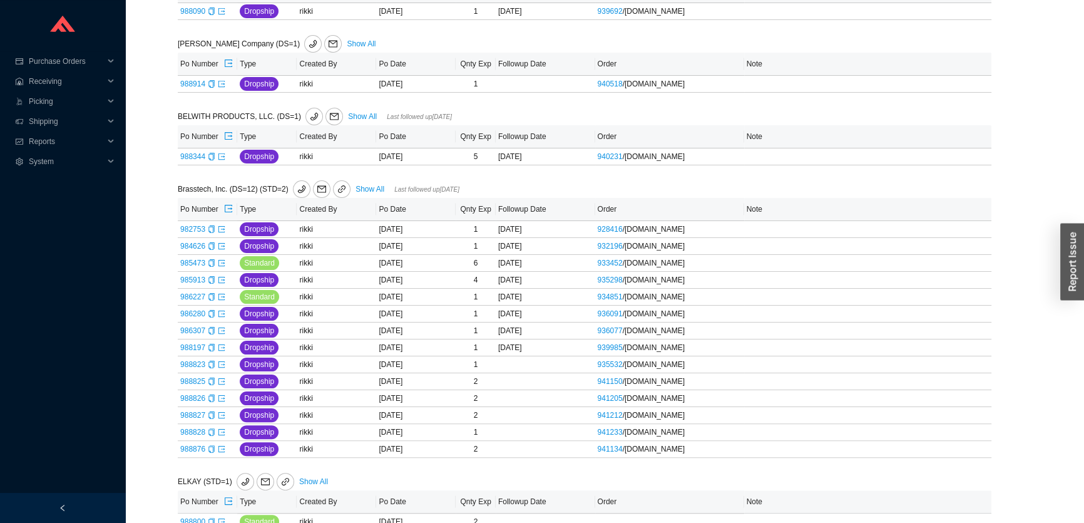
click at [369, 186] on link "Show All" at bounding box center [370, 189] width 29 height 9
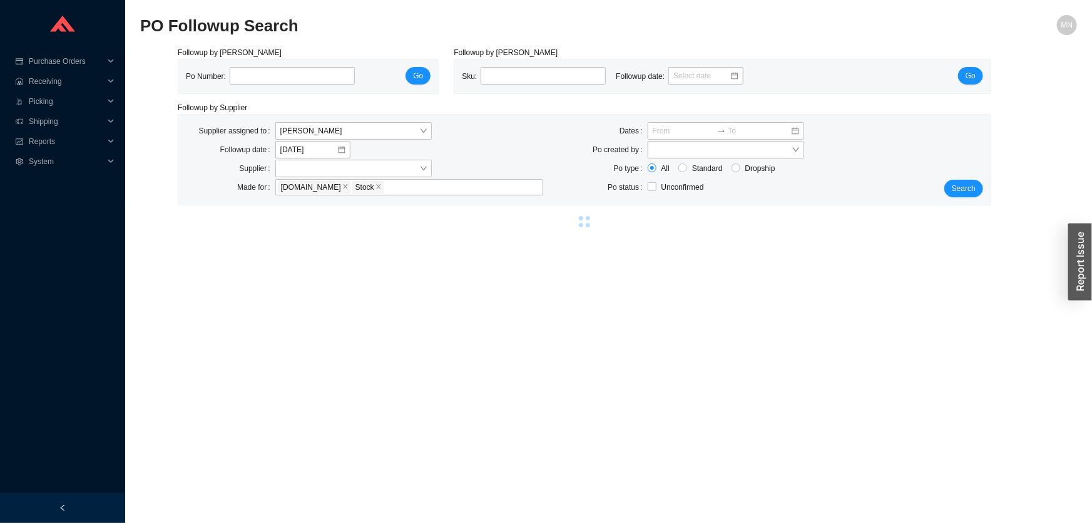
select select "1"
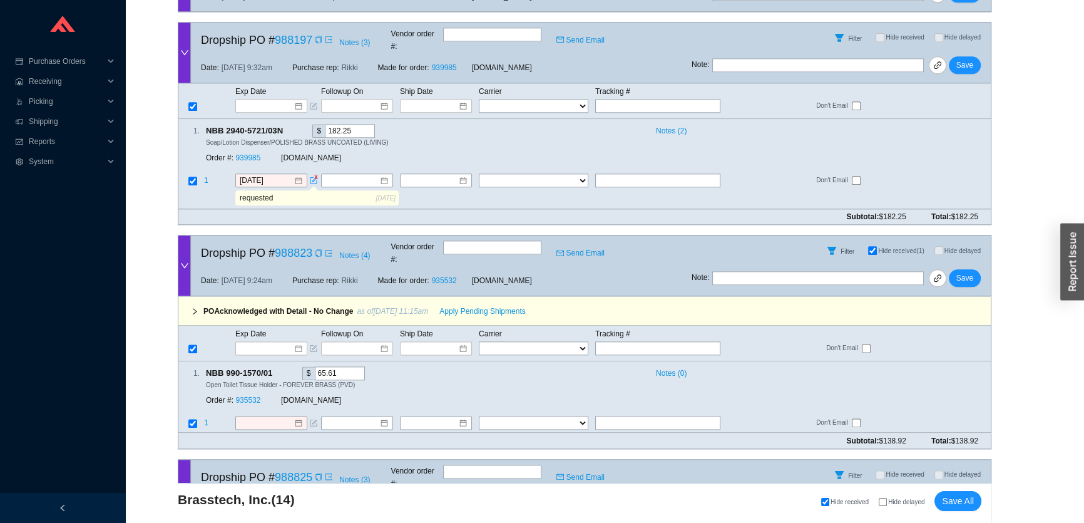
scroll to position [1878, 0]
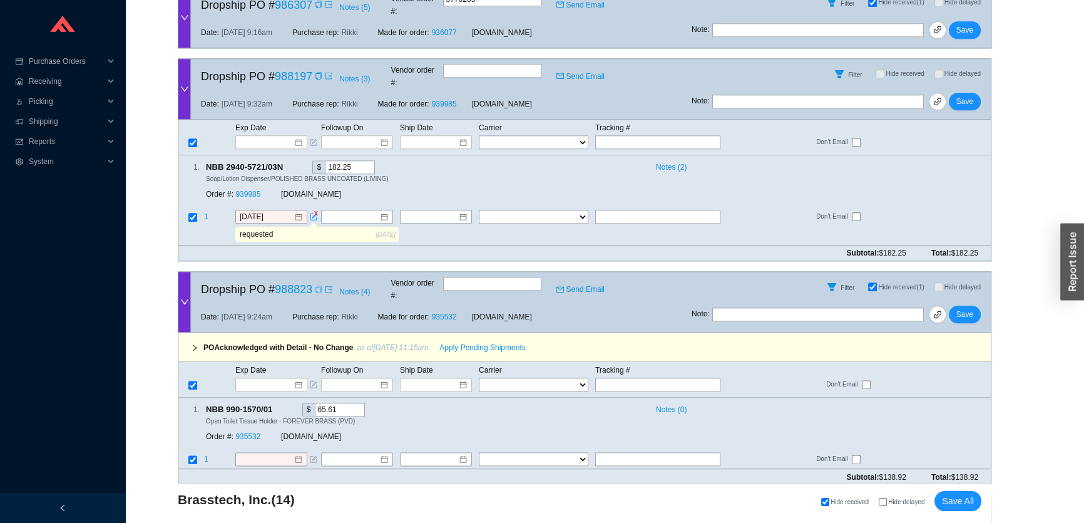
click at [321, 285] on icon "copy" at bounding box center [319, 289] width 6 height 8
click at [261, 453] on input at bounding box center [267, 459] width 54 height 13
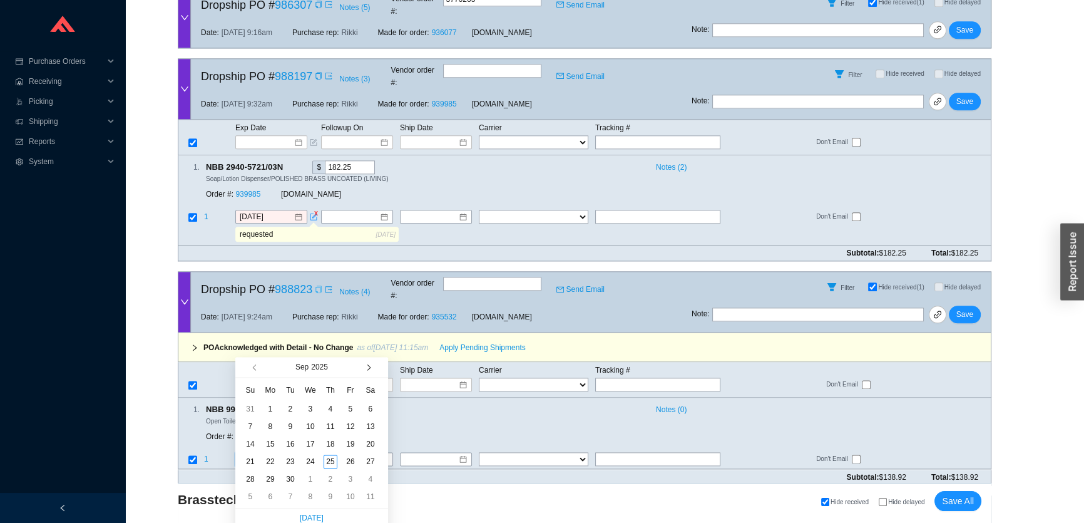
click at [366, 371] on button "button" at bounding box center [367, 367] width 12 height 20
type input "[DATE]"
click at [269, 456] on div "20" at bounding box center [271, 462] width 14 height 14
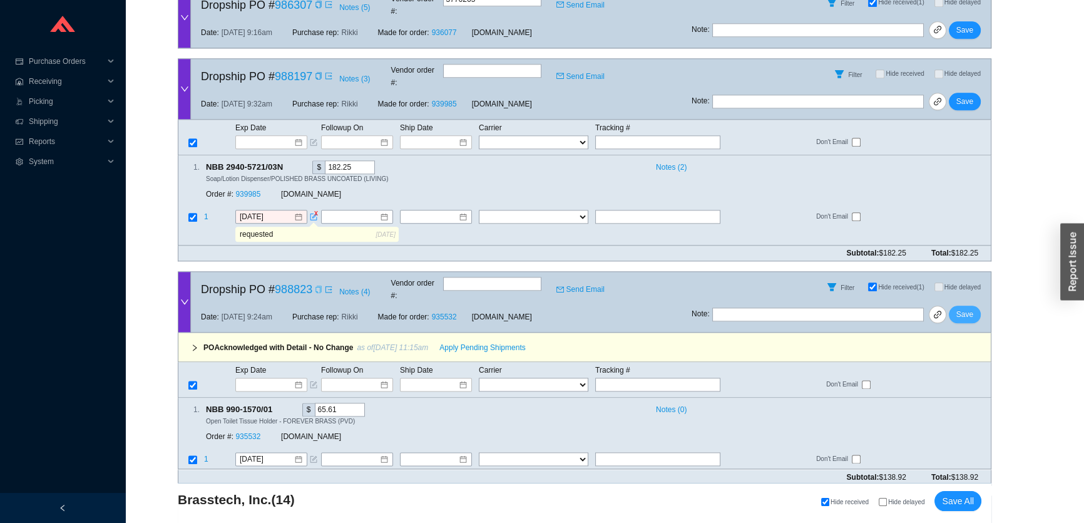
click at [957, 306] on button "Save" at bounding box center [965, 315] width 32 height 18
click at [320, 285] on icon "copy" at bounding box center [319, 289] width 8 height 8
click at [275, 378] on input at bounding box center [266, 384] width 53 height 13
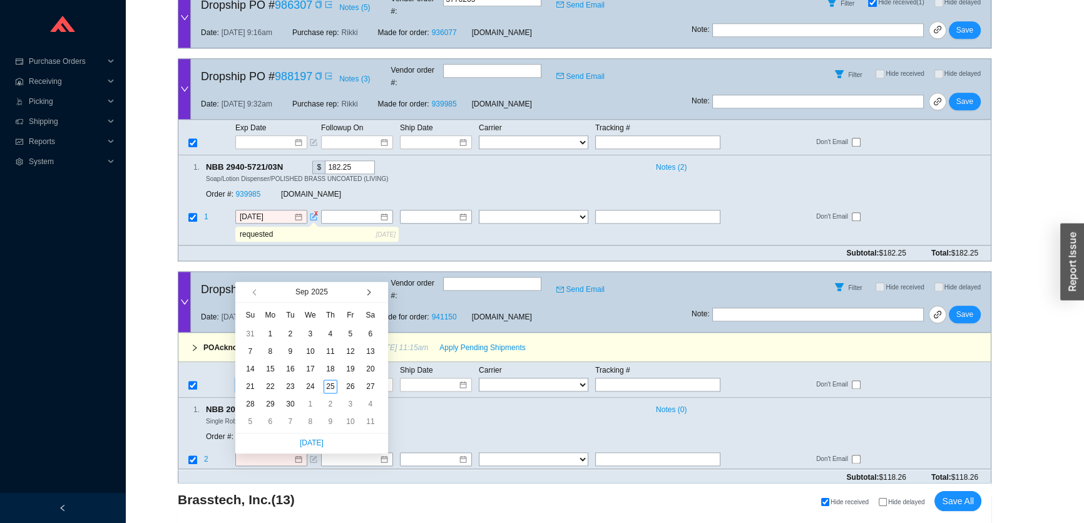
click at [371, 293] on button "button" at bounding box center [367, 292] width 12 height 20
type input "10/20/2025"
click at [267, 385] on div "20" at bounding box center [271, 386] width 14 height 14
type input "10/20/2025"
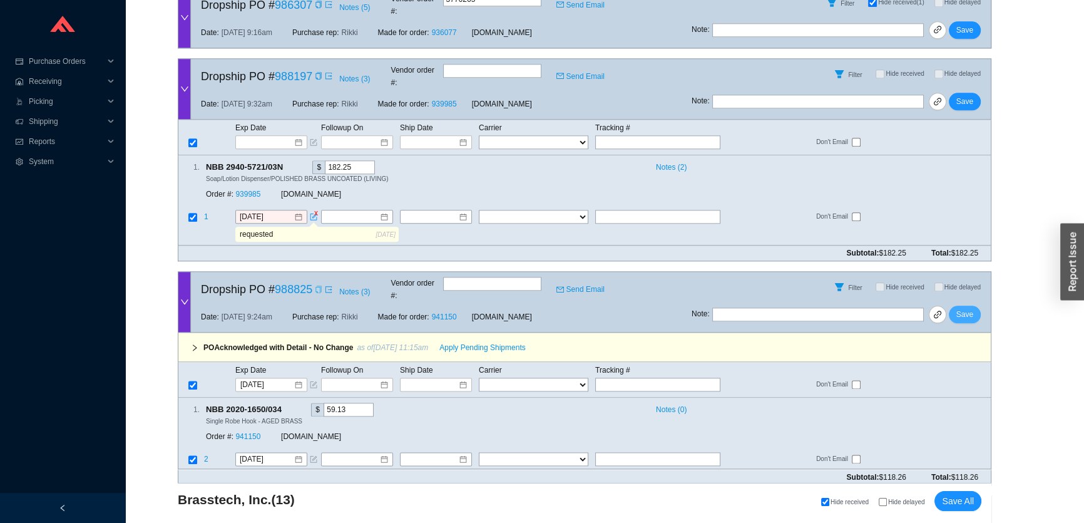
click at [968, 308] on span "Save" at bounding box center [965, 314] width 17 height 13
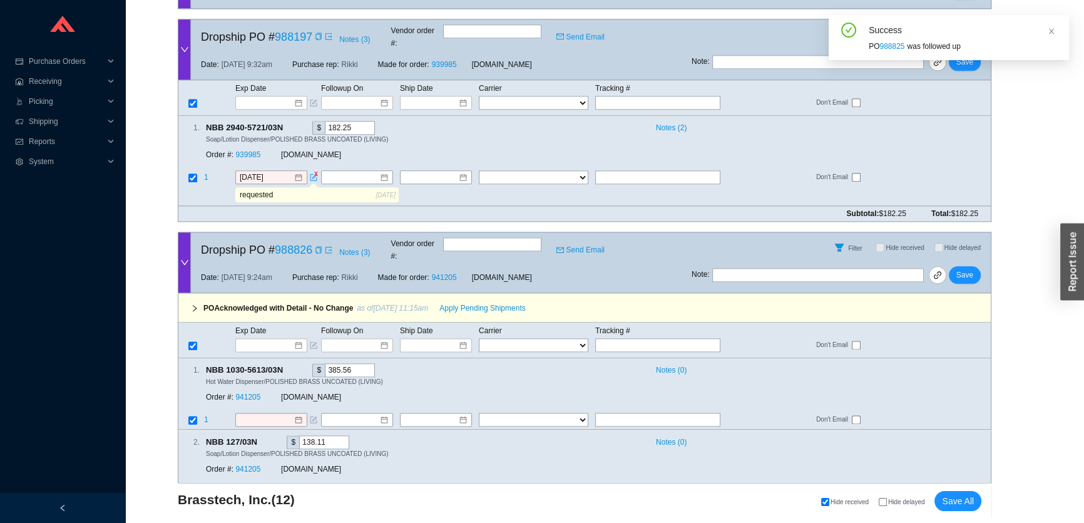
scroll to position [1934, 0]
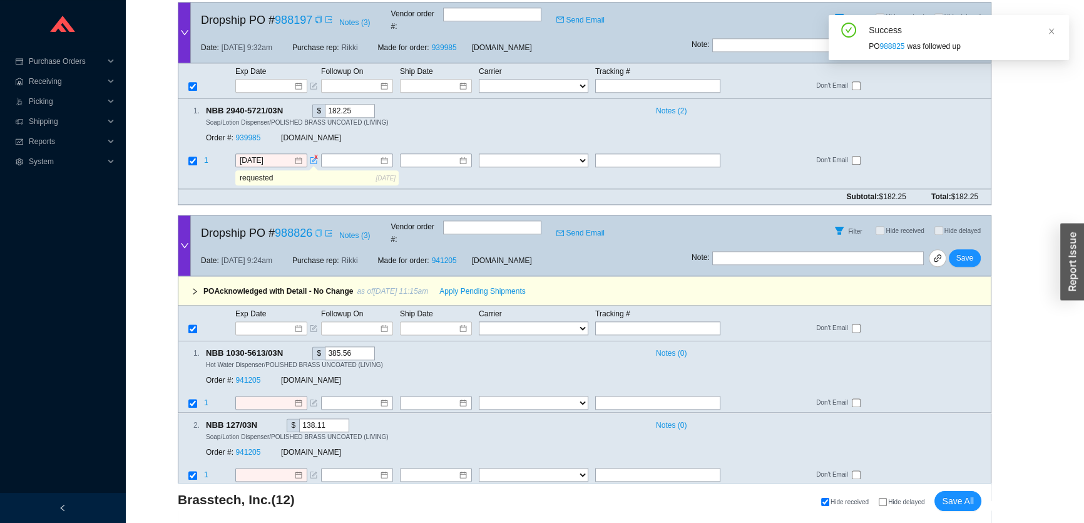
click at [321, 229] on icon "copy" at bounding box center [319, 233] width 8 height 8
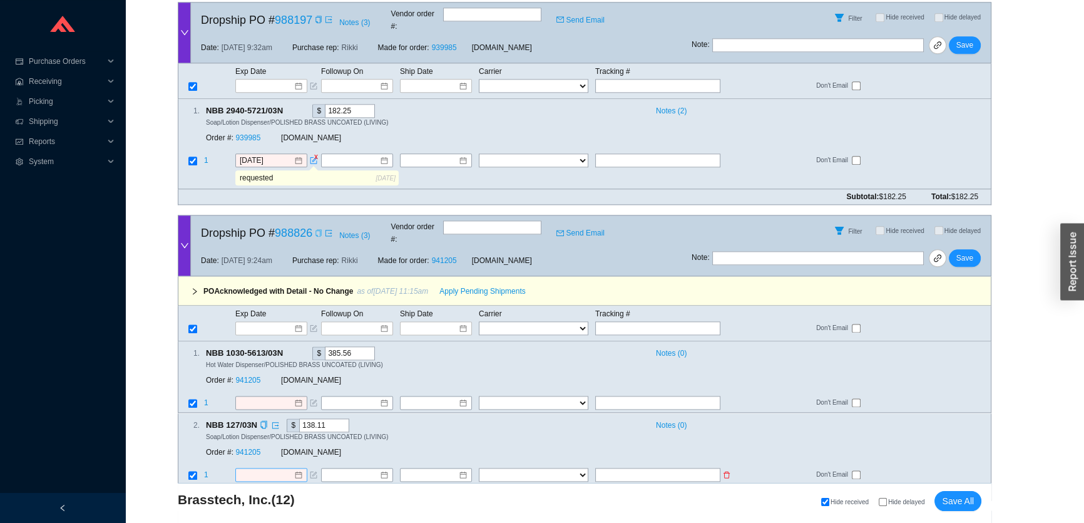
click at [266, 468] on input at bounding box center [267, 474] width 54 height 13
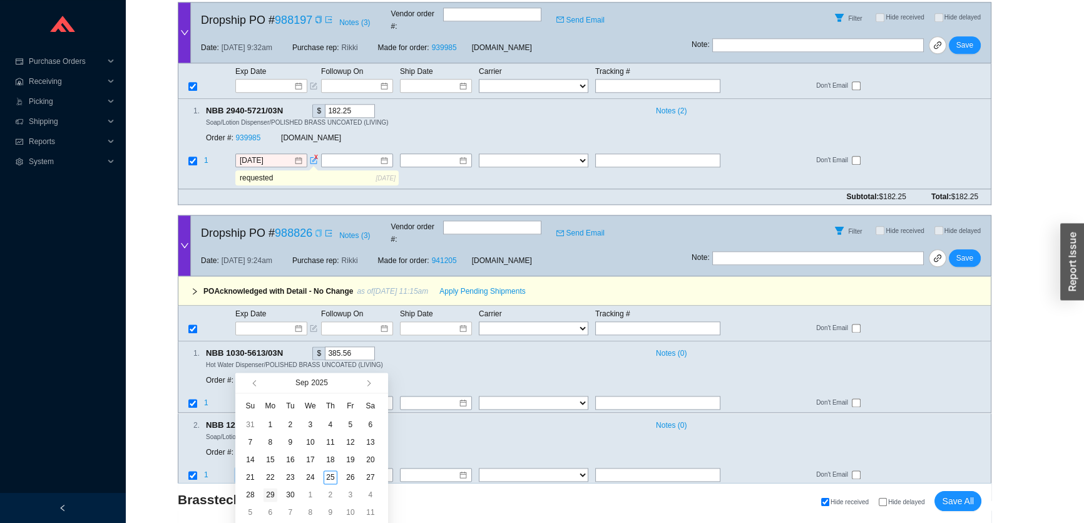
type input "9/29/2025"
click at [272, 493] on div "29" at bounding box center [271, 495] width 14 height 14
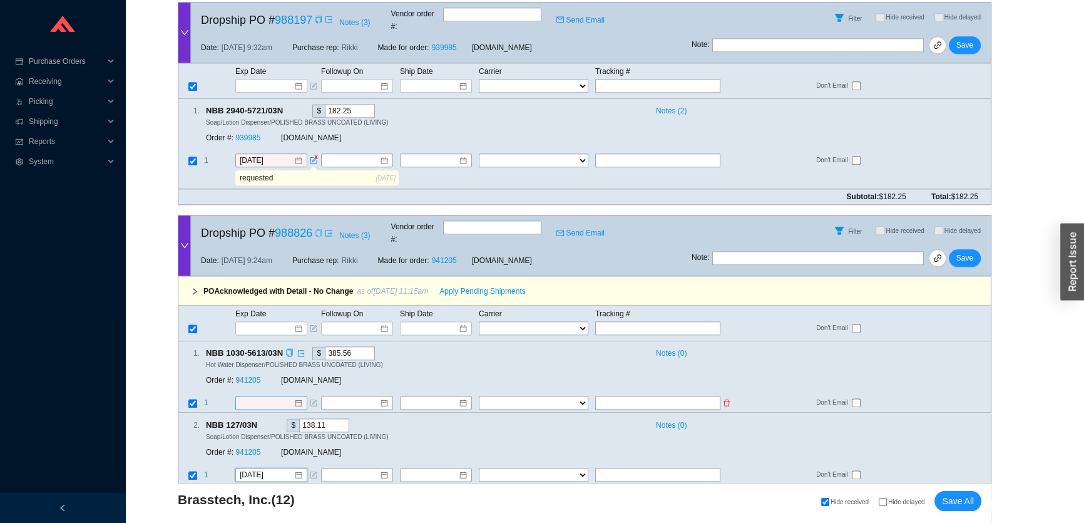
click at [264, 397] on input at bounding box center [267, 403] width 54 height 13
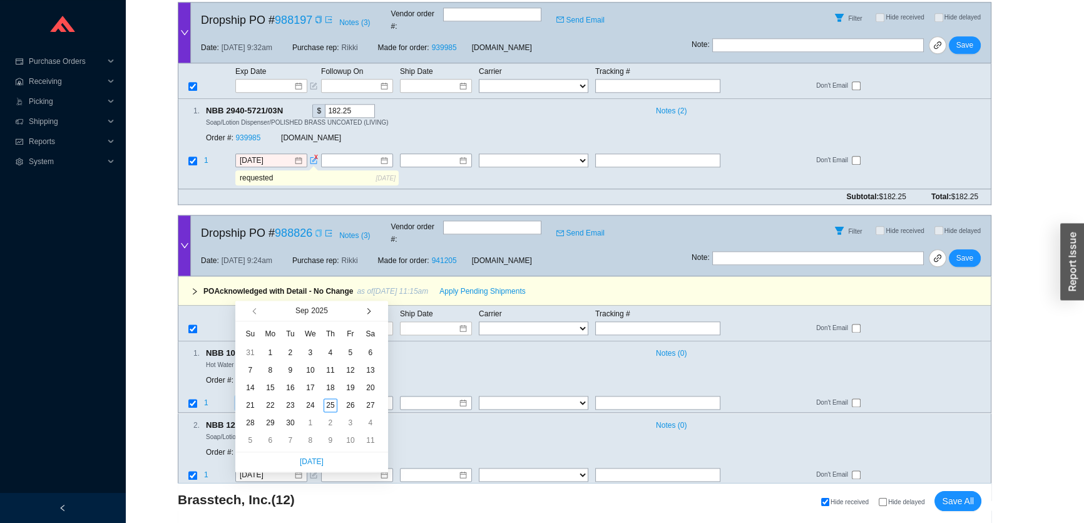
click at [367, 312] on span "button" at bounding box center [367, 310] width 6 height 6
type input "10/20/2025"
click at [276, 401] on div "20" at bounding box center [271, 405] width 14 height 14
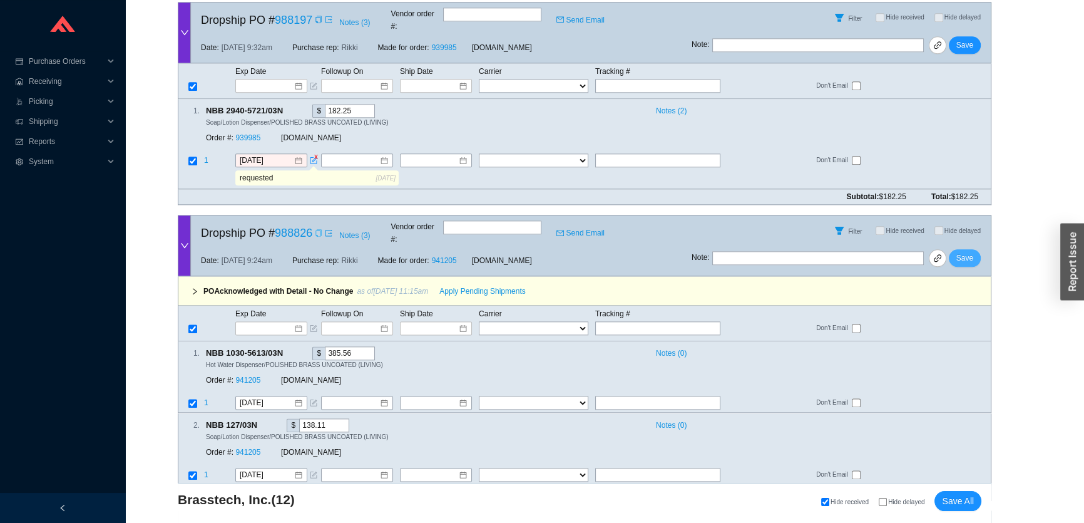
click at [965, 252] on span "Save" at bounding box center [965, 258] width 17 height 13
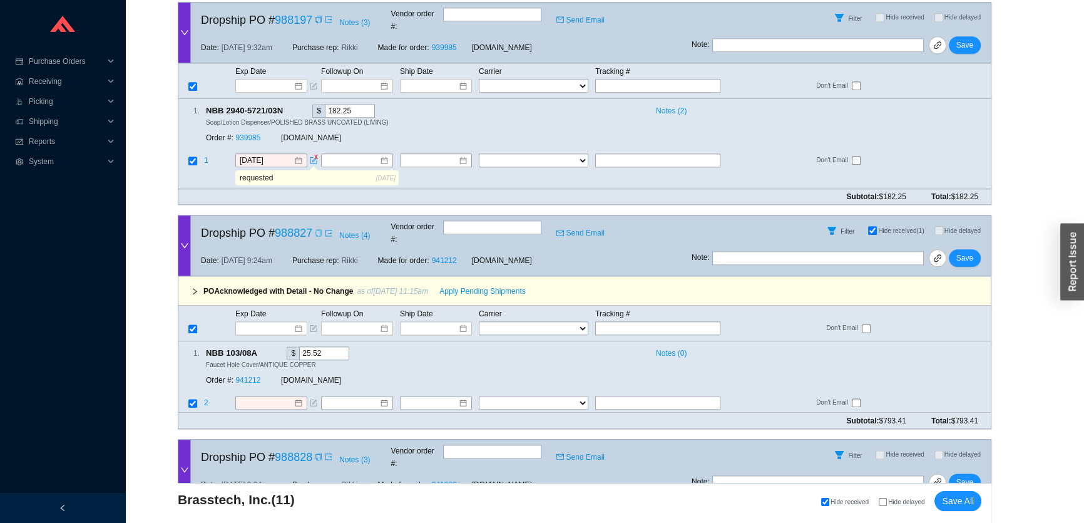
click at [320, 229] on icon "copy" at bounding box center [319, 233] width 8 height 8
click at [256, 322] on input at bounding box center [266, 328] width 53 height 13
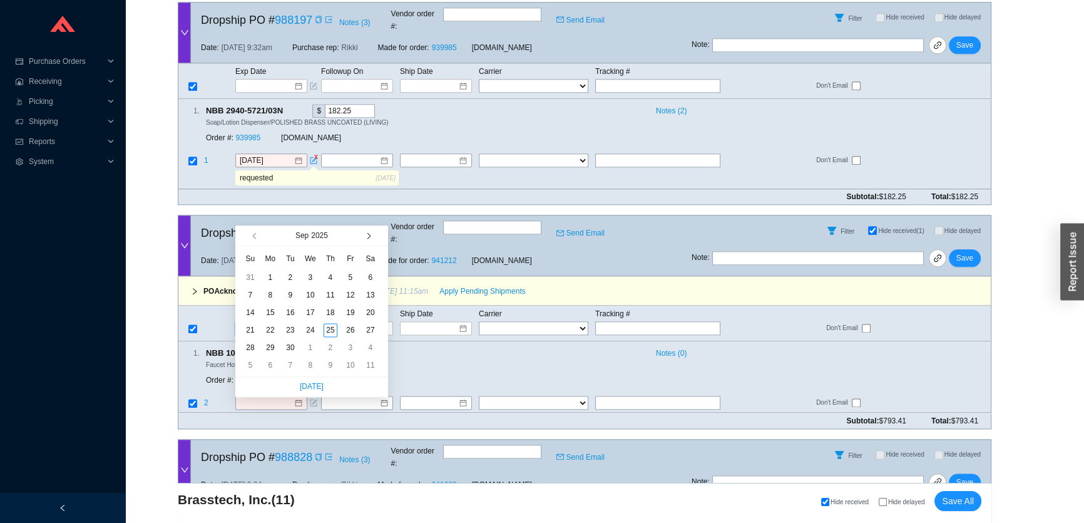
click at [364, 237] on button "button" at bounding box center [367, 235] width 12 height 20
type input "10/20/2025"
click at [269, 329] on div "20" at bounding box center [271, 330] width 14 height 14
type input "10/20/2025"
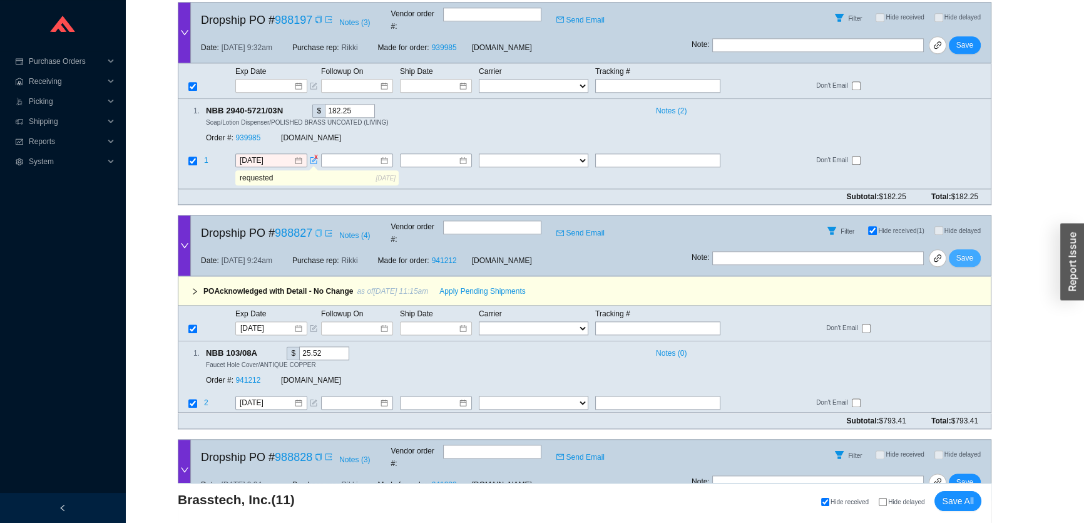
click at [973, 252] on span "Save" at bounding box center [965, 258] width 17 height 13
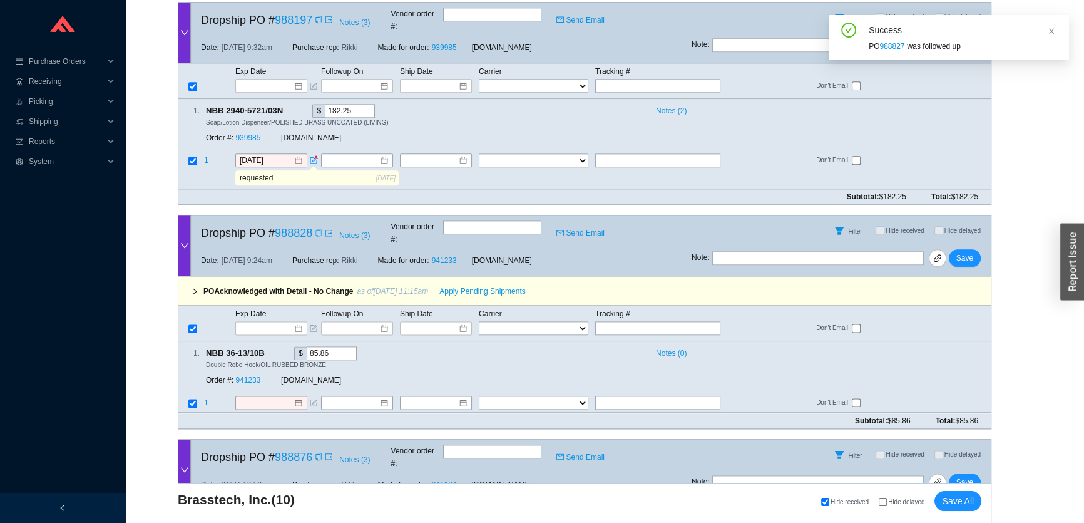
click at [320, 229] on icon "copy" at bounding box center [319, 233] width 8 height 8
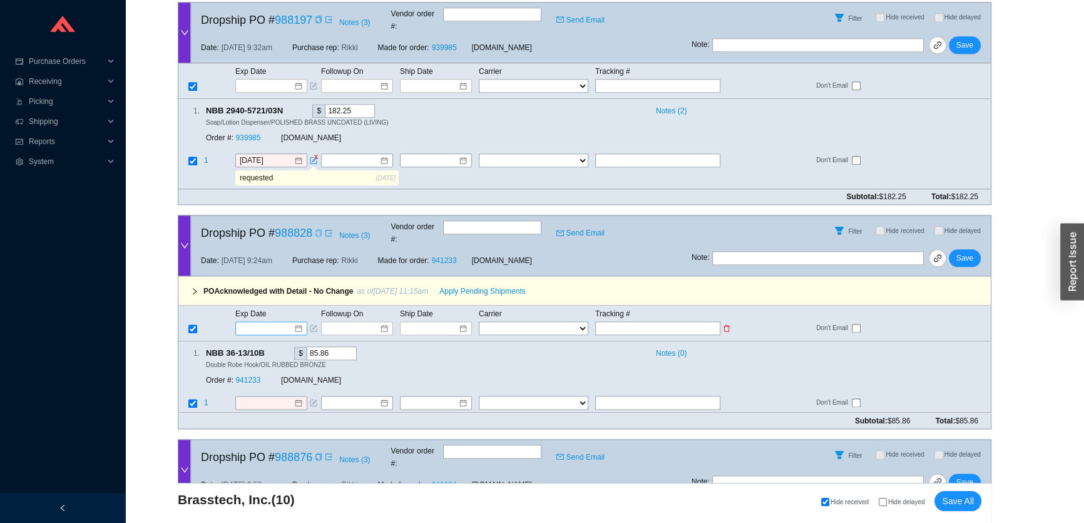
click at [257, 322] on input at bounding box center [266, 328] width 53 height 13
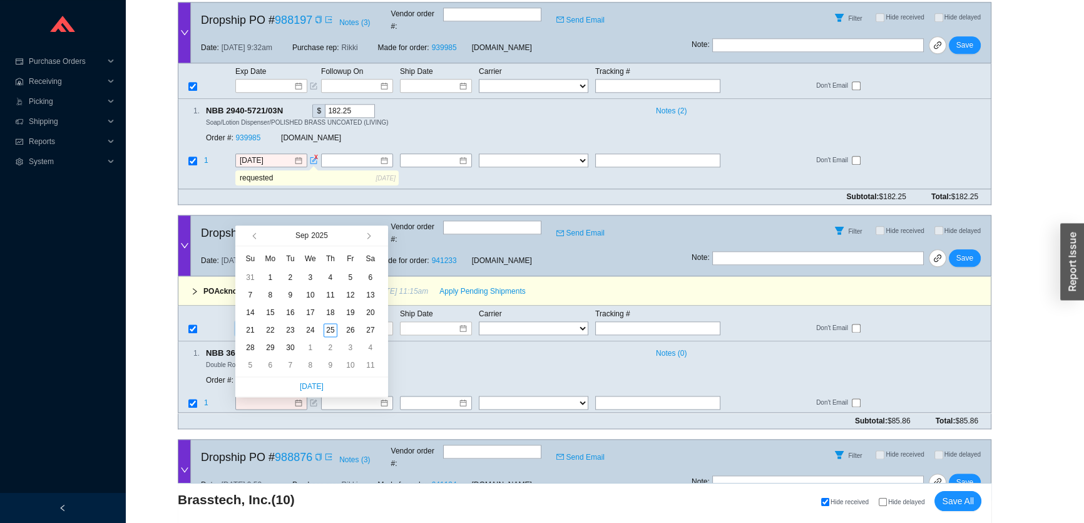
click at [359, 240] on div "Sep 2025" at bounding box center [312, 235] width 100 height 20
click at [369, 240] on button "button" at bounding box center [367, 235] width 12 height 20
type input "10/20/2025"
drag, startPoint x: 270, startPoint y: 327, endPoint x: 272, endPoint y: 272, distance: 55.1
click at [270, 327] on div "20" at bounding box center [271, 330] width 14 height 14
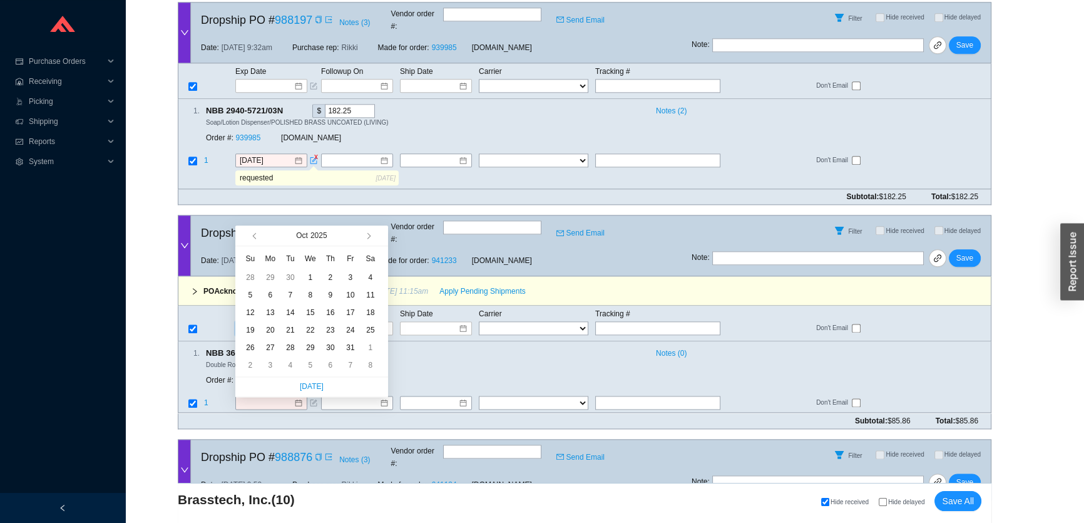
type input "10/20/2025"
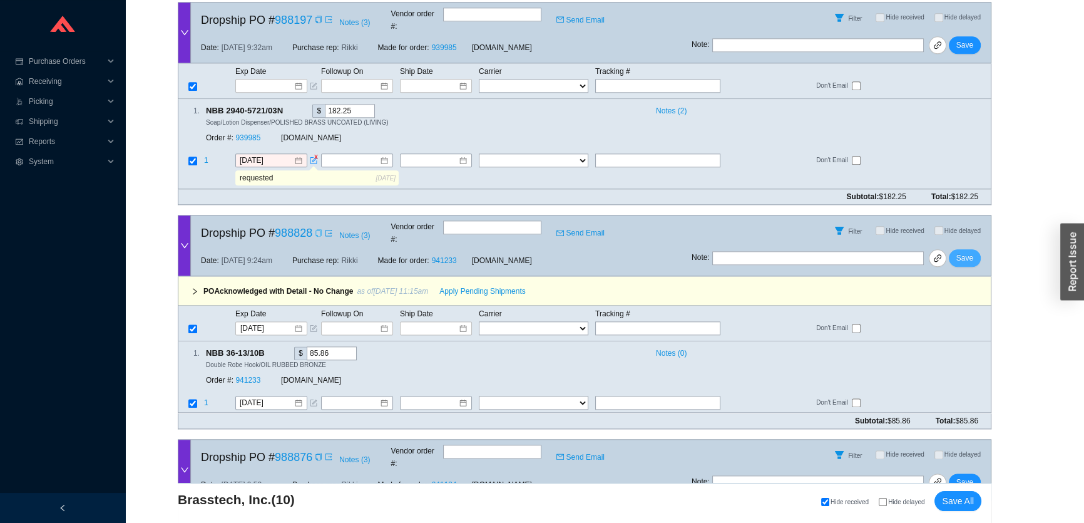
click at [967, 252] on span "Save" at bounding box center [965, 258] width 17 height 13
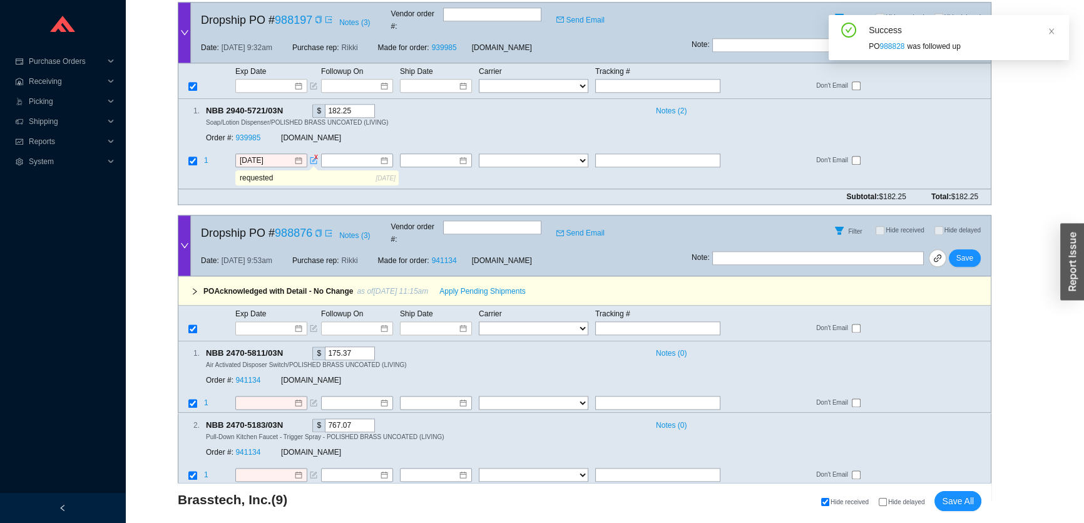
scroll to position [1850, 0]
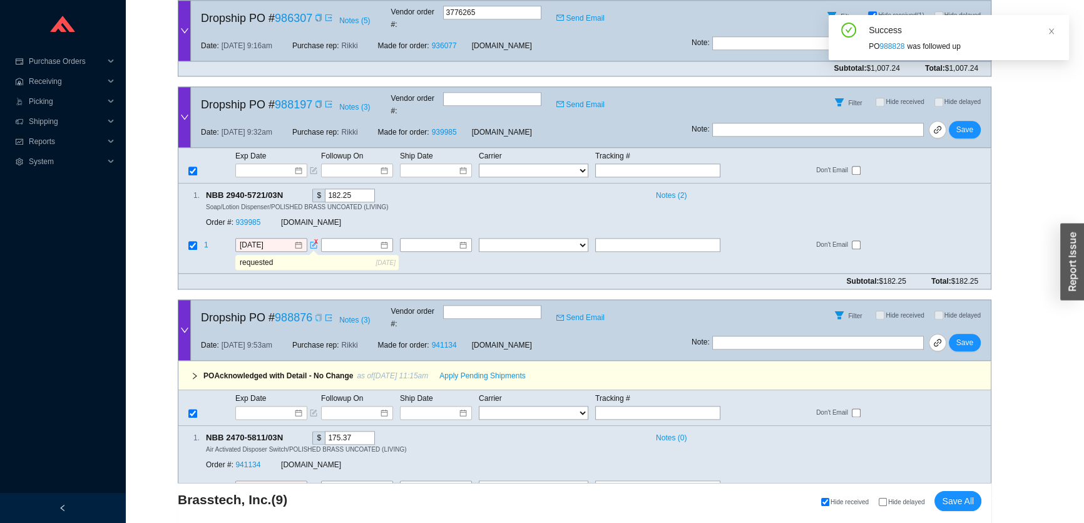
click at [319, 314] on icon "copy" at bounding box center [319, 318] width 8 height 8
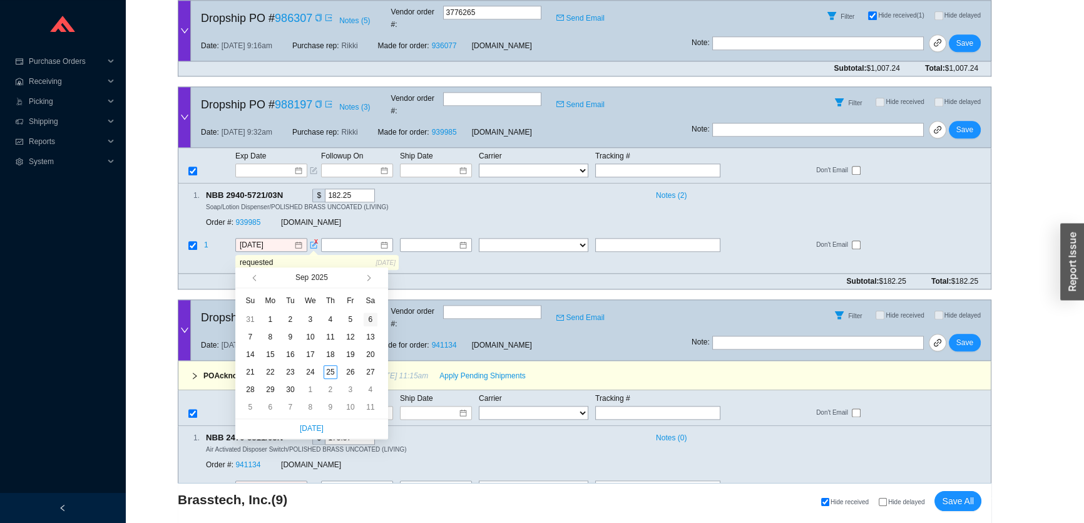
type input "9/6/2025"
type input "10/10/2025"
click at [463, 459] on div "[DOMAIN_NAME]" at bounding box center [406, 465] width 250 height 13
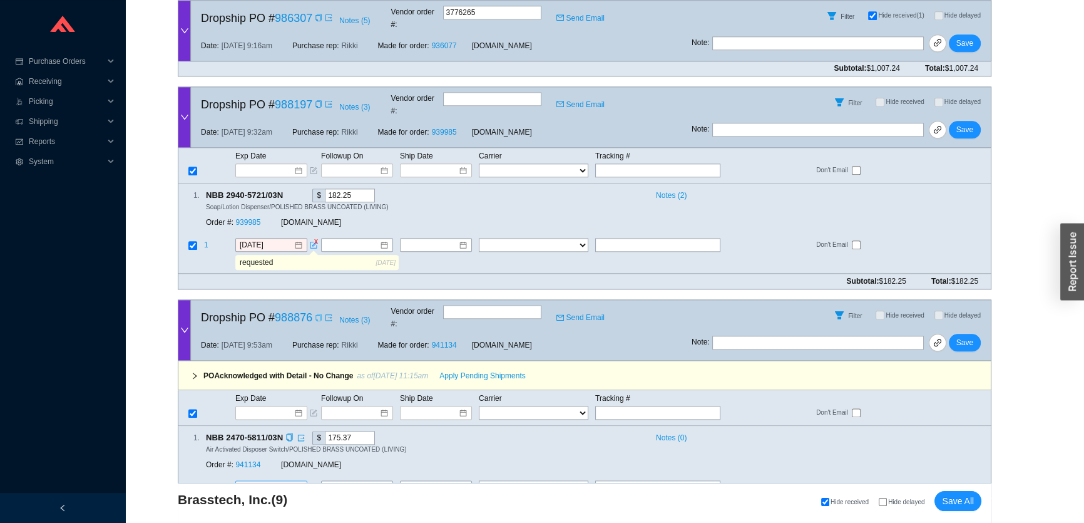
click at [265, 481] on input at bounding box center [267, 487] width 54 height 13
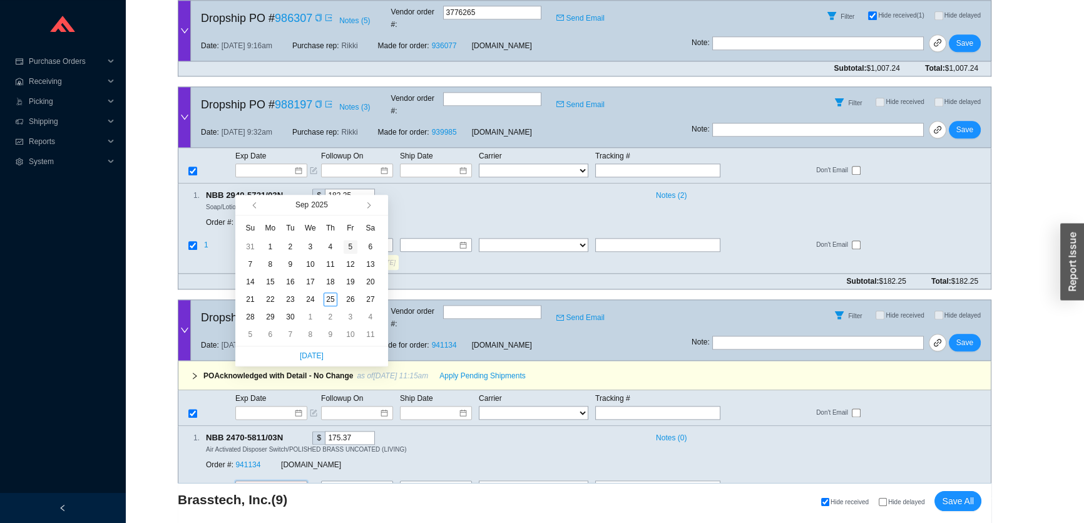
type input "9/5/2025"
type input "10/9/2025"
type input "9/29/2025"
click at [265, 314] on div "29" at bounding box center [271, 317] width 14 height 14
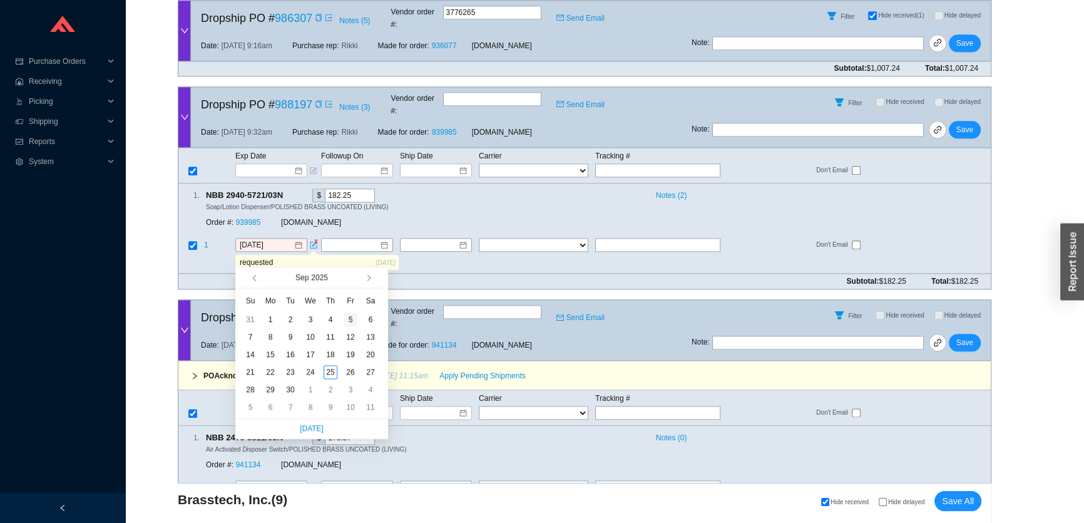
type input "9/5/2025"
click at [362, 279] on button "button" at bounding box center [367, 277] width 12 height 20
type input "10/20/2025"
click at [272, 372] on div "20" at bounding box center [271, 372] width 14 height 14
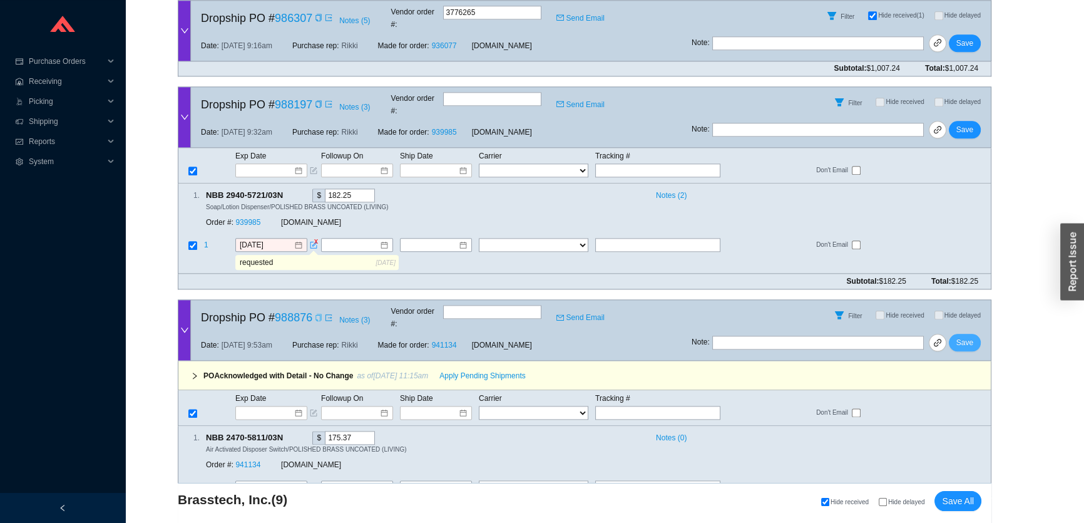
click at [972, 336] on span "Save" at bounding box center [965, 342] width 17 height 13
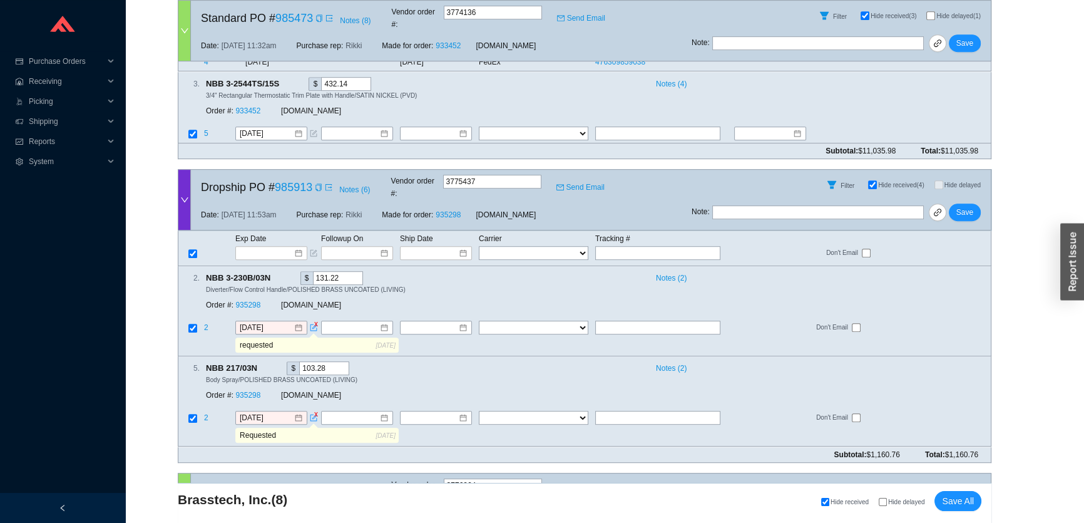
scroll to position [713, 0]
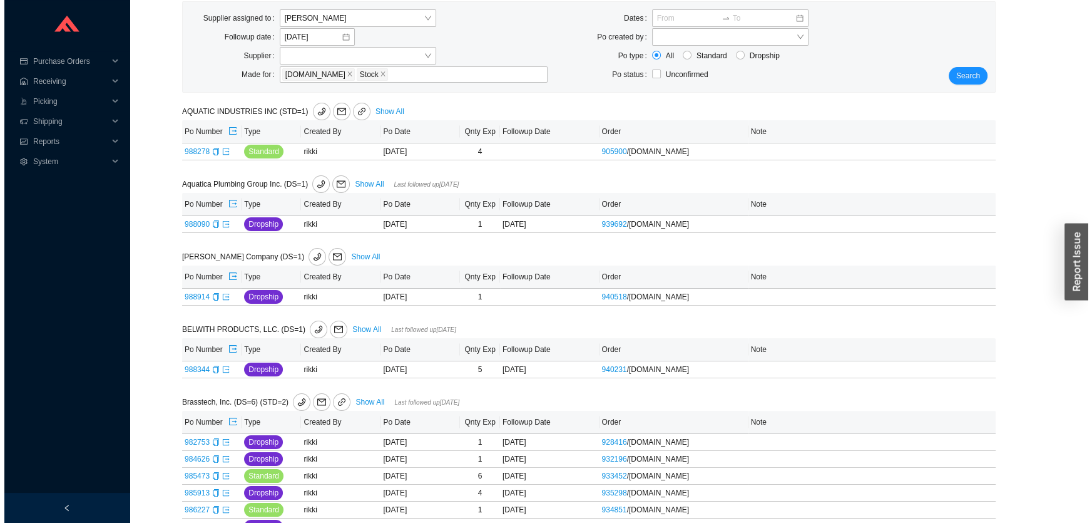
scroll to position [113, 0]
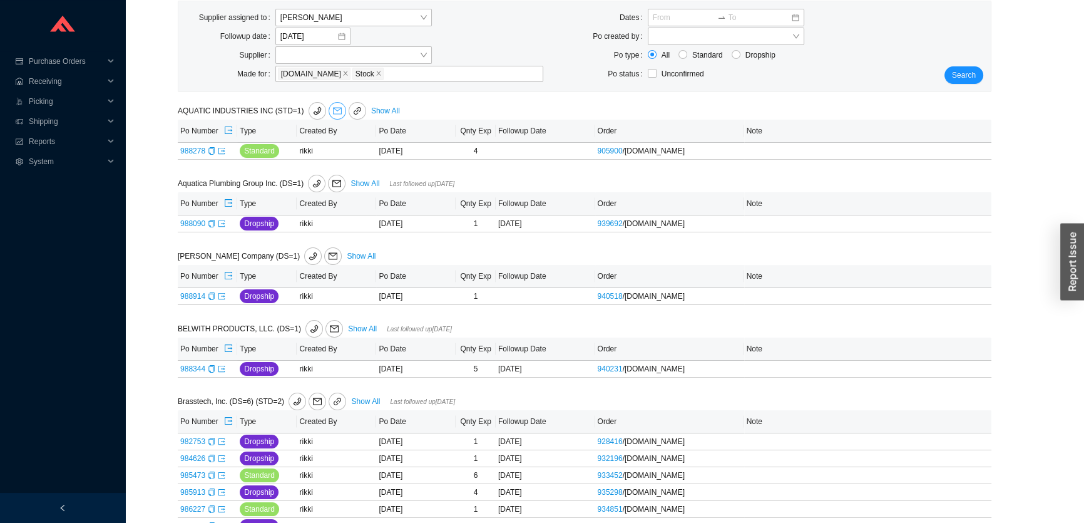
click at [333, 111] on icon "mail" at bounding box center [337, 110] width 9 height 9
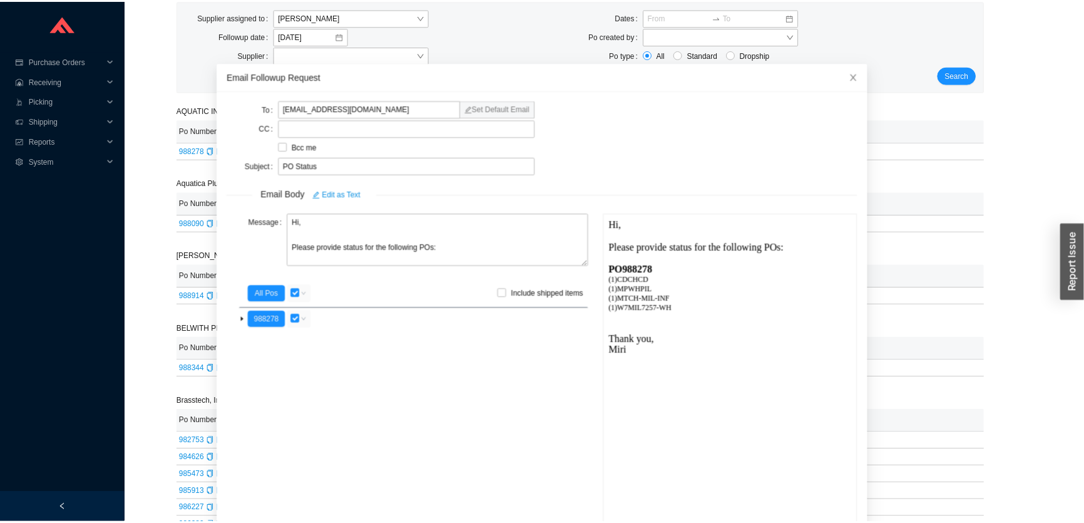
scroll to position [0, 0]
click at [857, 74] on icon "close" at bounding box center [860, 76] width 6 height 6
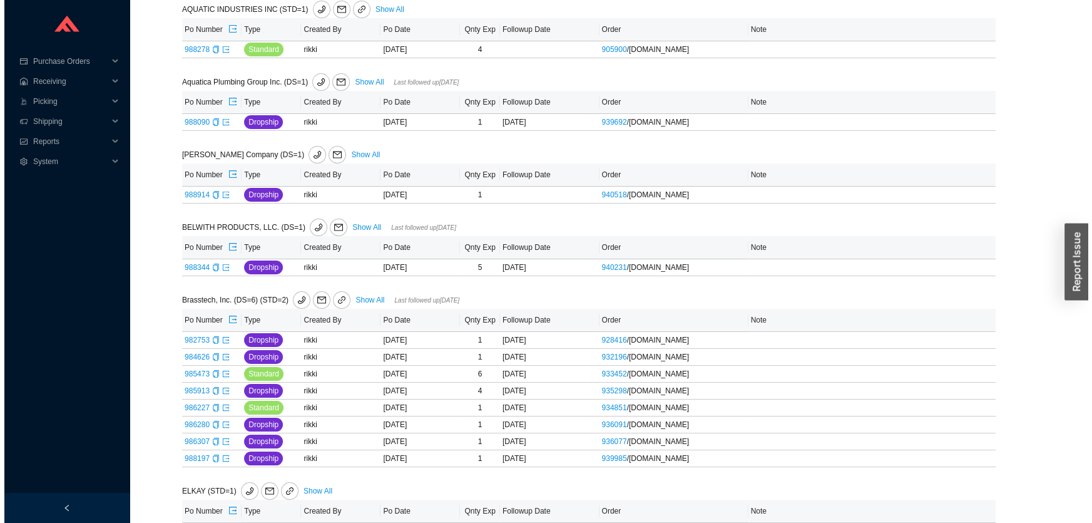
scroll to position [227, 0]
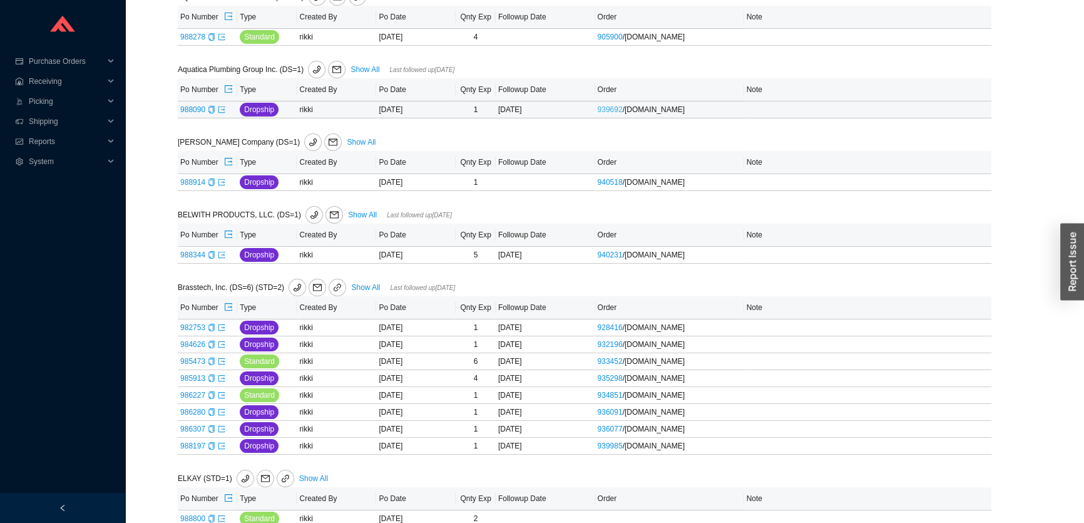
click at [614, 105] on link "939692" at bounding box center [610, 109] width 25 height 9
click at [333, 68] on span "mail" at bounding box center [337, 69] width 16 height 9
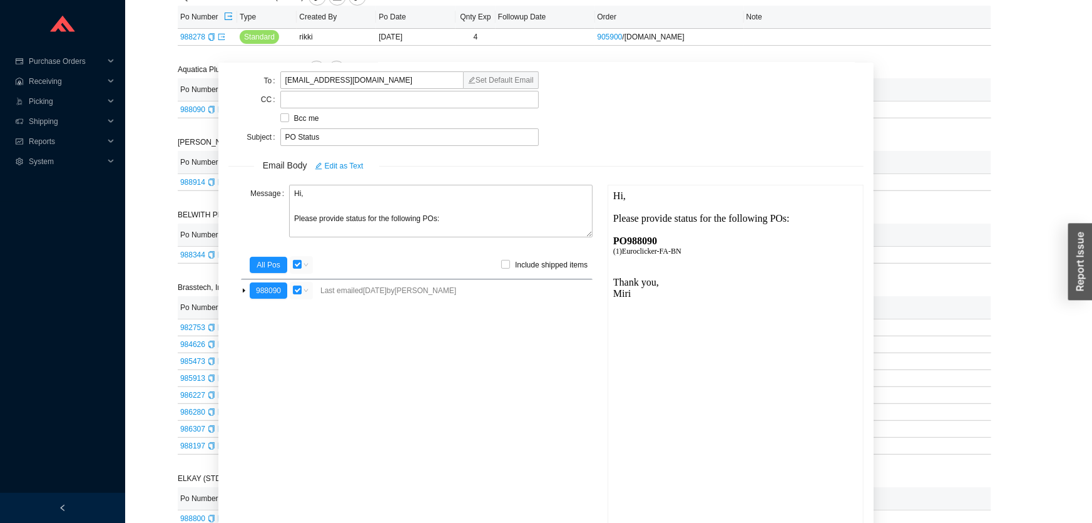
scroll to position [44, 0]
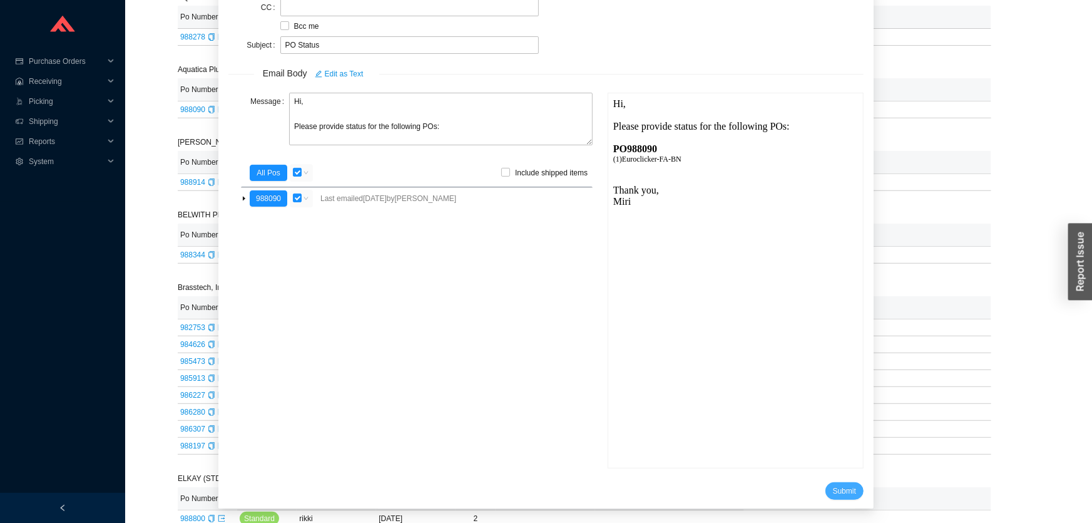
click at [833, 491] on span "Submit" at bounding box center [844, 491] width 23 height 13
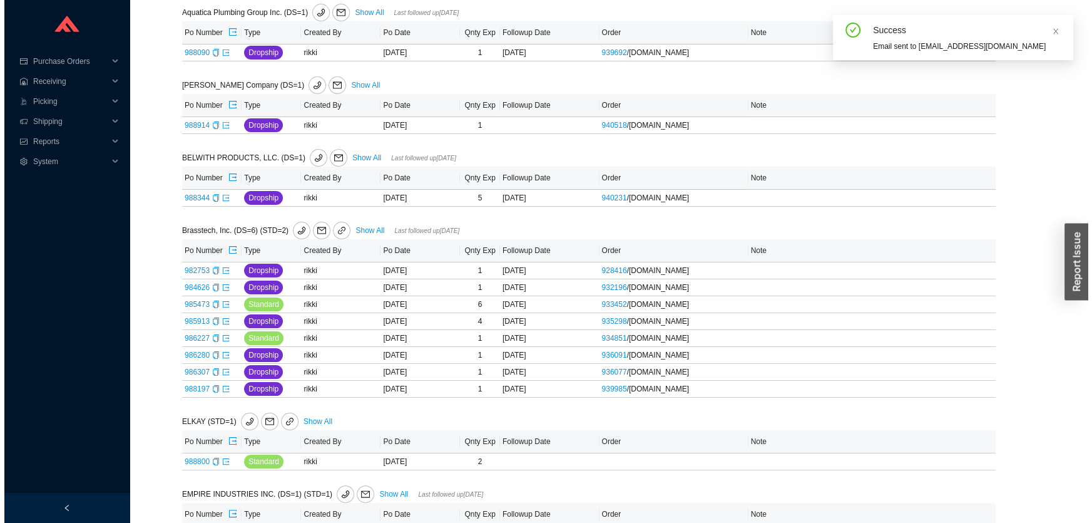
scroll to position [398, 0]
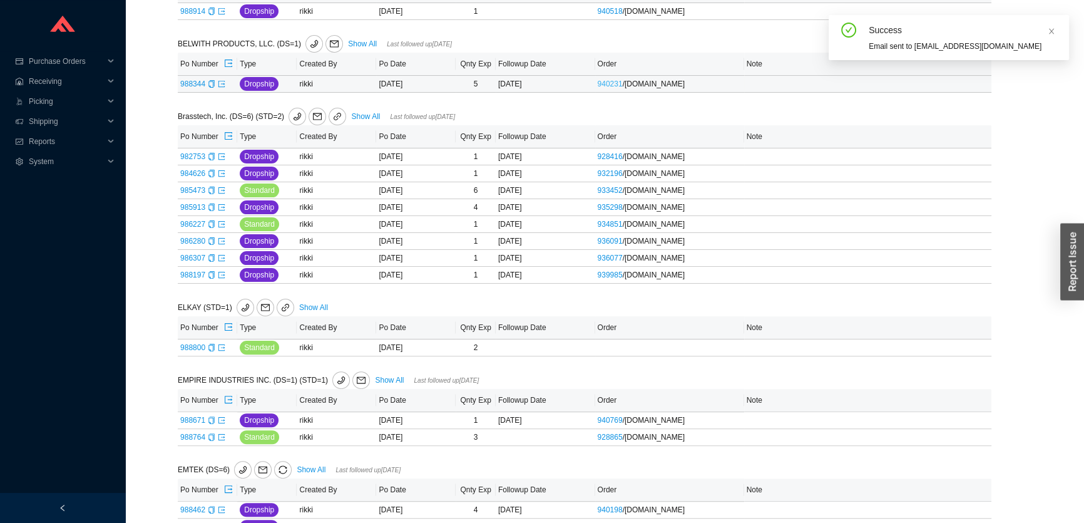
click at [607, 81] on link "940231" at bounding box center [610, 84] width 25 height 9
click at [330, 43] on icon "mail" at bounding box center [334, 43] width 9 height 9
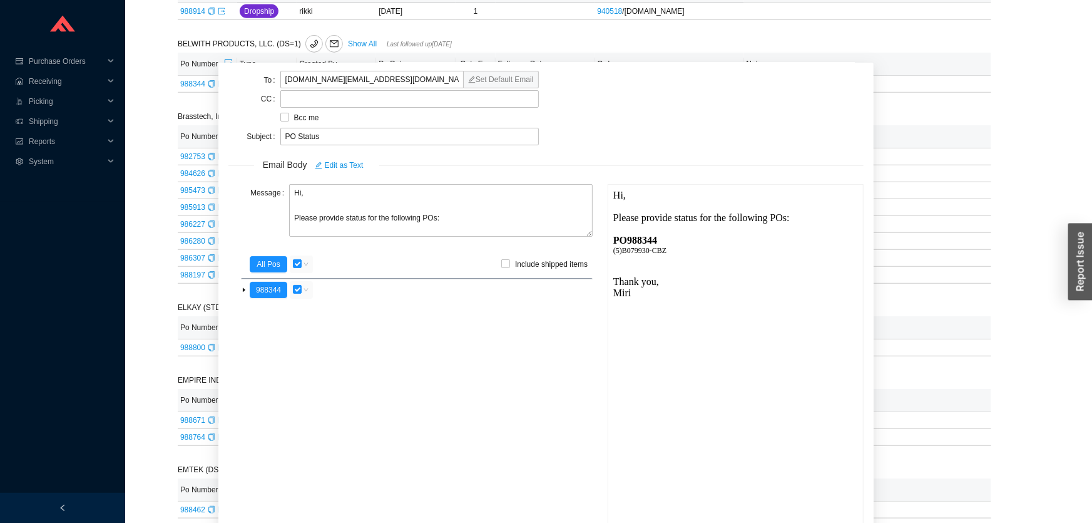
scroll to position [44, 0]
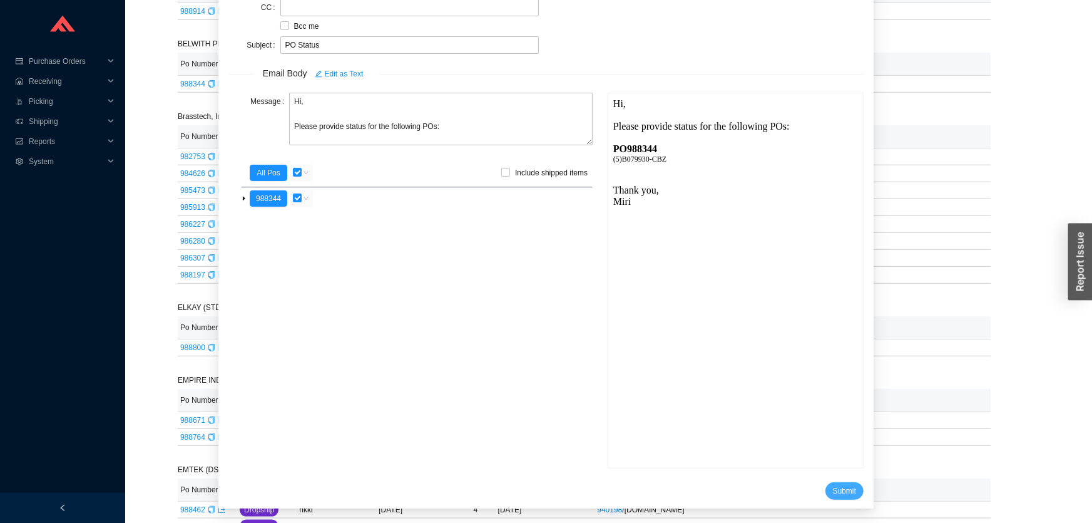
click at [833, 491] on span "Submit" at bounding box center [844, 491] width 23 height 13
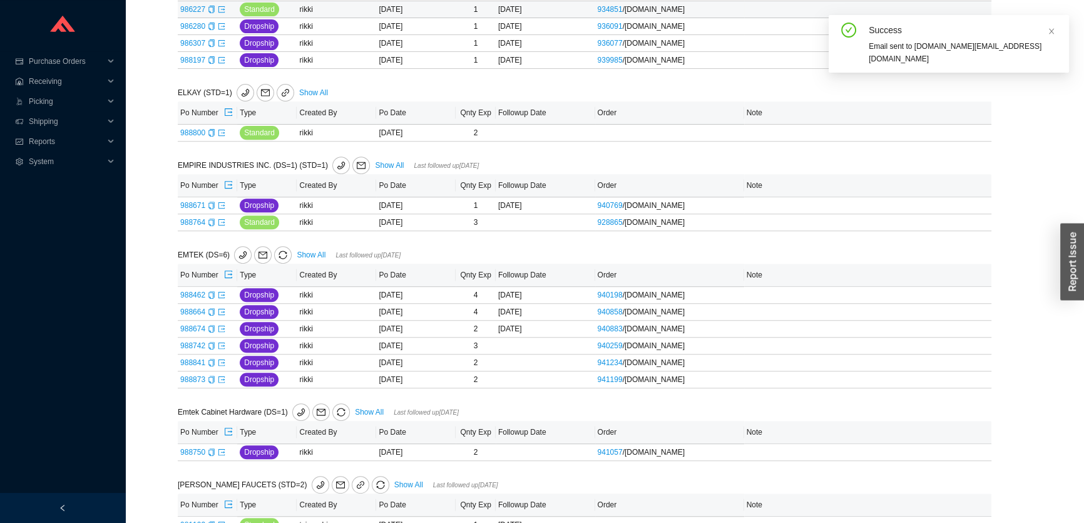
scroll to position [626, 0]
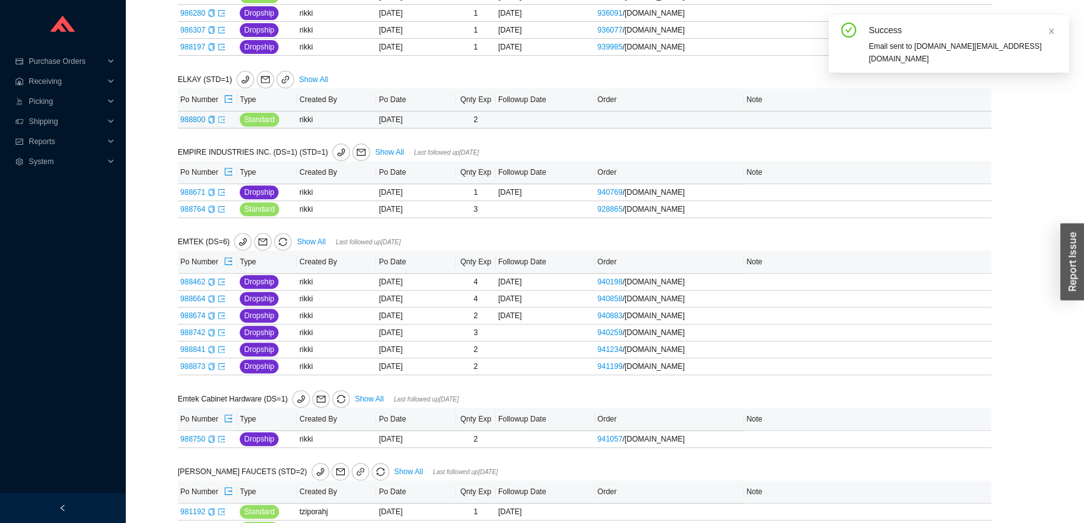
click at [219, 118] on icon "export" at bounding box center [222, 120] width 8 height 8
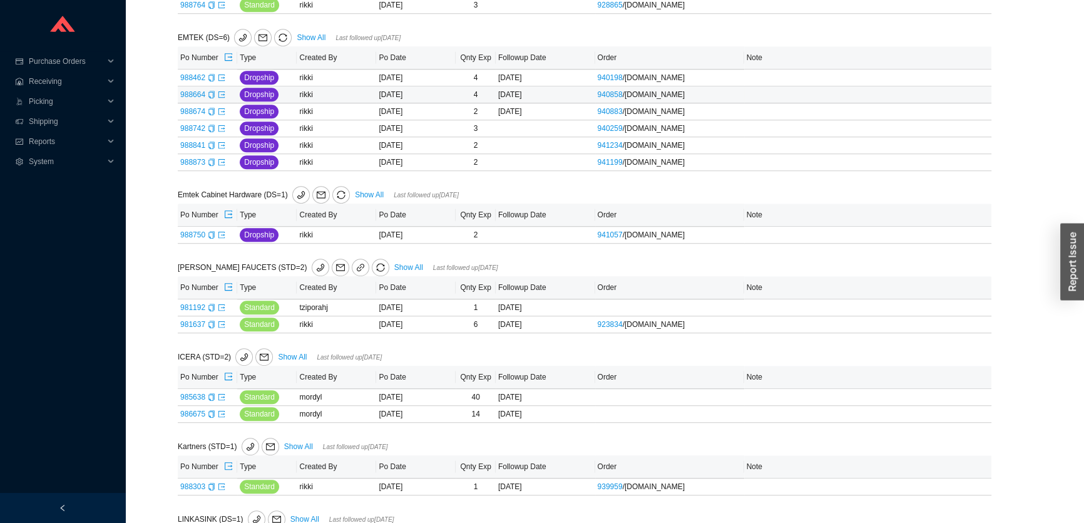
scroll to position [853, 0]
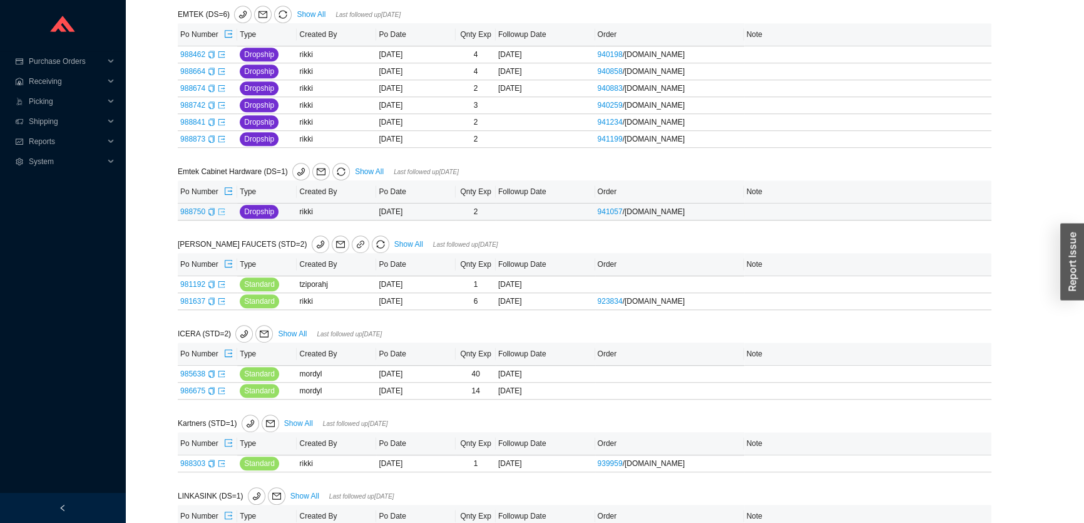
click at [219, 208] on icon "export" at bounding box center [222, 212] width 8 height 8
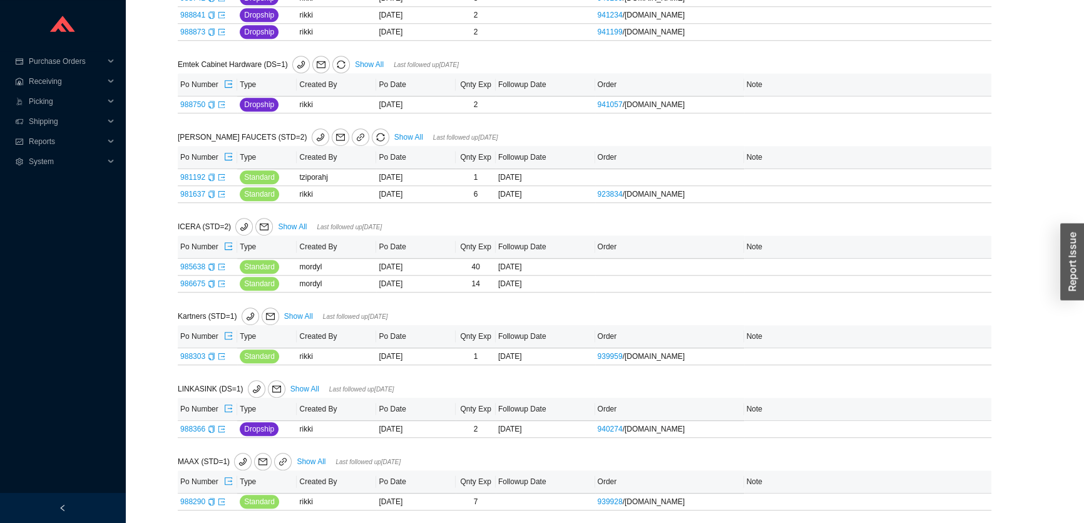
scroll to position [967, 0]
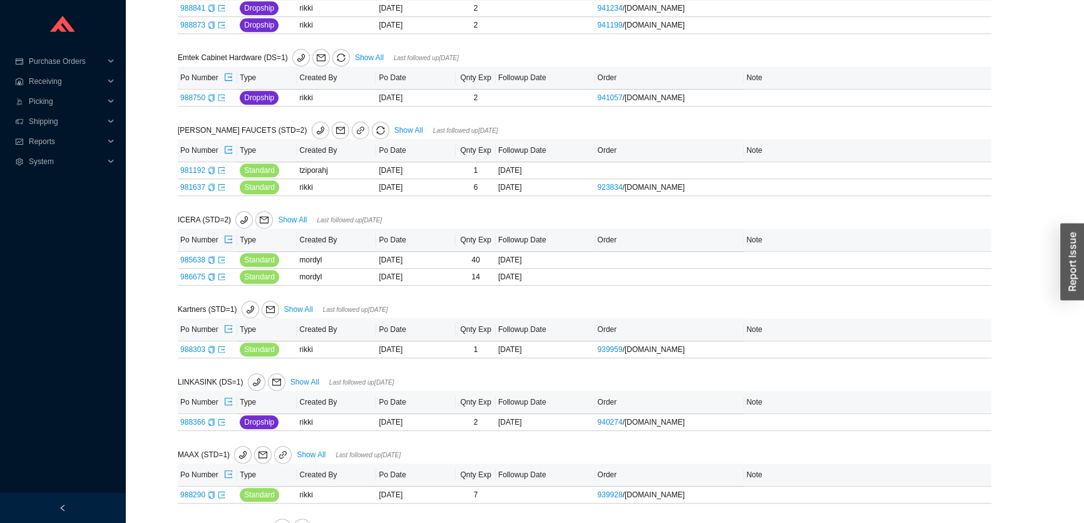
click at [394, 128] on link "Show All" at bounding box center [408, 130] width 29 height 9
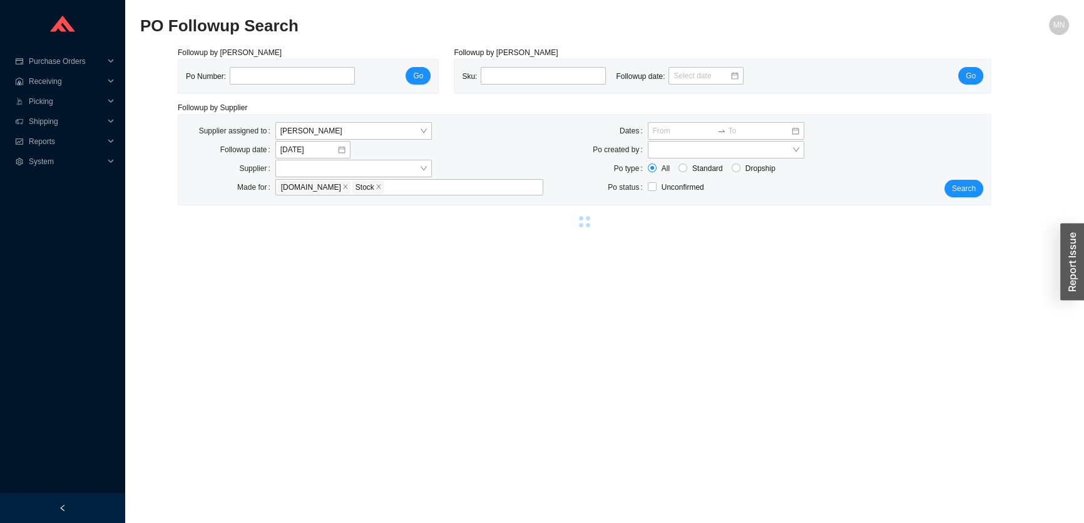
select select "2"
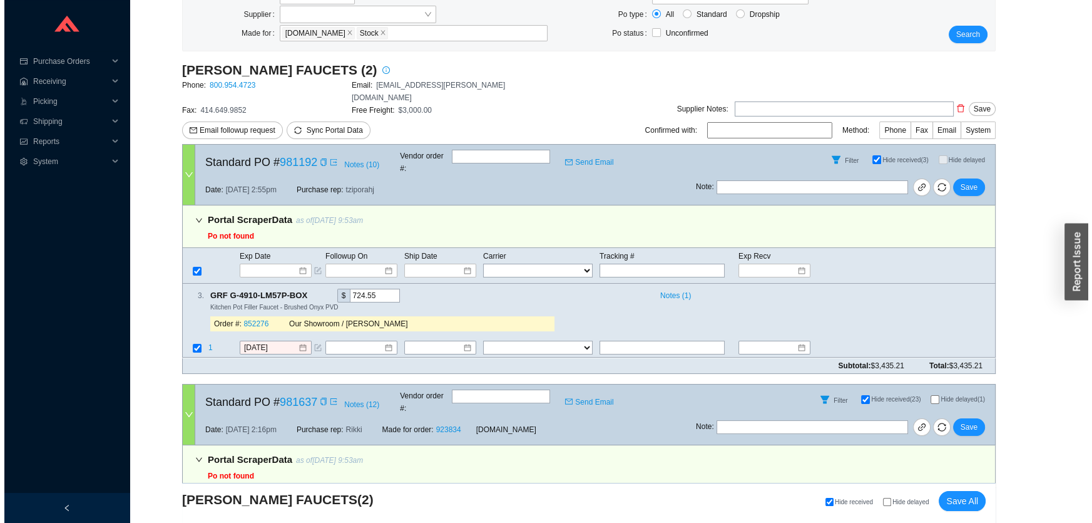
scroll to position [143, 0]
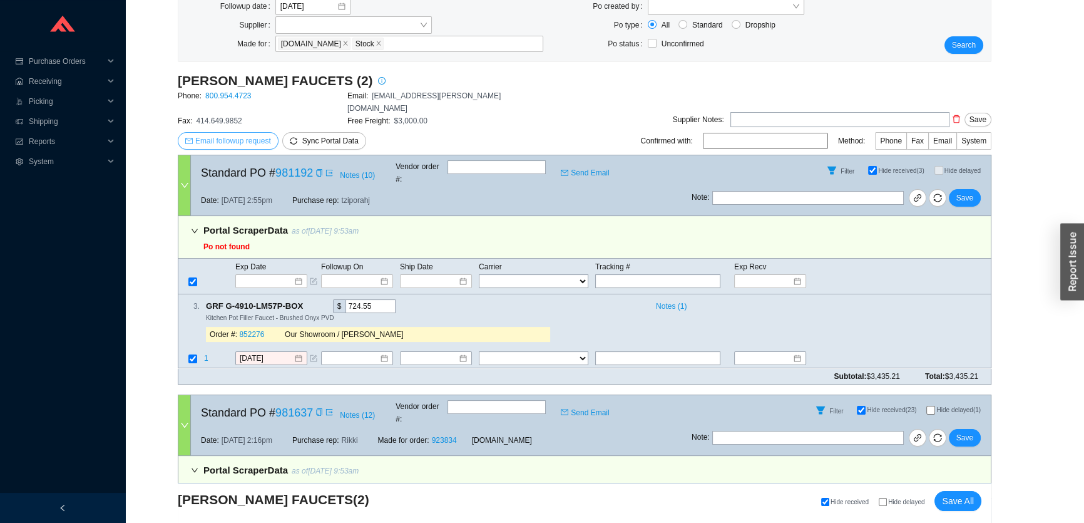
click at [241, 135] on span "Email followup request" at bounding box center [233, 141] width 76 height 13
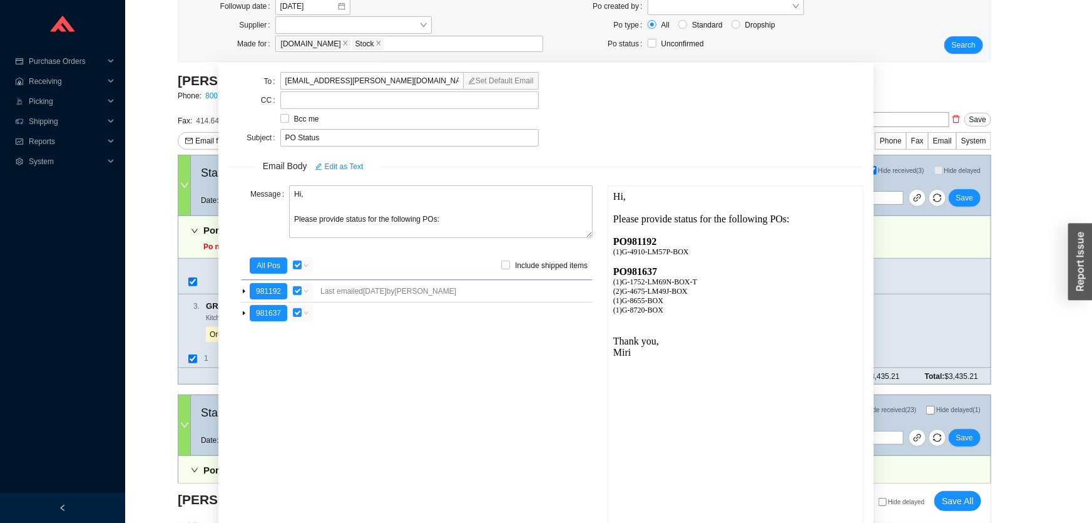
scroll to position [44, 0]
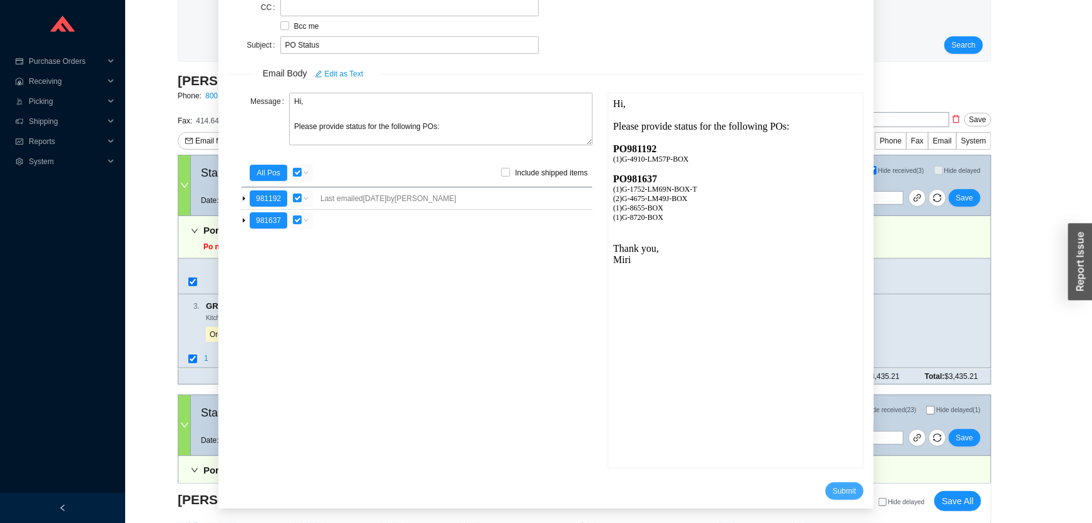
click at [833, 487] on span "Submit" at bounding box center [844, 491] width 23 height 13
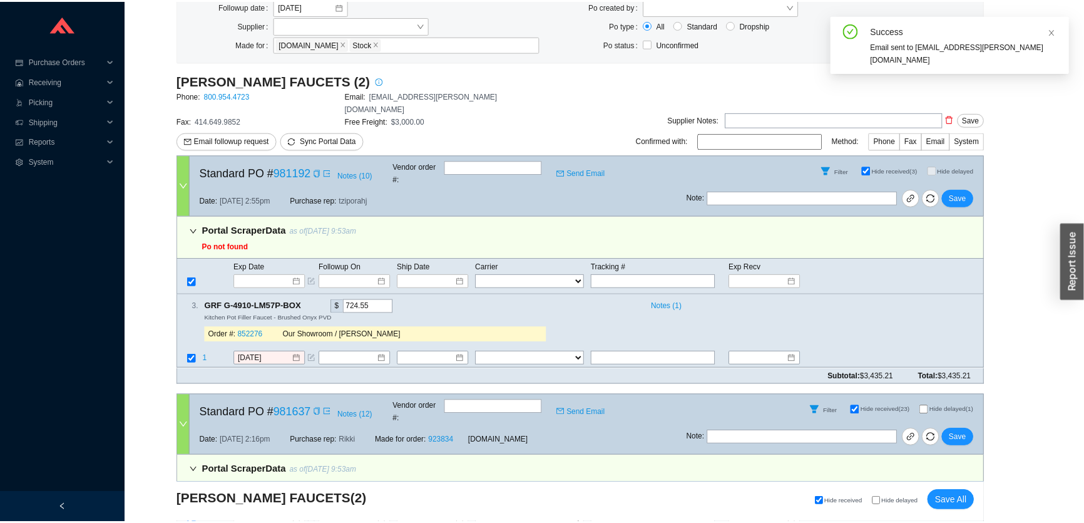
scroll to position [14, 0]
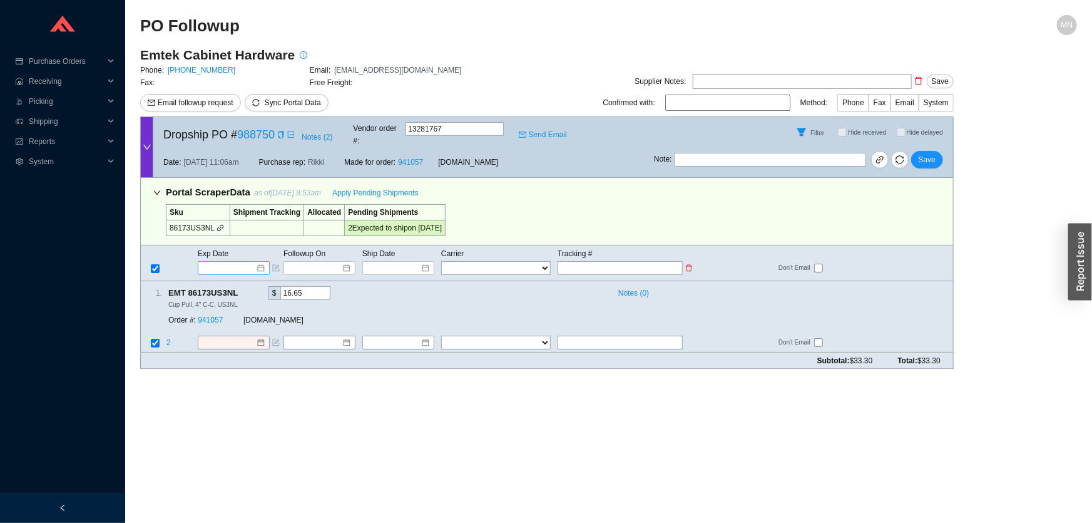
click at [241, 262] on input at bounding box center [229, 268] width 53 height 13
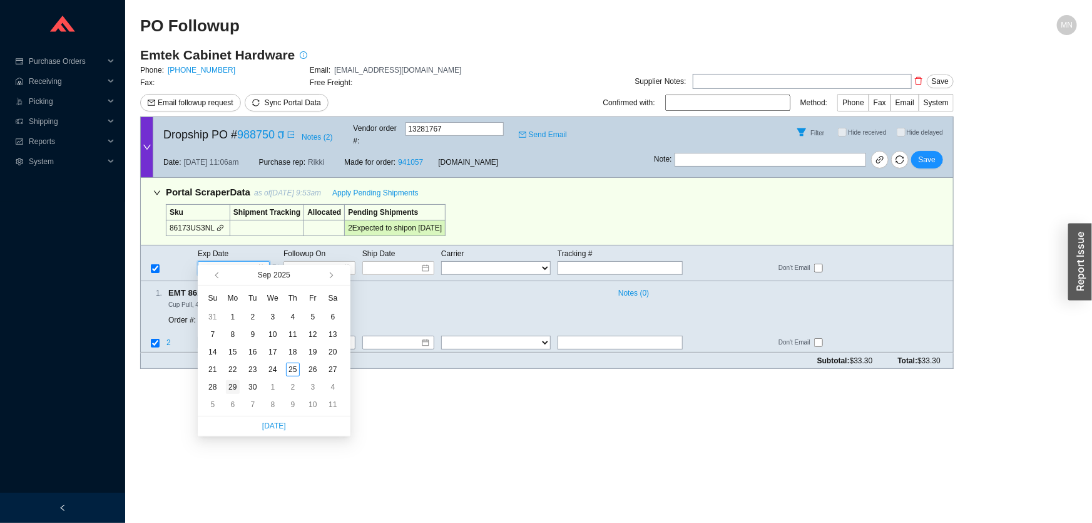
type input "[DATE]"
click at [232, 386] on div "29" at bounding box center [233, 387] width 14 height 14
type input "[DATE]"
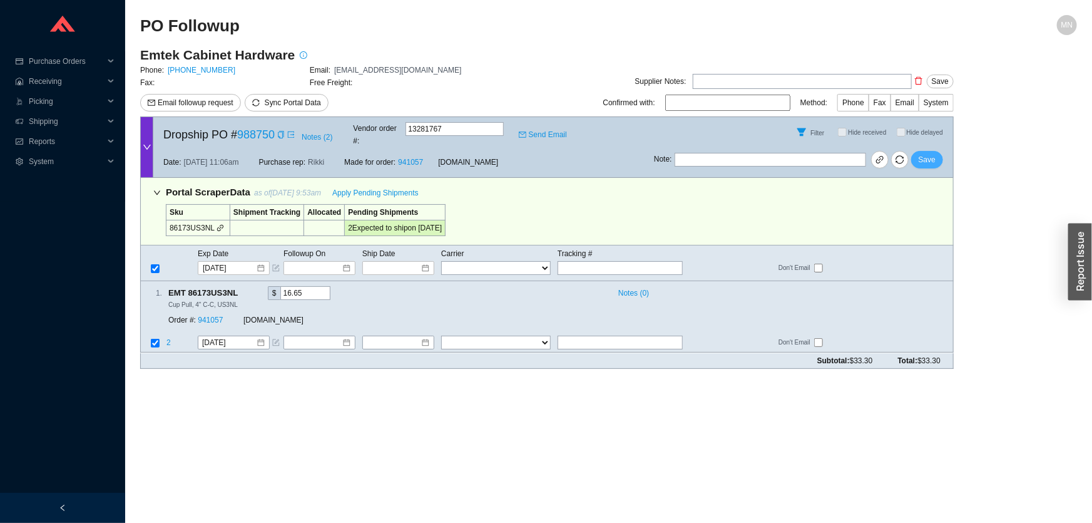
click at [930, 153] on span "Save" at bounding box center [927, 159] width 17 height 13
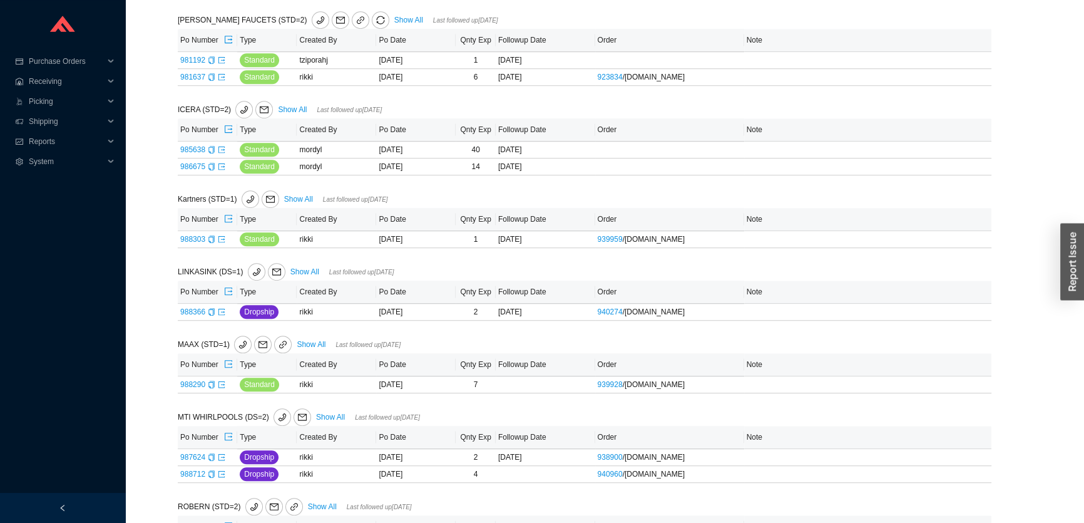
scroll to position [1024, 0]
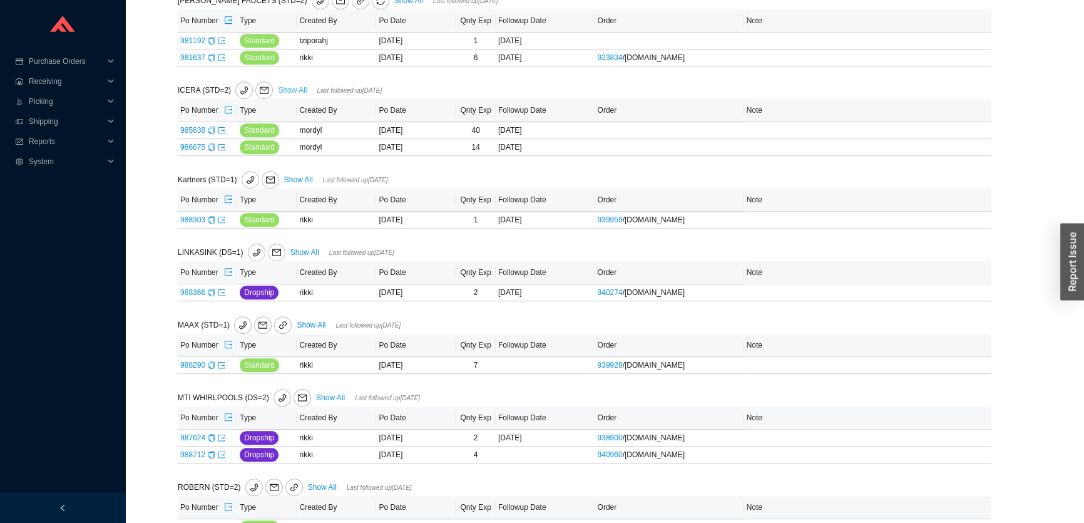
click at [292, 88] on link "Show All" at bounding box center [292, 90] width 29 height 9
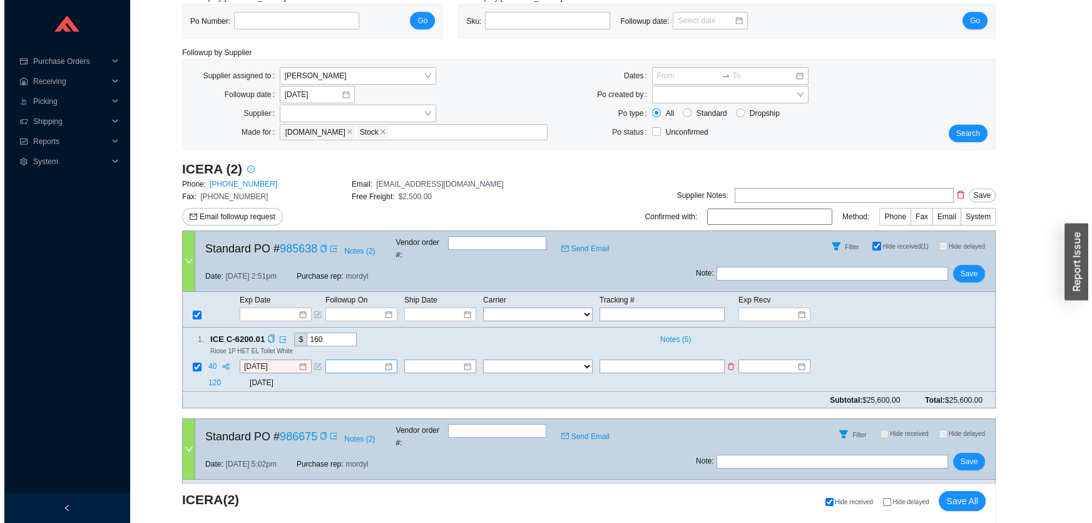
scroll to position [152, 0]
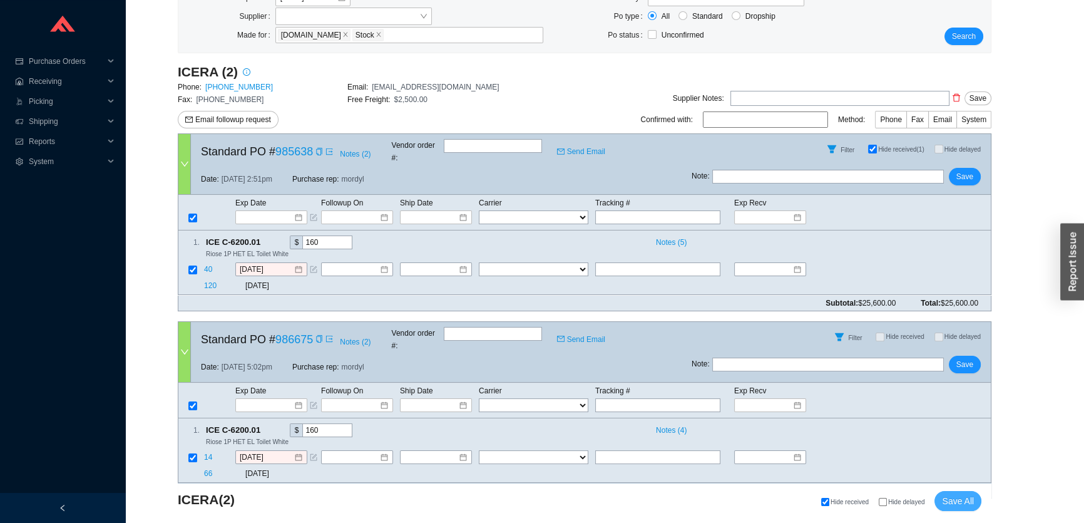
click at [965, 501] on span "Save All" at bounding box center [958, 501] width 32 height 14
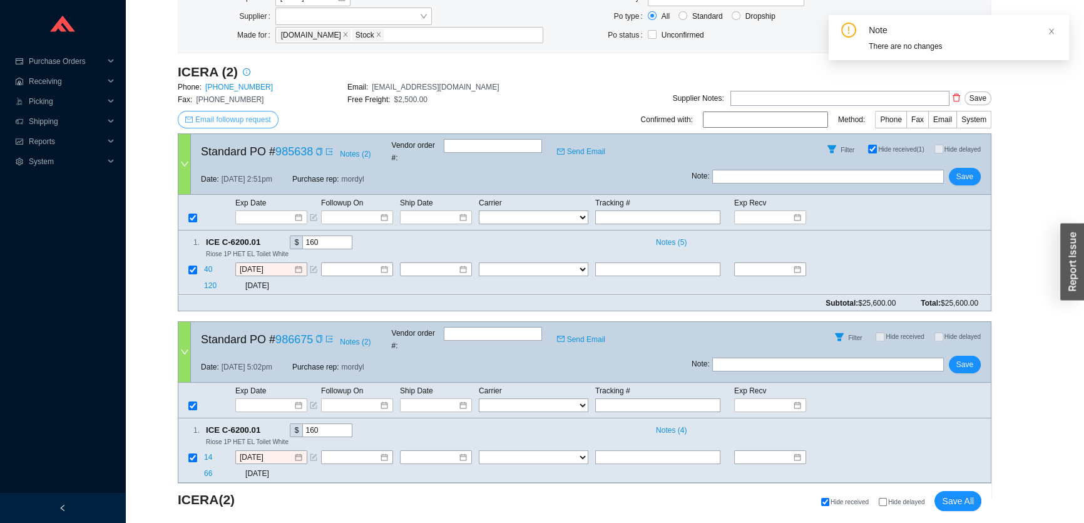
click at [253, 125] on span "Email followup request" at bounding box center [233, 119] width 76 height 13
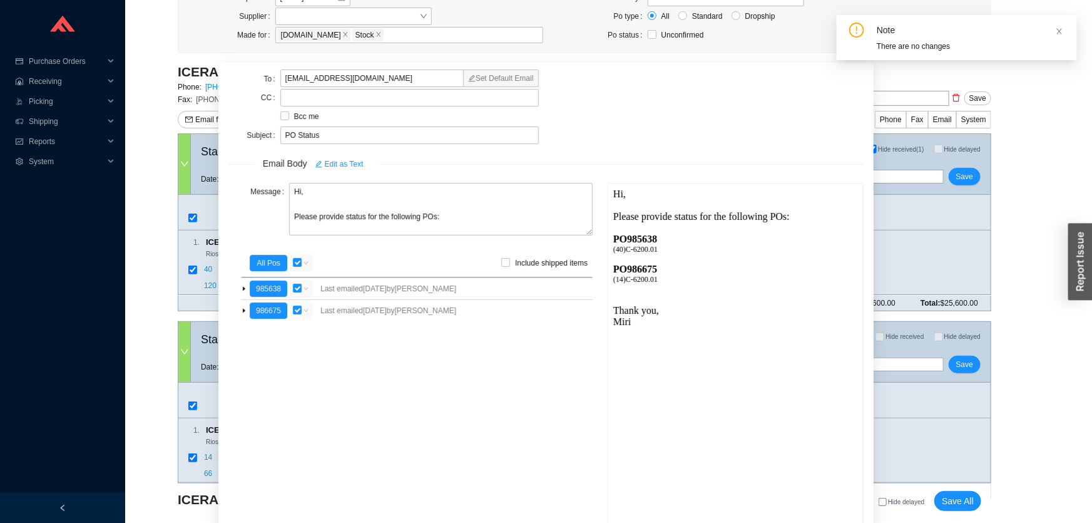
scroll to position [44, 0]
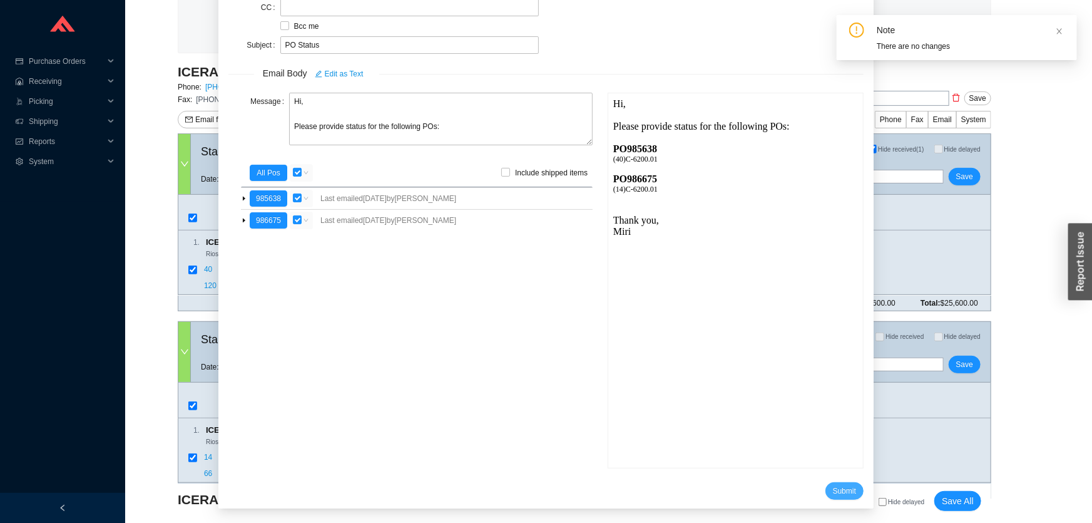
click at [826, 482] on button "Submit" at bounding box center [845, 491] width 38 height 18
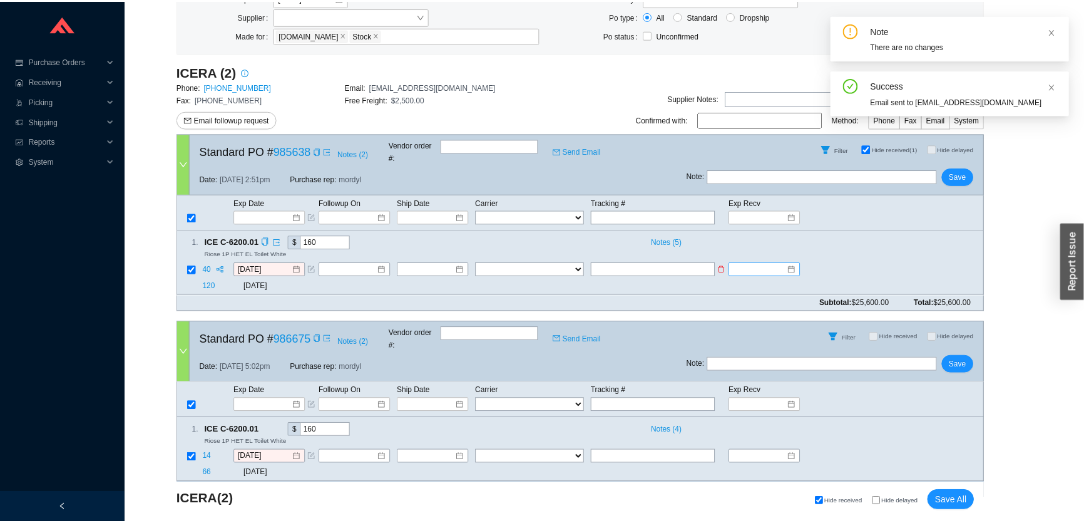
scroll to position [14, 0]
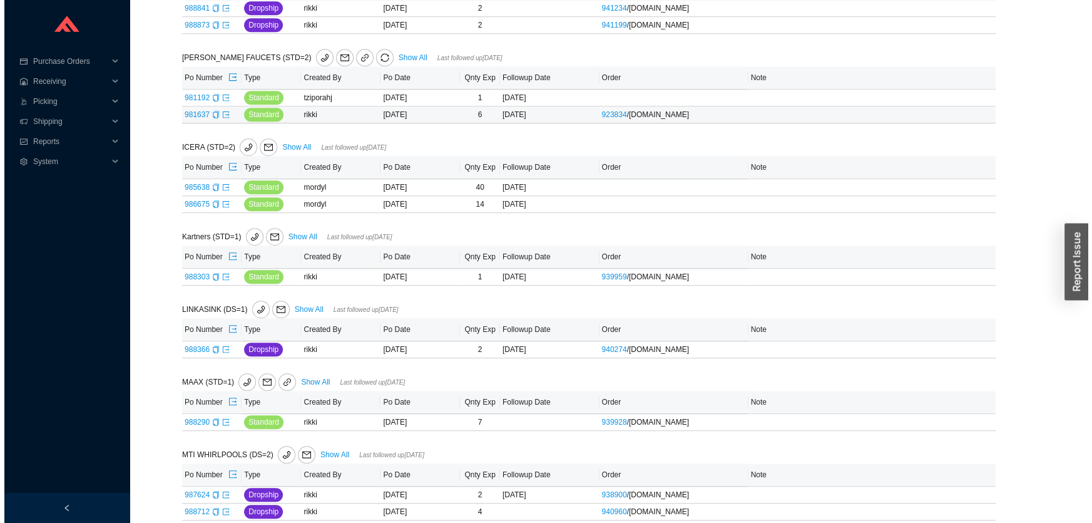
scroll to position [1024, 0]
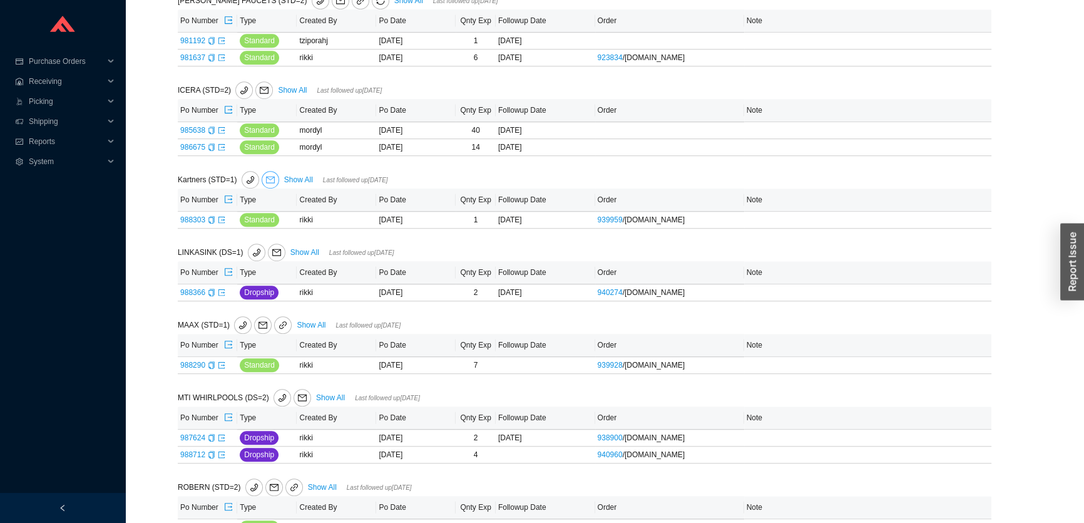
click at [269, 177] on icon "mail" at bounding box center [270, 180] width 9 height 7
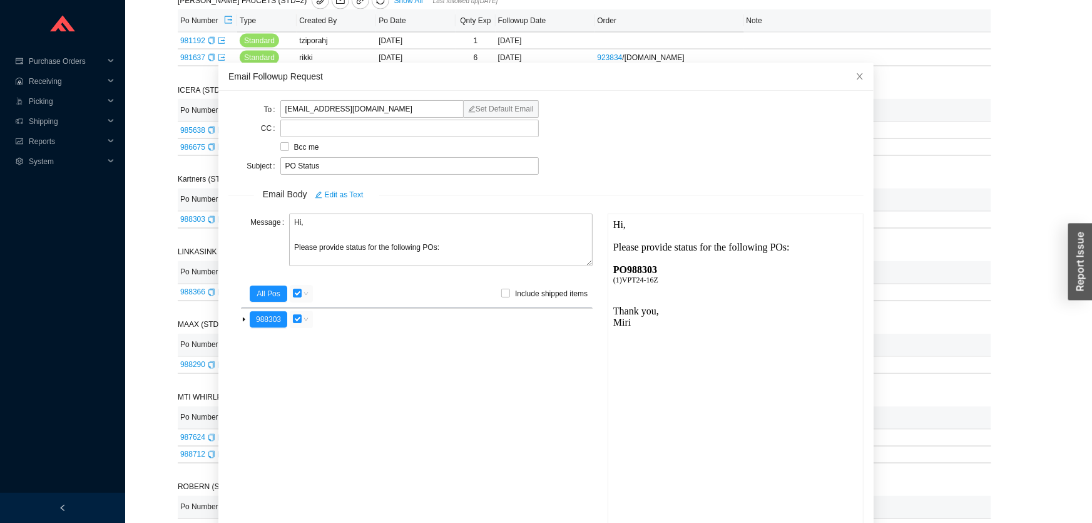
scroll to position [44, 0]
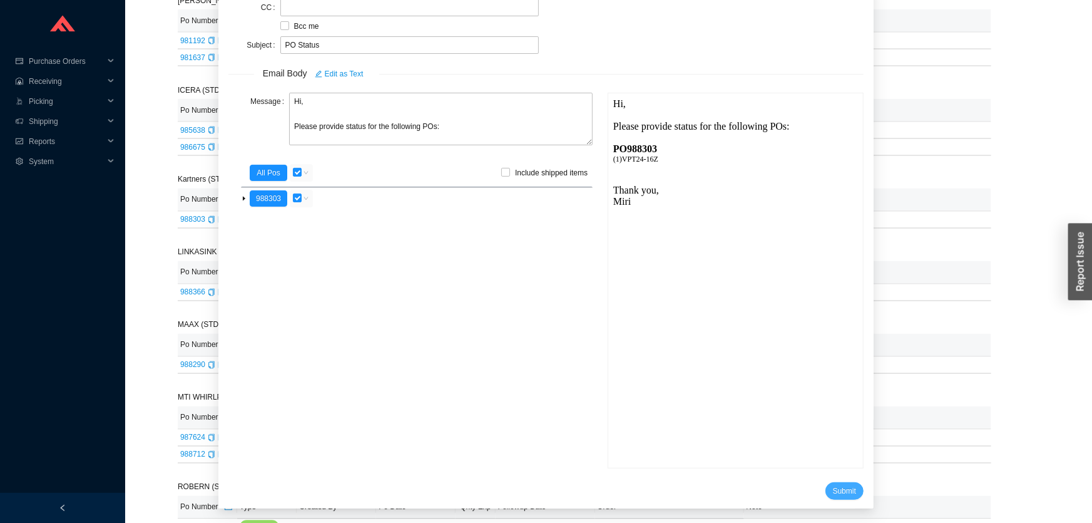
click at [833, 492] on span "Submit" at bounding box center [844, 491] width 23 height 13
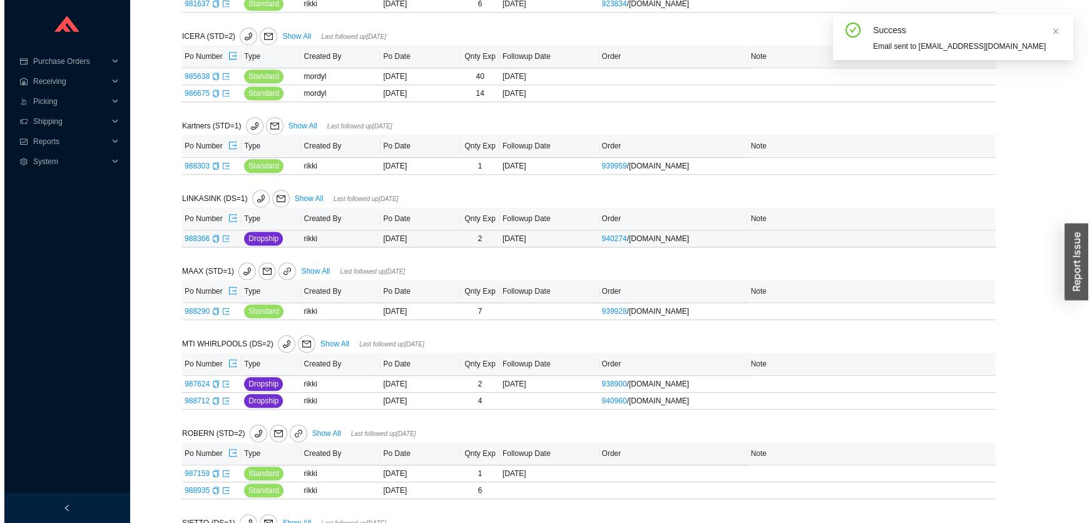
scroll to position [1138, 0]
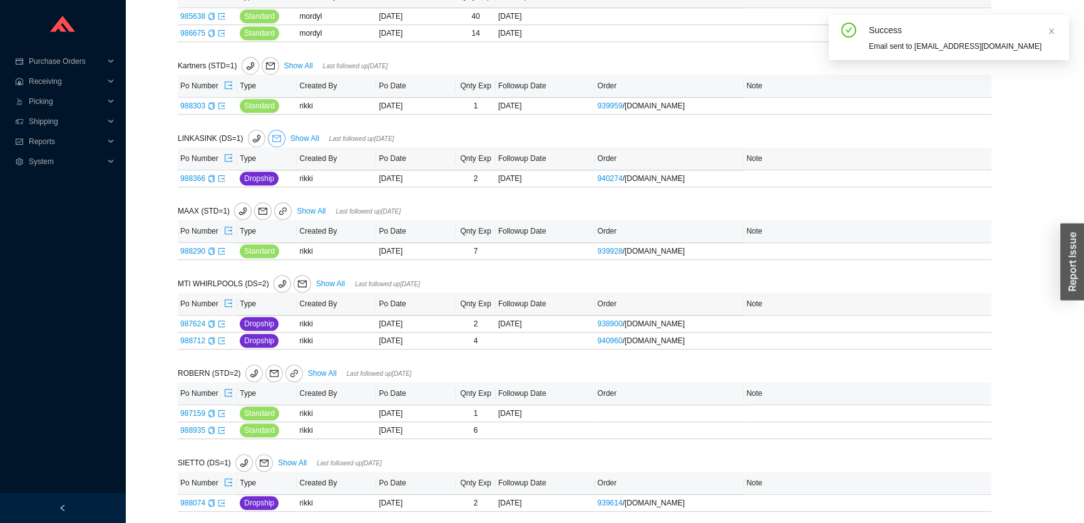
click at [272, 136] on icon "mail" at bounding box center [276, 138] width 9 height 9
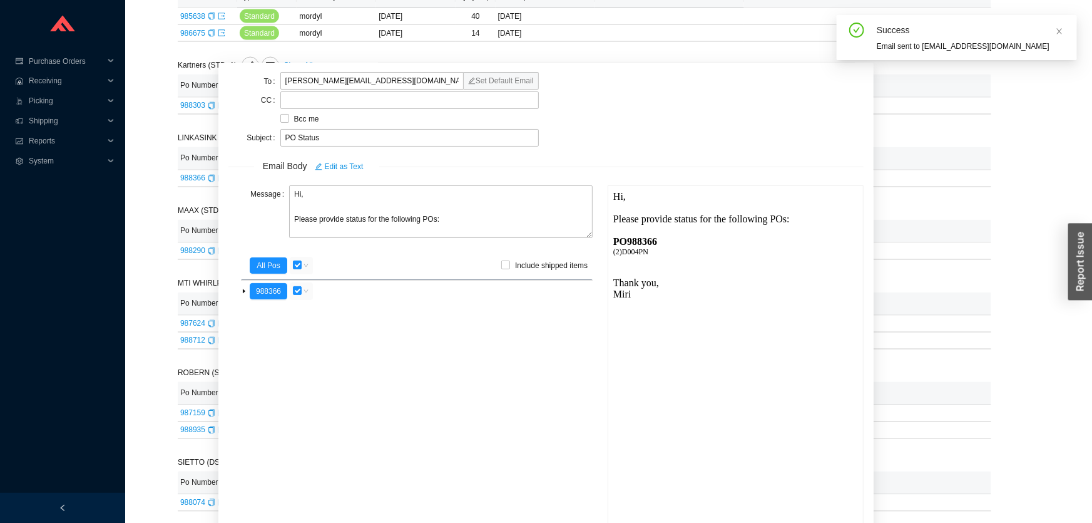
scroll to position [44, 0]
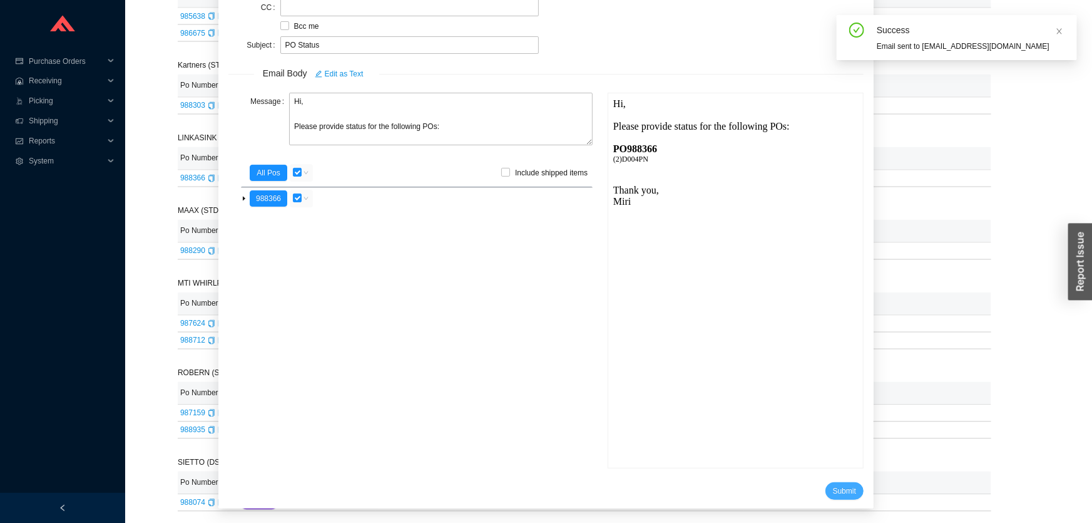
click at [833, 486] on span "Submit" at bounding box center [844, 491] width 23 height 13
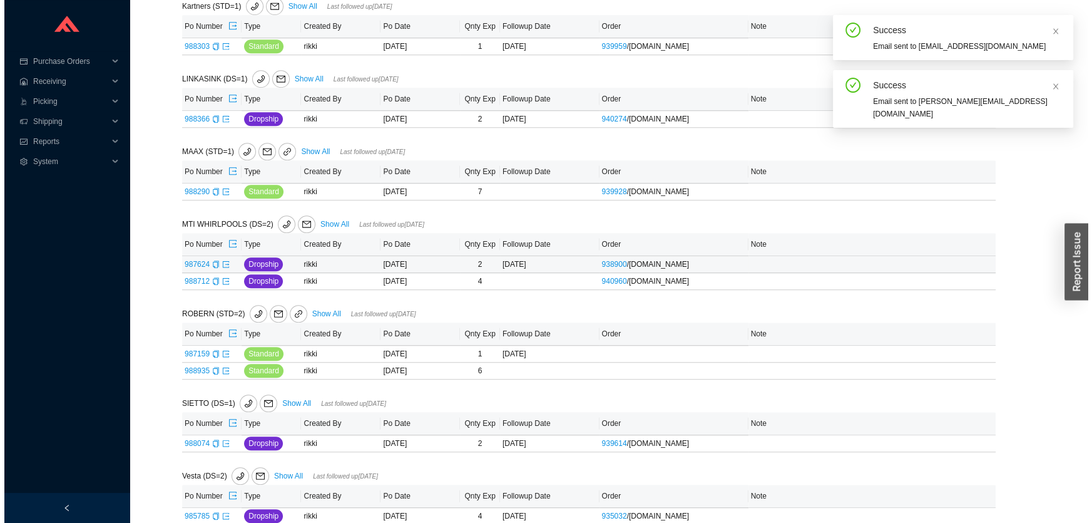
scroll to position [1308, 0]
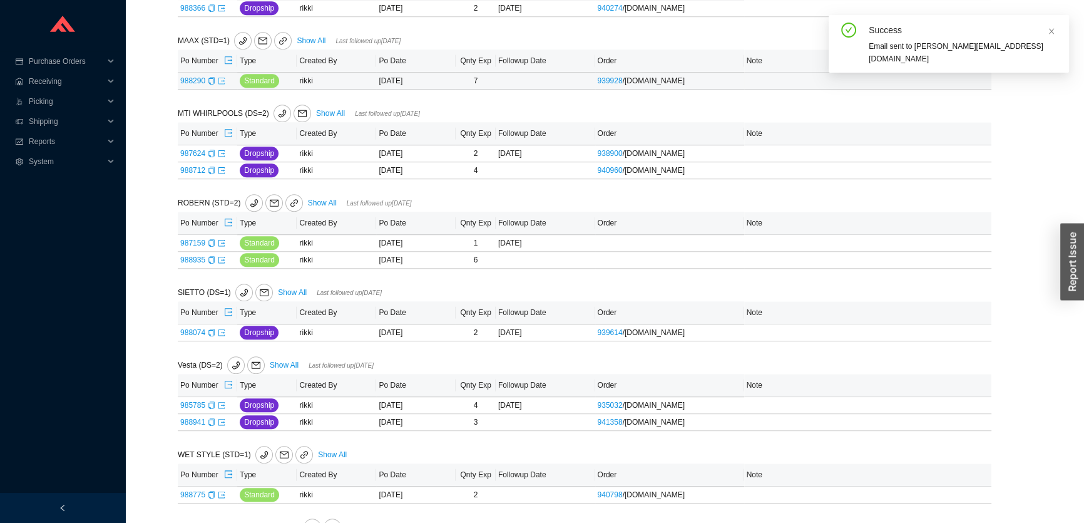
click at [222, 77] on icon "export" at bounding box center [222, 81] width 8 height 8
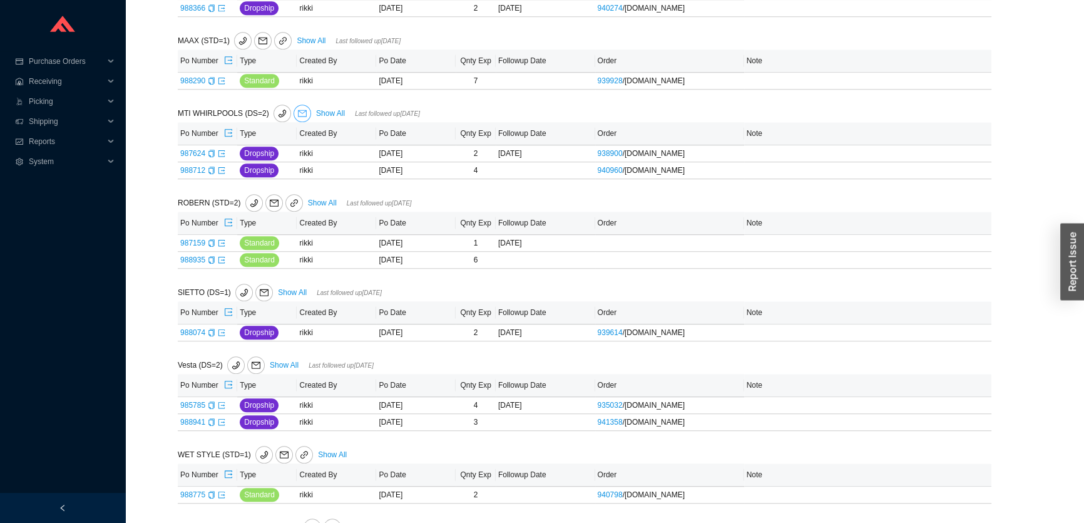
click at [299, 113] on icon "mail" at bounding box center [302, 113] width 9 height 9
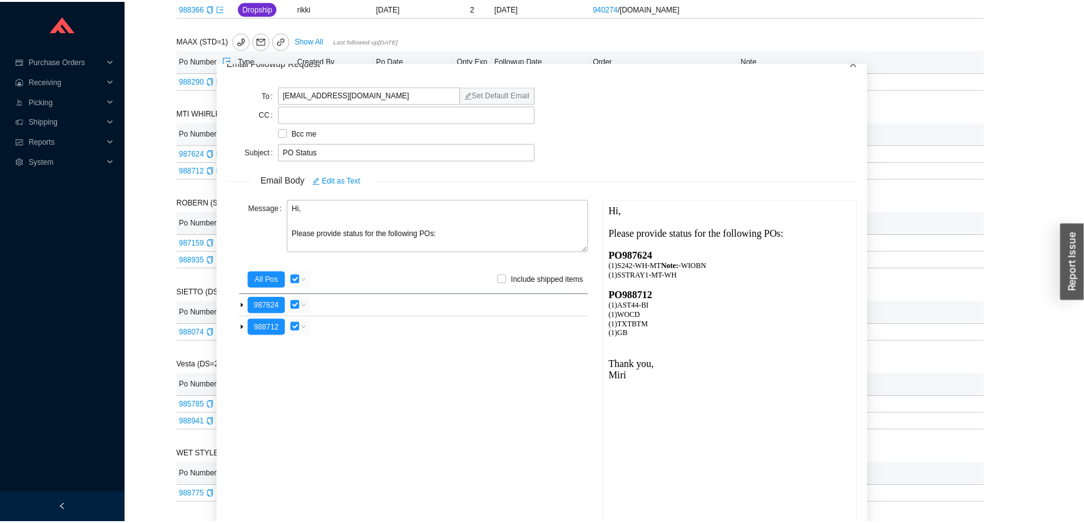
scroll to position [0, 0]
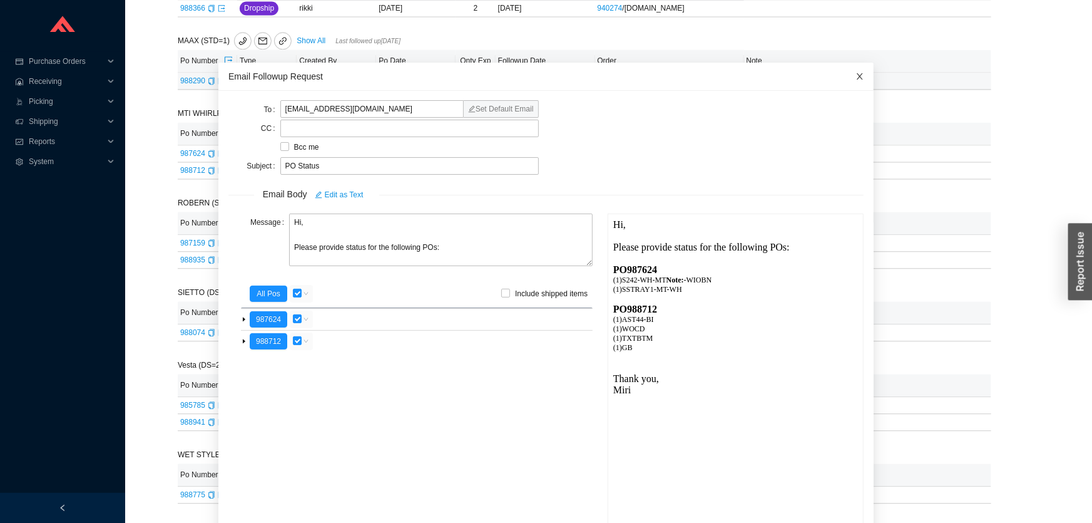
click at [846, 81] on span "Close" at bounding box center [860, 77] width 28 height 28
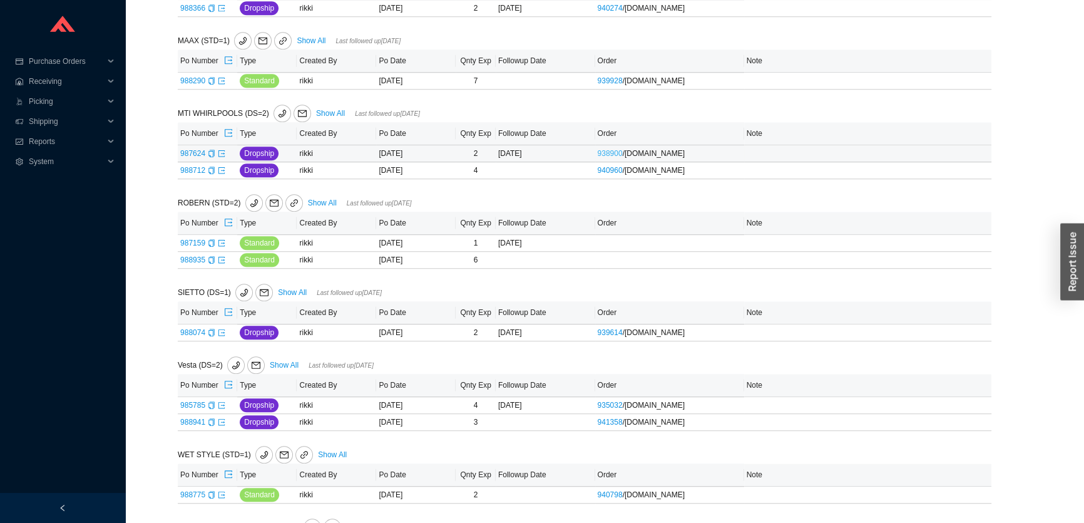
click at [619, 149] on link "938900" at bounding box center [610, 153] width 25 height 9
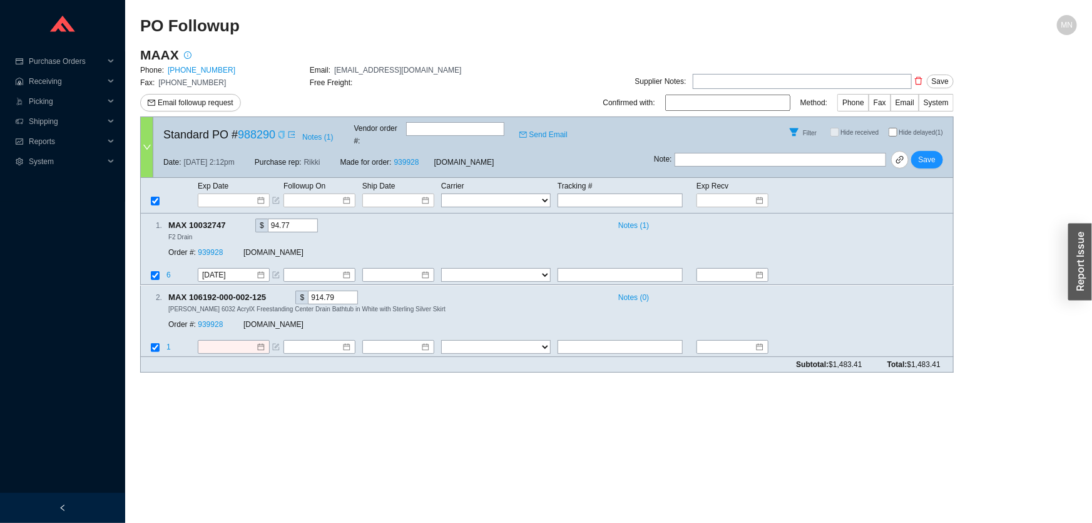
click at [284, 132] on icon "copy" at bounding box center [282, 135] width 8 height 8
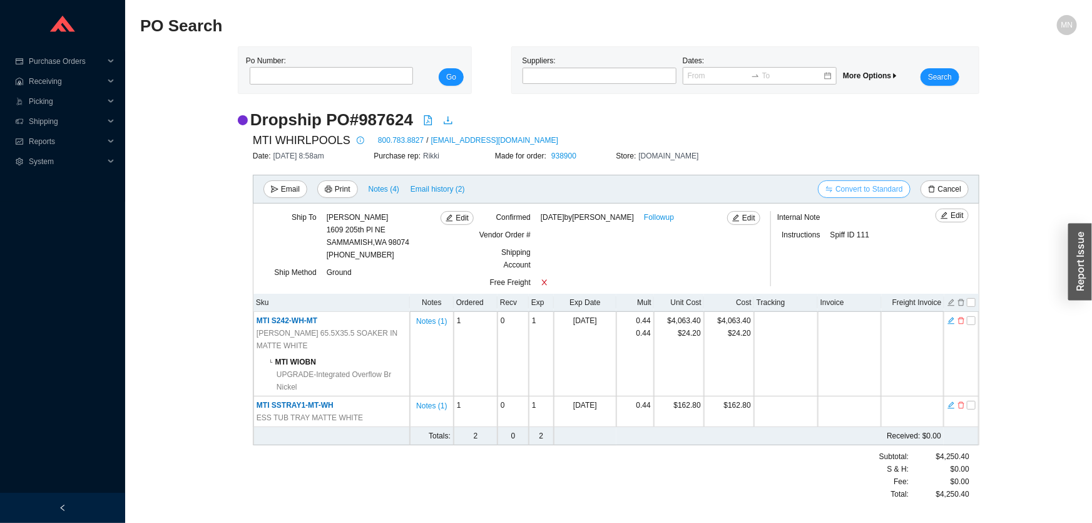
click at [890, 192] on span "Convert to Standard" at bounding box center [869, 189] width 67 height 13
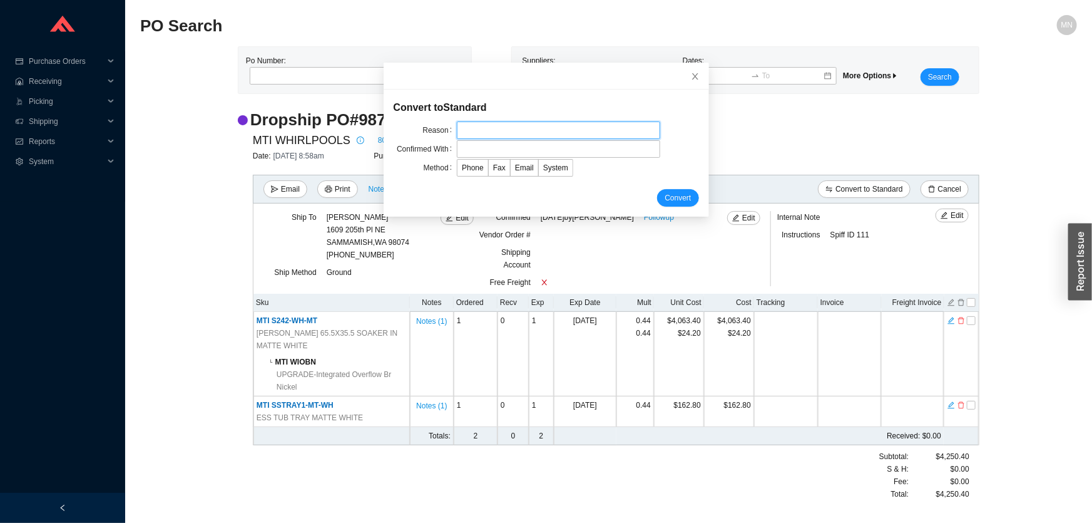
click at [557, 137] on input "text" at bounding box center [558, 130] width 203 height 18
type input "shipping cost"
click at [550, 152] on input "text" at bounding box center [558, 149] width 203 height 18
type input "Nik"
click at [458, 189] on div "Convert" at bounding box center [547, 198] width 306 height 18
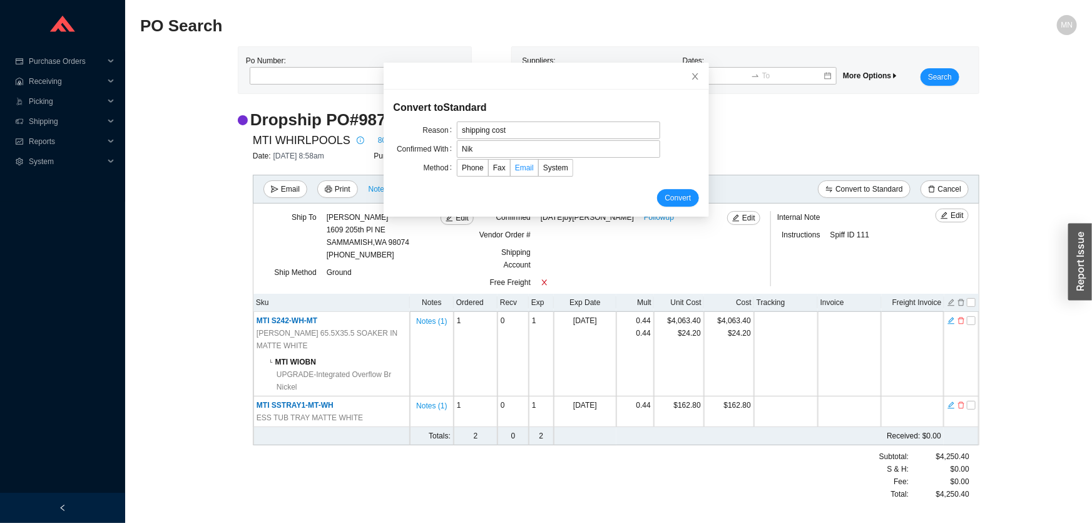
click at [515, 169] on span "Email" at bounding box center [524, 167] width 19 height 9
click at [511, 170] on input "Email" at bounding box center [511, 170] width 0 height 0
click at [665, 197] on span "Convert" at bounding box center [678, 198] width 26 height 13
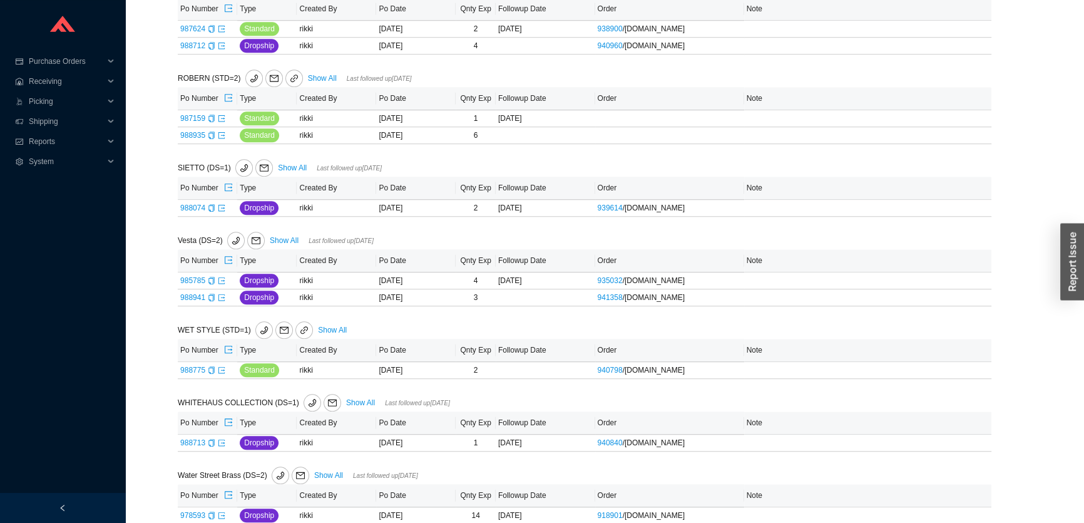
scroll to position [1389, 0]
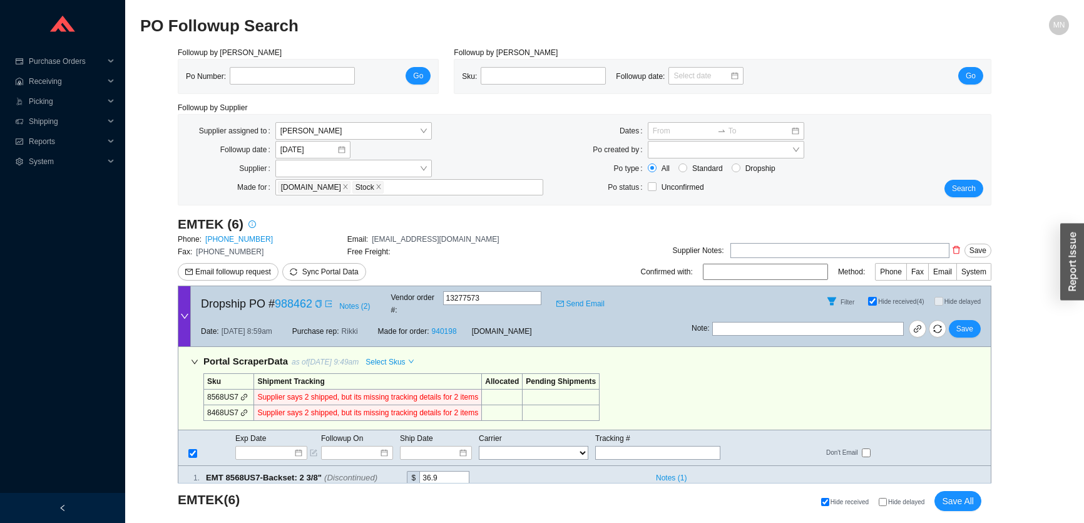
scroll to position [1978, 0]
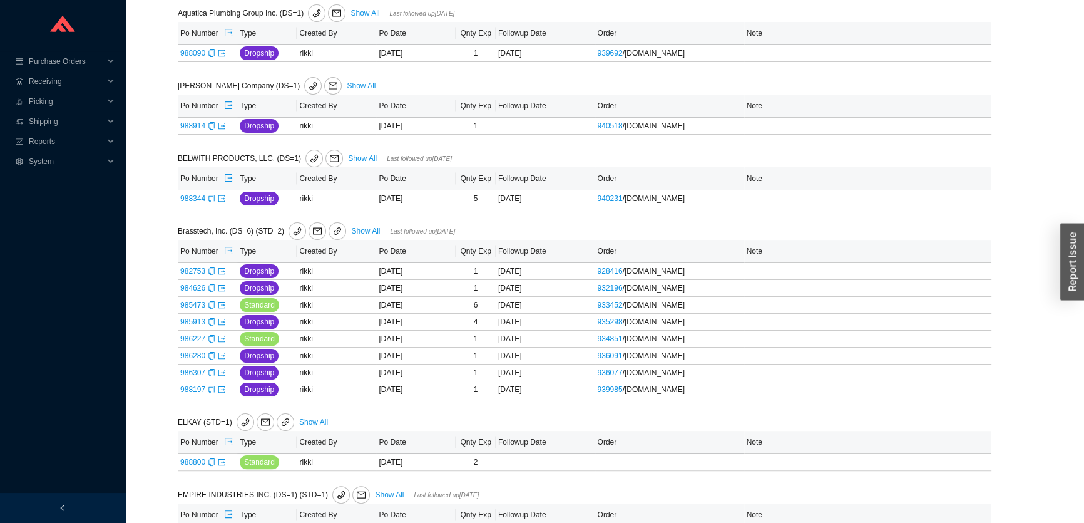
scroll to position [284, 0]
click at [220, 196] on icon "export" at bounding box center [222, 198] width 8 height 8
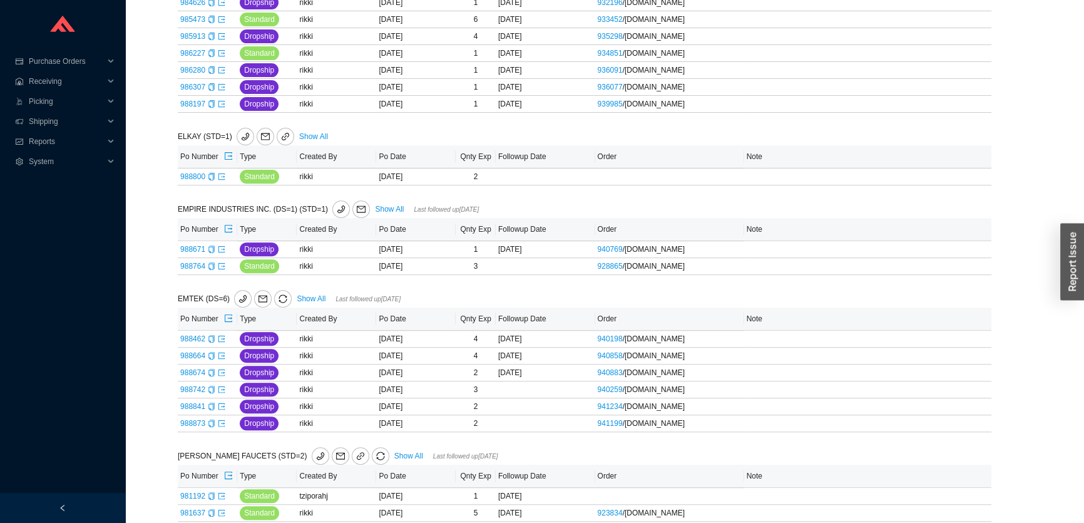
scroll to position [682, 0]
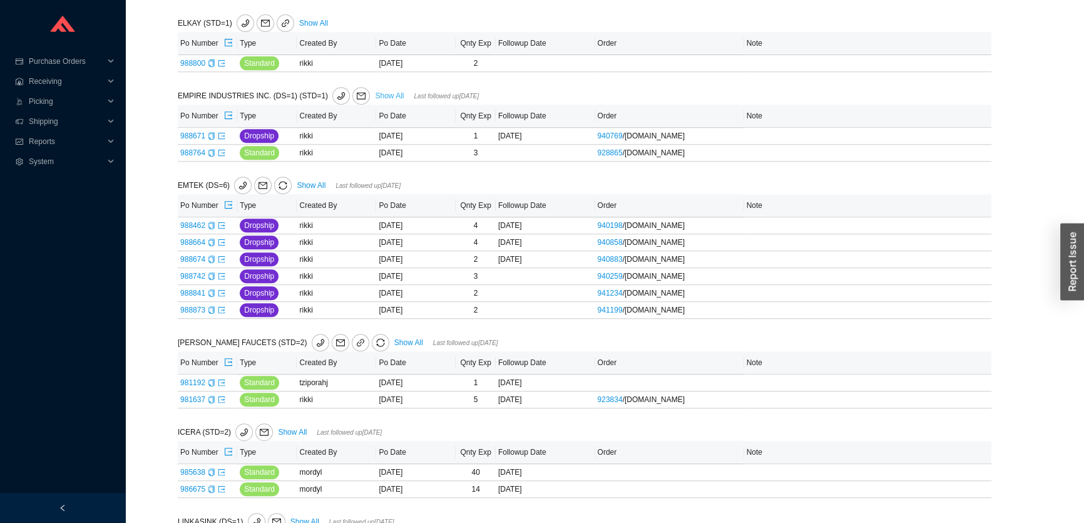
click at [377, 94] on link "Show All" at bounding box center [389, 95] width 29 height 9
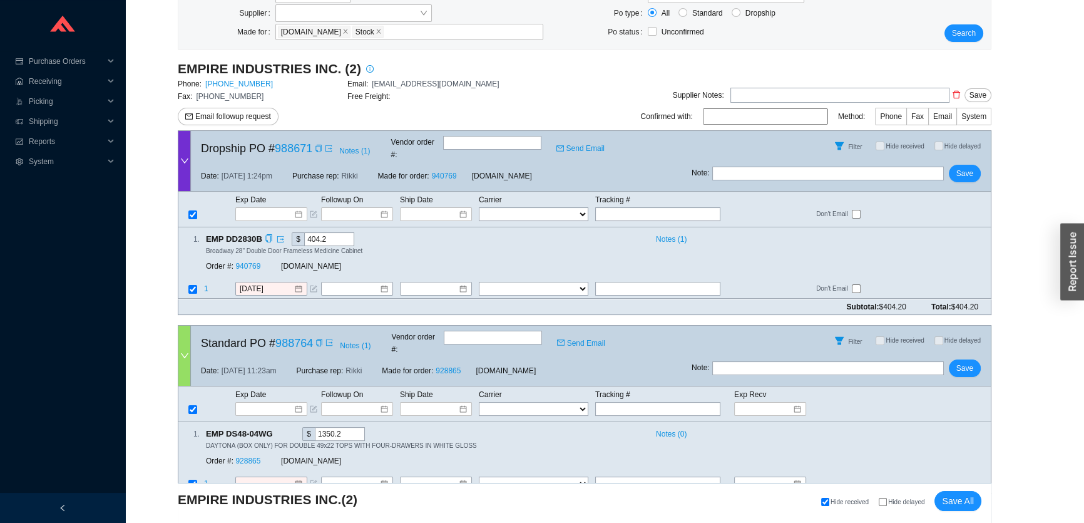
scroll to position [139, 0]
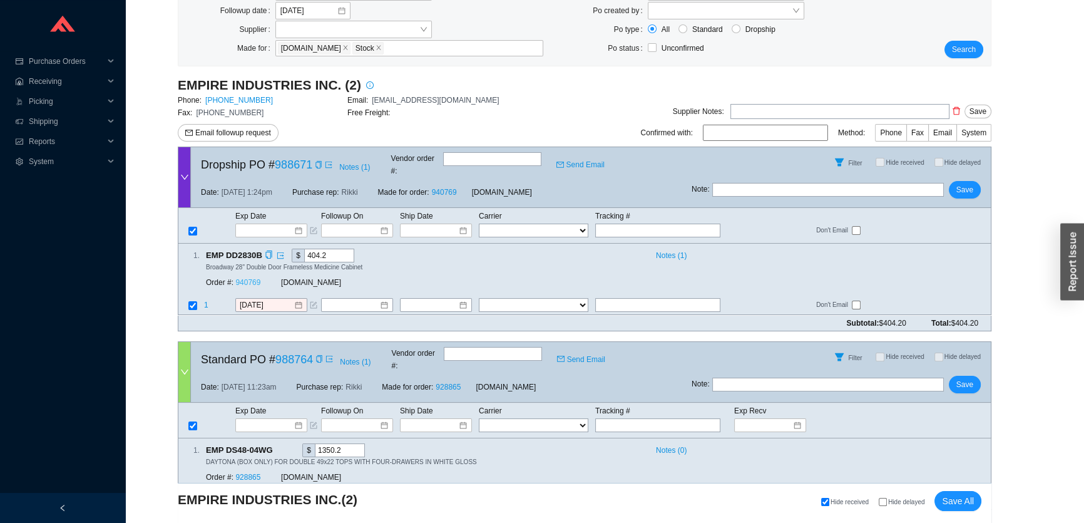
click at [250, 279] on link "940769" at bounding box center [247, 283] width 25 height 9
click at [321, 161] on icon "copy" at bounding box center [319, 165] width 8 height 8
click at [555, 223] on select "FedEx UPS ---------------- 2 Day Transportation INC A&B Freight A. [PERSON_NAME…" at bounding box center [534, 230] width 110 height 14
drag, startPoint x: 655, startPoint y: 213, endPoint x: 592, endPoint y: 225, distance: 64.3
click at [654, 223] on input "text" at bounding box center [657, 230] width 125 height 14
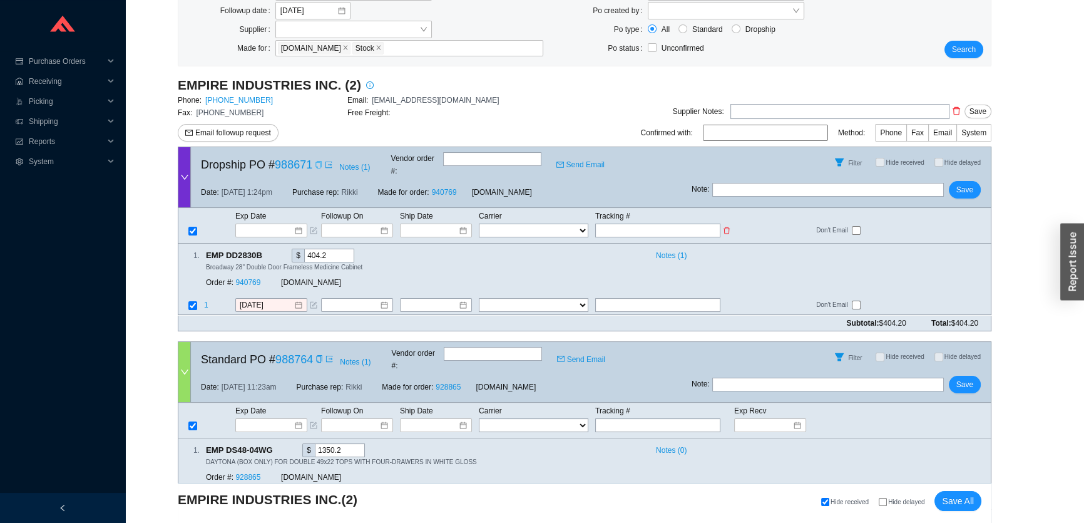
paste input "469040814407"
type input "469040814407"
drag, startPoint x: 545, startPoint y: 219, endPoint x: 529, endPoint y: 219, distance: 16.3
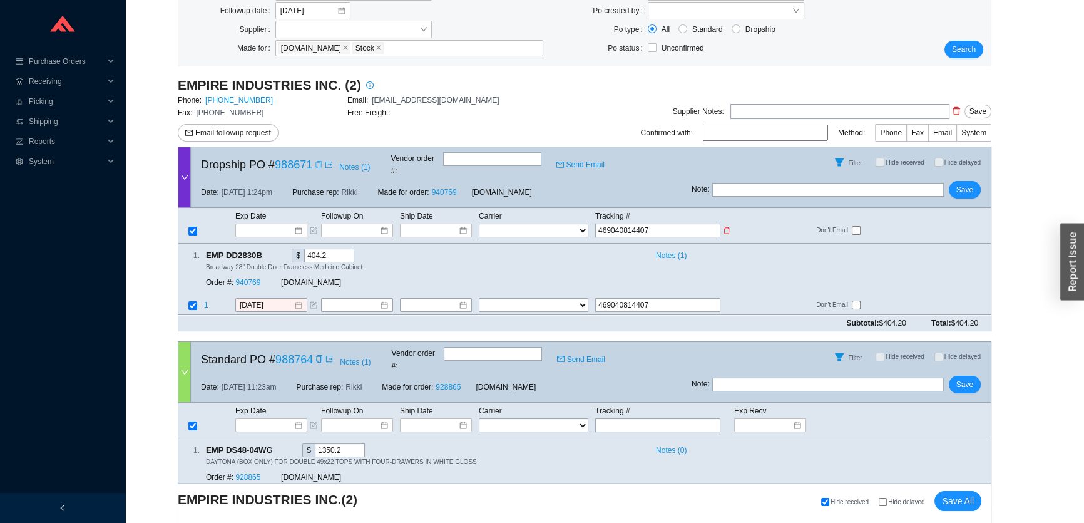
click at [545, 223] on select "FedEx UPS ---------------- 2 Day Transportation INC A&B Freight A. [PERSON_NAME…" at bounding box center [534, 230] width 110 height 14
select select "1"
click at [438, 224] on input at bounding box center [431, 230] width 53 height 13
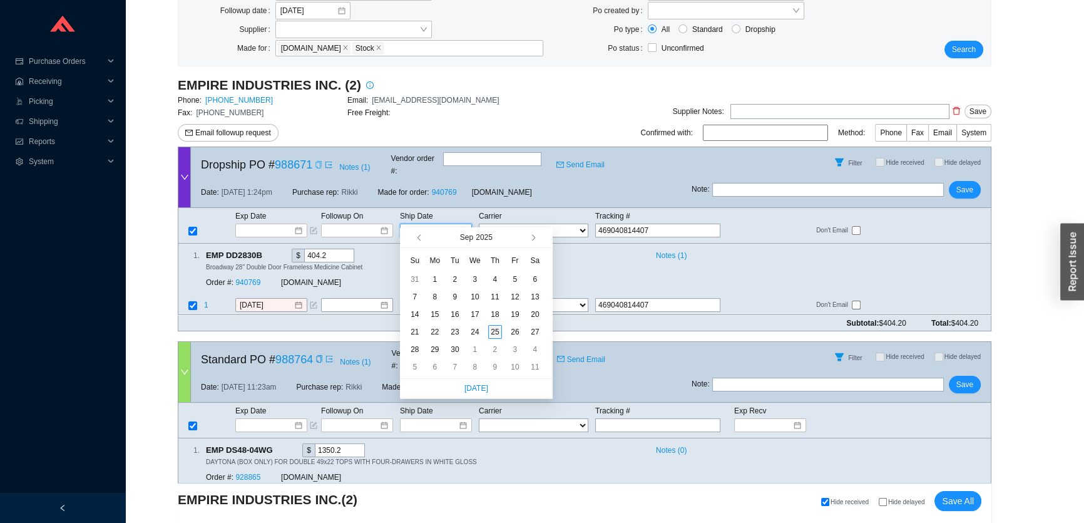
type input "[DATE]"
click at [488, 325] on div "25" at bounding box center [495, 332] width 14 height 14
type input "[DATE]"
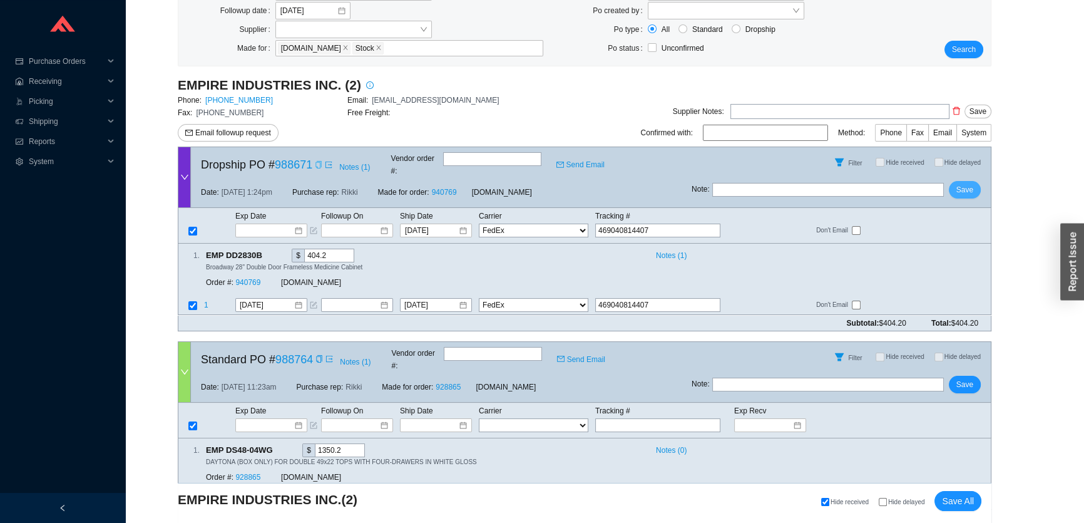
click at [963, 183] on span "Save" at bounding box center [965, 189] width 17 height 13
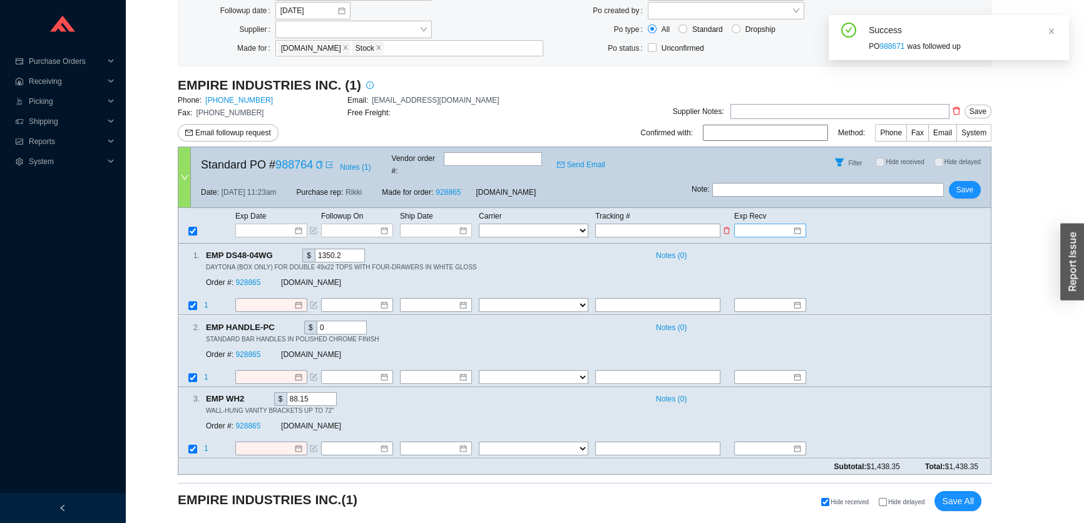
scroll to position [128, 0]
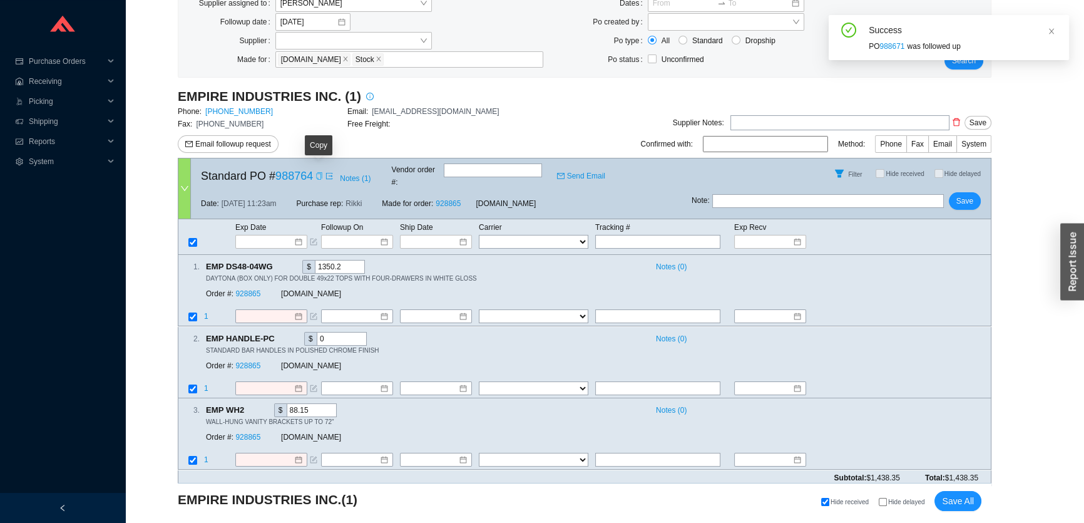
click at [316, 172] on icon "copy" at bounding box center [320, 176] width 8 height 8
click at [259, 235] on input at bounding box center [266, 241] width 53 height 13
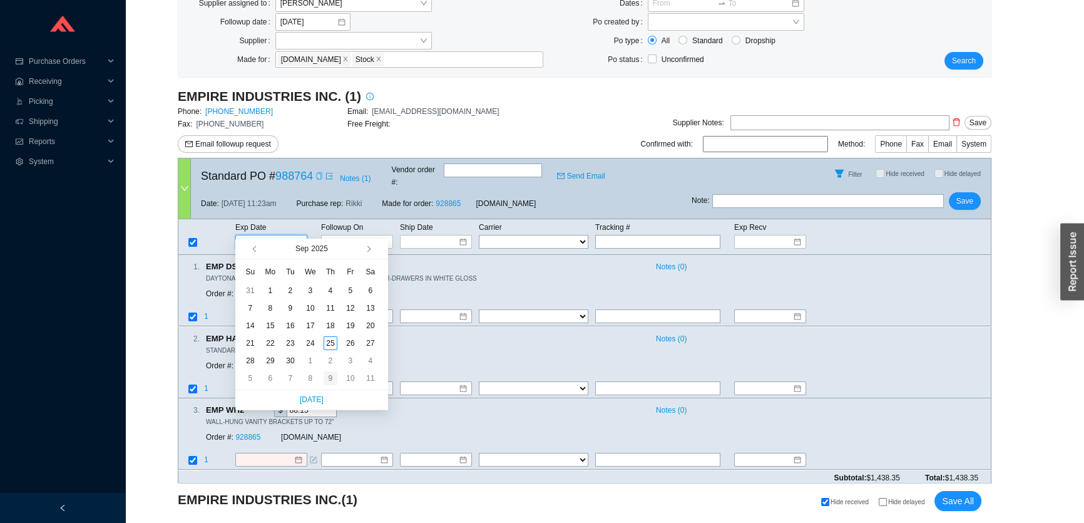
type input "[DATE]"
click at [334, 376] on div "9" at bounding box center [331, 378] width 14 height 14
type input "[DATE]"
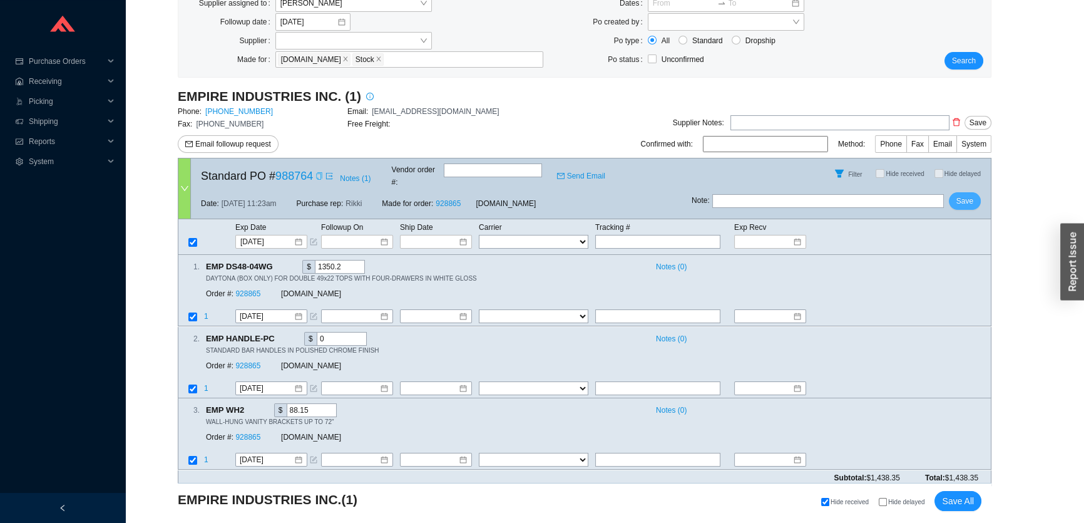
click at [962, 197] on span "Save" at bounding box center [965, 201] width 17 height 13
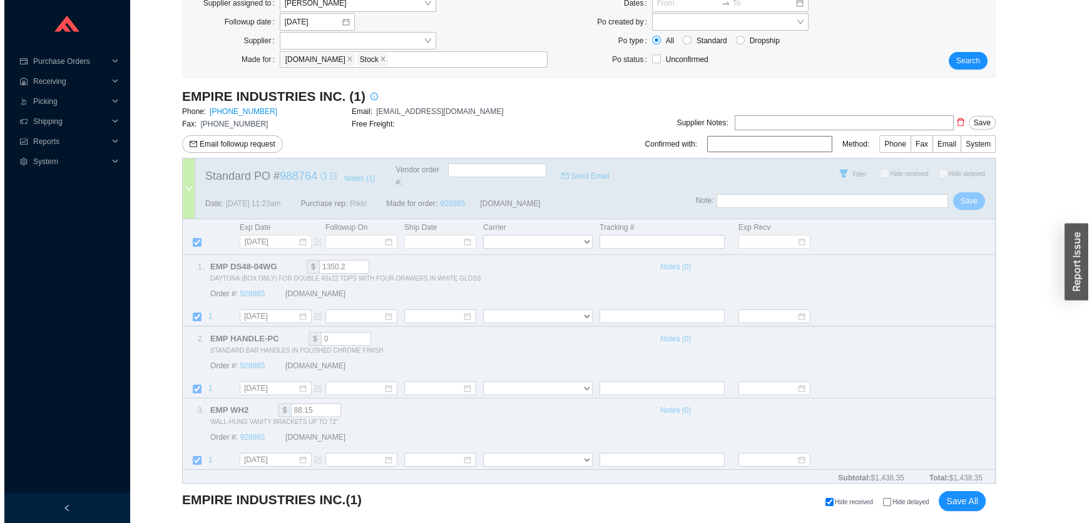
scroll to position [0, 0]
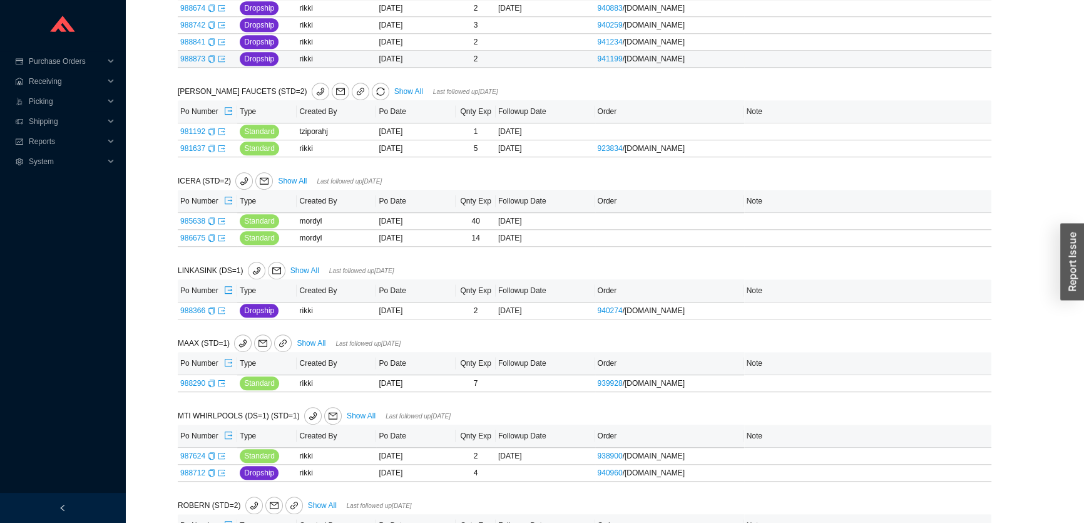
scroll to position [845, 0]
click at [394, 90] on link "Show All" at bounding box center [408, 90] width 29 height 9
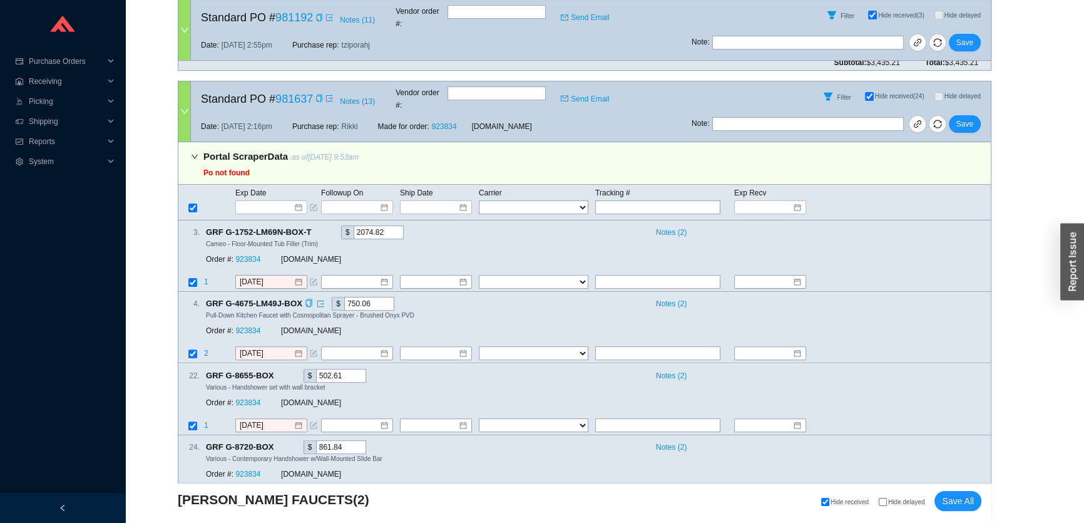
scroll to position [470, 0]
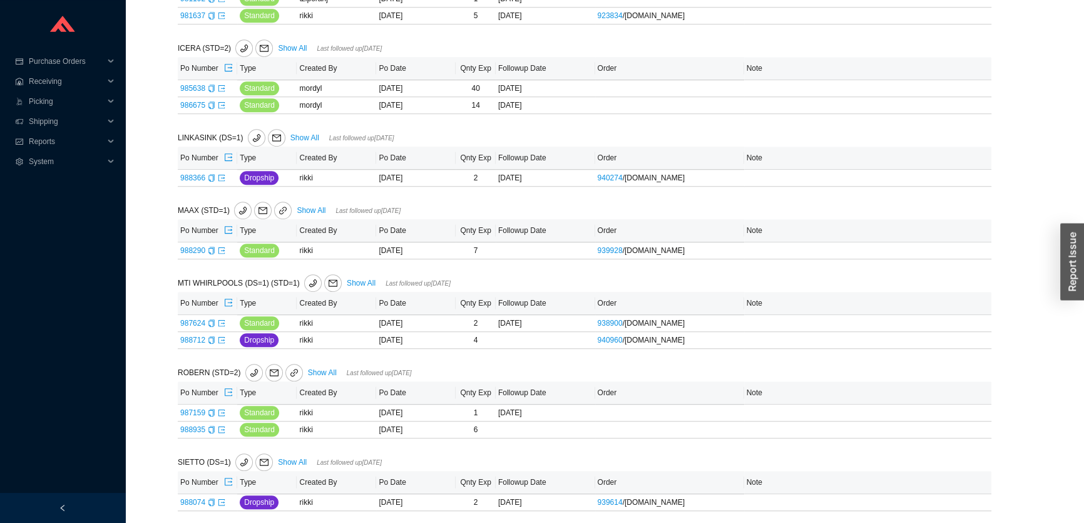
scroll to position [958, 0]
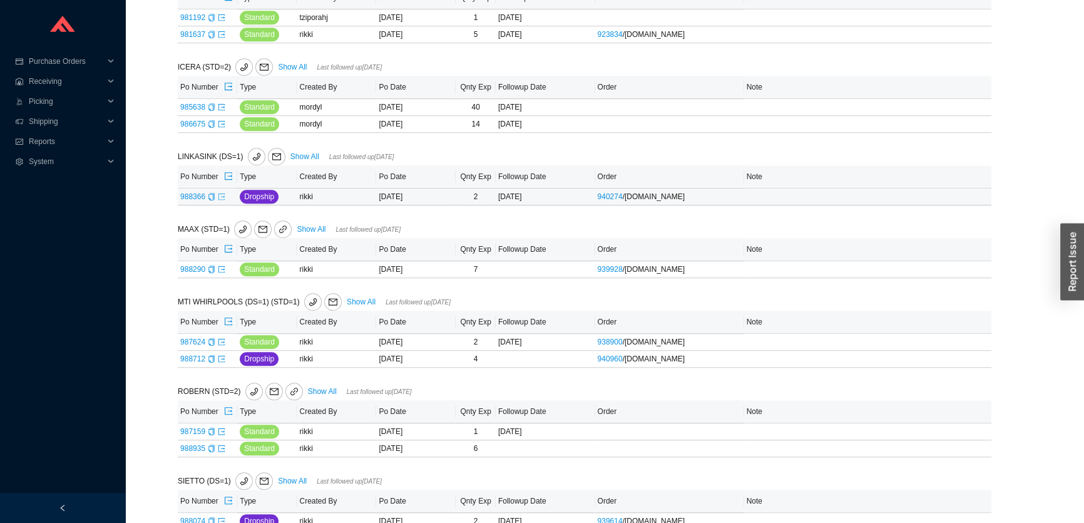
click at [223, 195] on icon "export" at bounding box center [221, 196] width 6 height 6
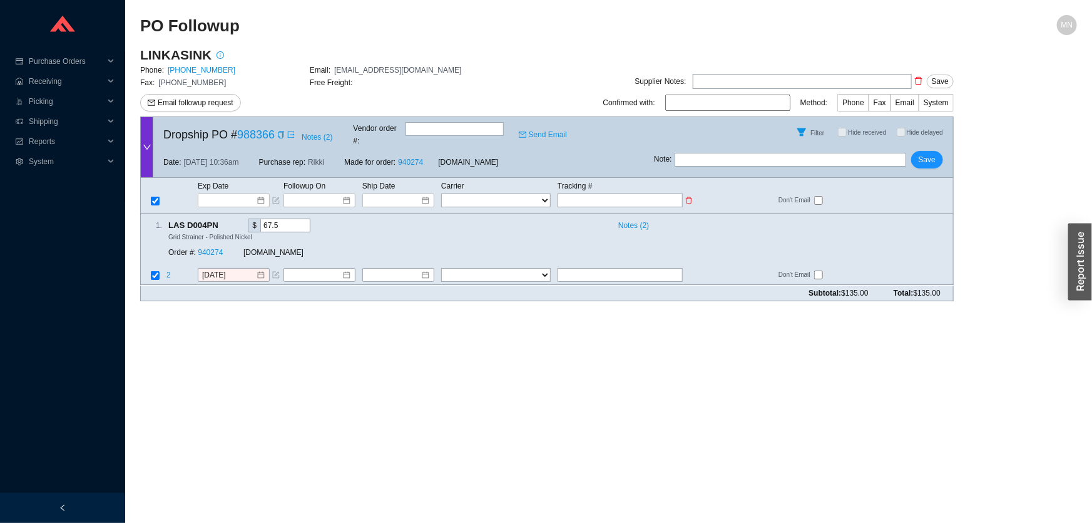
click at [617, 193] on input "text" at bounding box center [620, 200] width 125 height 14
paste input "424577757755"
type input "424577757755"
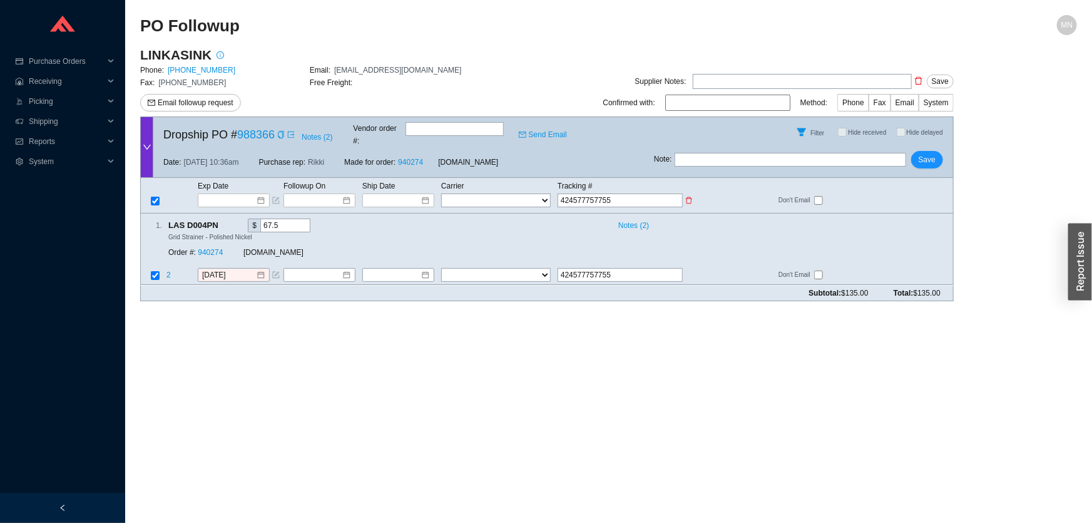
click at [509, 193] on select "FedEx UPS ---------------- 2 Day Transportation INC A&B Freight A. [PERSON_NAME…" at bounding box center [496, 200] width 110 height 14
select select "1"
click at [413, 194] on input at bounding box center [393, 200] width 53 height 13
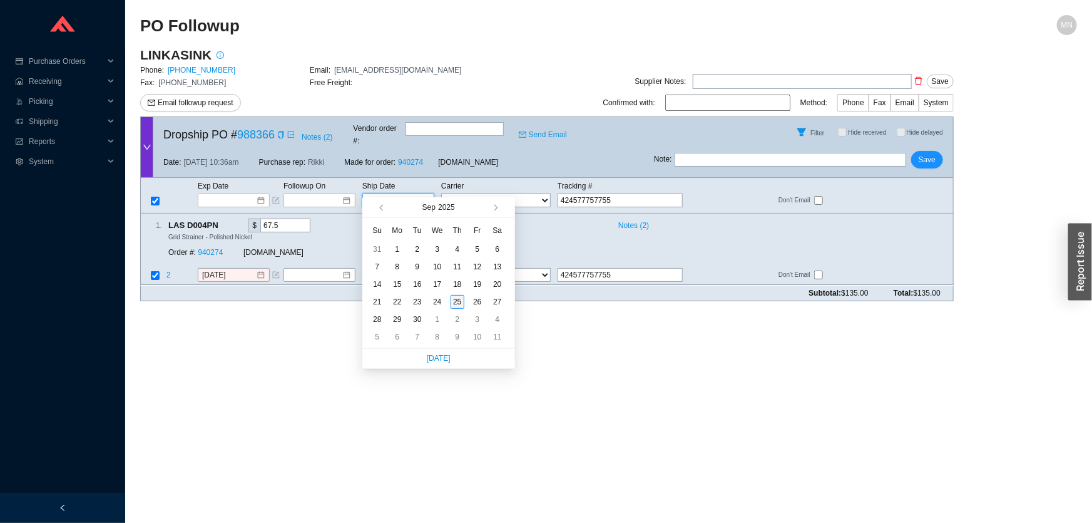
type input "[DATE]"
click at [455, 295] on div "25" at bounding box center [458, 302] width 14 height 14
type input "[DATE]"
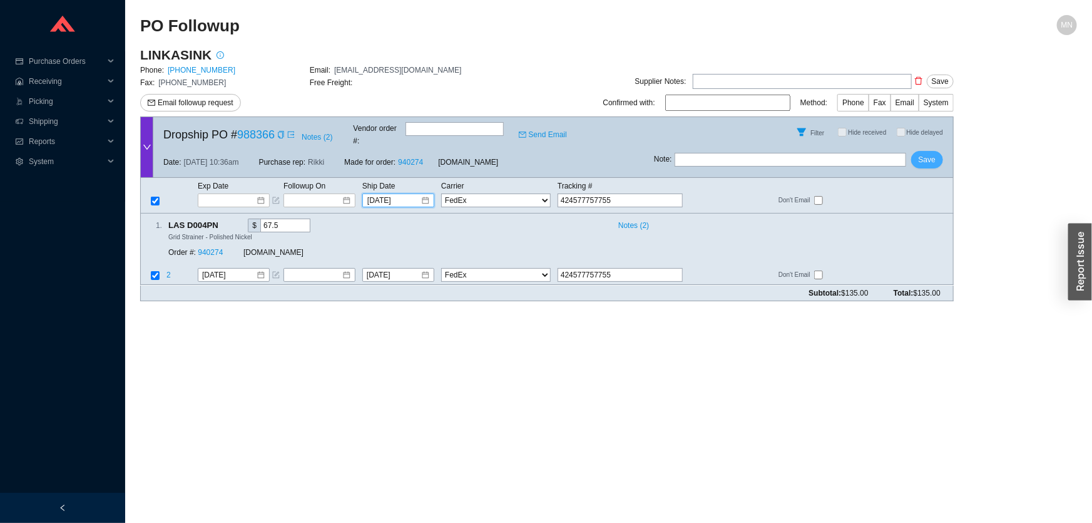
click at [927, 153] on span "Save" at bounding box center [927, 159] width 17 height 13
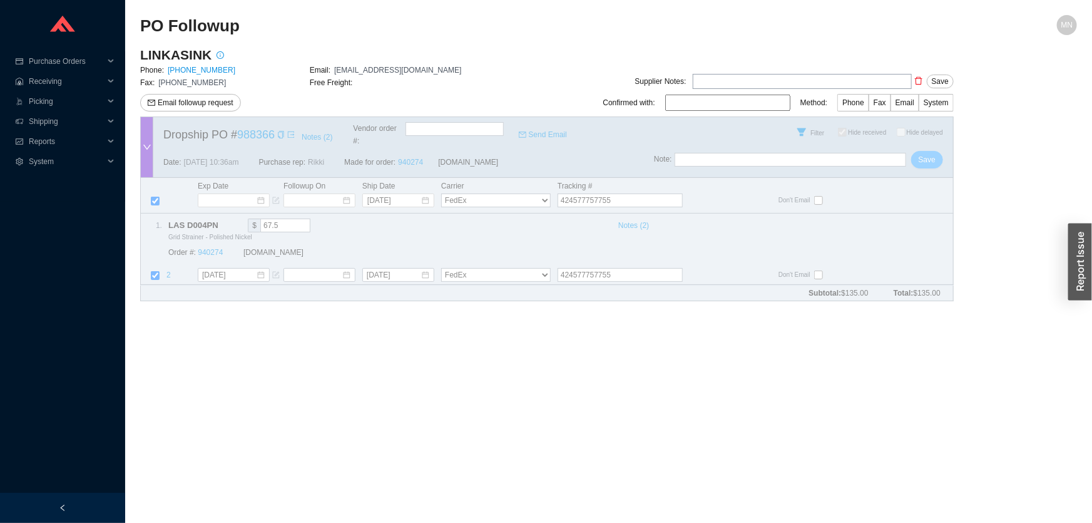
checkbox input "true"
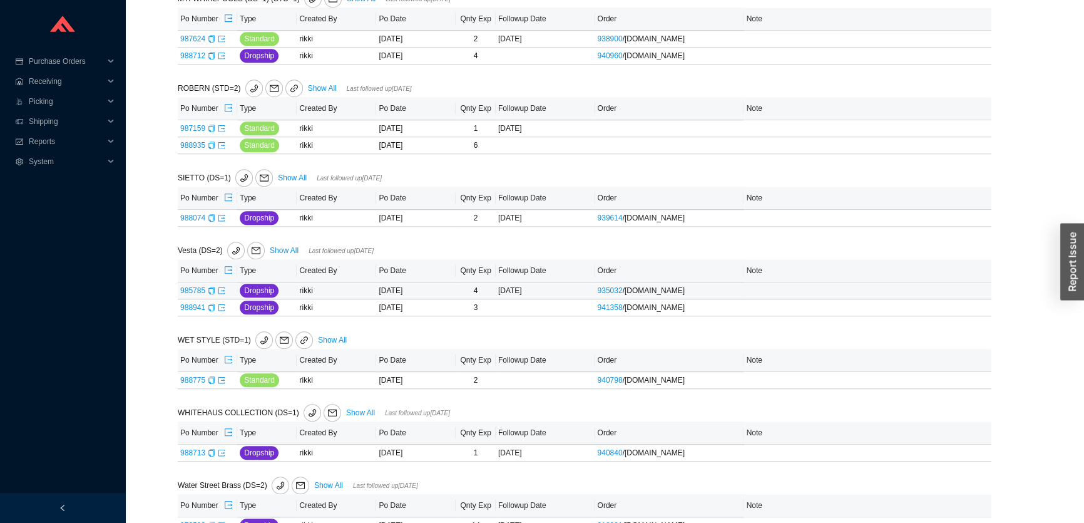
scroll to position [1170, 0]
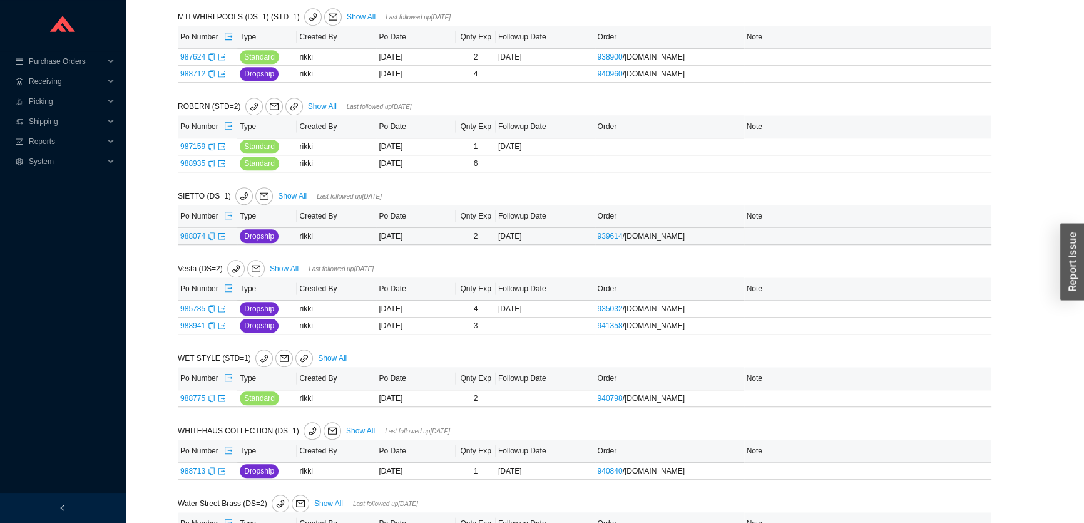
drag, startPoint x: 212, startPoint y: 230, endPoint x: 204, endPoint y: 251, distance: 22.6
click at [212, 232] on icon "copy" at bounding box center [212, 236] width 8 height 8
click at [219, 233] on icon "export" at bounding box center [222, 236] width 8 height 8
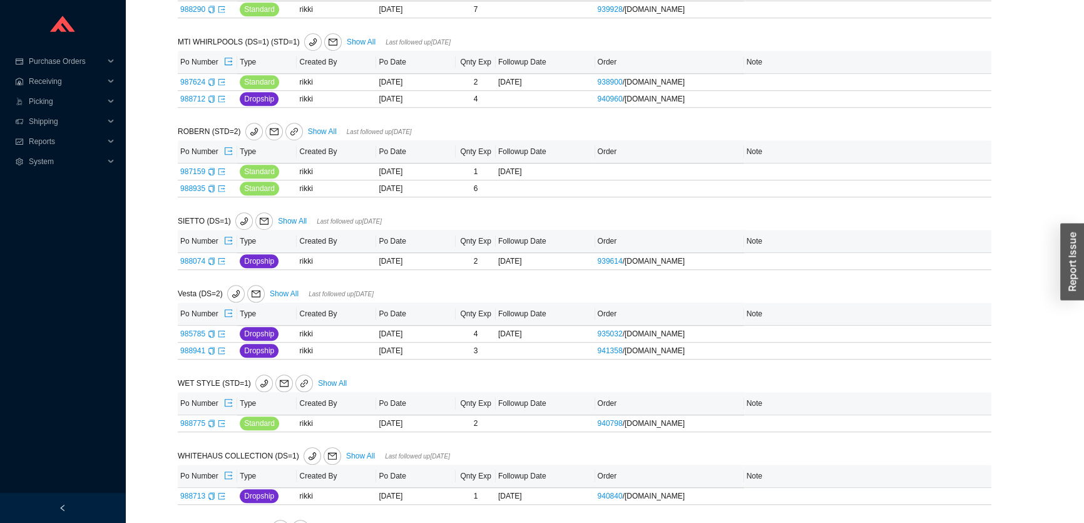
scroll to position [1081, 0]
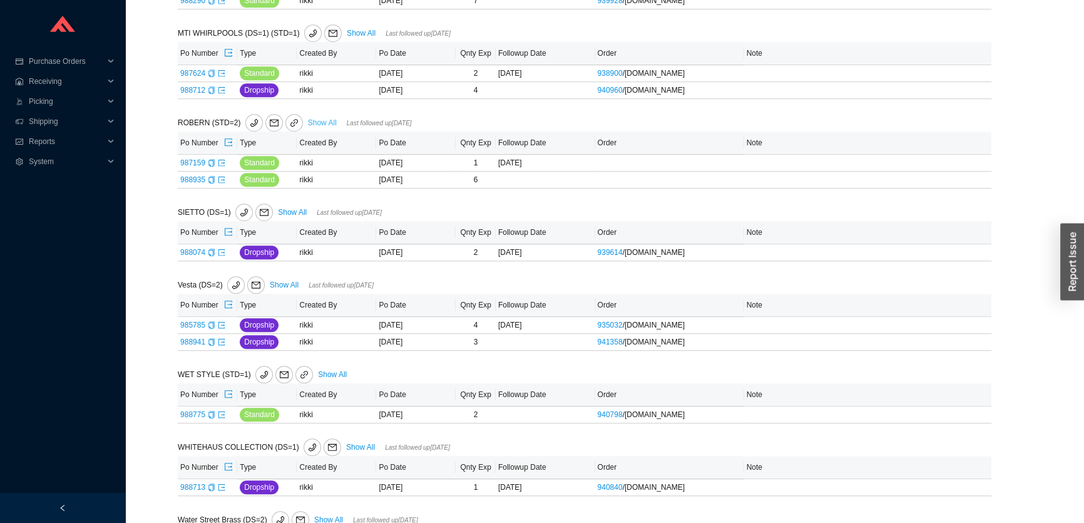
click at [322, 118] on link "Show All" at bounding box center [322, 122] width 29 height 9
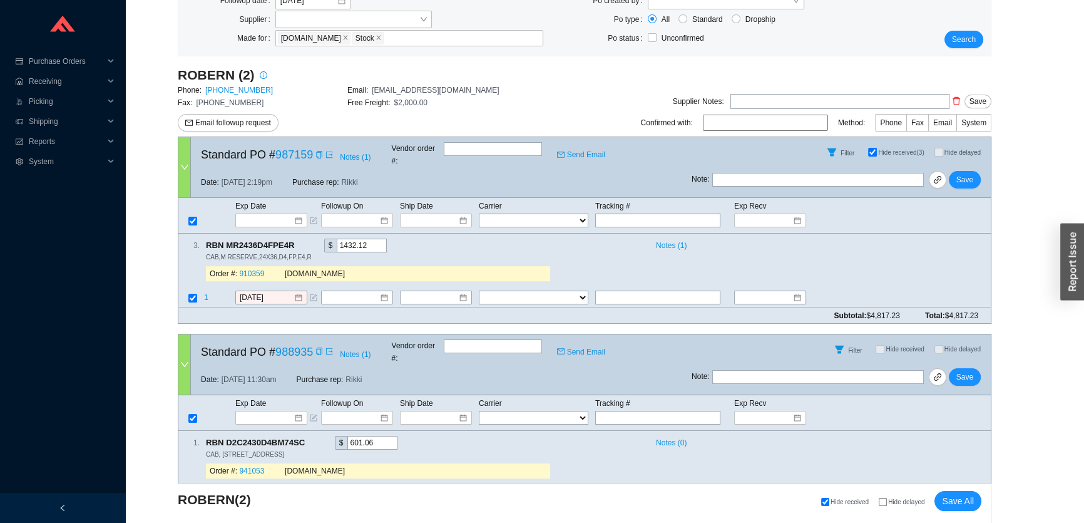
scroll to position [332, 0]
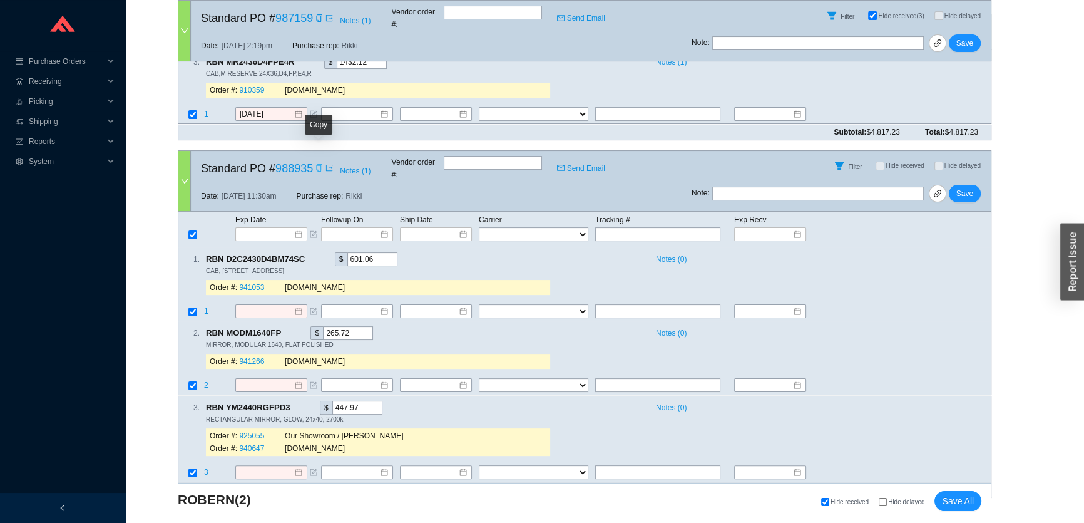
click at [317, 164] on icon "copy" at bounding box center [320, 168] width 8 height 8
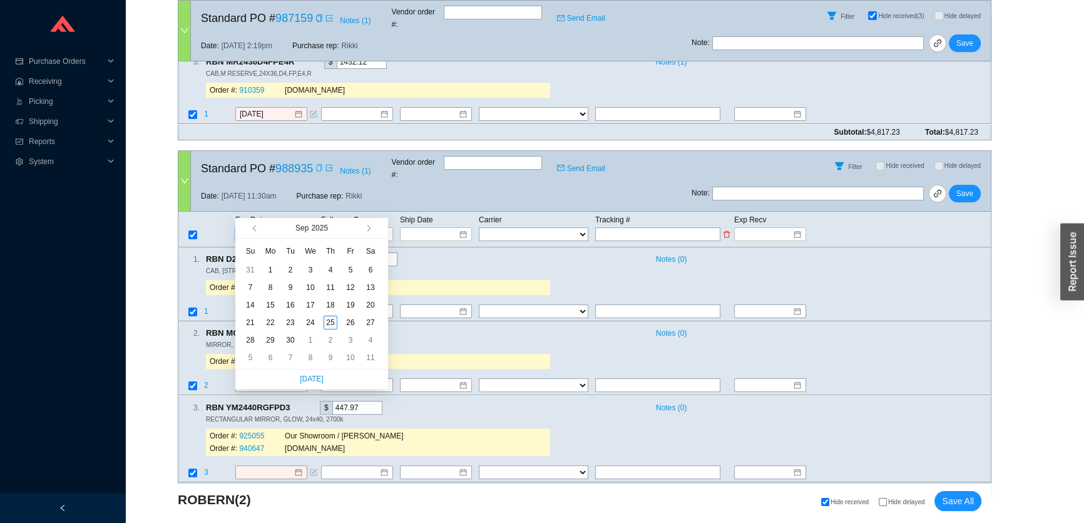
click at [272, 228] on input at bounding box center [266, 234] width 53 height 13
click at [367, 232] on button "button" at bounding box center [367, 228] width 12 height 20
type input "[DATE]"
click at [290, 289] on div "7" at bounding box center [291, 287] width 14 height 14
type input "[DATE]"
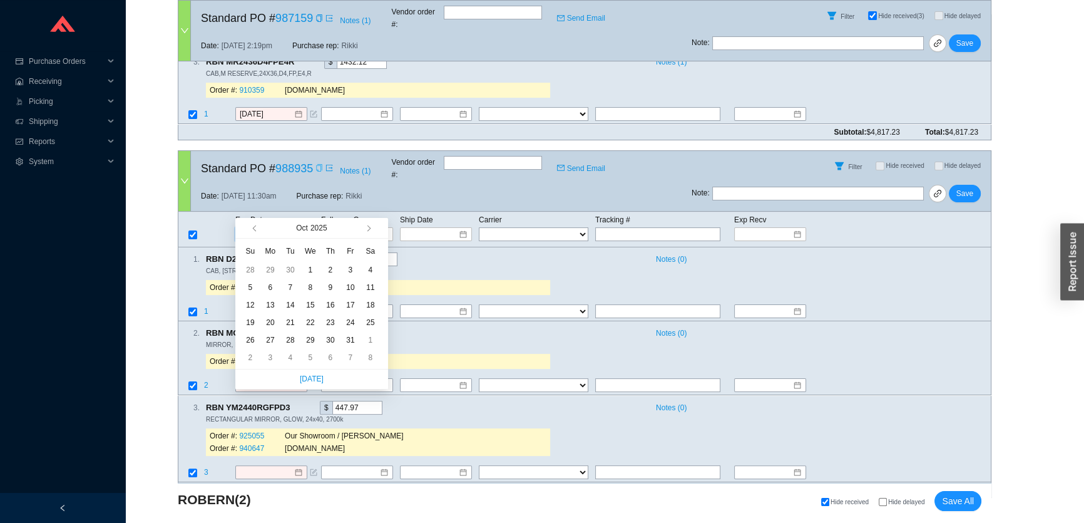
type input "[DATE]"
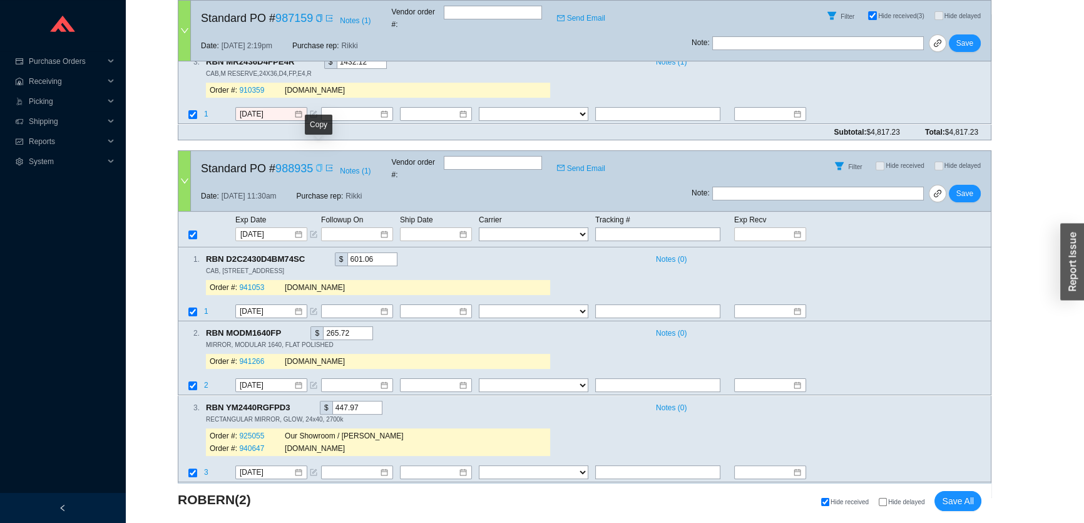
click at [316, 164] on icon "copy" at bounding box center [320, 168] width 8 height 8
click at [965, 187] on span "Save" at bounding box center [965, 193] width 17 height 13
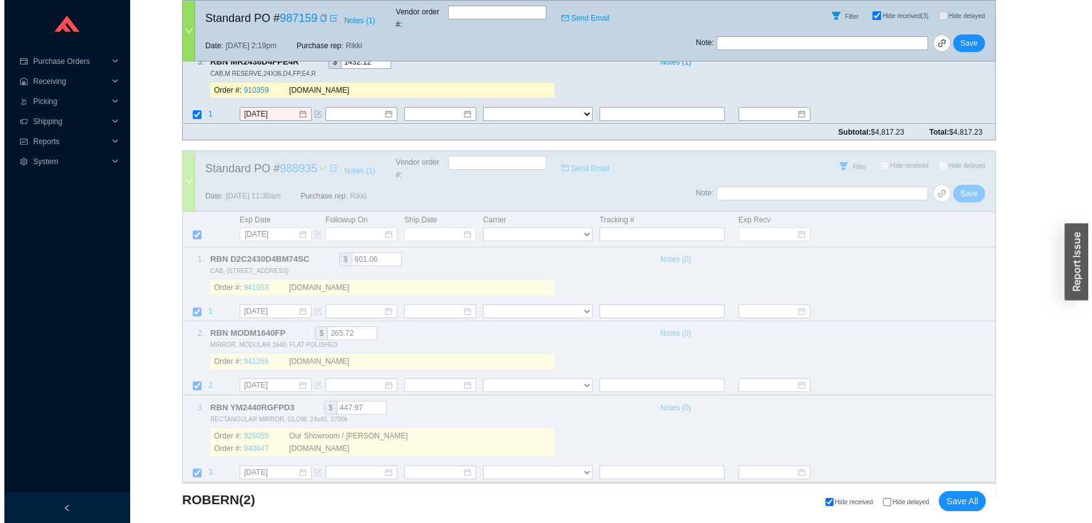
scroll to position [0, 0]
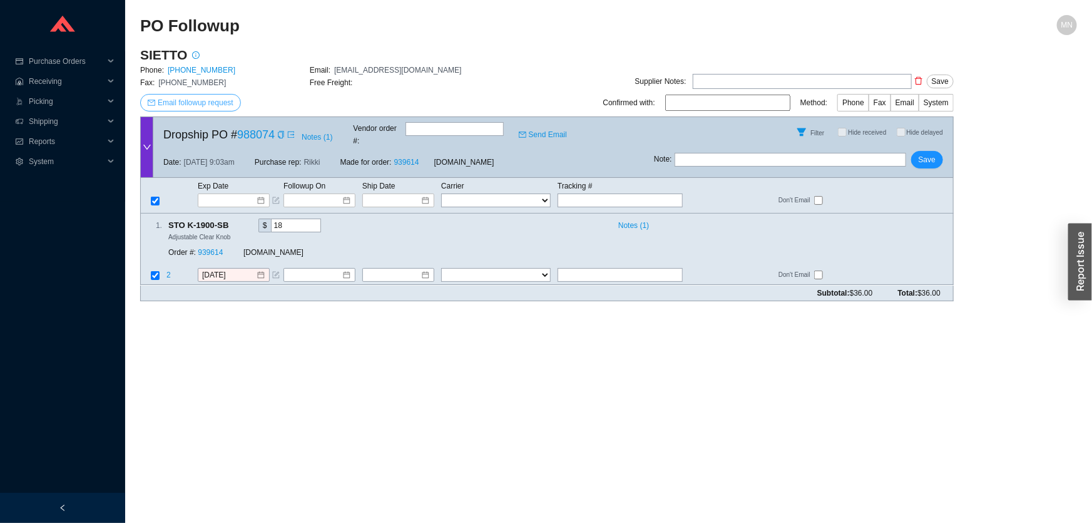
click at [222, 106] on span "Email followup request" at bounding box center [196, 102] width 76 height 13
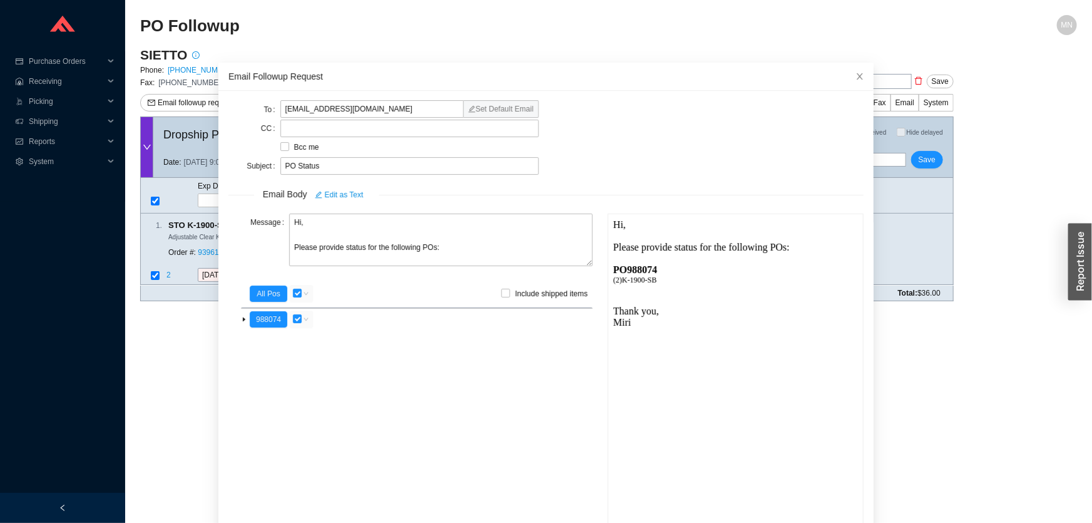
scroll to position [44, 0]
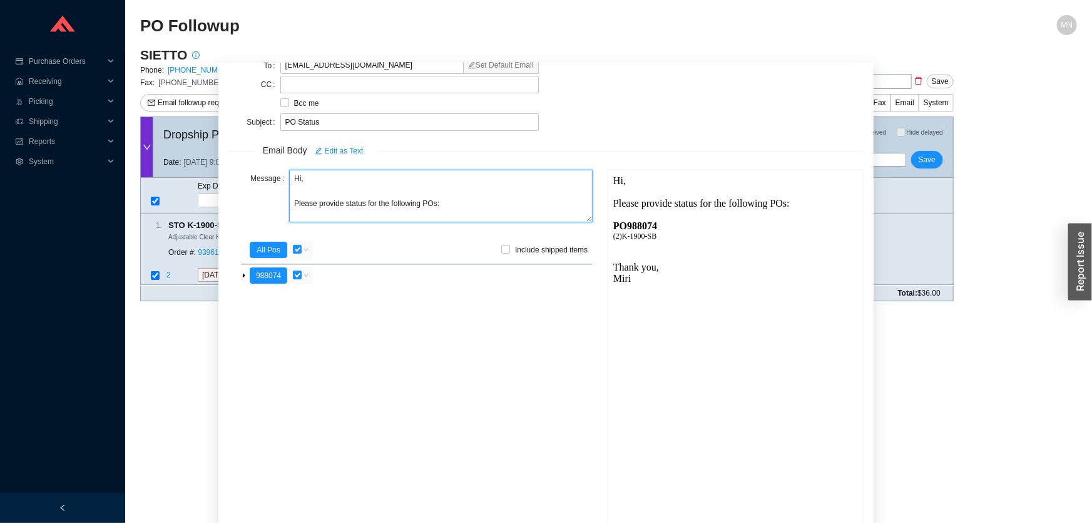
click at [350, 203] on textarea "Hi, Please provide status for the following POs:" at bounding box center [441, 196] width 304 height 53
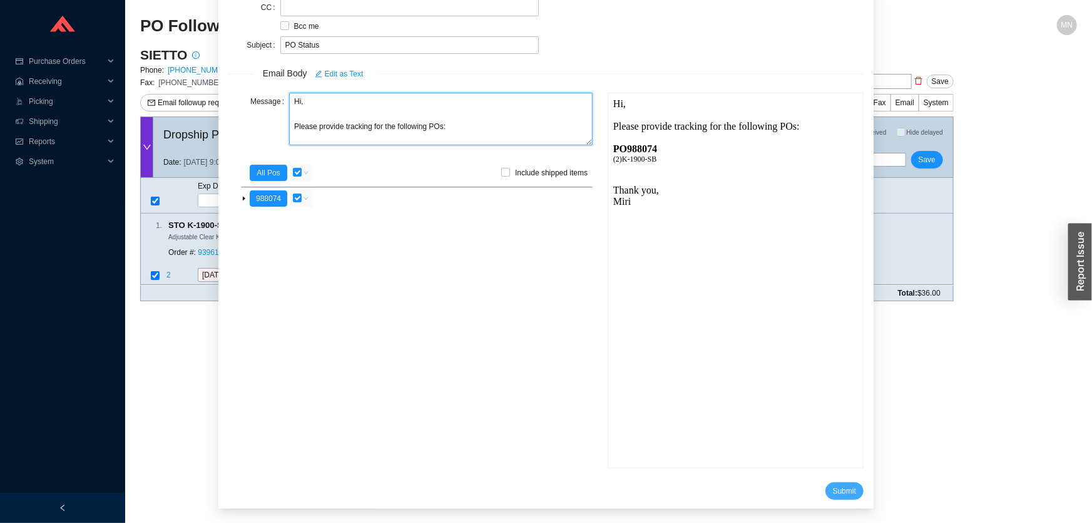
type textarea "Hi, Please provide tracking for the following POs:"
click at [833, 490] on span "Submit" at bounding box center [844, 491] width 23 height 13
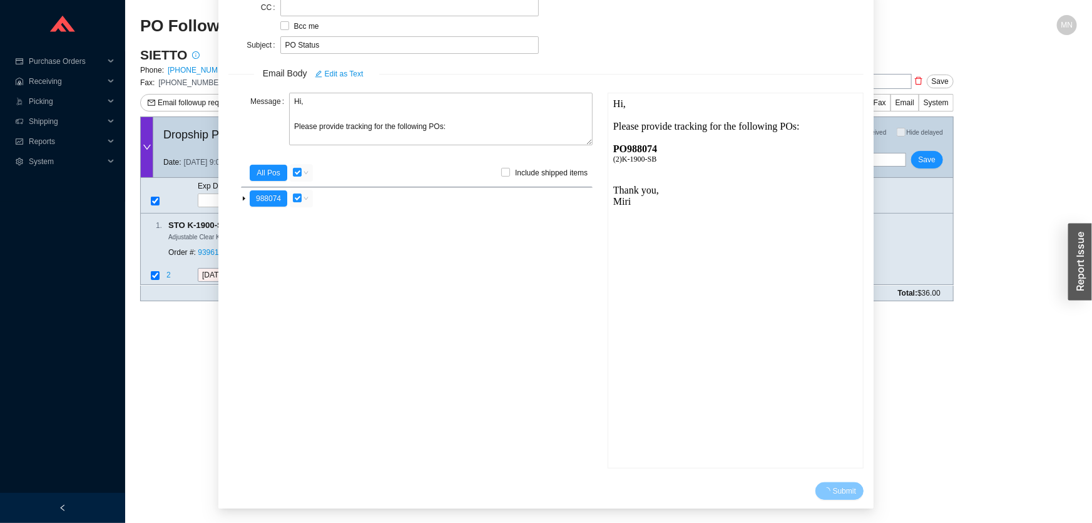
scroll to position [14, 0]
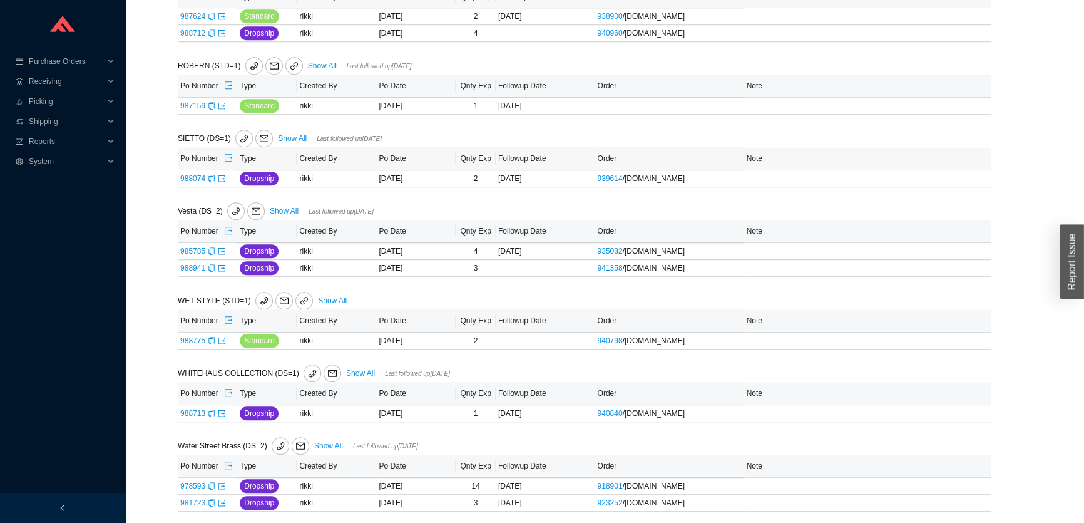
scroll to position [1081, 0]
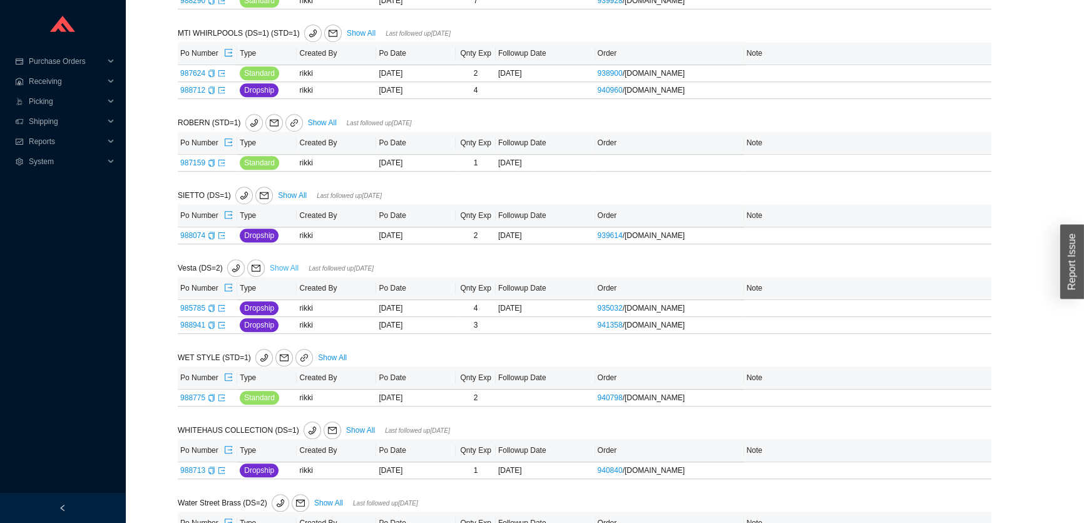
click at [289, 264] on link "Show All" at bounding box center [284, 268] width 29 height 9
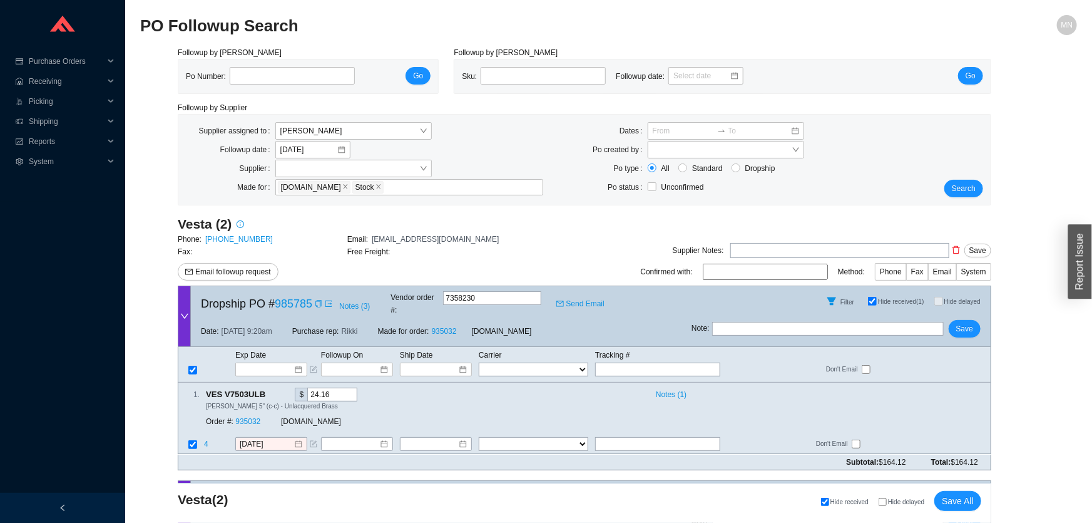
scroll to position [166, 0]
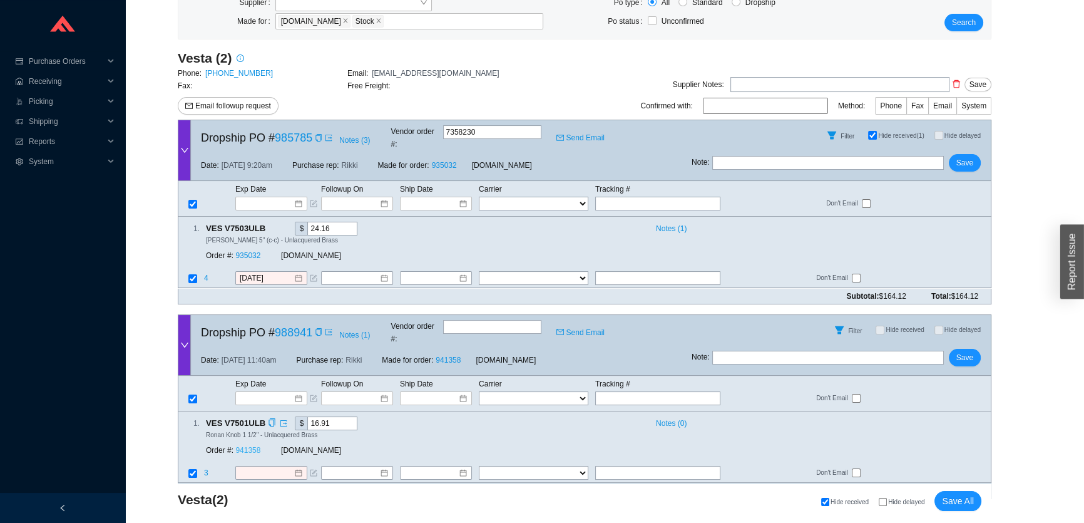
click at [251, 446] on link "941358" at bounding box center [247, 450] width 25 height 9
click at [246, 101] on span "Email followup request" at bounding box center [233, 106] width 76 height 13
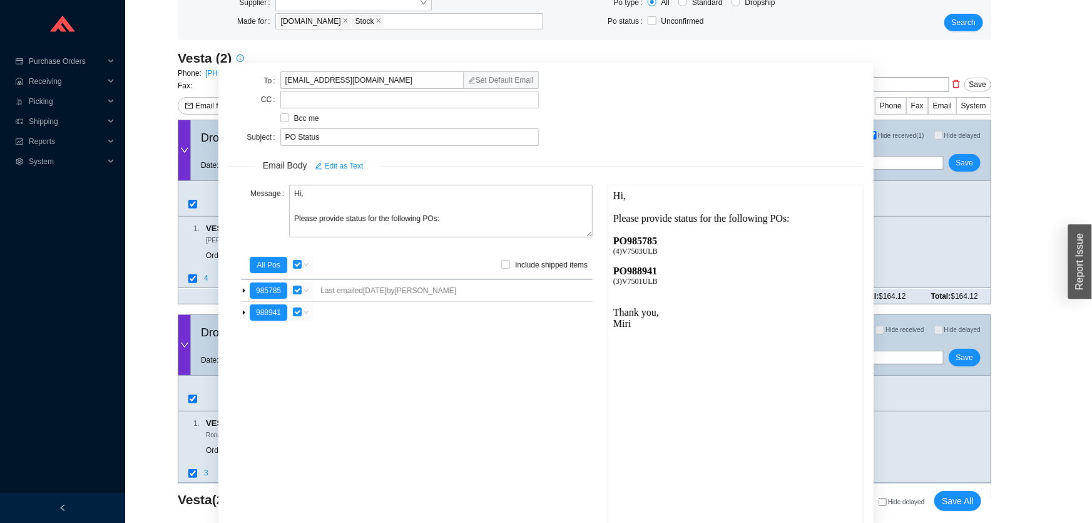
scroll to position [44, 0]
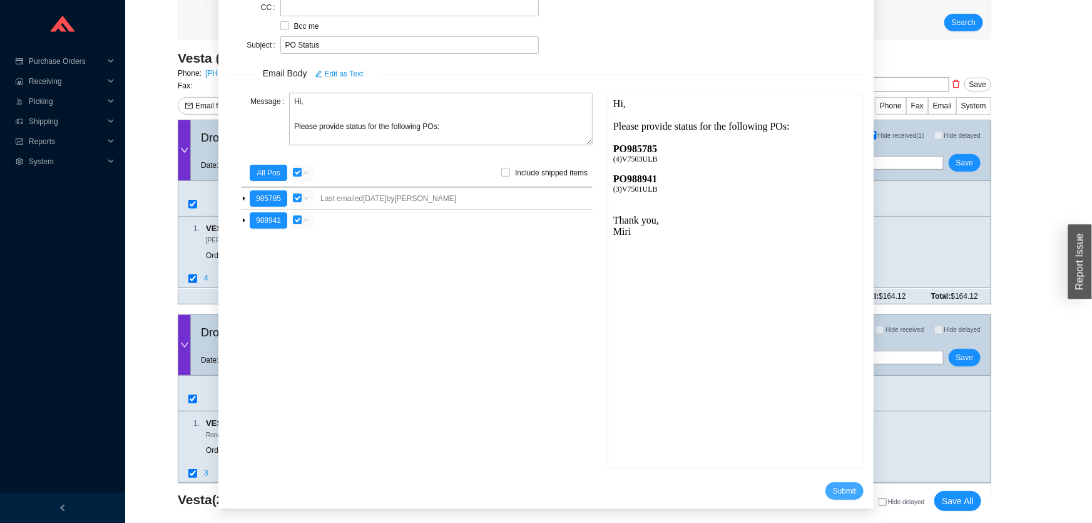
click at [833, 490] on span "Submit" at bounding box center [844, 491] width 23 height 13
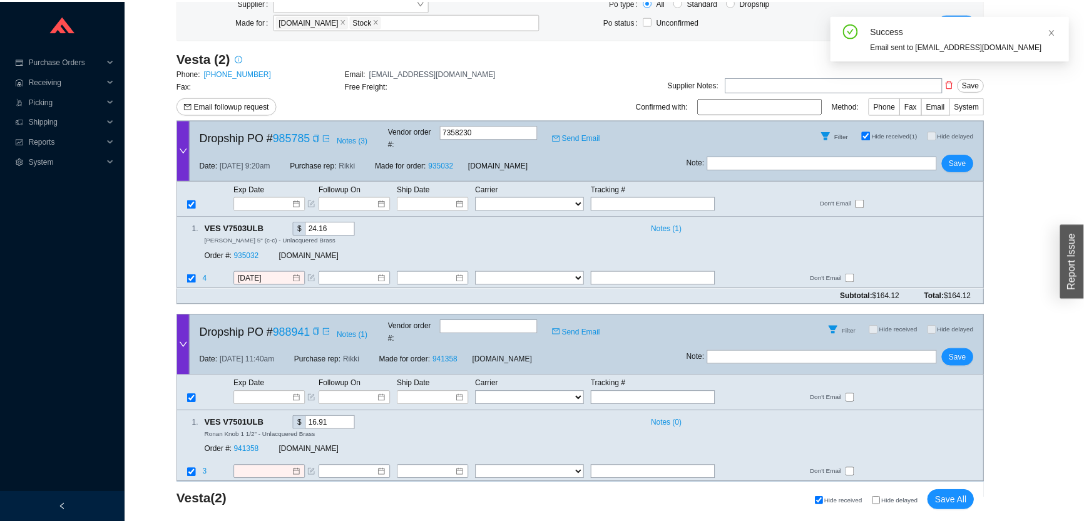
scroll to position [14, 0]
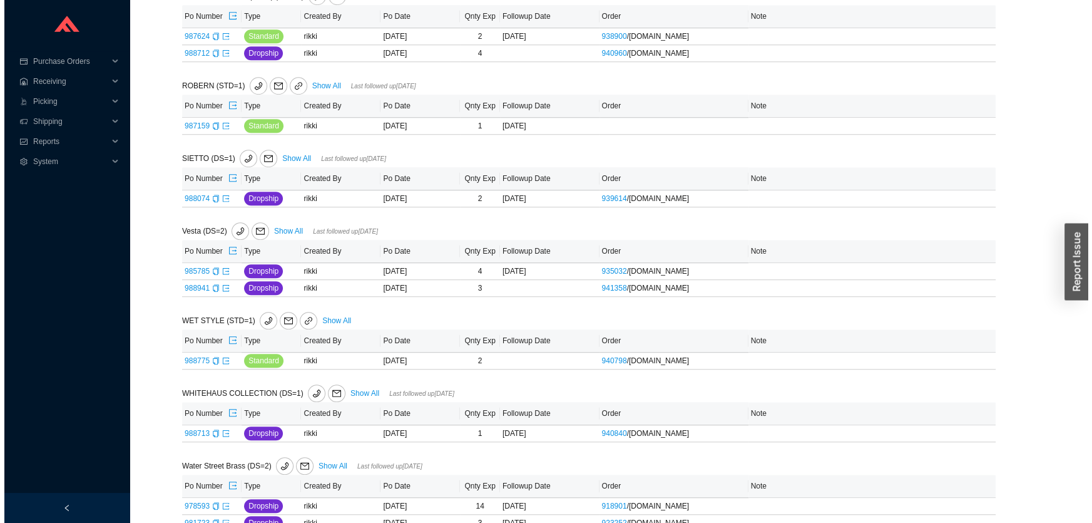
scroll to position [1138, 0]
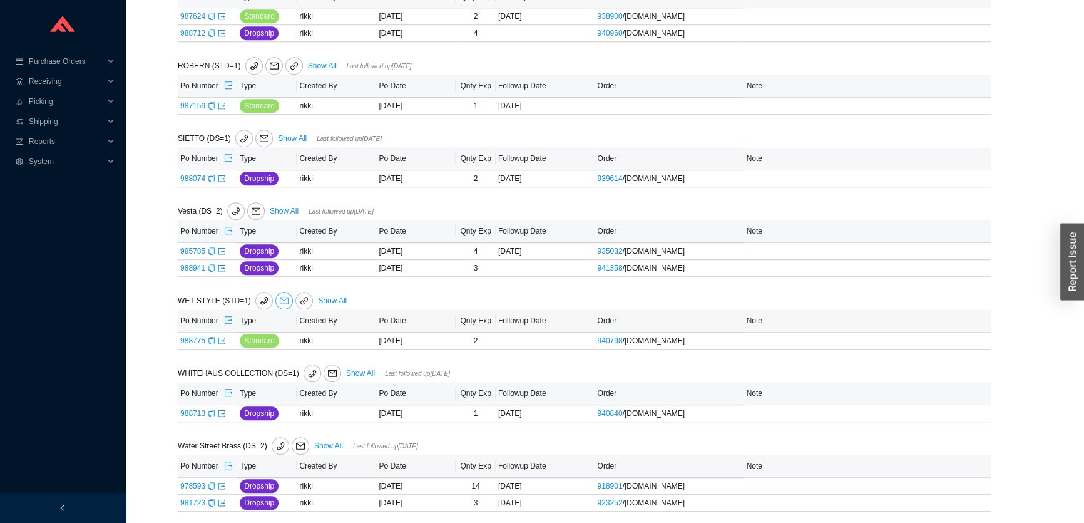
click at [284, 297] on span "mail" at bounding box center [284, 300] width 16 height 9
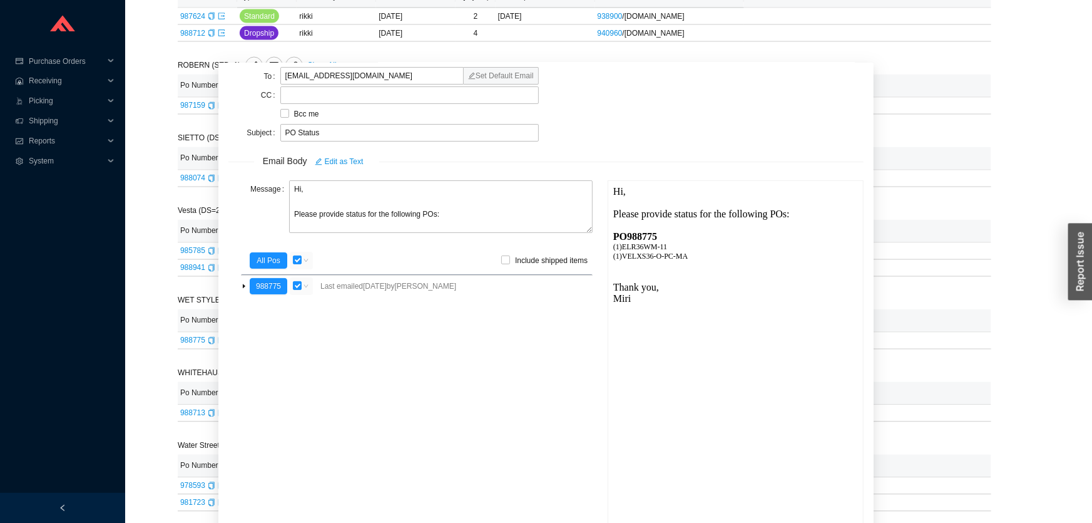
scroll to position [44, 0]
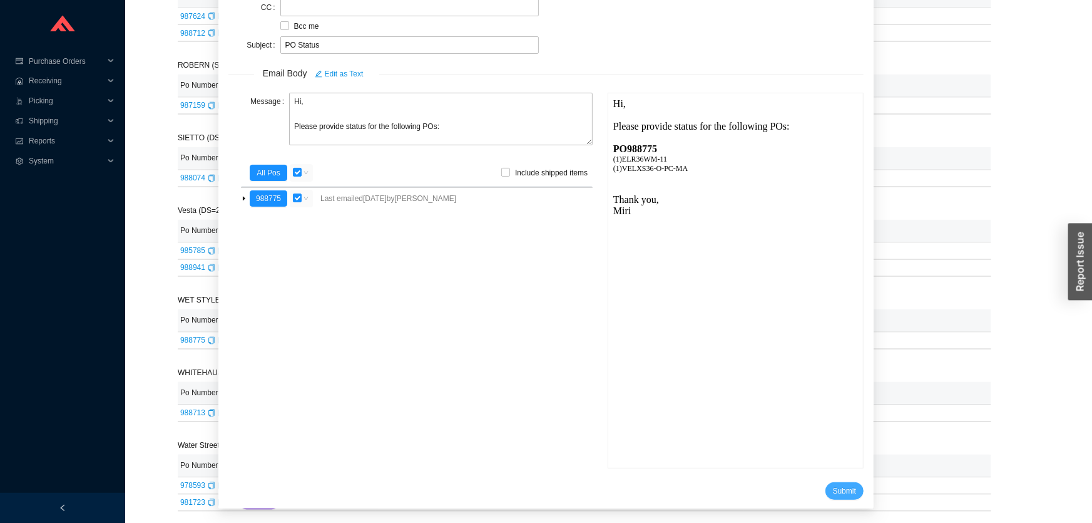
click at [833, 487] on span "Submit" at bounding box center [844, 491] width 23 height 13
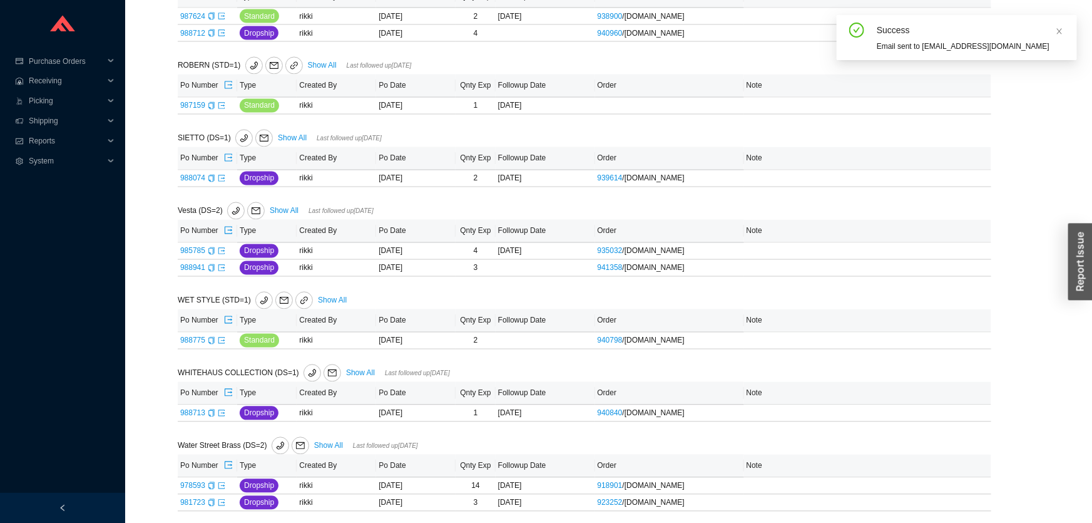
scroll to position [14, 0]
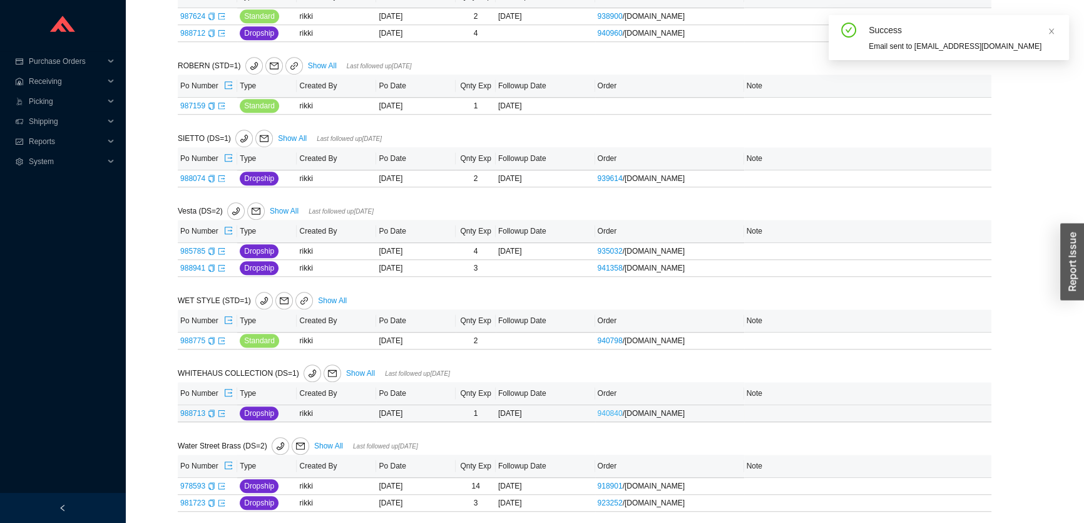
click at [607, 409] on link "940840" at bounding box center [610, 413] width 25 height 9
click at [297, 444] on icon "mail" at bounding box center [300, 445] width 9 height 9
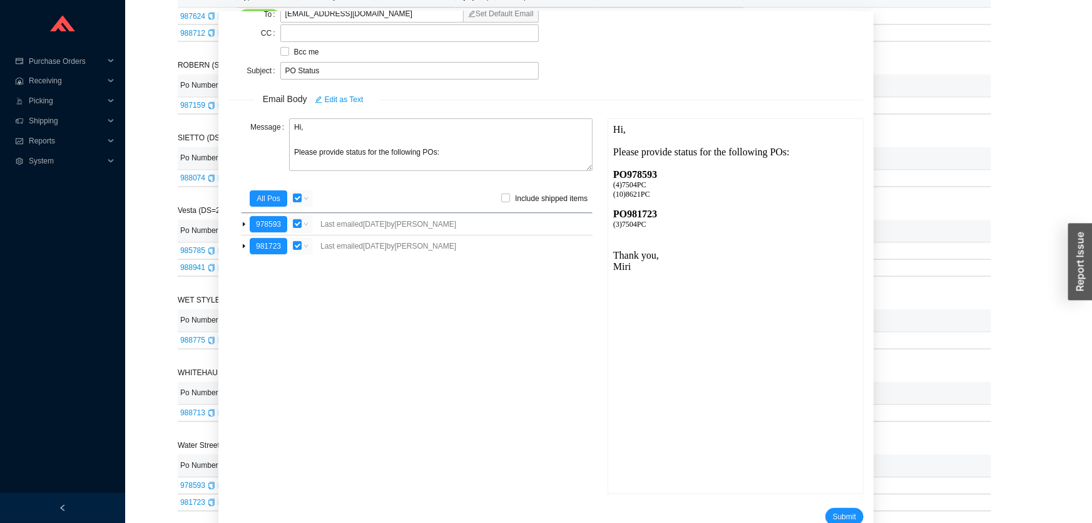
scroll to position [77, 0]
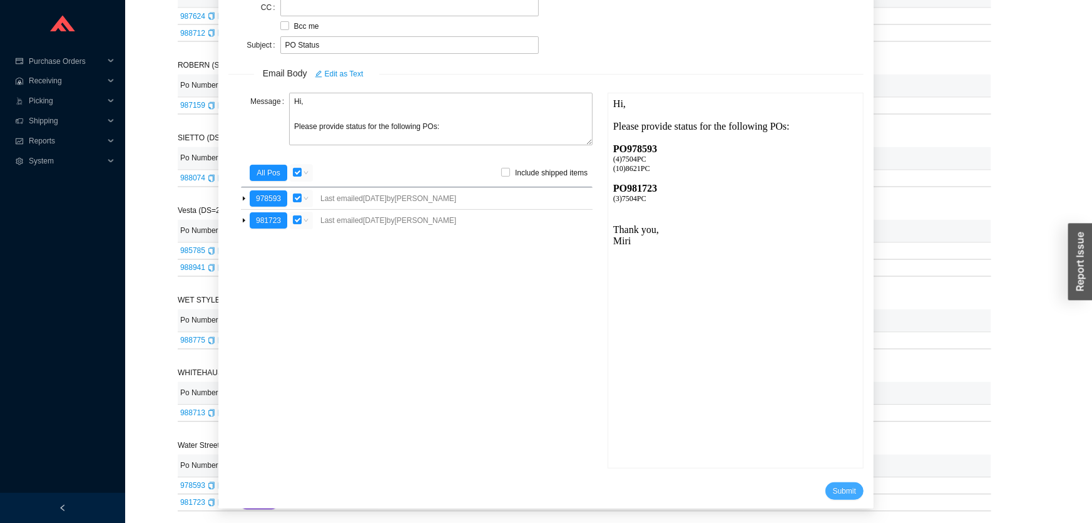
click at [833, 488] on span "Submit" at bounding box center [844, 491] width 23 height 13
